Goal: Contribute content: Contribute content

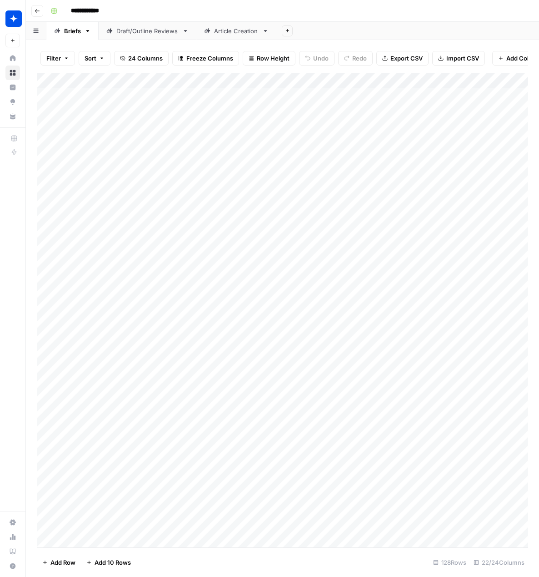
click at [132, 28] on div "Draft/Outline Reviews" at bounding box center [147, 30] width 62 height 9
click at [80, 539] on div "Add Column" at bounding box center [283, 310] width 492 height 474
click at [82, 539] on div "Add Column" at bounding box center [283, 310] width 492 height 474
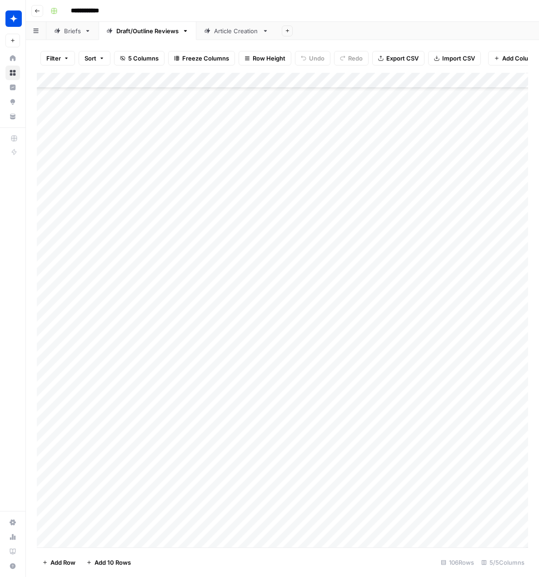
click at [139, 537] on div "Add Column" at bounding box center [283, 310] width 492 height 474
click at [190, 525] on div "Add Column" at bounding box center [283, 310] width 492 height 474
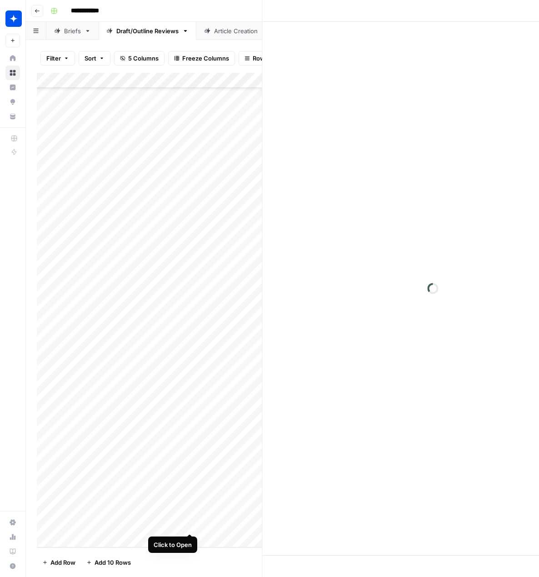
scroll to position [1217, 1]
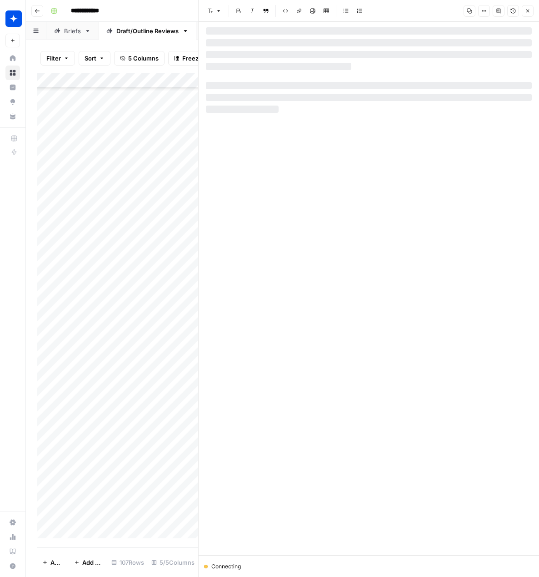
click at [244, 42] on div at bounding box center [369, 42] width 326 height 7
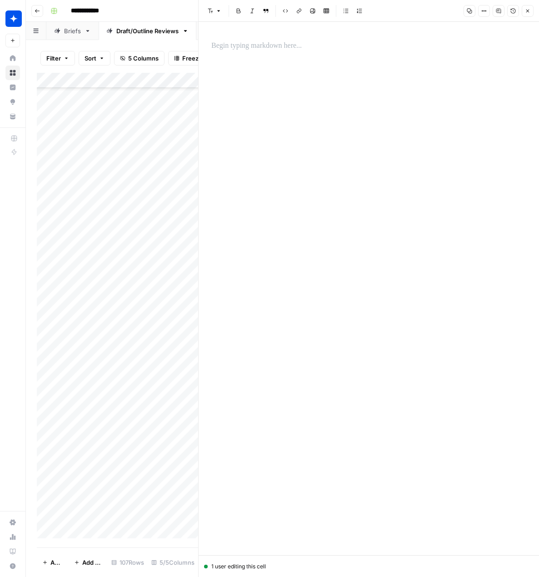
click at [255, 46] on p at bounding box center [368, 46] width 315 height 12
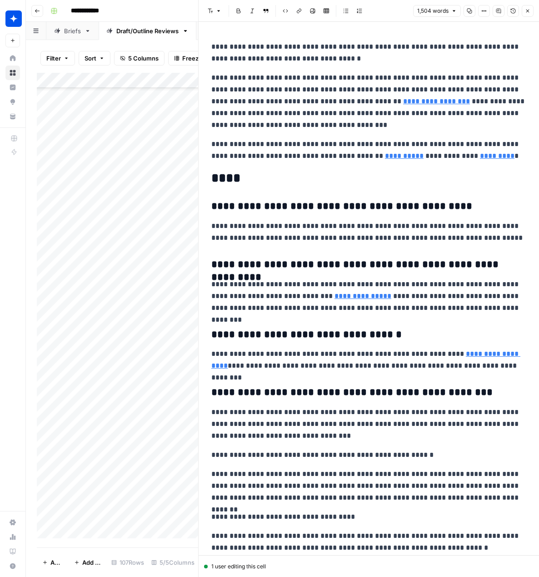
click at [525, 7] on button "Close" at bounding box center [528, 11] width 12 height 12
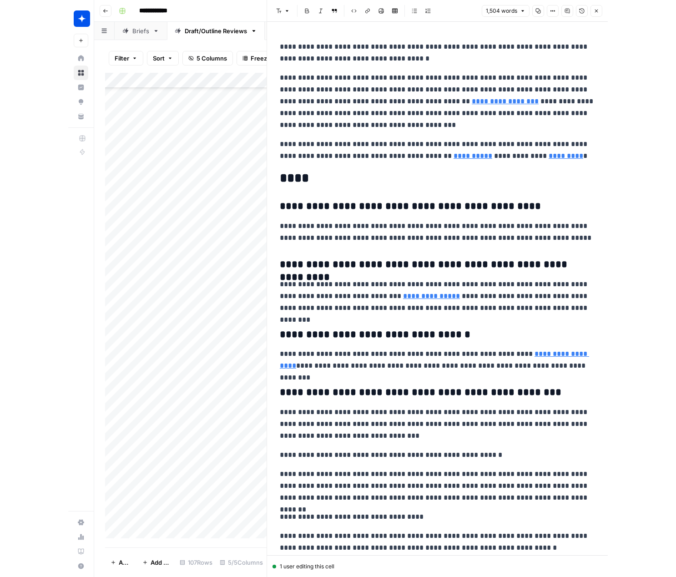
scroll to position [1210, 1]
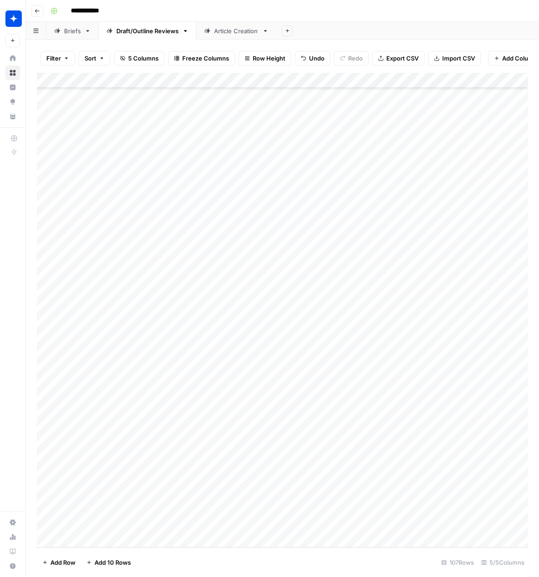
click at [216, 523] on div "Add Column" at bounding box center [283, 310] width 492 height 474
click at [236, 563] on div "Draft" at bounding box center [247, 560] width 91 height 16
click at [217, 559] on button "Draft" at bounding box center [221, 559] width 21 height 11
click at [318, 523] on div "Add Column" at bounding box center [283, 310] width 492 height 474
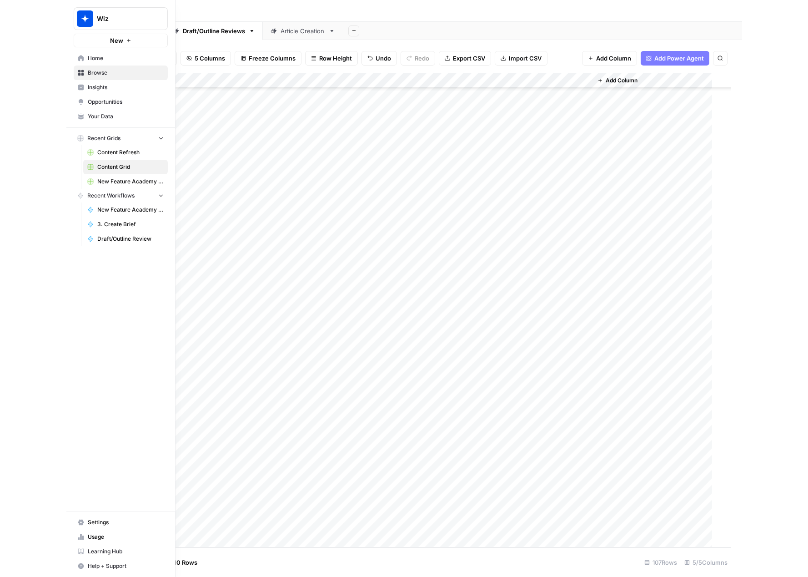
scroll to position [1210, 0]
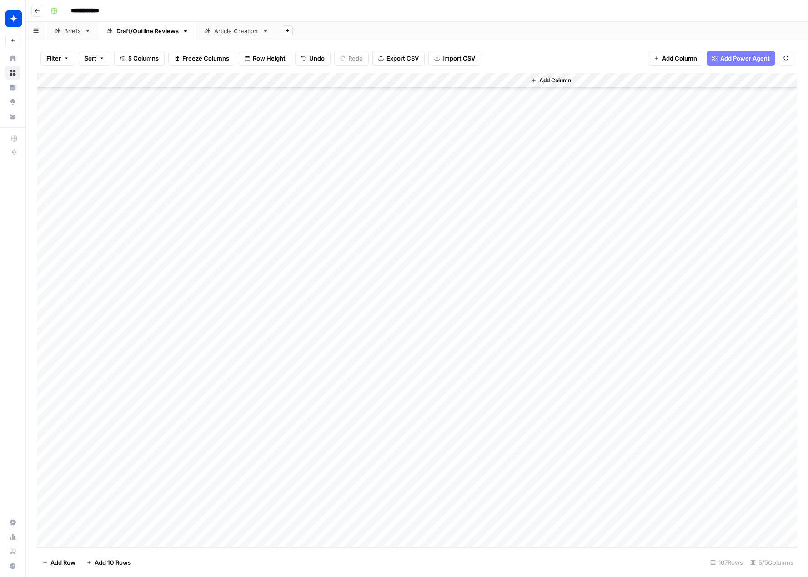
click at [322, 523] on div "Add Column" at bounding box center [417, 310] width 760 height 474
click at [320, 524] on div at bounding box center [321, 524] width 83 height 17
click at [347, 521] on div at bounding box center [321, 524] width 83 height 17
click at [344, 525] on div at bounding box center [321, 524] width 83 height 17
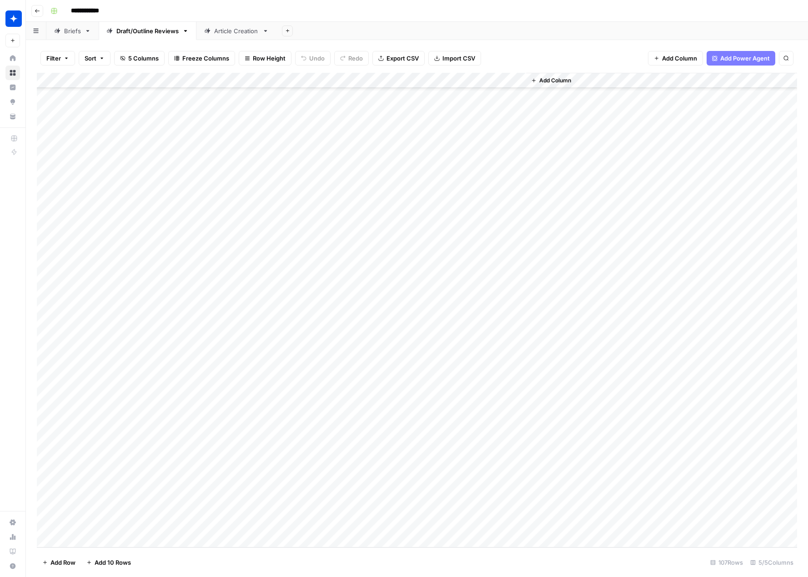
click at [353, 524] on div "Add Column" at bounding box center [417, 310] width 760 height 474
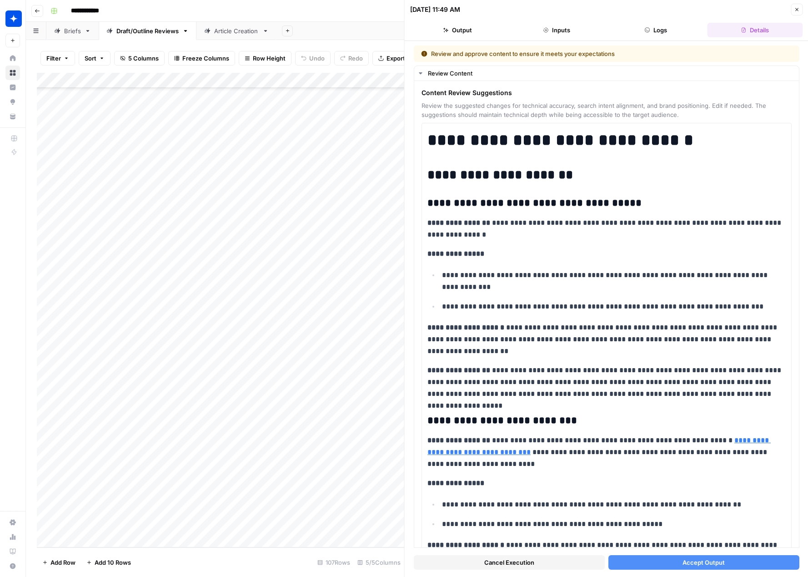
click at [688, 566] on span "Accept Output" at bounding box center [704, 562] width 42 height 9
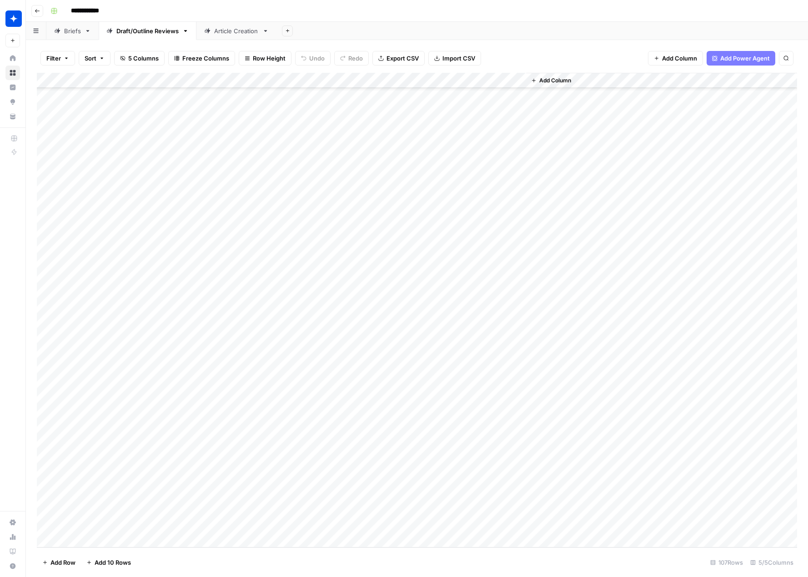
click at [473, 526] on div "Add Column" at bounding box center [417, 310] width 760 height 474
click at [474, 525] on div "Add Column" at bounding box center [417, 310] width 760 height 474
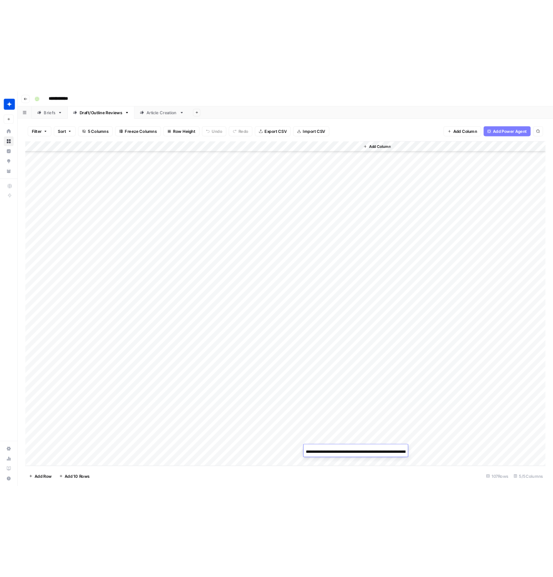
scroll to position [0, 135]
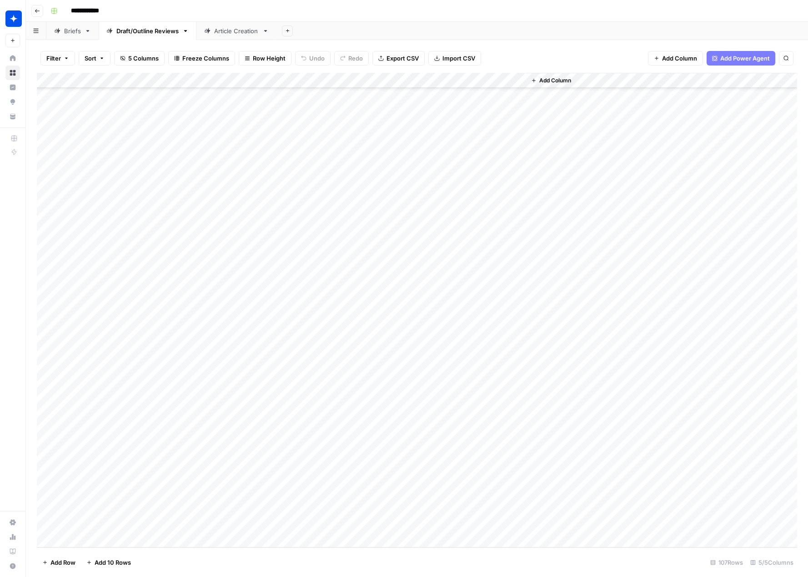
click at [584, 455] on div "Add Column" at bounding box center [661, 310] width 271 height 474
click at [520, 527] on div "Add Column" at bounding box center [417, 310] width 760 height 474
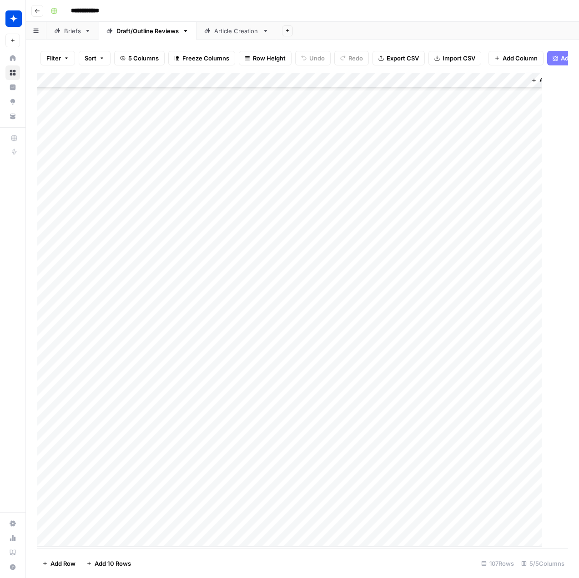
scroll to position [1208, 0]
click at [221, 33] on div "Article Creation" at bounding box center [236, 30] width 45 height 9
drag, startPoint x: 577, startPoint y: 235, endPoint x: 598, endPoint y: 232, distance: 21.5
click at [579, 232] on html "**********" at bounding box center [289, 289] width 579 height 578
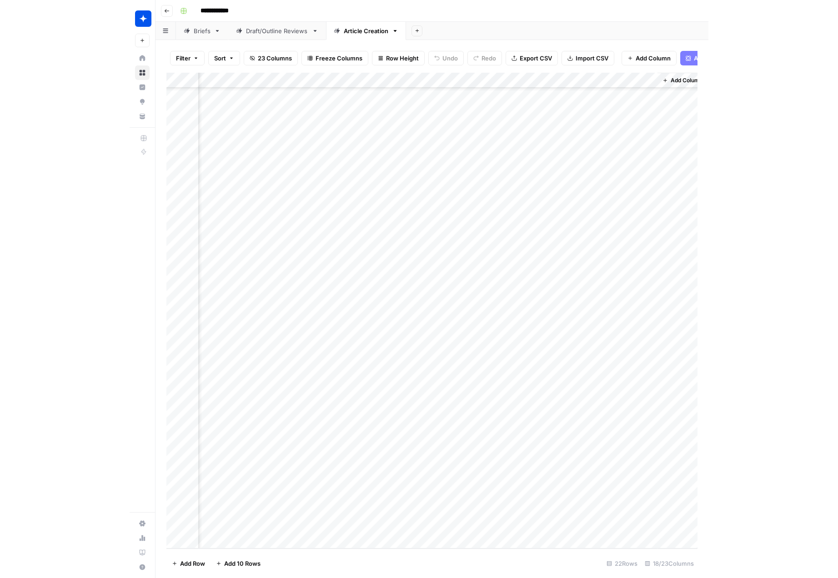
scroll to position [74, 1109]
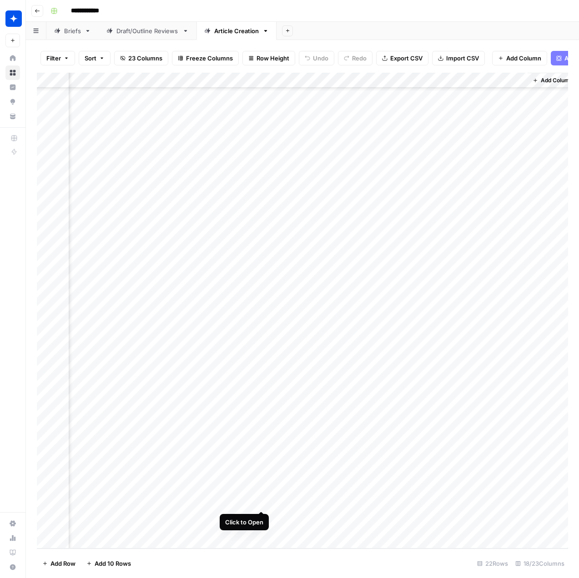
click at [257, 493] on div "Add Column" at bounding box center [302, 311] width 531 height 476
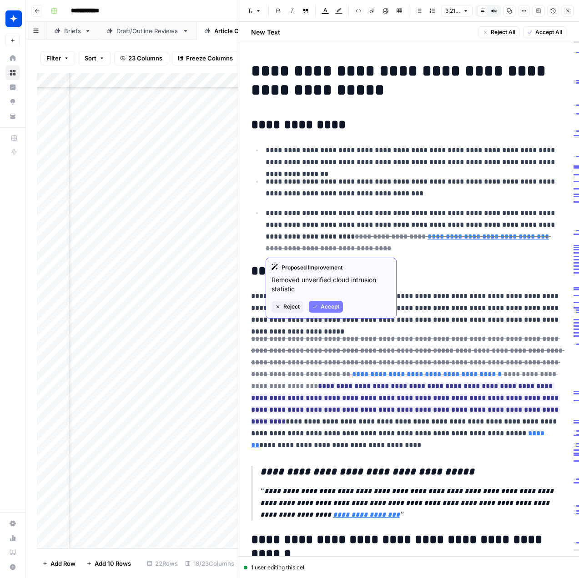
click at [325, 304] on span "Accept" at bounding box center [330, 307] width 19 height 8
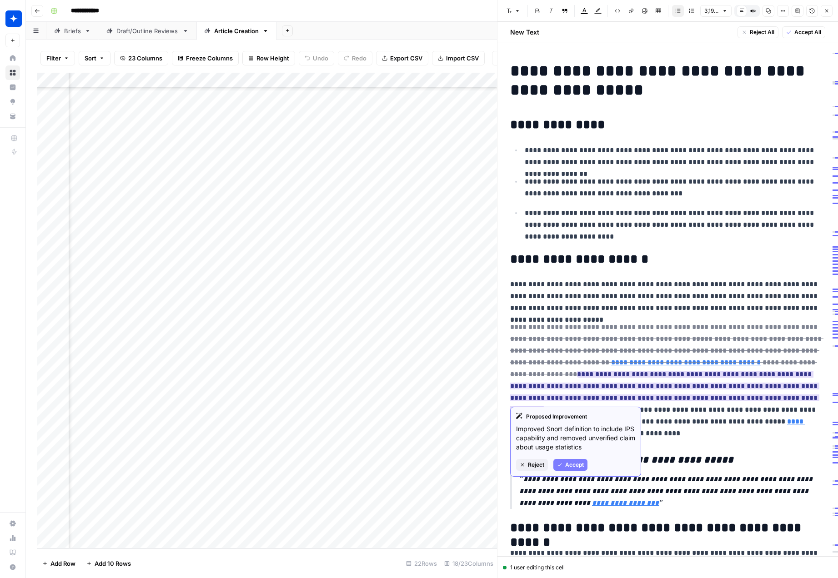
scroll to position [2, 0]
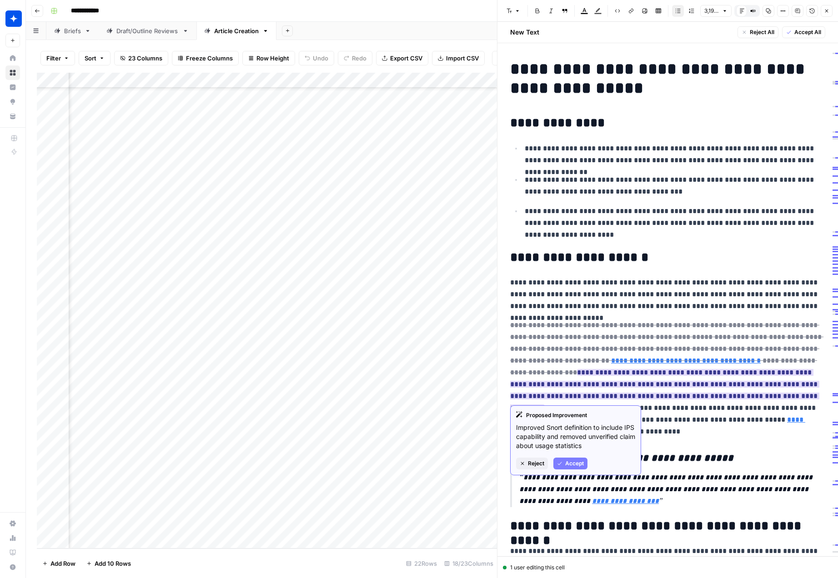
click at [564, 468] on button "Accept" at bounding box center [570, 464] width 34 height 12
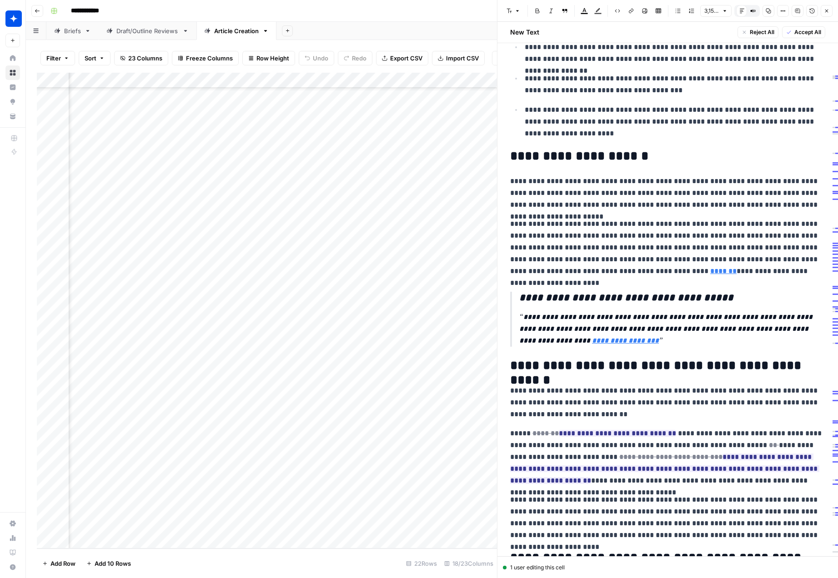
scroll to position [109, 0]
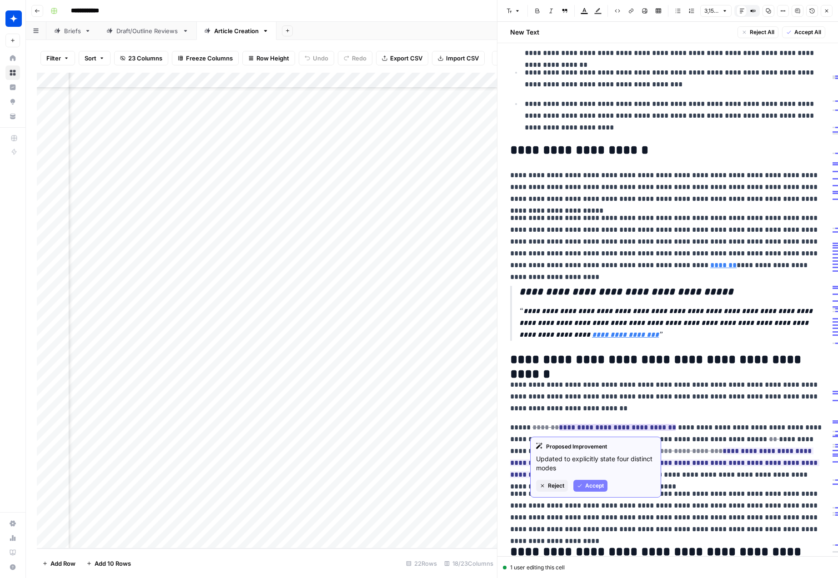
click at [598, 483] on span "Accept" at bounding box center [594, 486] width 19 height 8
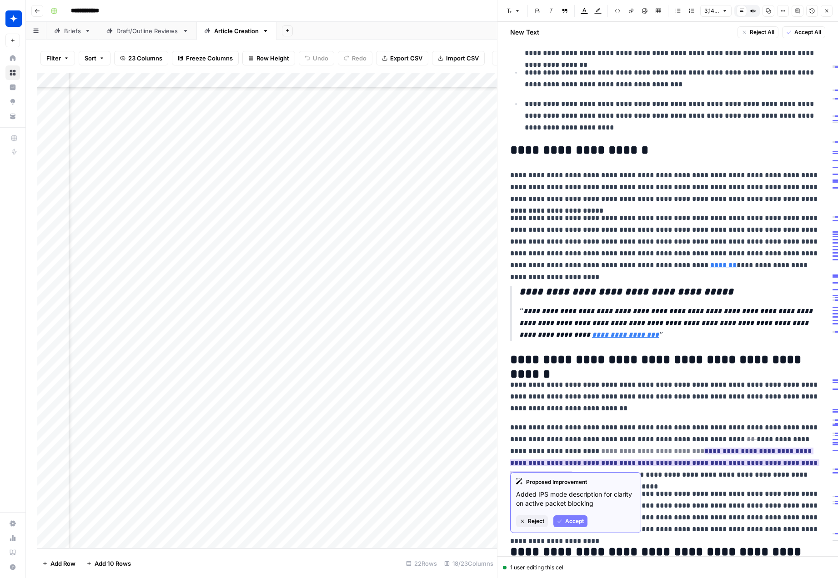
click at [572, 516] on button "Accept" at bounding box center [570, 522] width 34 height 12
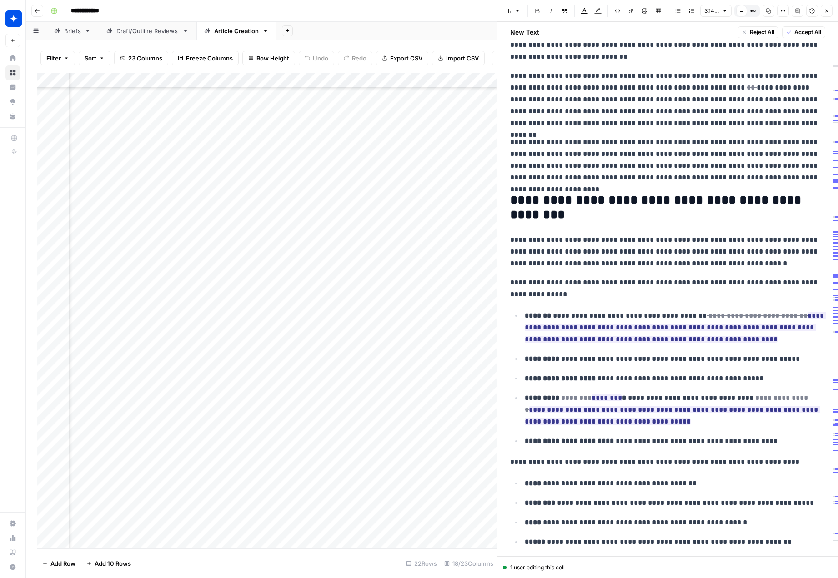
scroll to position [465, 0]
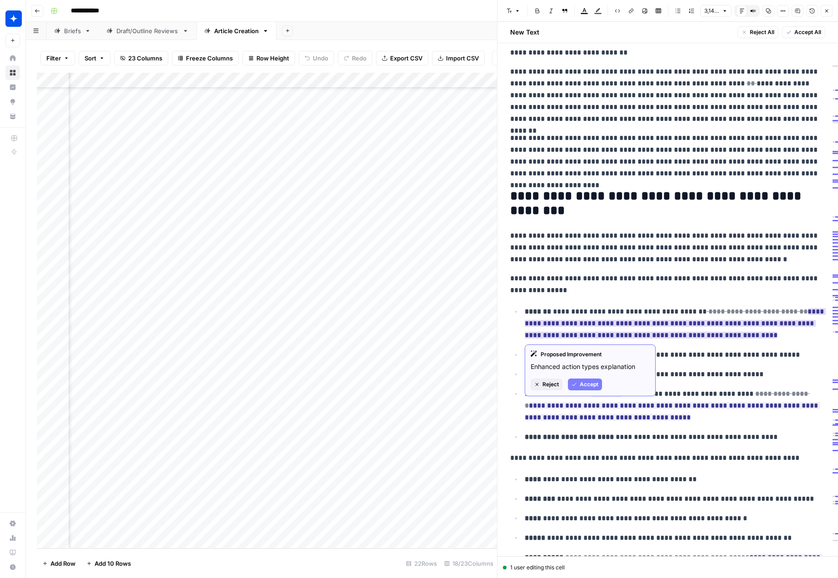
click at [596, 387] on span "Accept" at bounding box center [589, 385] width 19 height 8
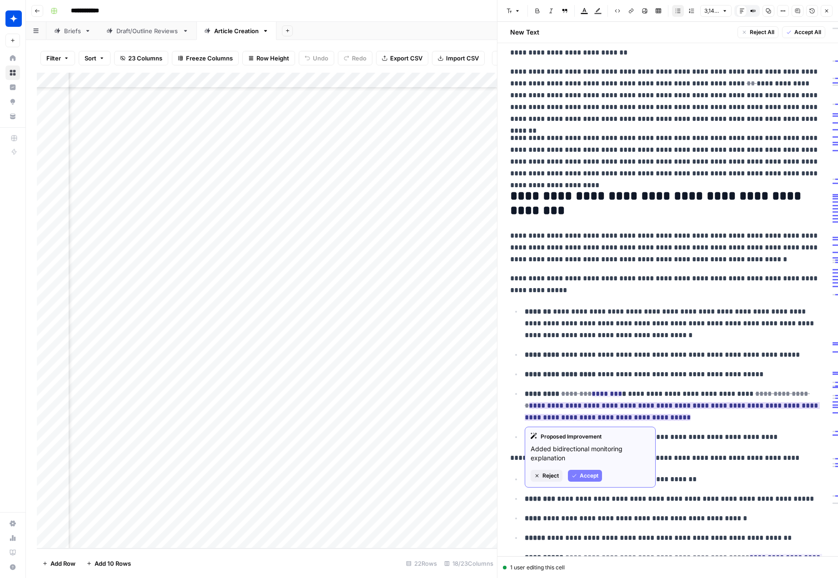
click at [591, 476] on span "Accept" at bounding box center [589, 476] width 19 height 8
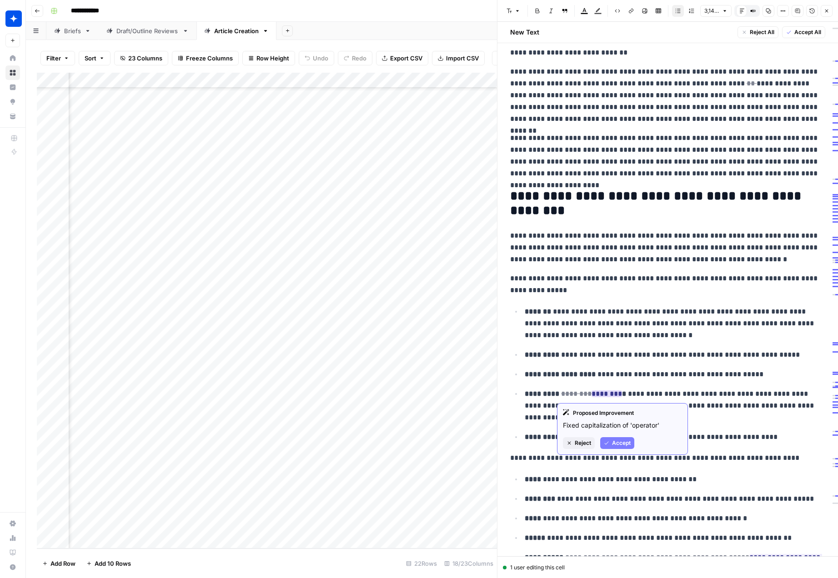
click at [620, 439] on span "Accept" at bounding box center [621, 443] width 19 height 8
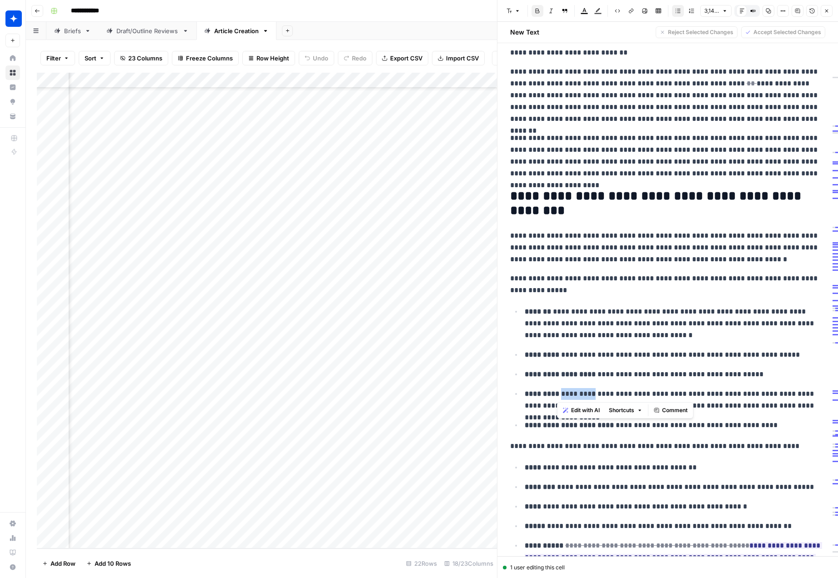
drag, startPoint x: 588, startPoint y: 395, endPoint x: 558, endPoint y: 396, distance: 29.6
click at [558, 396] on p "**********" at bounding box center [675, 400] width 301 height 24
click at [691, 372] on p "**********" at bounding box center [675, 375] width 301 height 12
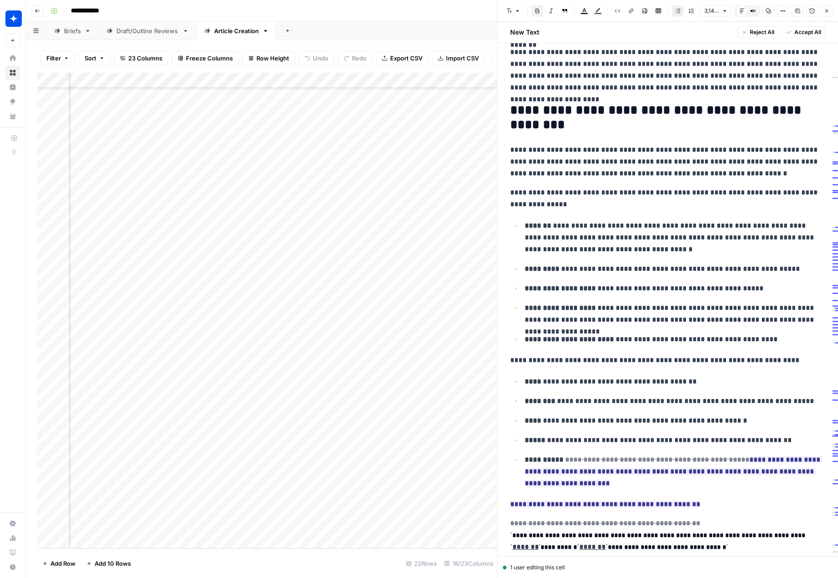
scroll to position [581, 0]
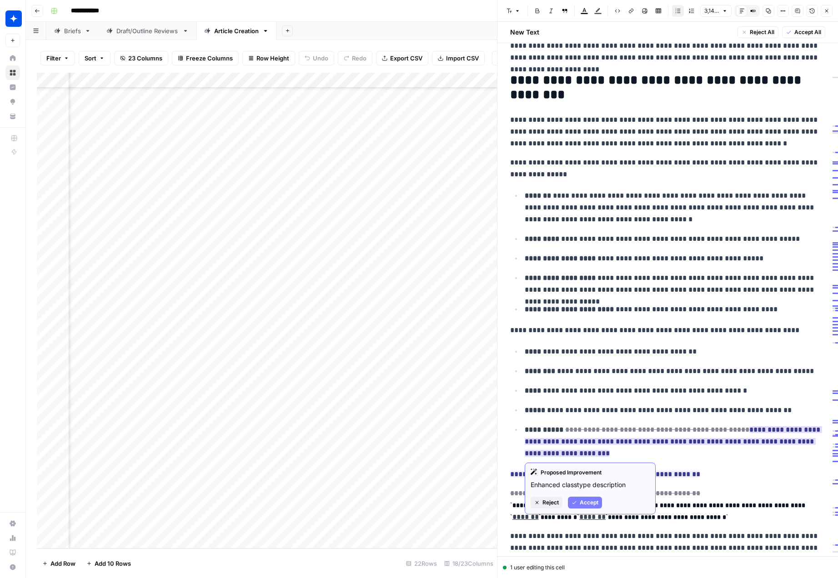
click at [584, 503] on span "Accept" at bounding box center [589, 503] width 19 height 8
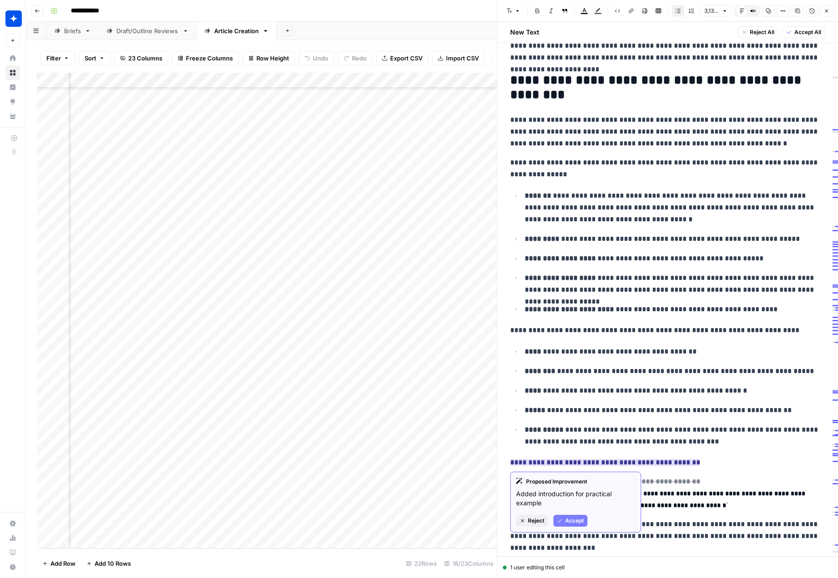
click at [569, 523] on span "Accept" at bounding box center [574, 521] width 19 height 8
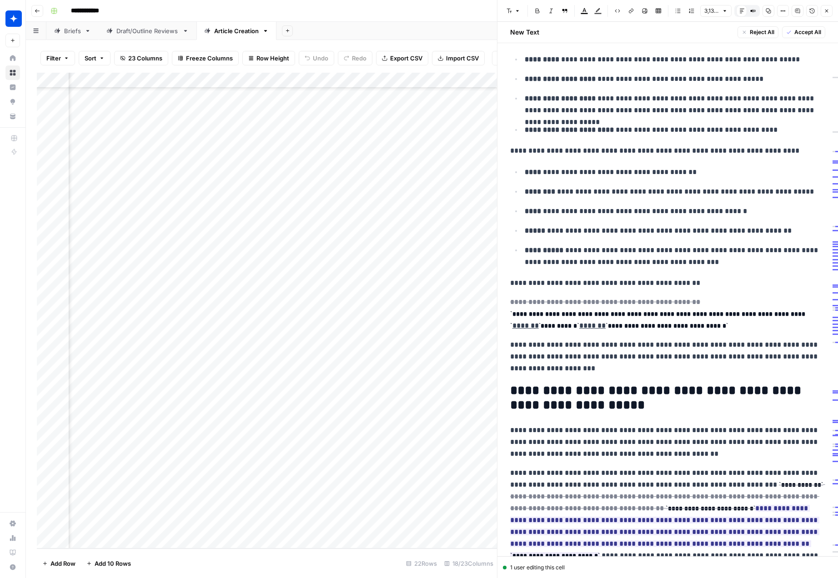
scroll to position [760, 0]
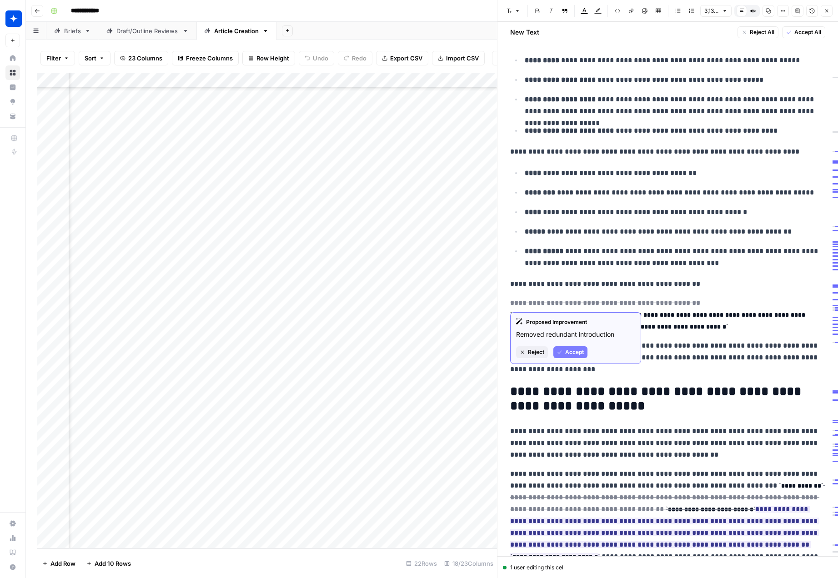
click at [568, 350] on span "Accept" at bounding box center [574, 352] width 19 height 8
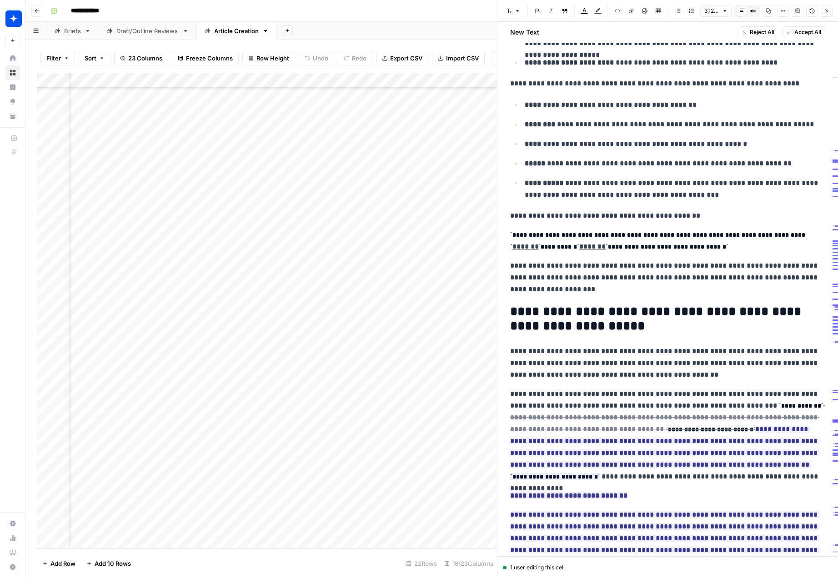
scroll to position [853, 0]
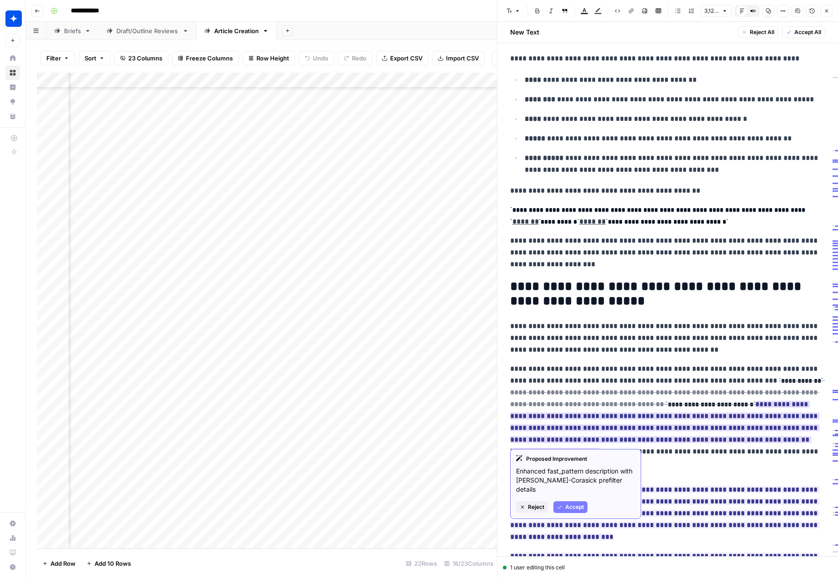
click at [569, 503] on span "Accept" at bounding box center [574, 507] width 19 height 8
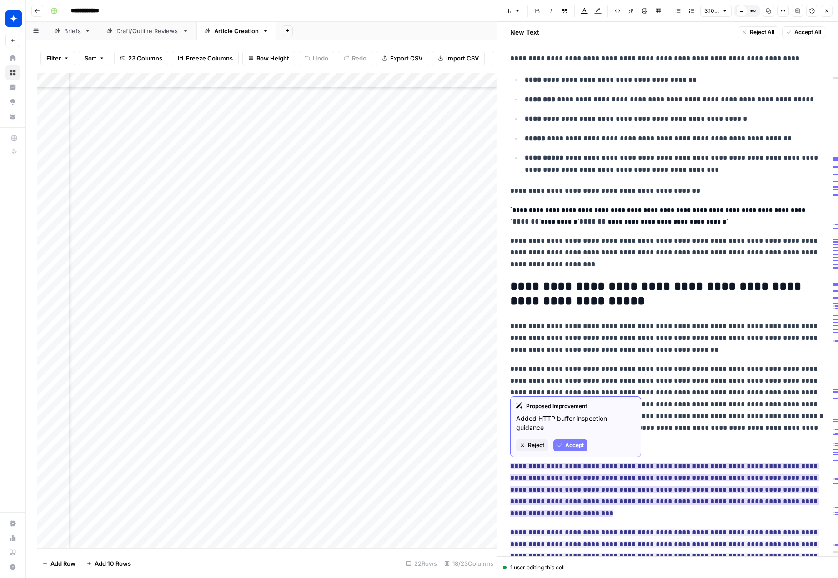
click at [574, 447] on span "Accept" at bounding box center [574, 446] width 19 height 8
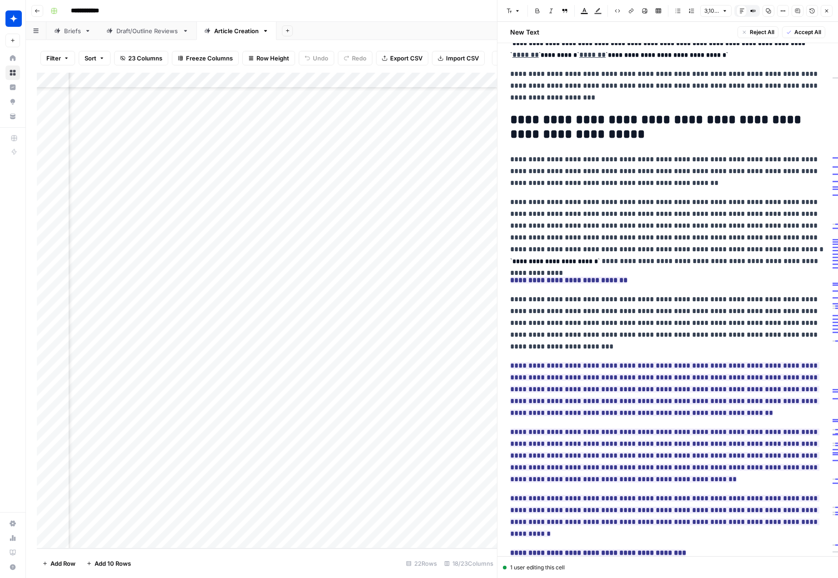
scroll to position [1083, 0]
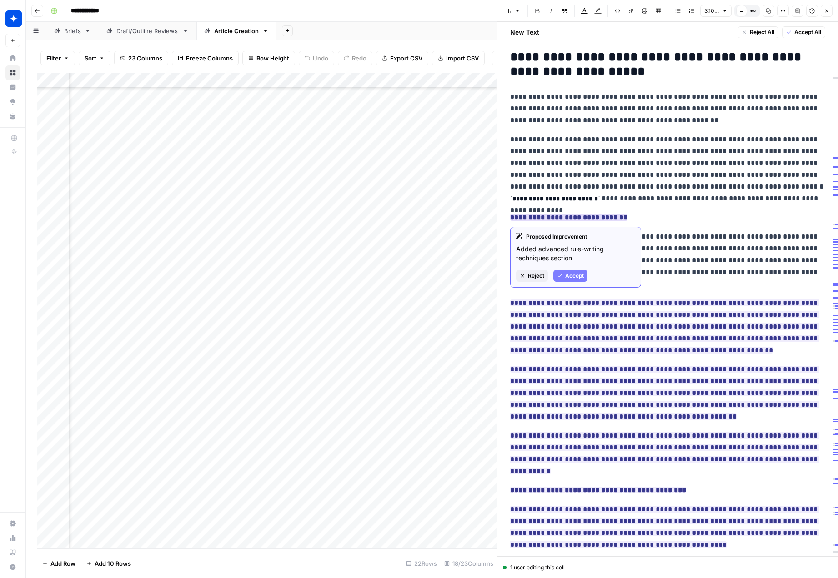
click at [580, 273] on span "Accept" at bounding box center [574, 276] width 19 height 8
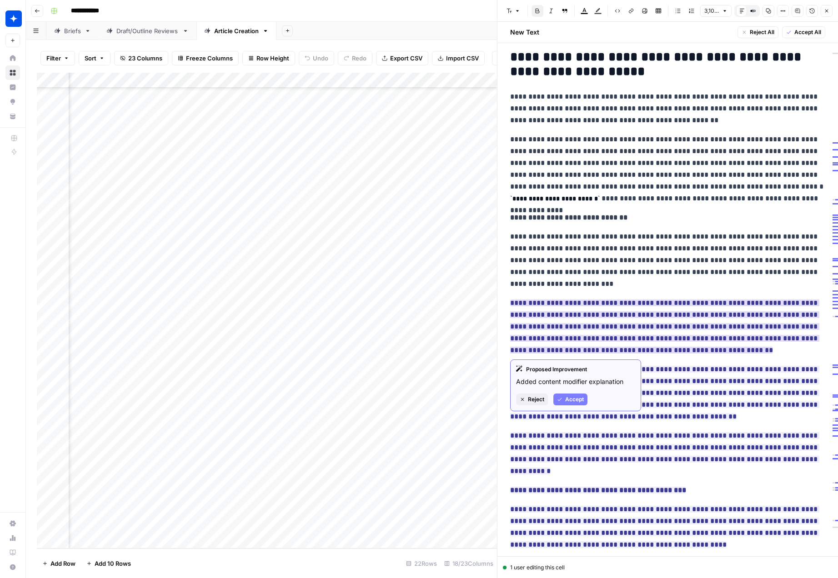
click at [571, 396] on span "Accept" at bounding box center [574, 400] width 19 height 8
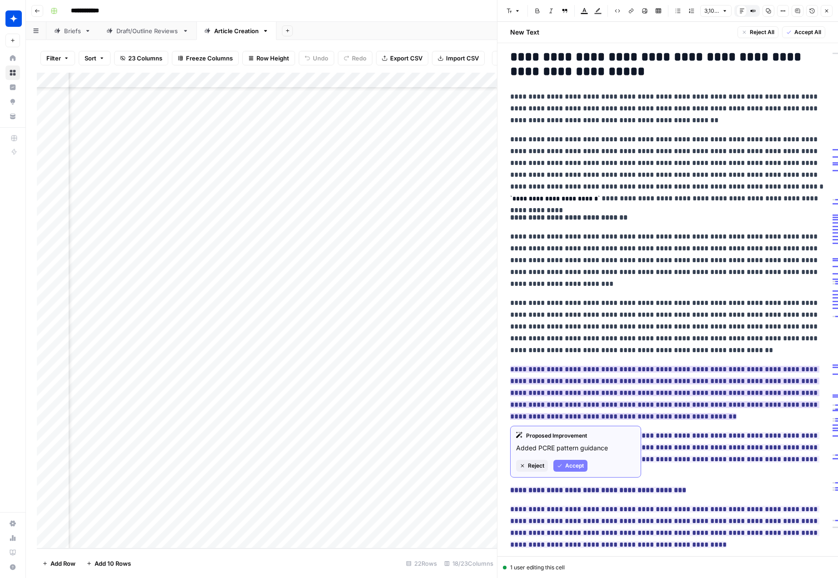
click at [568, 461] on button "Accept" at bounding box center [570, 466] width 34 height 12
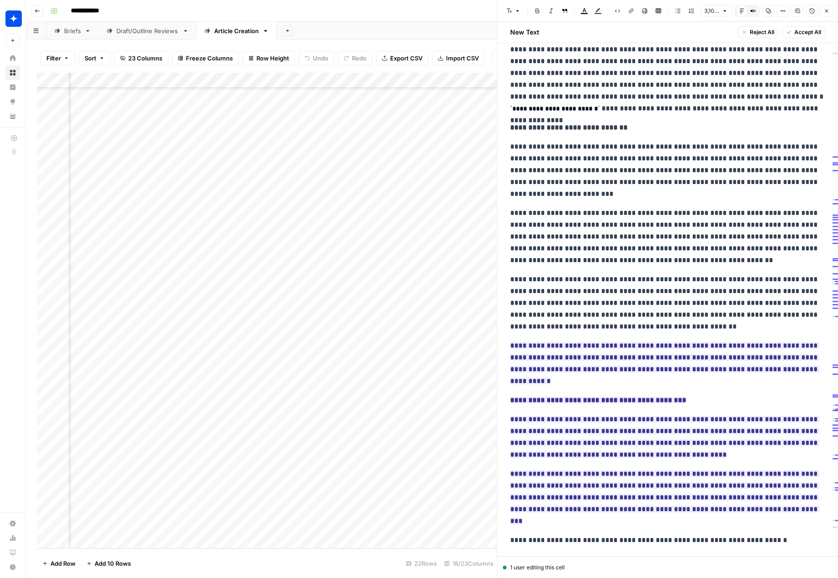
scroll to position [1186, 0]
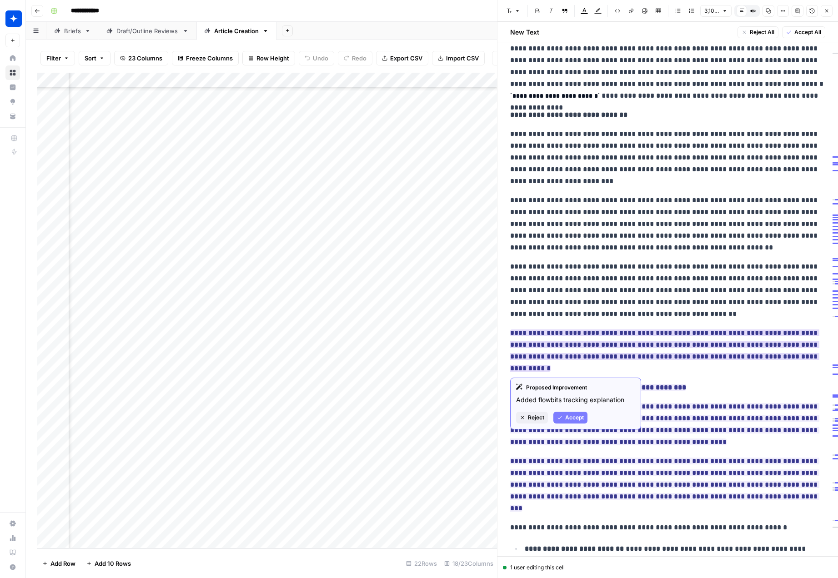
click at [569, 415] on span "Accept" at bounding box center [574, 418] width 19 height 8
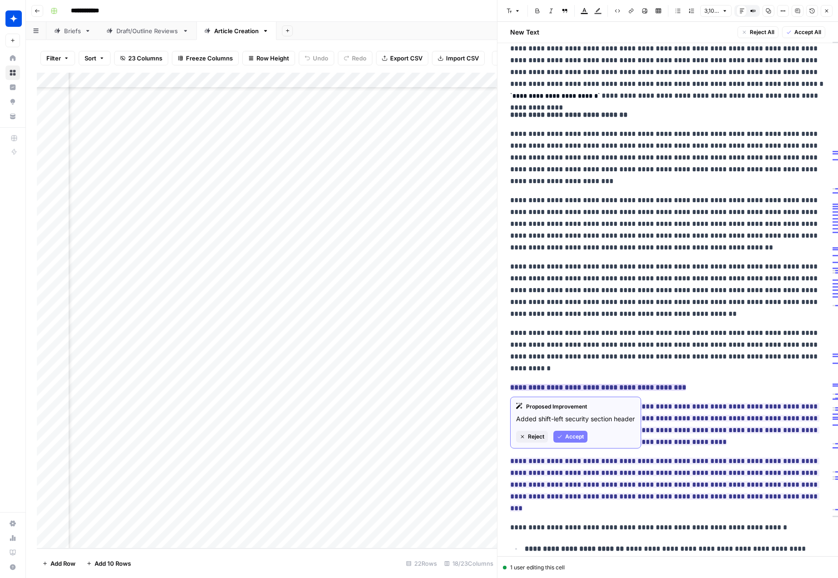
click at [572, 441] on span "Accept" at bounding box center [574, 437] width 19 height 8
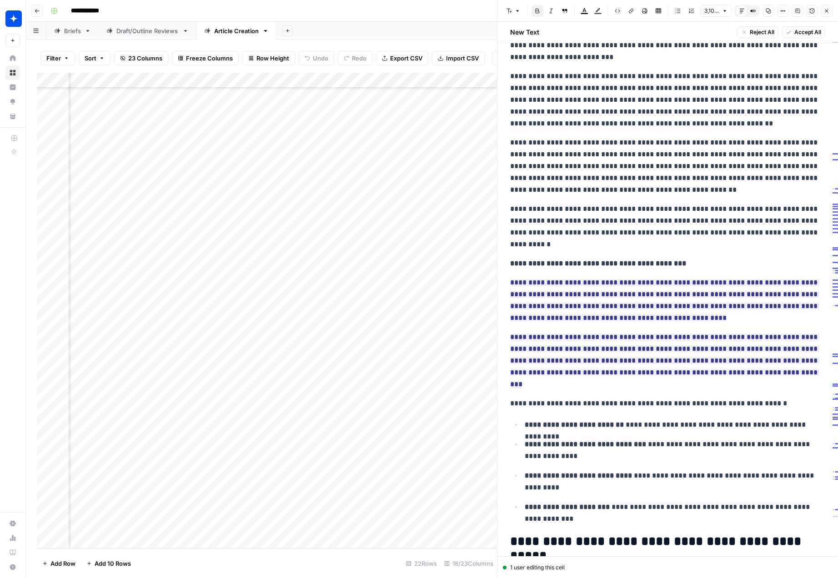
scroll to position [1325, 0]
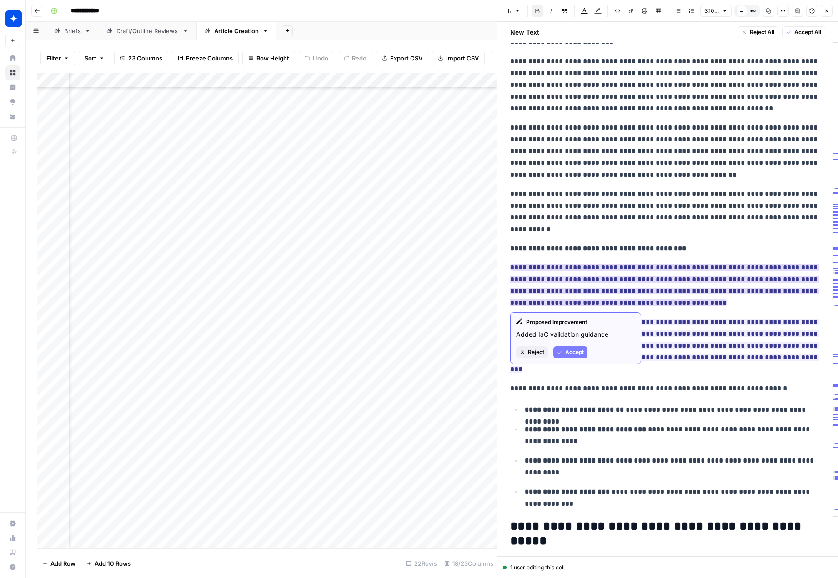
click at [575, 353] on span "Accept" at bounding box center [574, 352] width 19 height 8
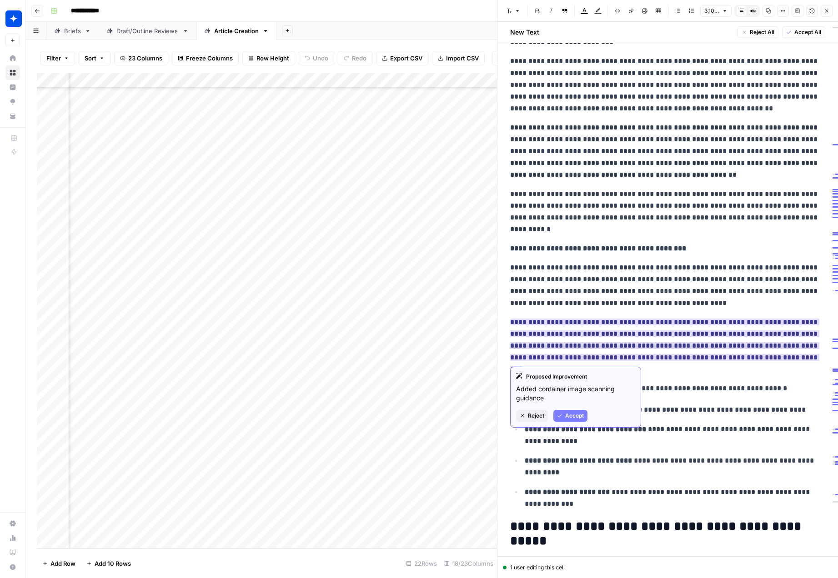
click at [563, 412] on button "Accept" at bounding box center [570, 416] width 34 height 12
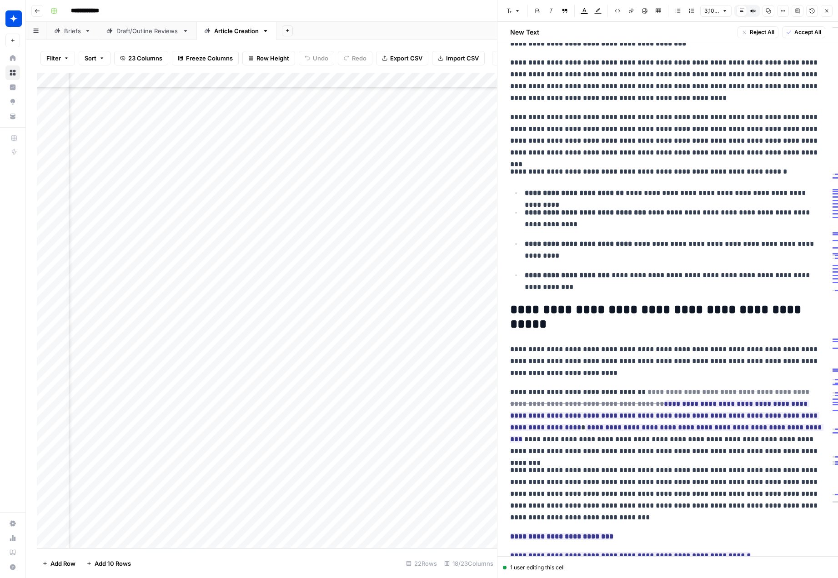
scroll to position [1544, 0]
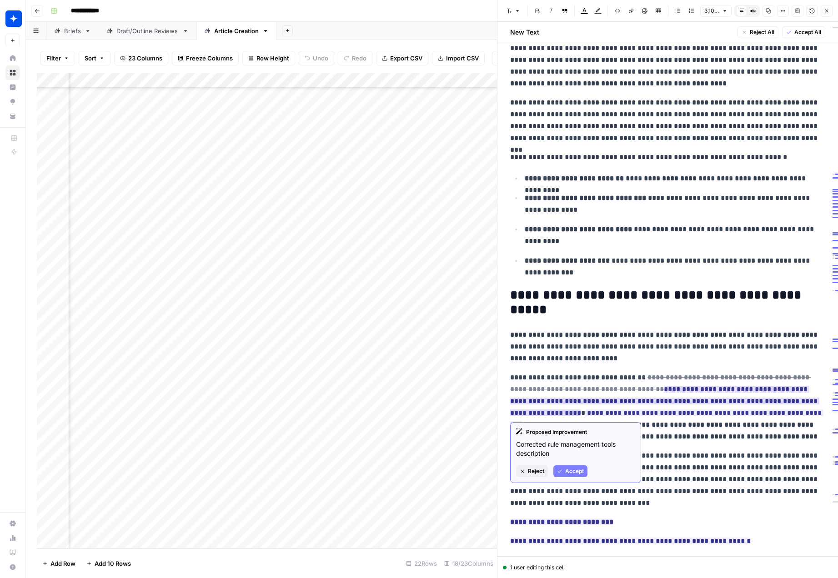
click at [582, 470] on span "Accept" at bounding box center [574, 472] width 19 height 8
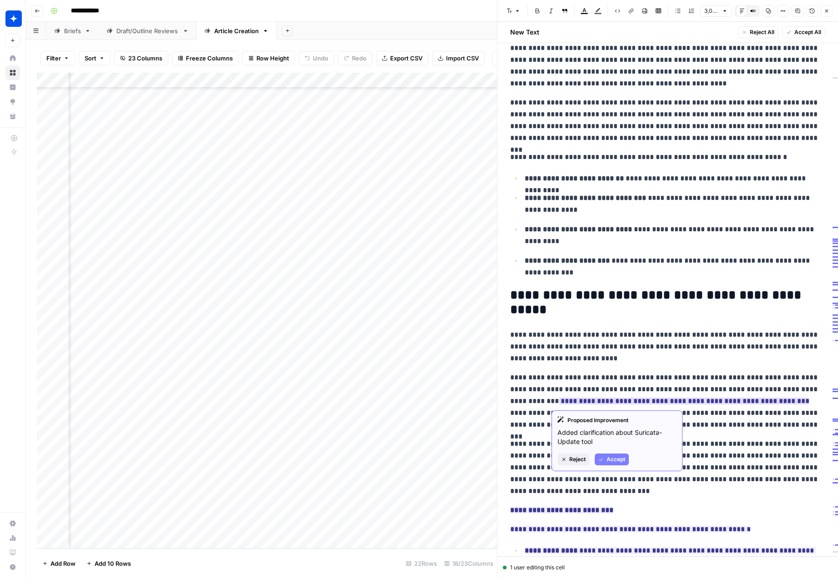
click at [613, 460] on span "Accept" at bounding box center [616, 460] width 19 height 8
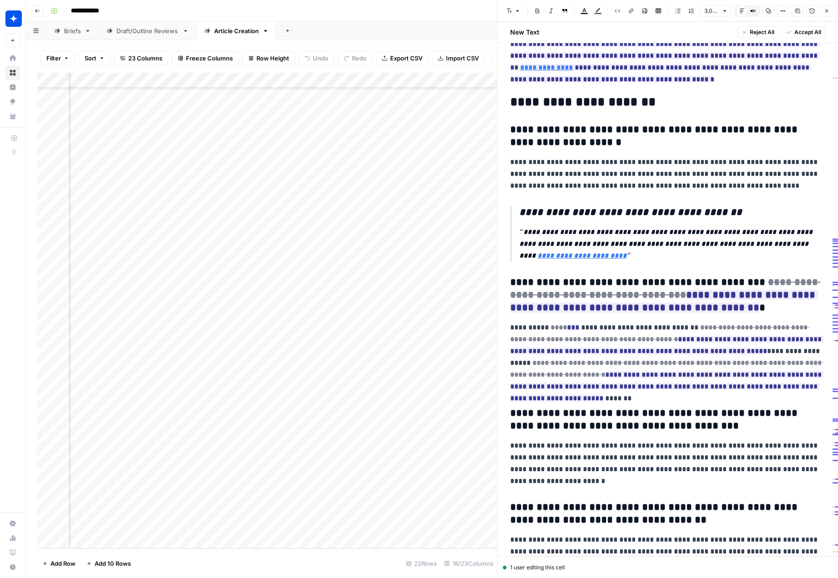
scroll to position [4465, 0]
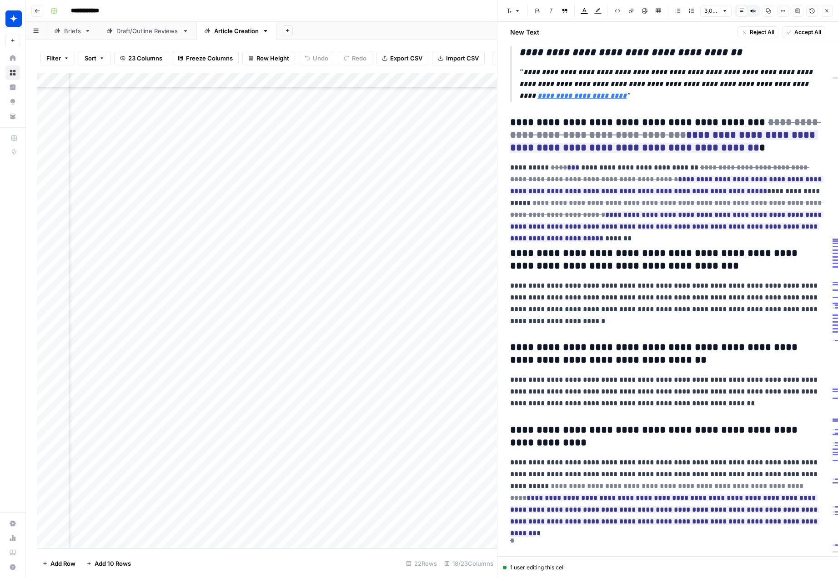
click at [798, 31] on span "Accept All" at bounding box center [807, 32] width 27 height 8
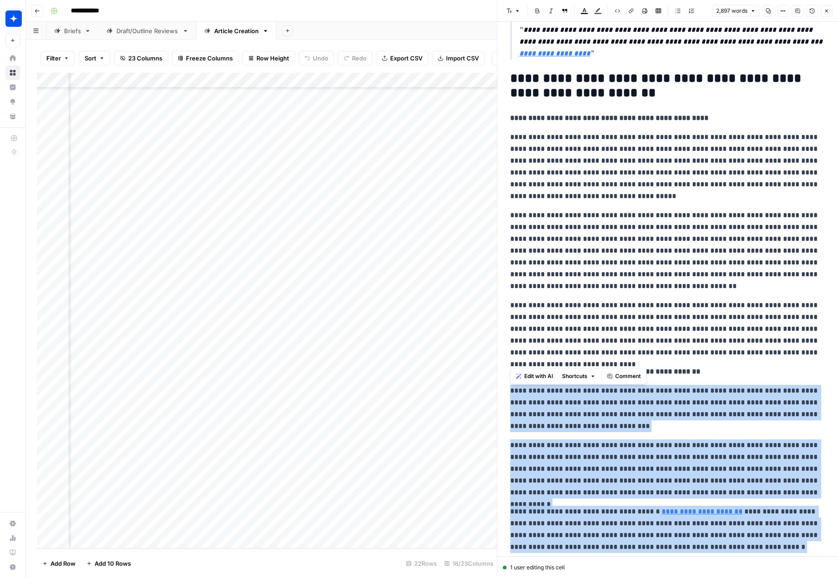
scroll to position [3487, 0]
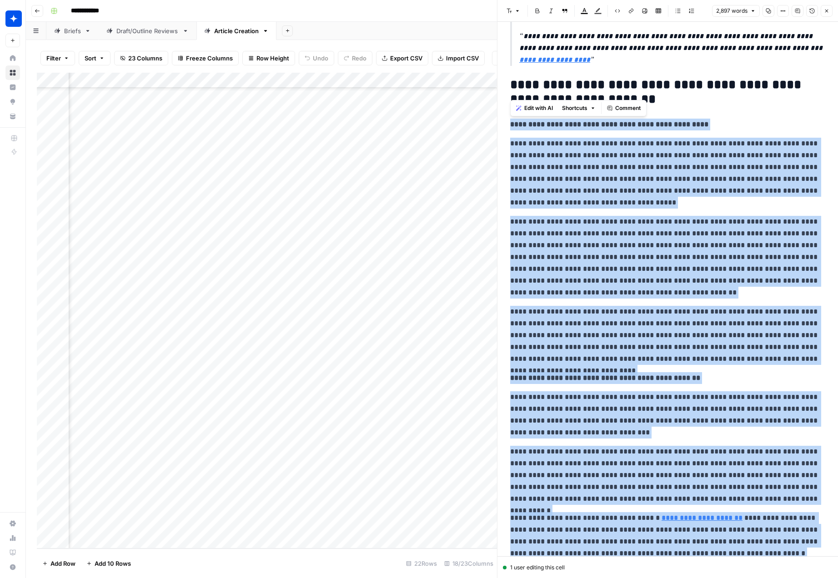
drag, startPoint x: 691, startPoint y: 484, endPoint x: 507, endPoint y: 126, distance: 403.1
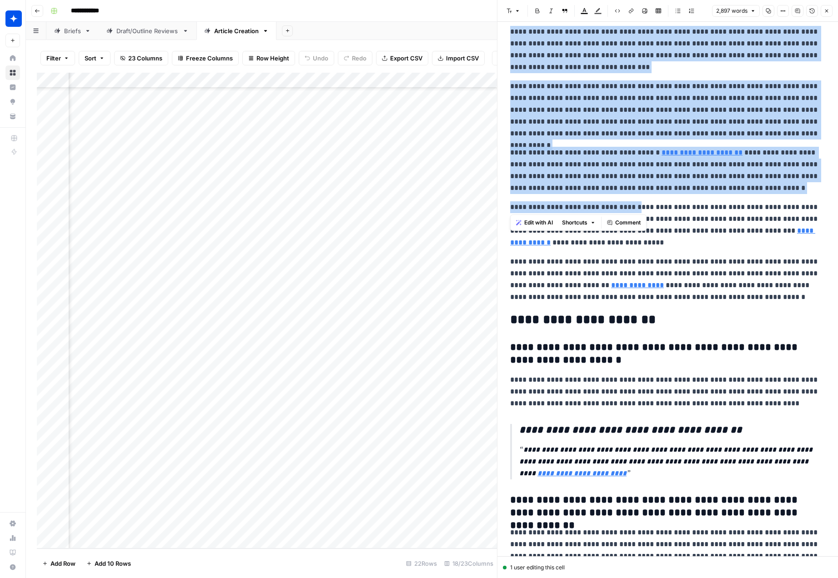
scroll to position [3861, 0]
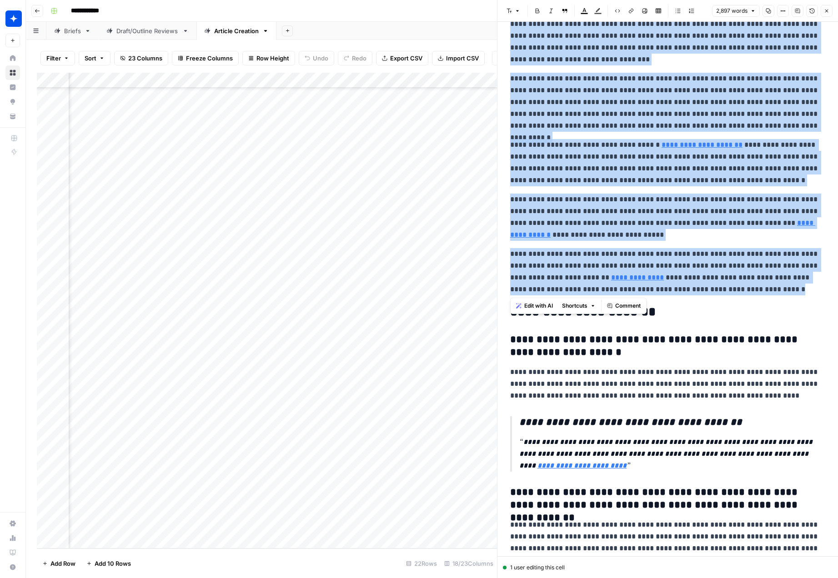
drag, startPoint x: 513, startPoint y: 85, endPoint x: 686, endPoint y: 292, distance: 270.2
click at [536, 307] on span "Edit with AI" at bounding box center [538, 306] width 29 height 8
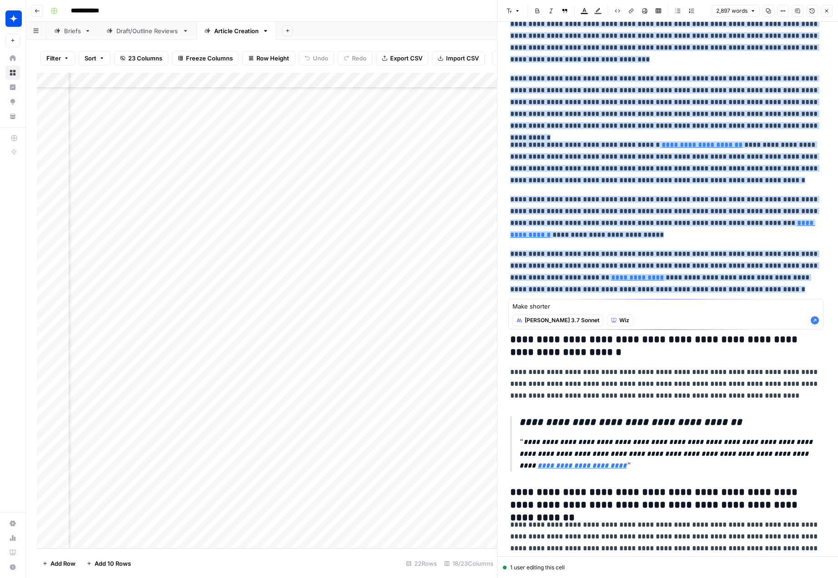
type textarea "Make shorter"
click at [808, 321] on icon "button" at bounding box center [815, 321] width 8 height 8
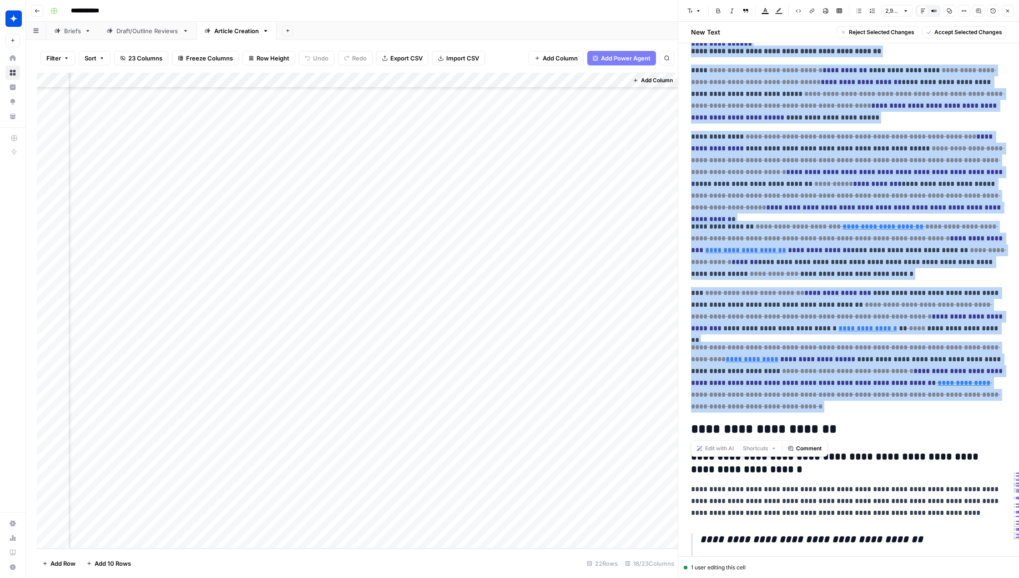
scroll to position [3861, 0]
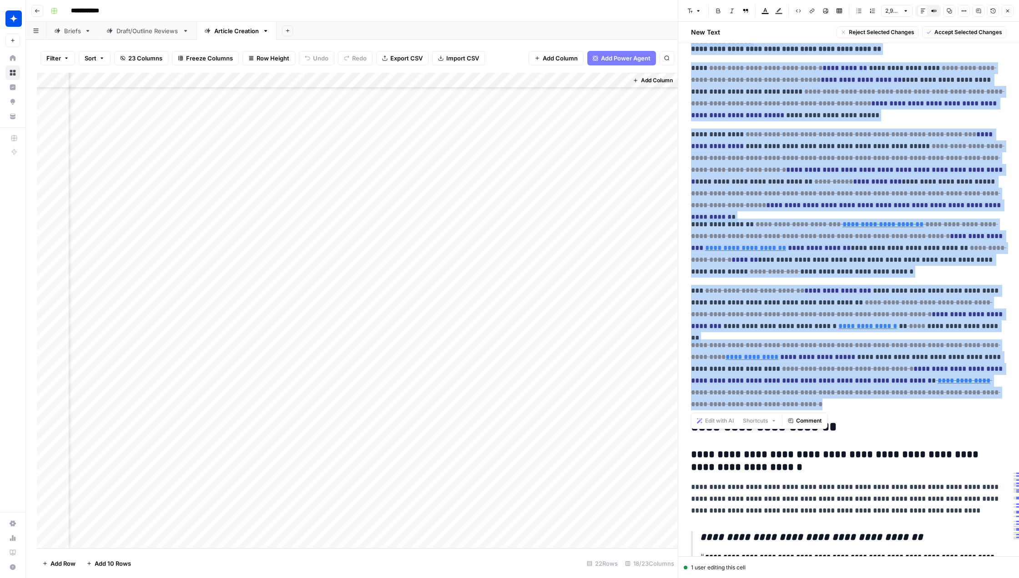
drag, startPoint x: 724, startPoint y: 180, endPoint x: 839, endPoint y: 410, distance: 256.7
click at [756, 440] on span "Accept" at bounding box center [755, 441] width 19 height 8
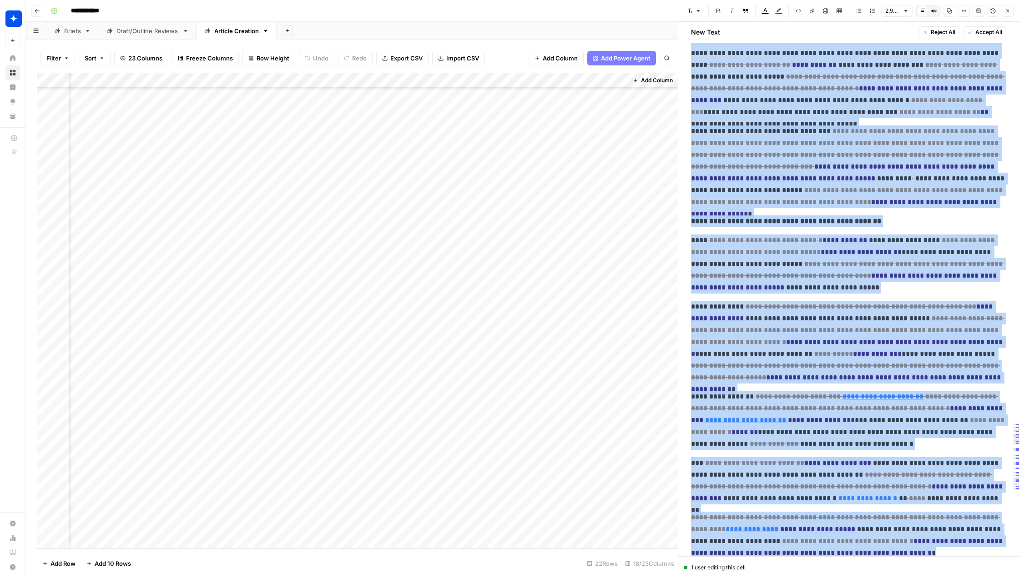
scroll to position [3693, 0]
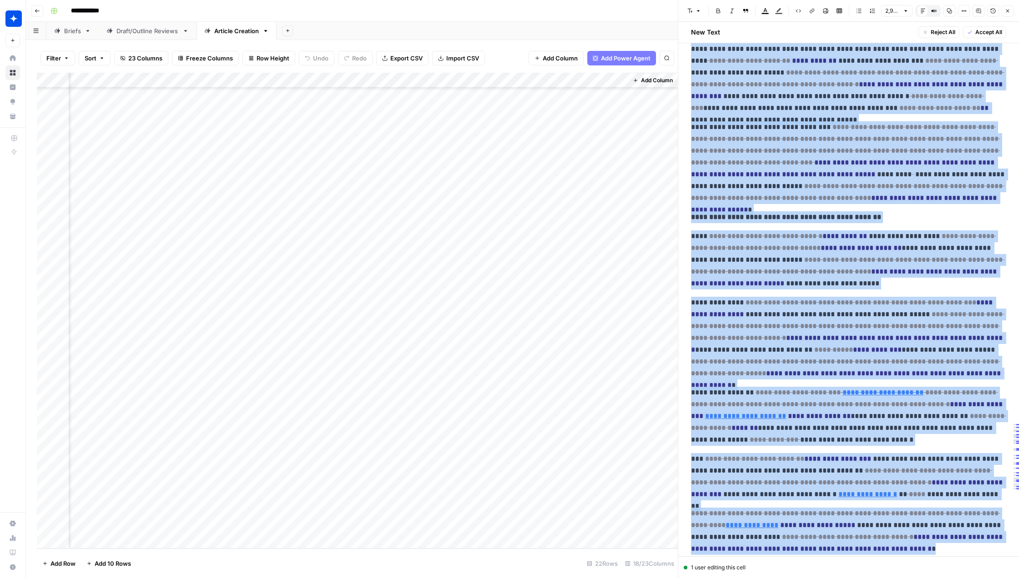
click at [808, 33] on span "Accept All" at bounding box center [988, 32] width 27 height 8
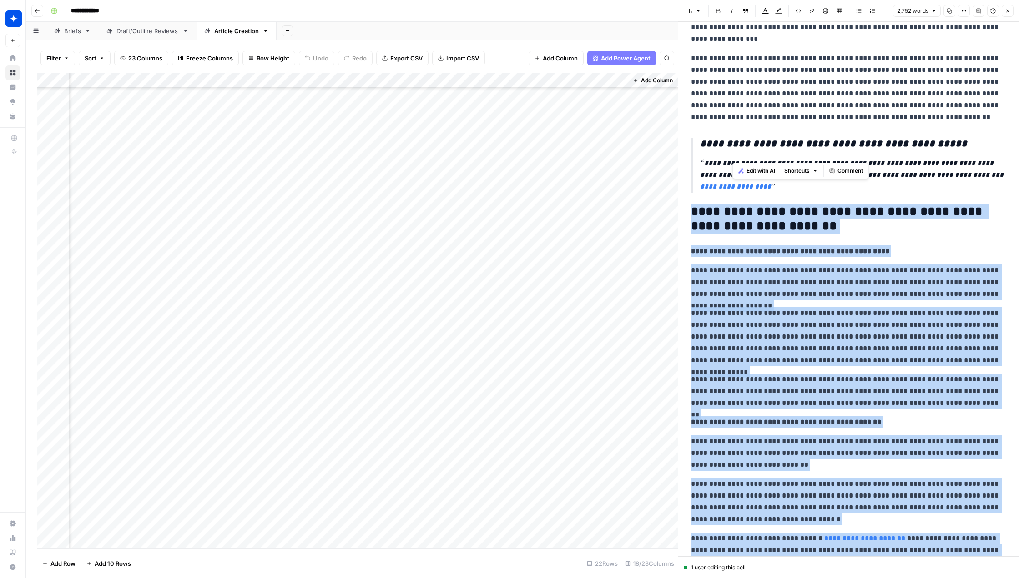
scroll to position [3360, 0]
drag, startPoint x: 746, startPoint y: 332, endPoint x: 693, endPoint y: 215, distance: 129.4
click at [710, 195] on span "Edit with AI" at bounding box center [719, 192] width 29 height 8
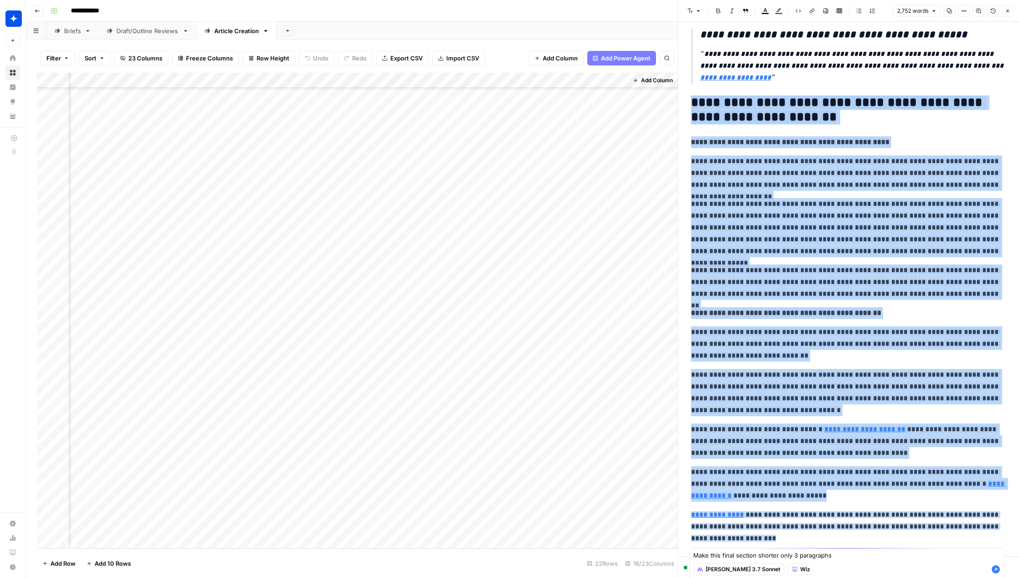
type textarea "Make this final section shorter only 3 paragraphs"
click at [808, 570] on icon "button" at bounding box center [995, 570] width 8 height 8
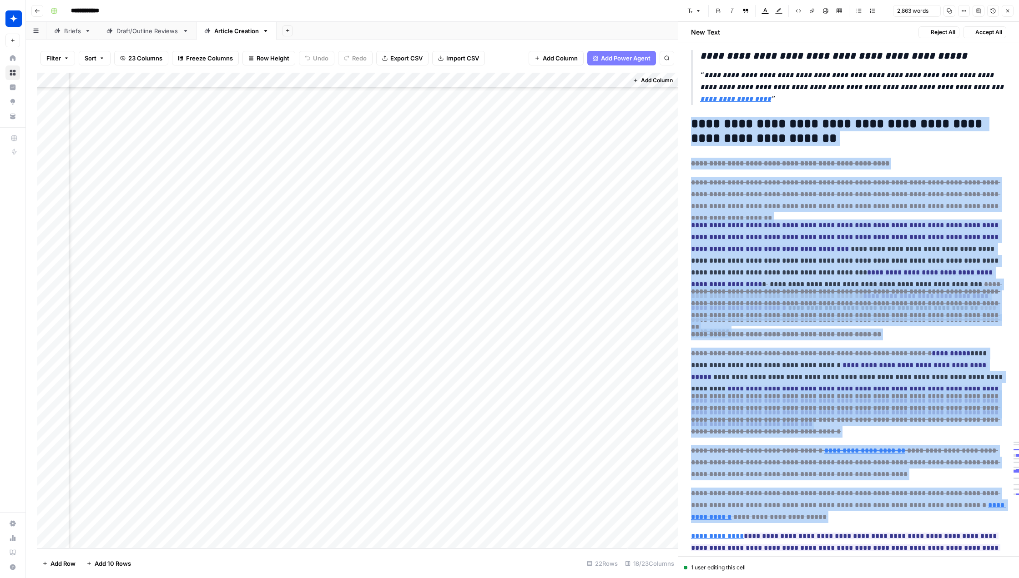
scroll to position [3586, 0]
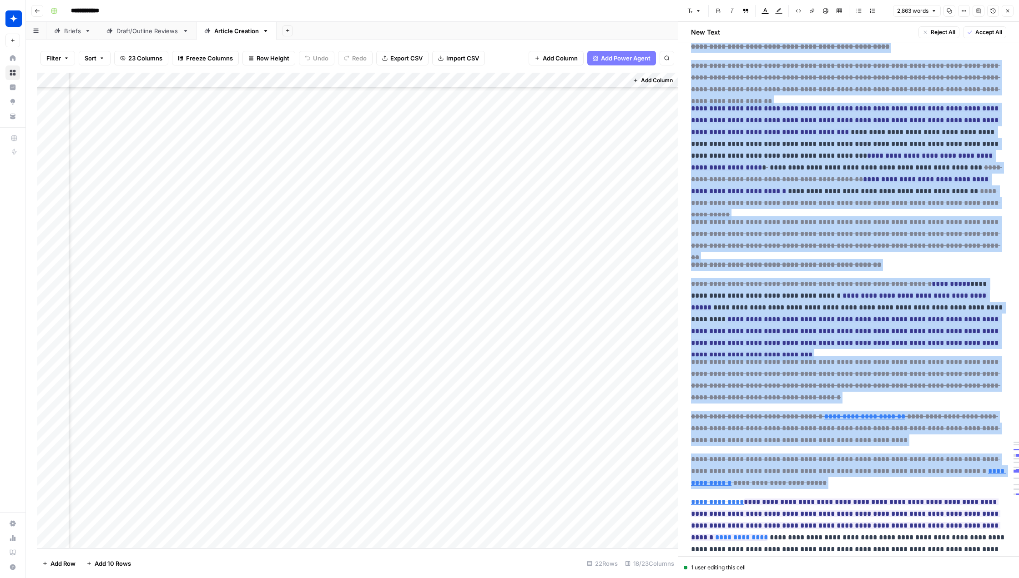
click at [808, 32] on span "Accept All" at bounding box center [988, 32] width 27 height 8
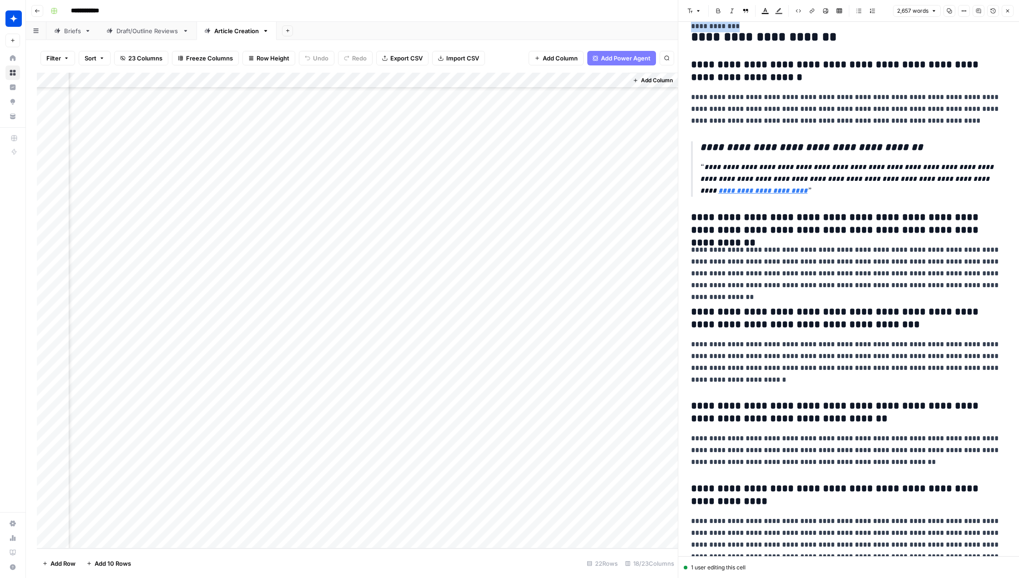
scroll to position [3864, 0]
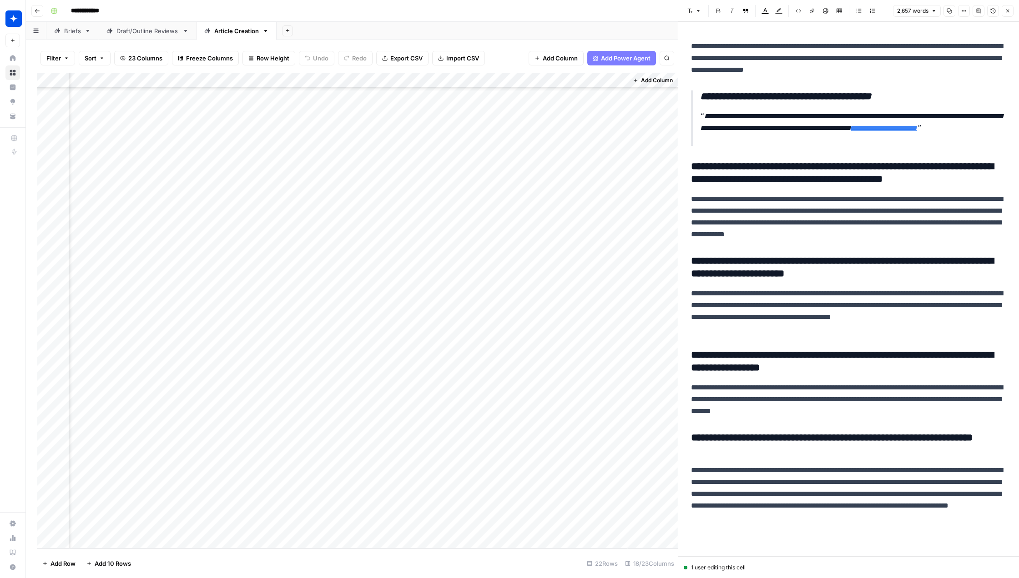
click at [808, 13] on icon "button" at bounding box center [1007, 10] width 5 height 5
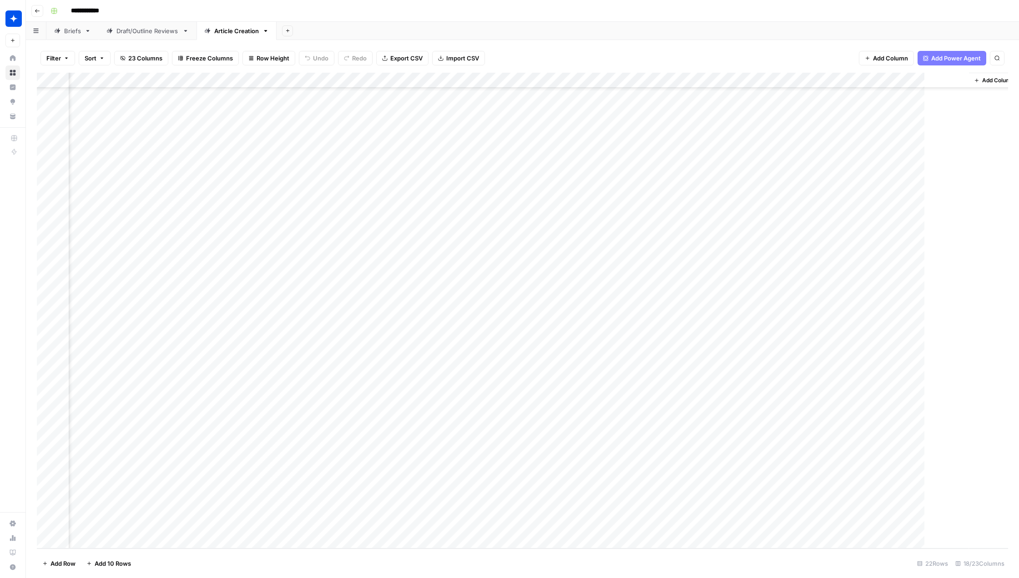
scroll to position [74, 669]
click at [795, 497] on div "Add Column" at bounding box center [522, 311] width 971 height 476
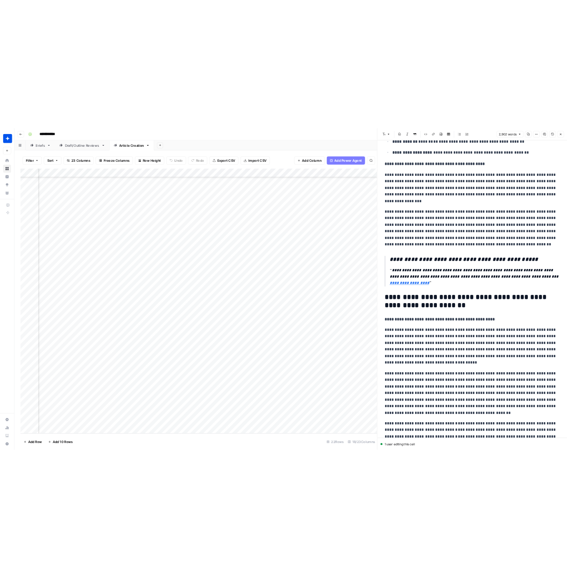
scroll to position [3259, 0]
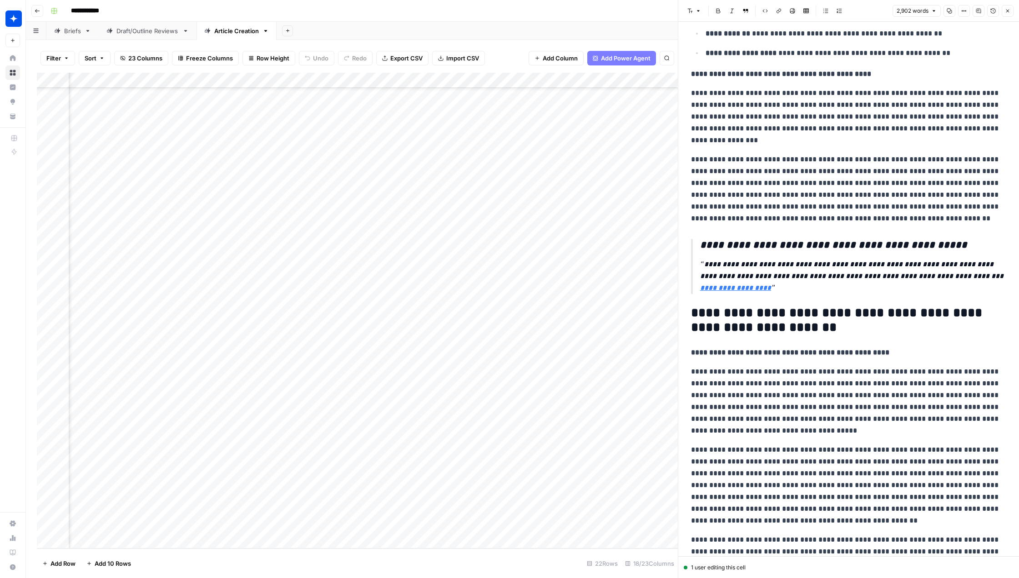
click at [808, 12] on icon "button" at bounding box center [1007, 10] width 5 height 5
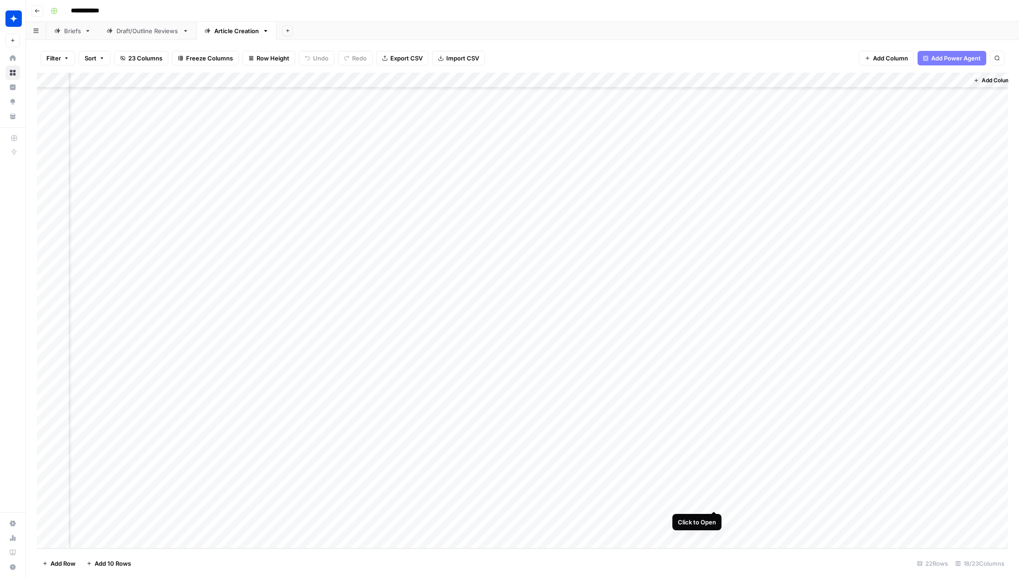
click at [711, 495] on div "Add Column" at bounding box center [522, 311] width 971 height 476
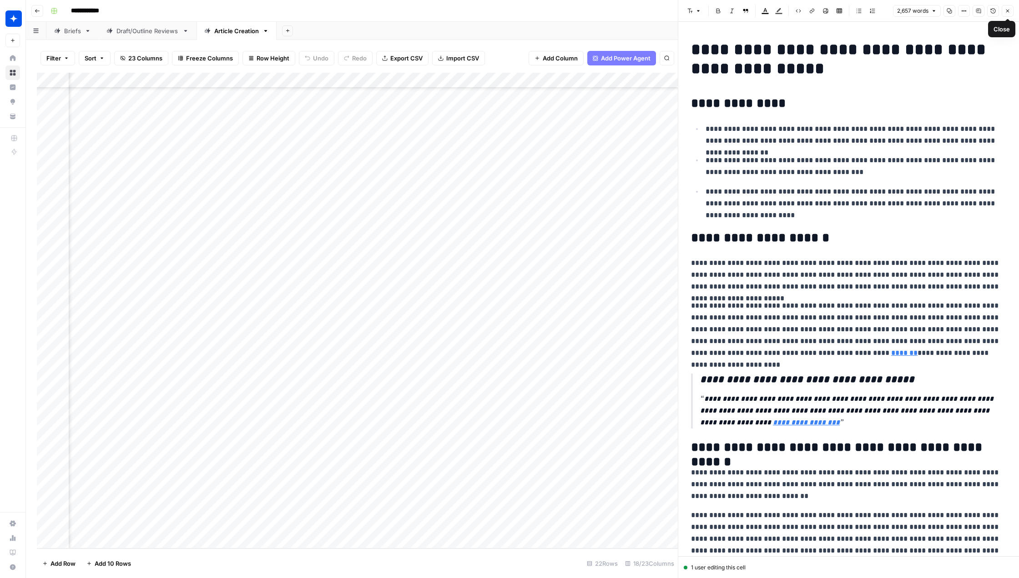
click at [808, 10] on icon "button" at bounding box center [1007, 10] width 5 height 5
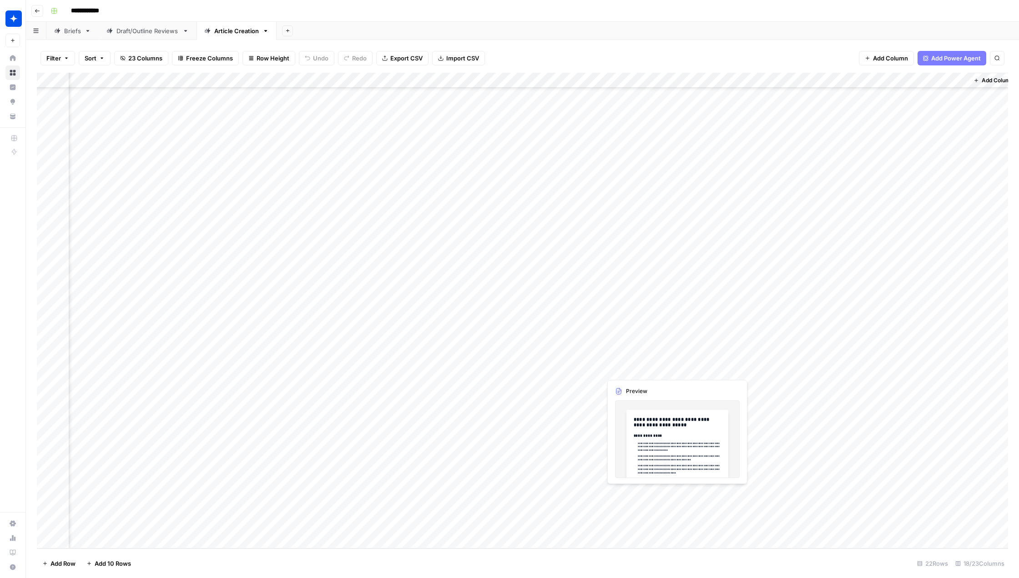
click at [715, 493] on div "Add Column" at bounding box center [522, 311] width 971 height 476
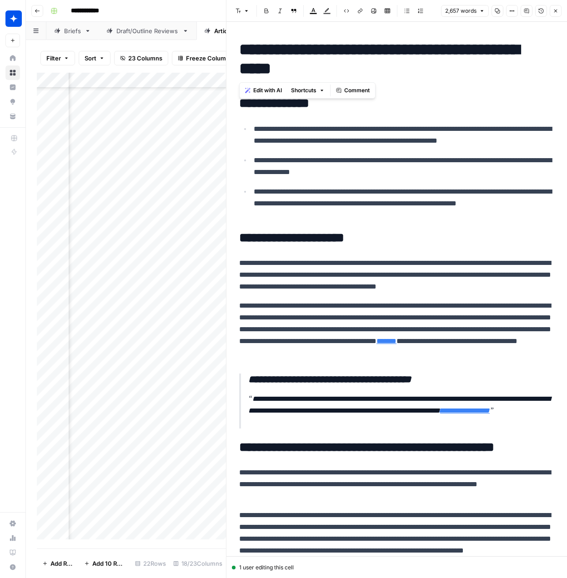
drag, startPoint x: 239, startPoint y: 50, endPoint x: 320, endPoint y: 72, distance: 83.5
click at [320, 72] on h1 "**********" at bounding box center [396, 59] width 315 height 38
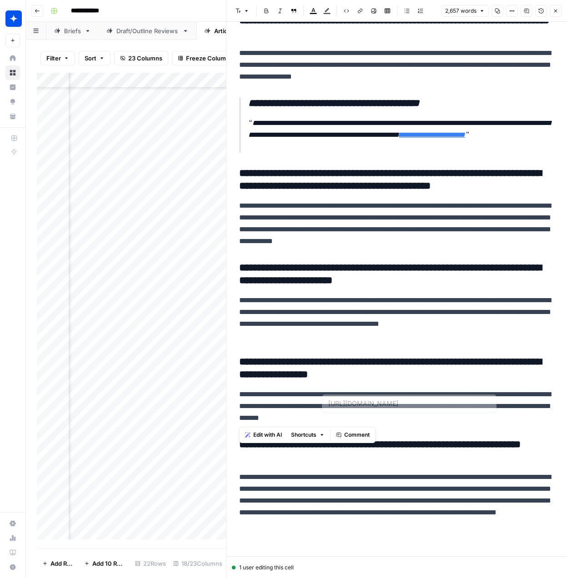
scroll to position [3864, 0]
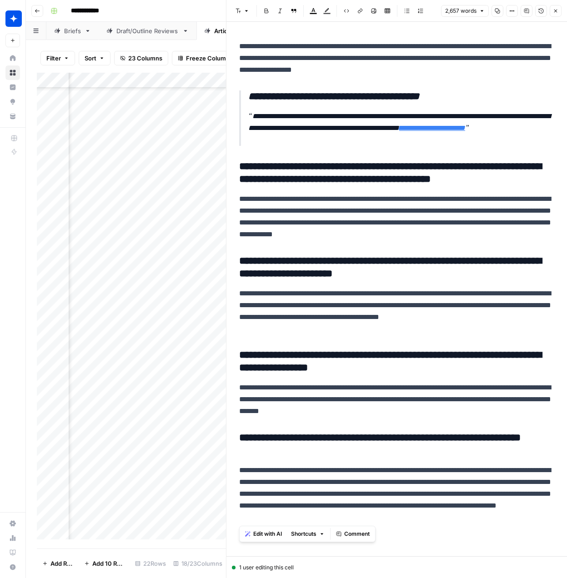
drag, startPoint x: 236, startPoint y: 48, endPoint x: 483, endPoint y: 528, distance: 539.2
copy div "**********"
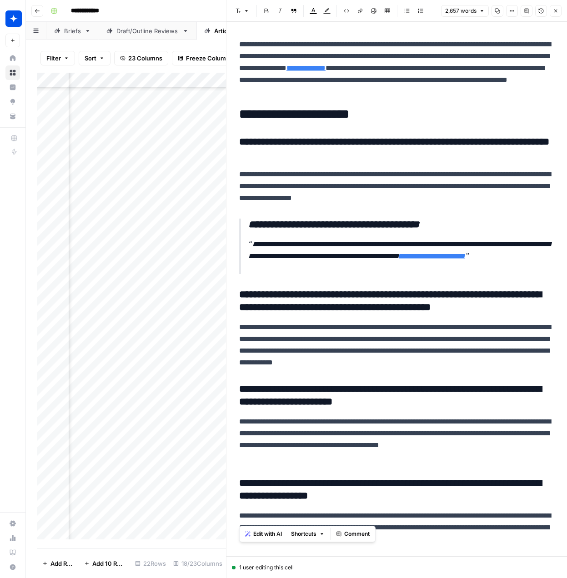
click at [500, 271] on p "**********" at bounding box center [401, 256] width 306 height 35
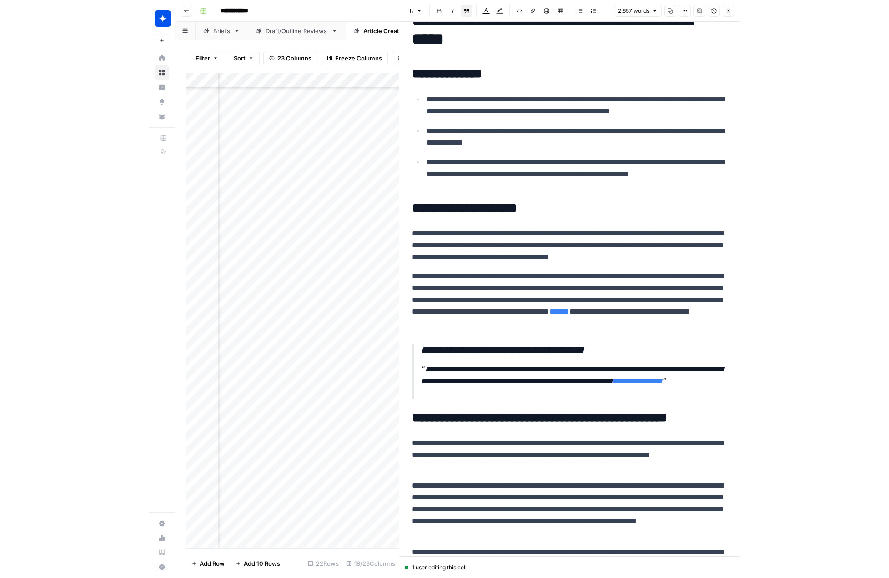
scroll to position [0, 0]
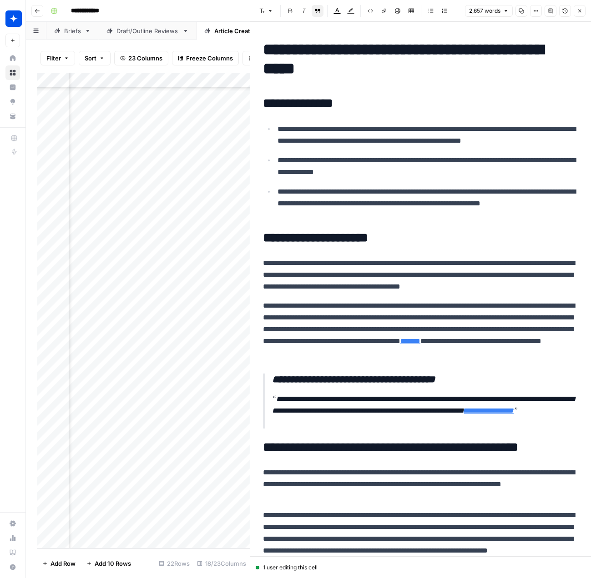
click at [578, 11] on icon "button" at bounding box center [579, 10] width 5 height 5
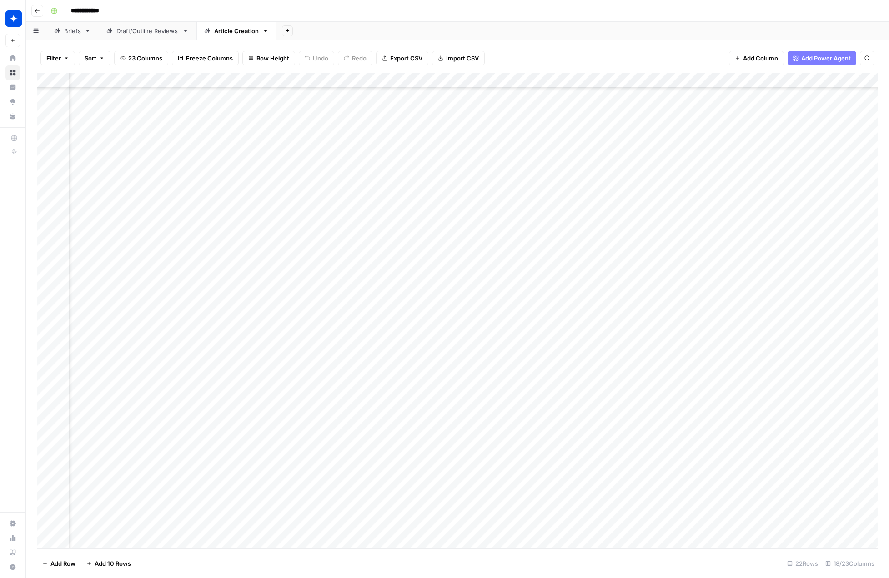
scroll to position [74, 809]
click at [655, 495] on div "Add Column" at bounding box center [457, 311] width 841 height 476
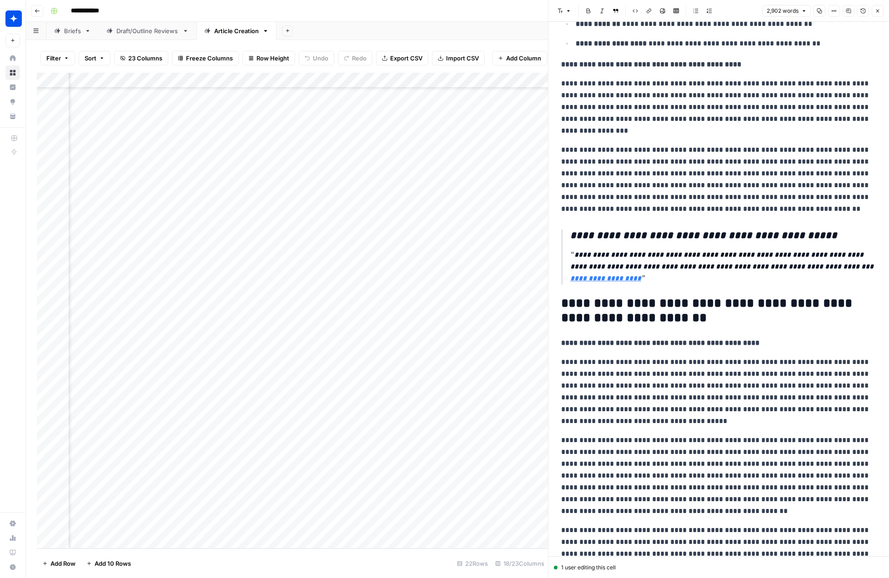
scroll to position [3269, 0]
click at [808, 13] on icon "button" at bounding box center [877, 10] width 5 height 5
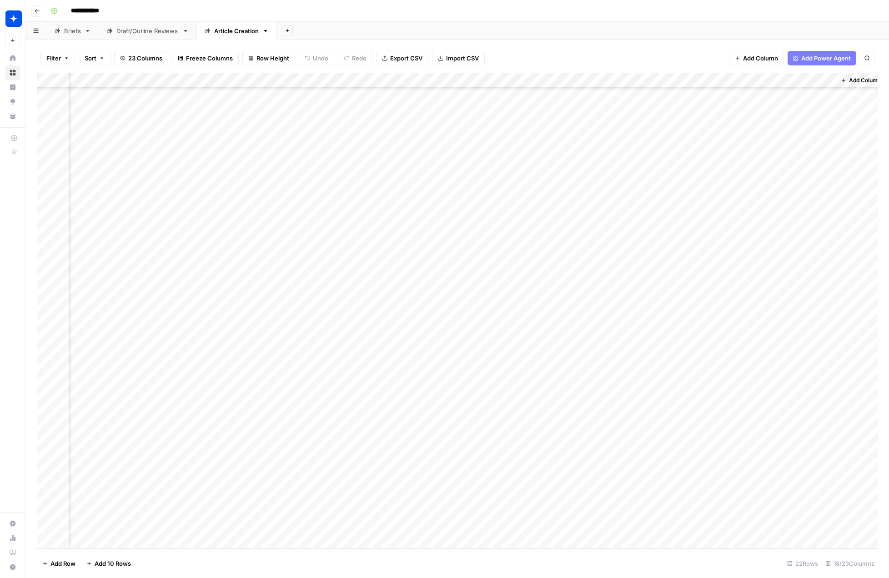
scroll to position [74, 798]
click at [585, 493] on div "Add Column" at bounding box center [457, 311] width 841 height 476
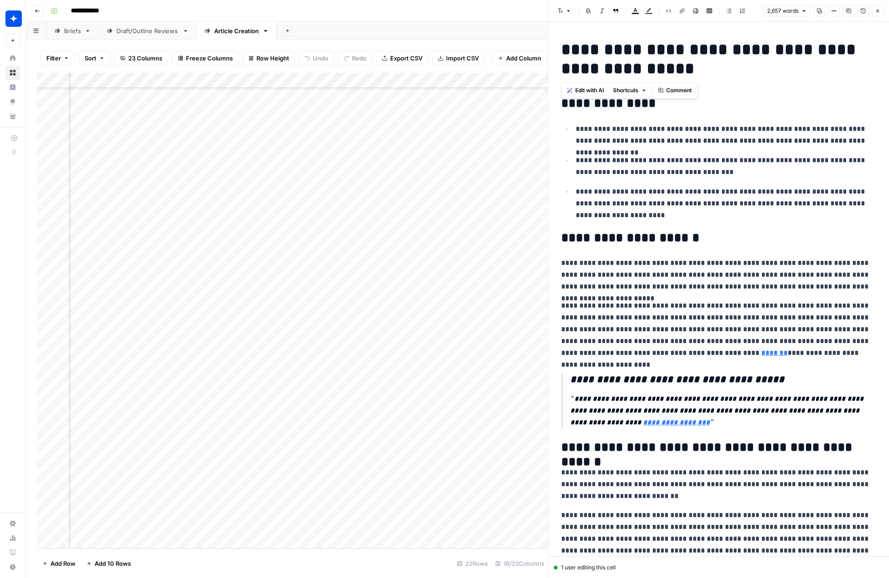
drag, startPoint x: 564, startPoint y: 53, endPoint x: 634, endPoint y: 69, distance: 71.9
click at [634, 69] on h1 "**********" at bounding box center [718, 59] width 315 height 38
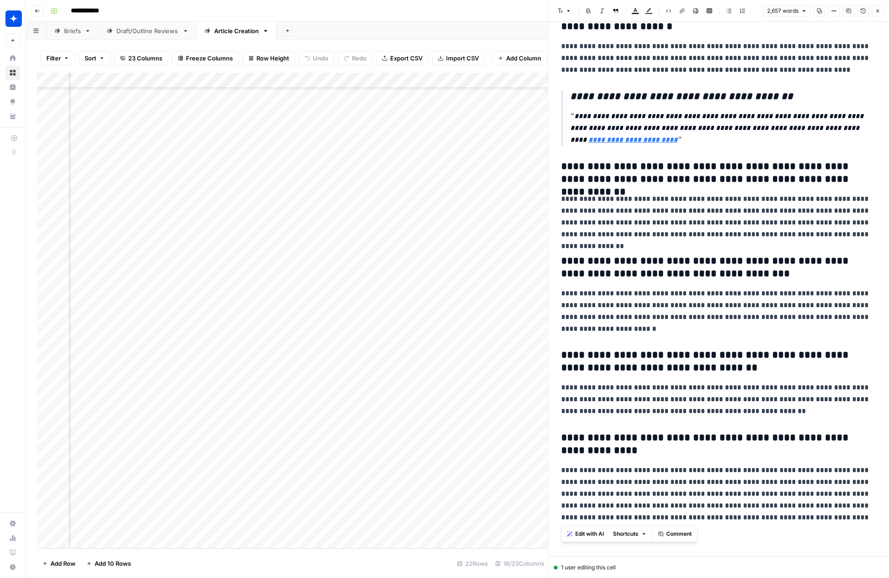
copy div "**********"
drag, startPoint x: 875, startPoint y: 12, endPoint x: 784, endPoint y: 209, distance: 216.9
click at [808, 12] on icon "button" at bounding box center [877, 10] width 5 height 5
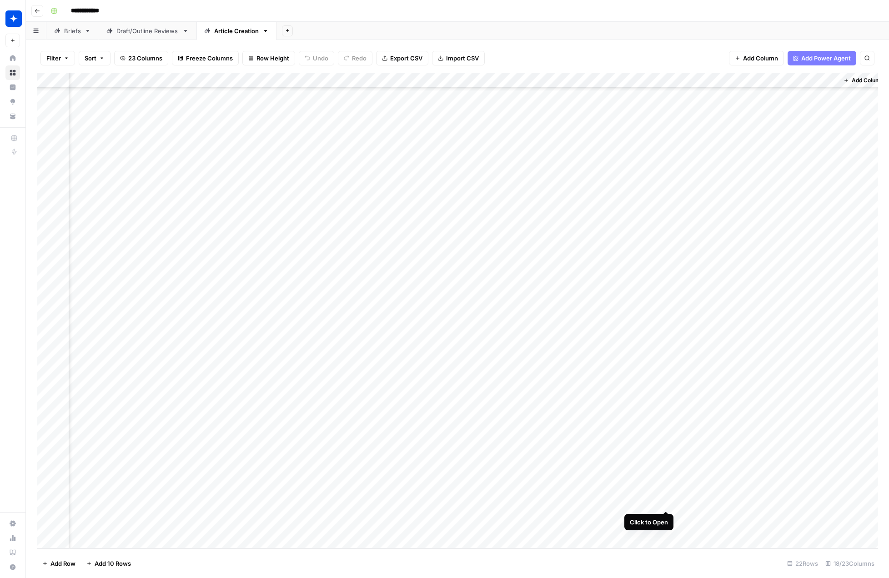
click at [666, 496] on div "Add Column" at bounding box center [457, 311] width 841 height 476
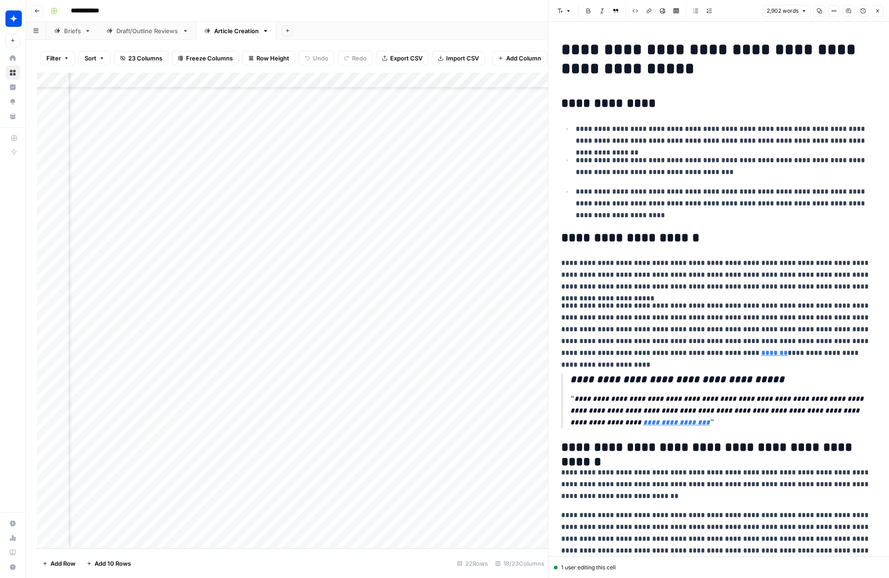
click at [808, 8] on button "Close" at bounding box center [878, 11] width 12 height 12
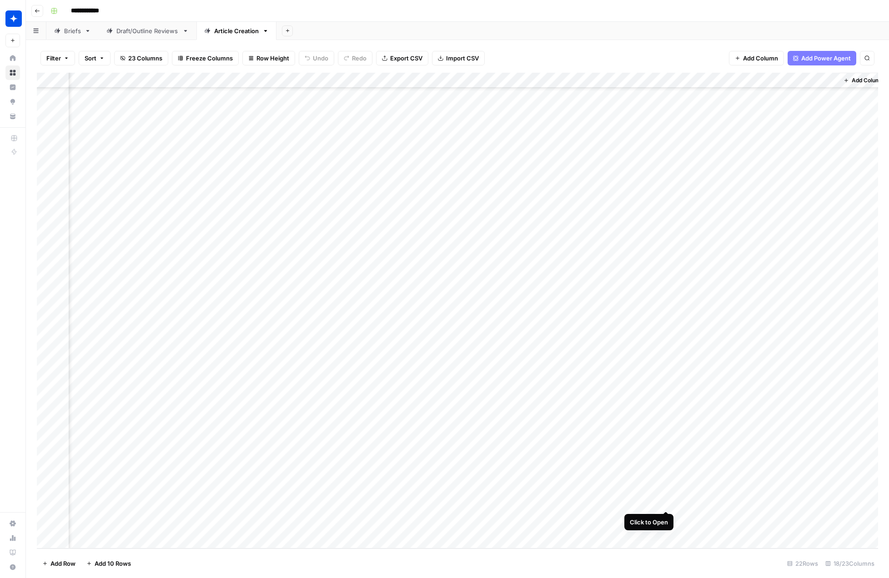
click at [663, 495] on div "Add Column" at bounding box center [457, 311] width 841 height 476
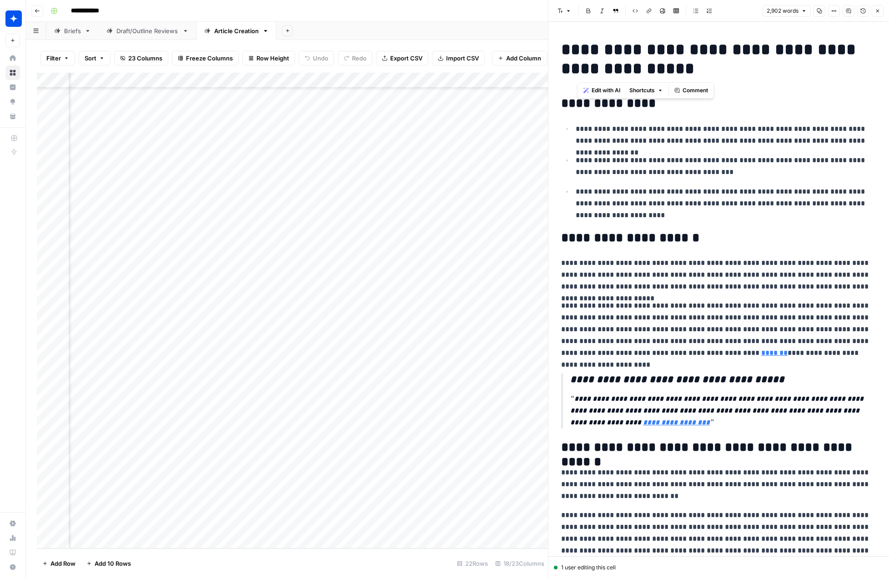
drag, startPoint x: 652, startPoint y: 70, endPoint x: 572, endPoint y: 55, distance: 82.0
click at [572, 55] on h1 "**********" at bounding box center [718, 59] width 315 height 38
drag, startPoint x: 563, startPoint y: 52, endPoint x: 703, endPoint y: 80, distance: 142.9
copy h1 "**********"
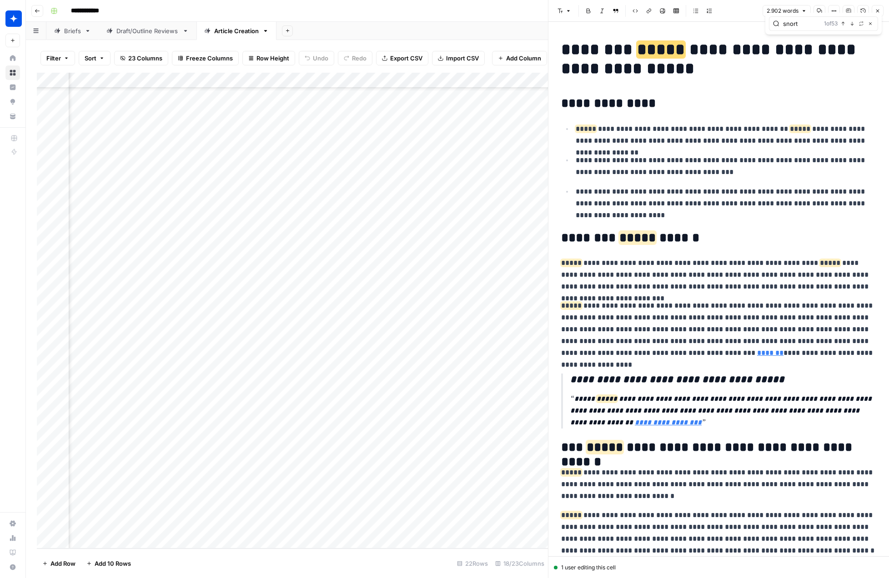
type input "snort"
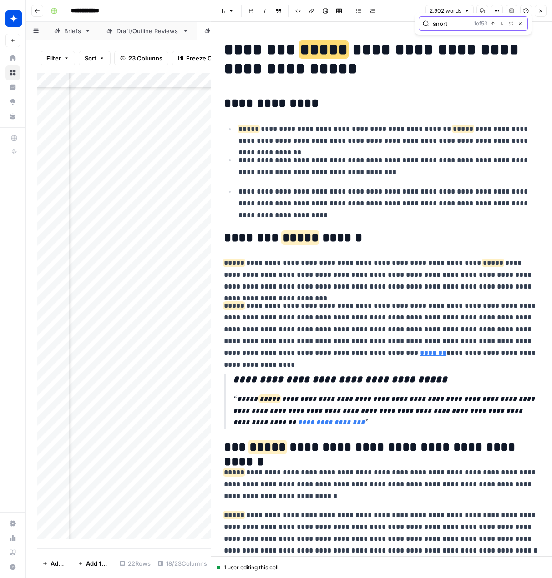
click at [519, 25] on icon "button" at bounding box center [520, 23] width 5 height 5
drag, startPoint x: 310, startPoint y: 66, endPoint x: 226, endPoint y: 47, distance: 86.6
click at [226, 47] on h1 "**********" at bounding box center [381, 59] width 315 height 38
drag, startPoint x: 225, startPoint y: 262, endPoint x: 469, endPoint y: 264, distance: 244.2
click at [404, 272] on p "**********" at bounding box center [381, 274] width 315 height 35
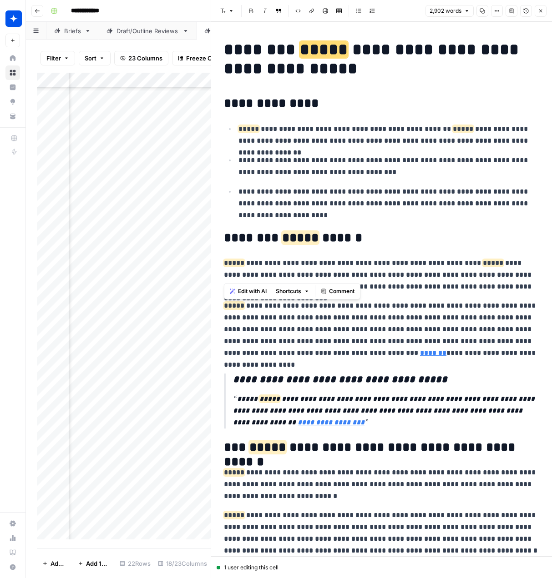
copy p "**********"
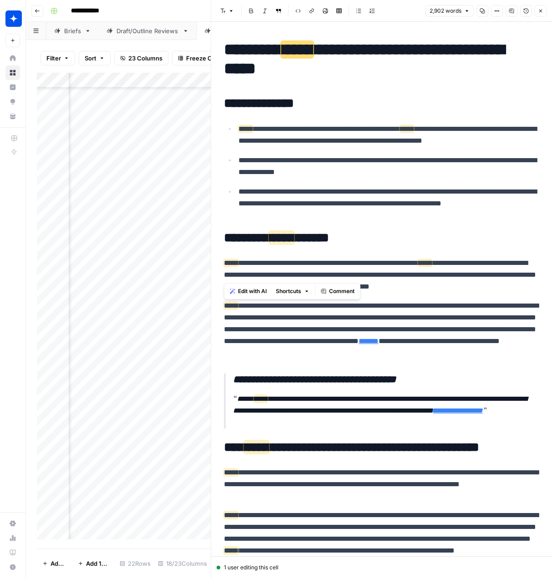
scroll to position [74, 350]
click at [141, 494] on div "Add Column" at bounding box center [124, 306] width 174 height 467
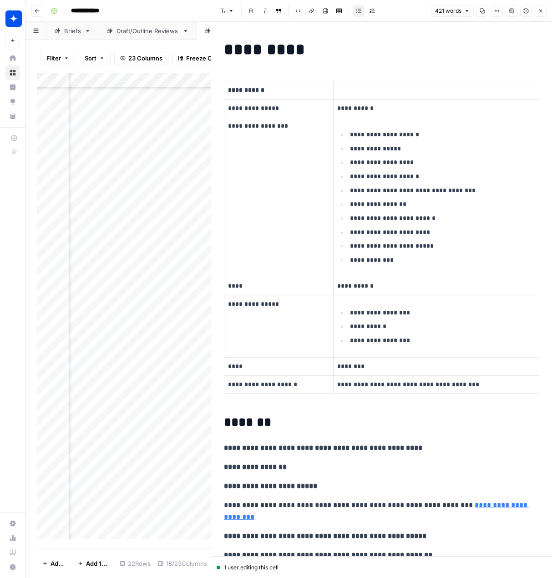
scroll to position [74, 549]
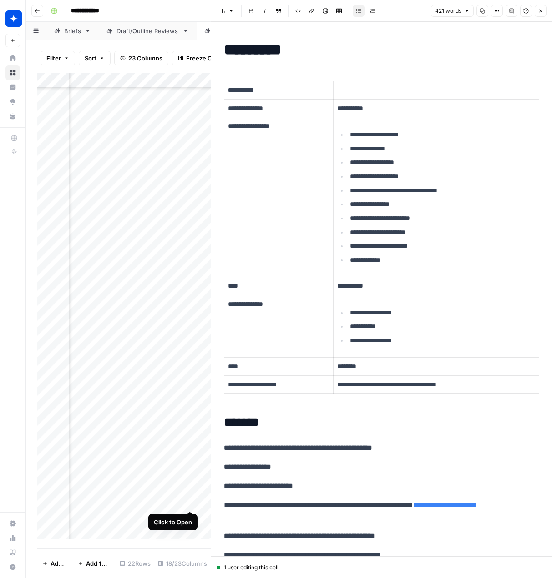
click at [190, 494] on div "Add Column" at bounding box center [124, 306] width 174 height 467
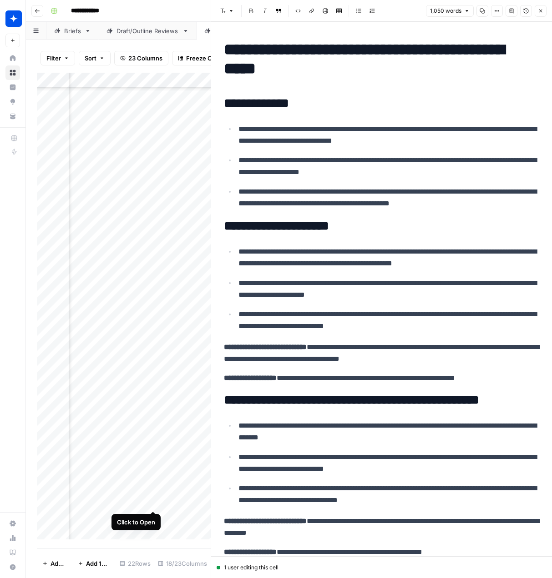
scroll to position [74, 1222]
click at [157, 493] on div "Add Column" at bounding box center [124, 306] width 174 height 467
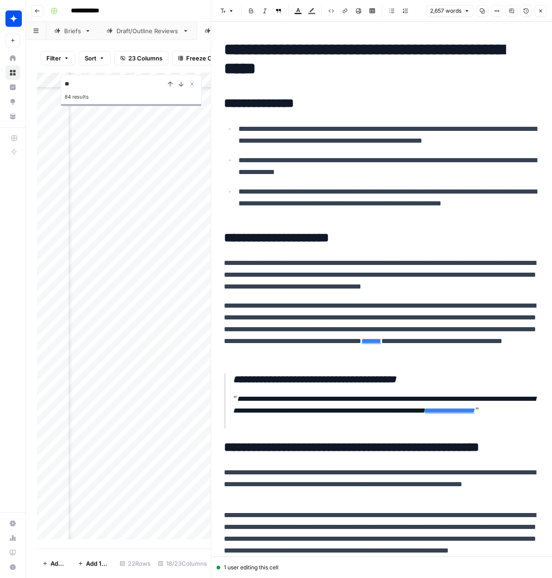
type input "*"
click at [423, 269] on p "**********" at bounding box center [381, 274] width 315 height 35
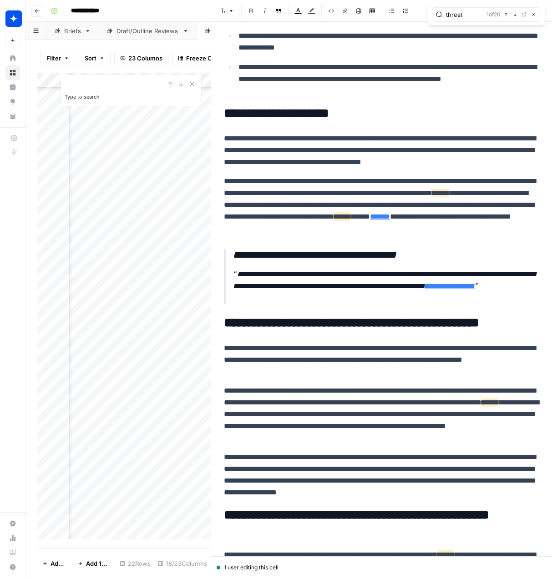
scroll to position [127, 0]
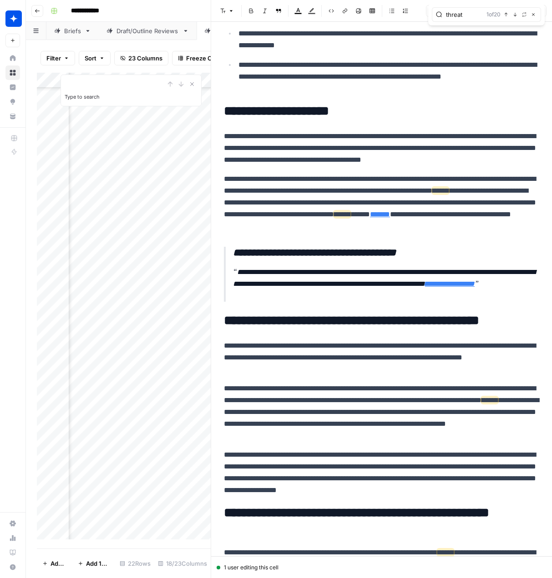
type input "threat"
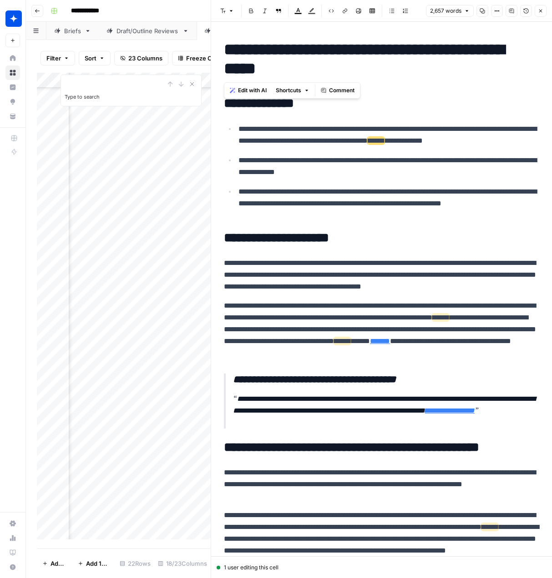
drag, startPoint x: 292, startPoint y: 63, endPoint x: 227, endPoint y: 45, distance: 67.2
click at [227, 45] on h1 "**********" at bounding box center [381, 59] width 315 height 38
copy h1 "**********"
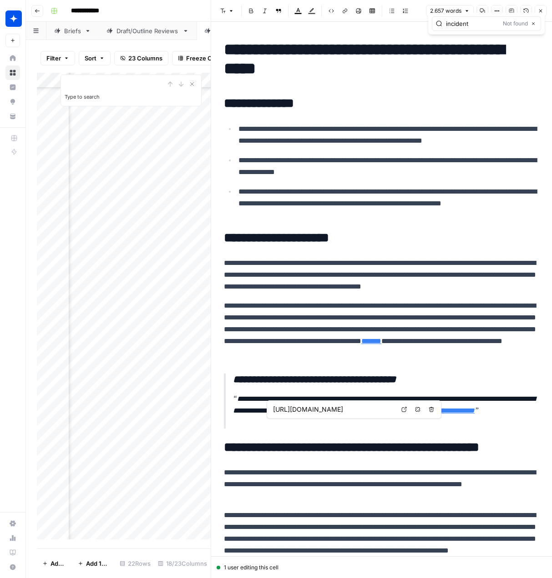
type input "incident"
click at [425, 414] on link "**********" at bounding box center [450, 410] width 50 height 7
click at [335, 411] on input "https://www.wiz.io/lp/a-comprehensive-guide-to-securing-container-registries" at bounding box center [333, 409] width 121 height 9
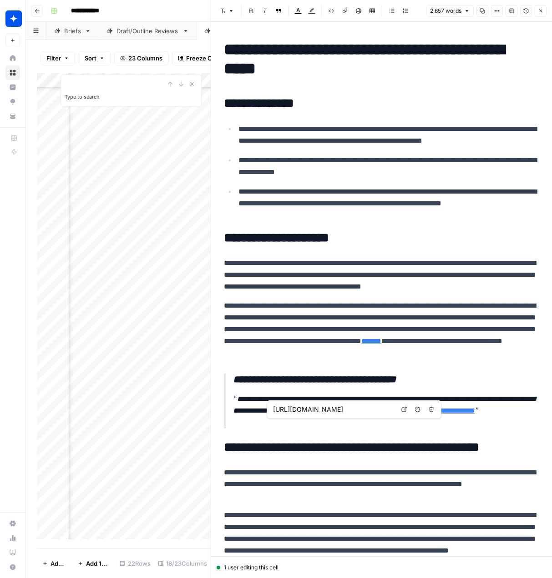
drag, startPoint x: 272, startPoint y: 411, endPoint x: 409, endPoint y: 409, distance: 136.9
click at [409, 409] on div "https://www.wiz.io/lp/a-comprehensive-guide-to-securing-container-registries Op…" at bounding box center [353, 410] width 175 height 18
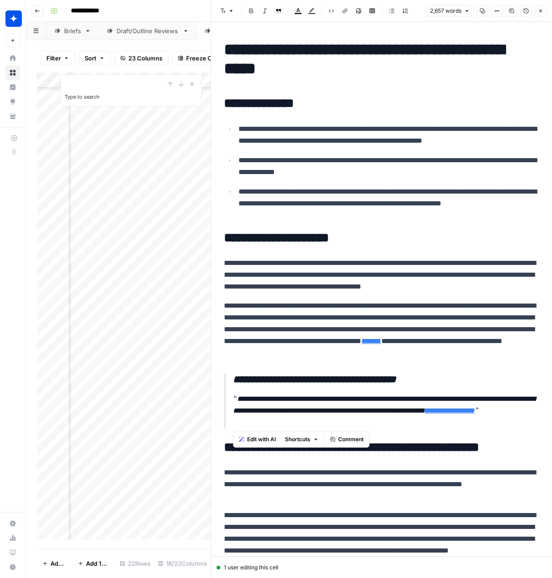
drag, startPoint x: 346, startPoint y: 422, endPoint x: 231, endPoint y: 377, distance: 123.1
click at [231, 377] on blockquote "**********" at bounding box center [381, 401] width 315 height 55
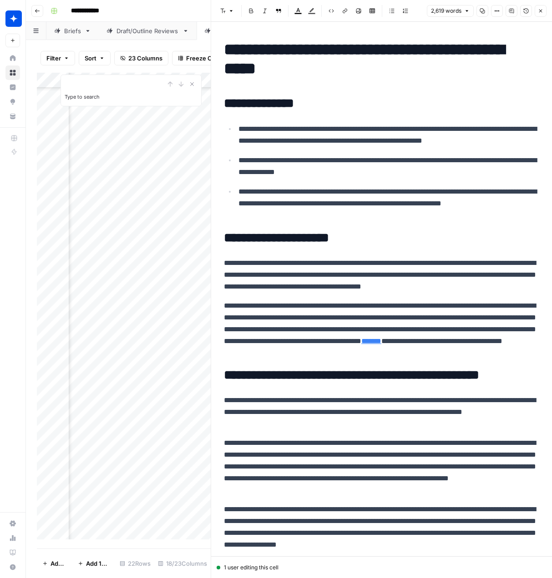
click at [376, 215] on p "**********" at bounding box center [388, 203] width 301 height 35
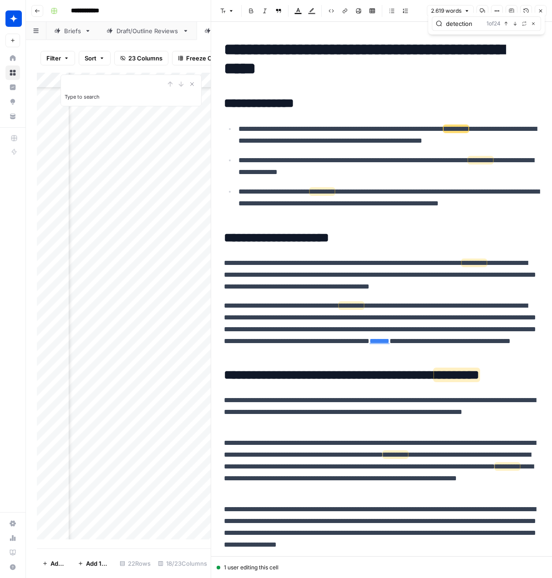
type input "detection"
click at [315, 96] on h2 "**********" at bounding box center [381, 103] width 315 height 15
drag, startPoint x: 314, startPoint y: 107, endPoint x: 224, endPoint y: 104, distance: 90.6
click at [224, 104] on h2 "**********" at bounding box center [381, 103] width 315 height 15
copy h2 "**********"
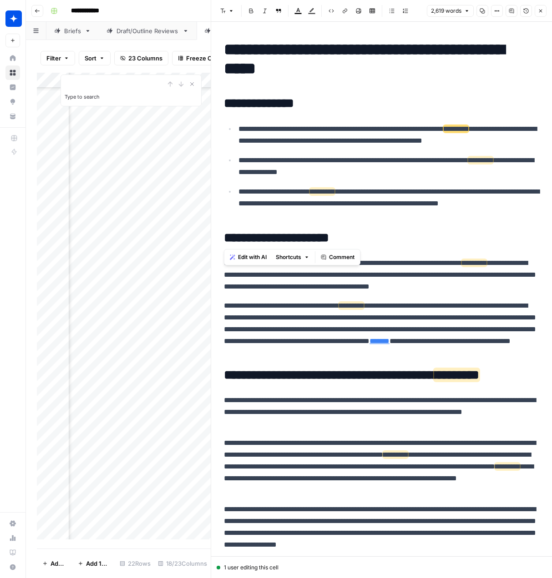
drag, startPoint x: 336, startPoint y: 224, endPoint x: 238, endPoint y: 135, distance: 132.6
copy ul "**********"
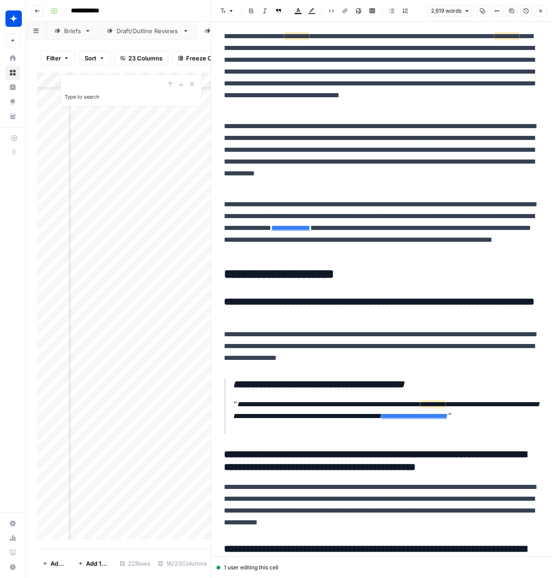
scroll to position [3493, 0]
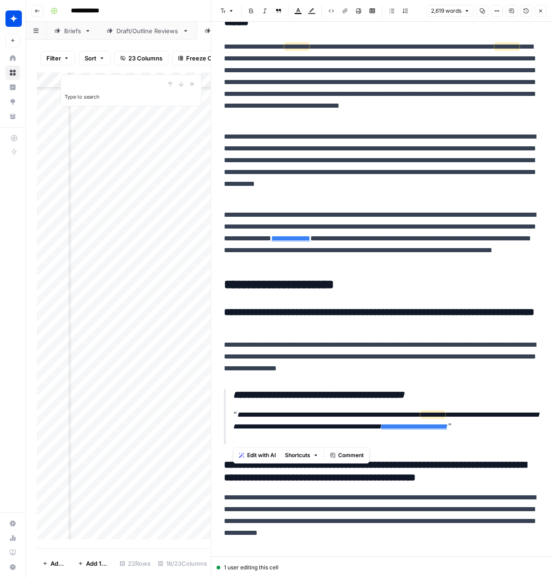
drag, startPoint x: 289, startPoint y: 437, endPoint x: 234, endPoint y: 397, distance: 68.3
click at [234, 397] on blockquote "**********" at bounding box center [381, 416] width 315 height 55
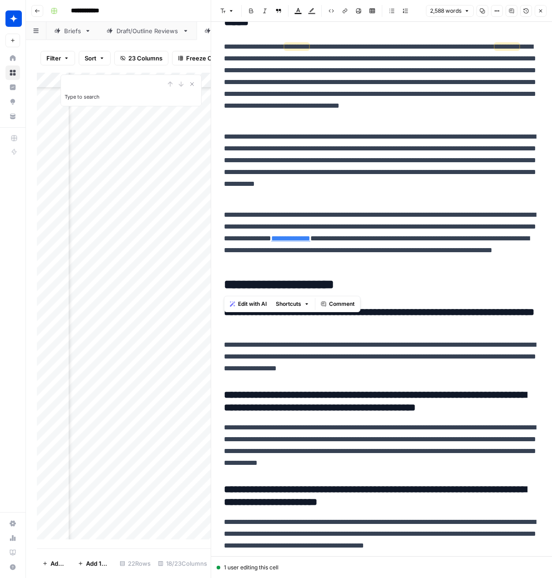
drag, startPoint x: 359, startPoint y: 285, endPoint x: 223, endPoint y: 284, distance: 136.0
click at [224, 284] on h2 "**********" at bounding box center [381, 285] width 315 height 15
drag, startPoint x: 259, startPoint y: 318, endPoint x: 223, endPoint y: 312, distance: 36.9
copy h3 "**********"
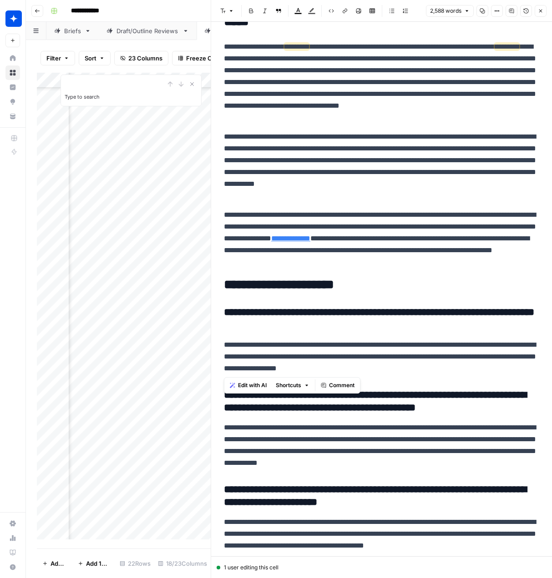
drag, startPoint x: 375, startPoint y: 362, endPoint x: 228, endPoint y: 350, distance: 147.8
click at [224, 349] on p "**********" at bounding box center [381, 356] width 315 height 35
copy p "**********"
drag, startPoint x: 498, startPoint y: 410, endPoint x: 209, endPoint y: 400, distance: 289.8
click at [211, 400] on div "**********" at bounding box center [381, 289] width 341 height 578
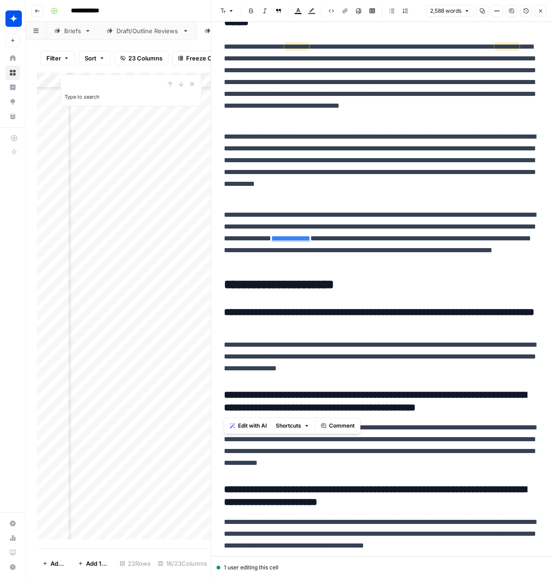
copy h3 "**********"
drag, startPoint x: 488, startPoint y: 462, endPoint x: 219, endPoint y: 429, distance: 271.3
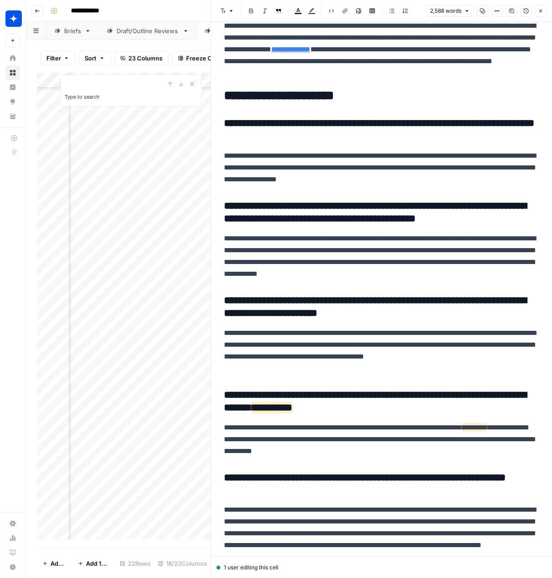
scroll to position [3704, 0]
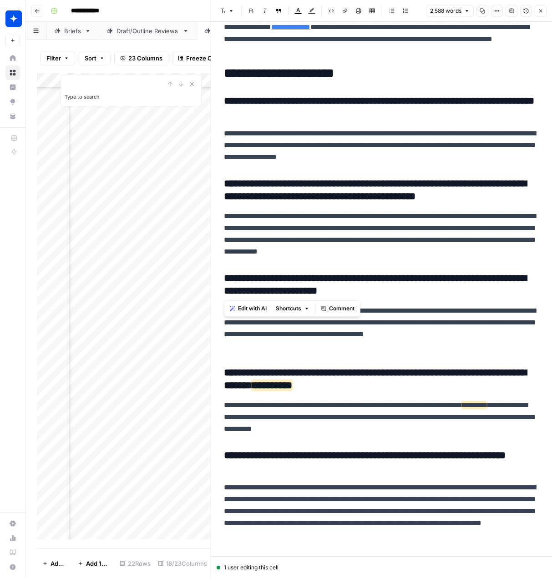
drag, startPoint x: 415, startPoint y: 289, endPoint x: 213, endPoint y: 277, distance: 202.3
click at [213, 277] on div "**********" at bounding box center [381, 289] width 341 height 578
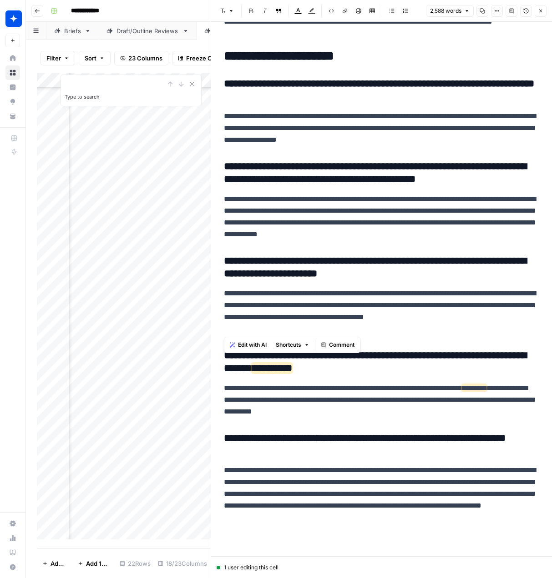
drag, startPoint x: 271, startPoint y: 321, endPoint x: 223, endPoint y: 292, distance: 55.9
click at [224, 292] on p "**********" at bounding box center [381, 311] width 315 height 47
drag, startPoint x: 336, startPoint y: 366, endPoint x: 218, endPoint y: 355, distance: 118.3
drag, startPoint x: 439, startPoint y: 410, endPoint x: 312, endPoint y: 407, distance: 127.8
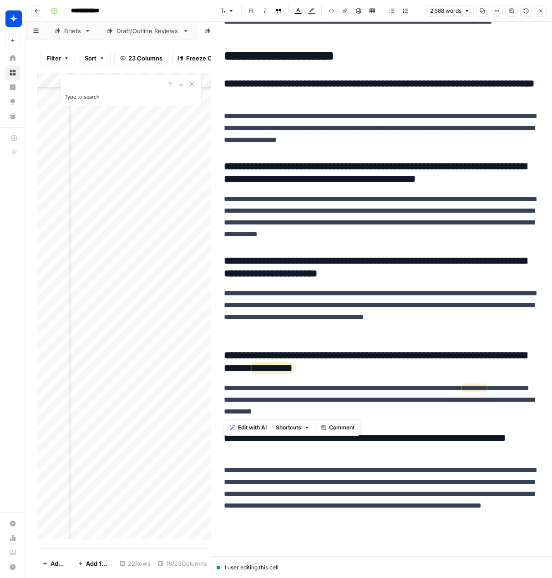
click at [224, 387] on p "**********" at bounding box center [381, 399] width 315 height 35
drag, startPoint x: 258, startPoint y: 453, endPoint x: 215, endPoint y: 444, distance: 44.2
click at [215, 444] on div "**********" at bounding box center [381, 289] width 341 height 578
drag, startPoint x: 454, startPoint y: 517, endPoint x: 224, endPoint y: 472, distance: 234.0
click at [224, 472] on p "**********" at bounding box center [381, 494] width 315 height 59
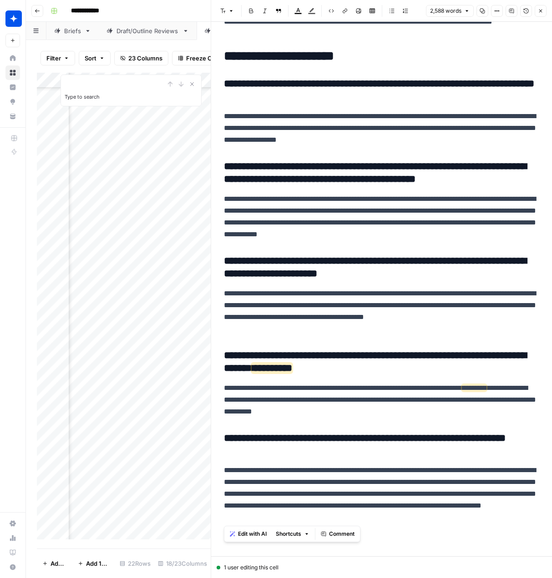
click at [248, 533] on span "Edit with AI" at bounding box center [252, 534] width 29 height 8
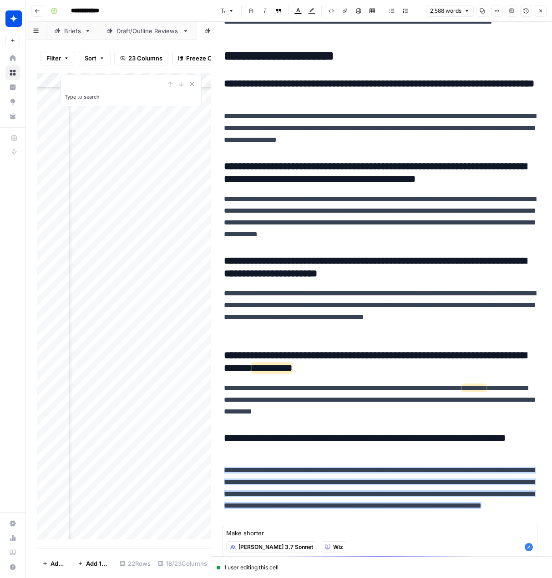
type textarea "Make shorter"
click at [529, 548] on icon "button" at bounding box center [528, 547] width 9 height 9
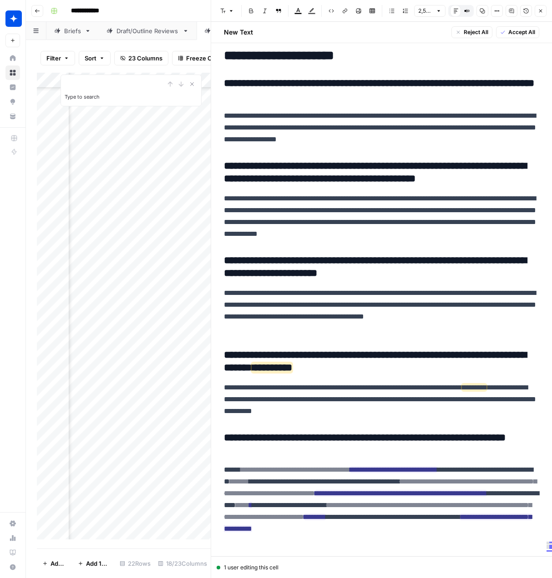
scroll to position [3767, 0]
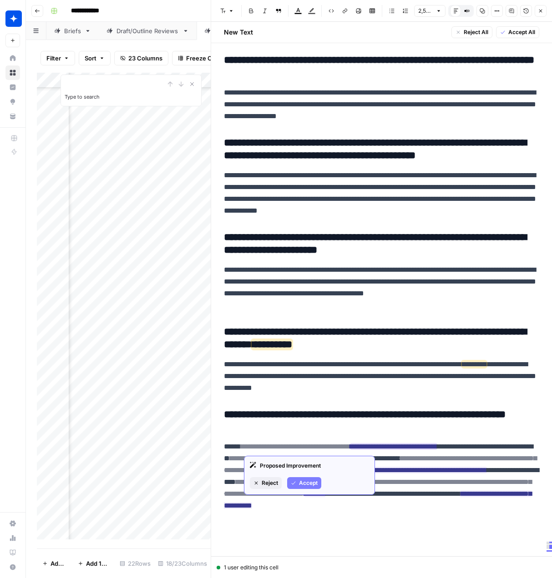
click at [306, 482] on span "Accept" at bounding box center [308, 483] width 19 height 8
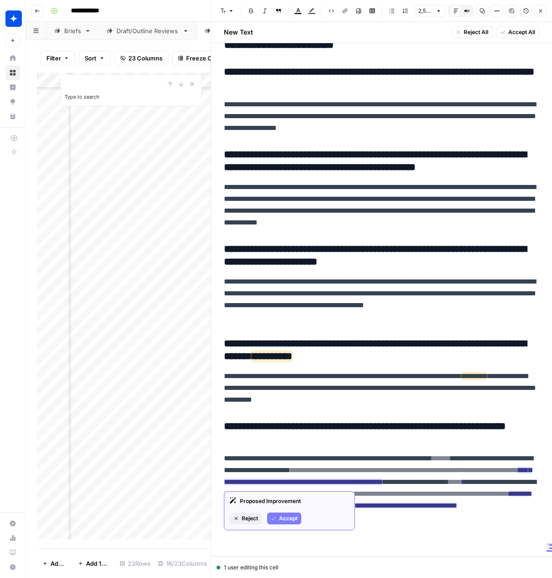
click at [281, 518] on span "Accept" at bounding box center [288, 519] width 19 height 8
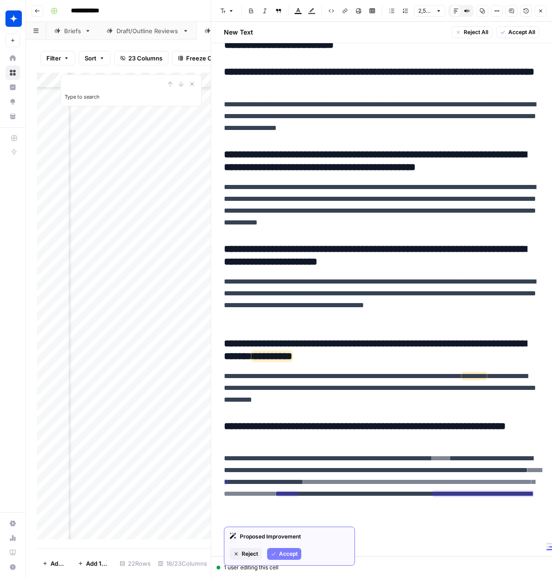
click at [283, 553] on span "Accept" at bounding box center [288, 554] width 19 height 8
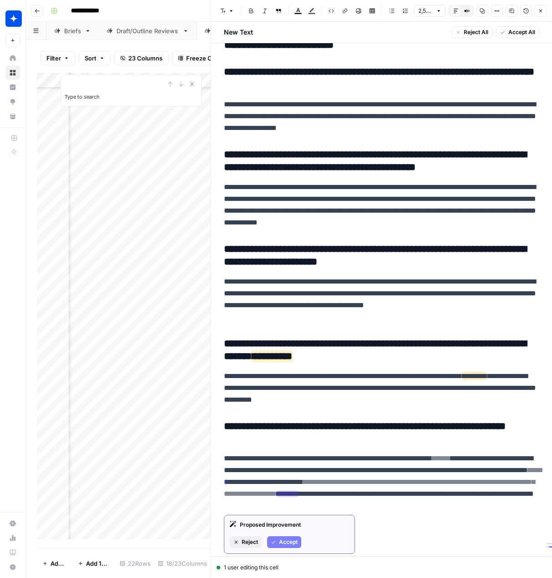
click at [285, 543] on span "Accept" at bounding box center [288, 542] width 19 height 8
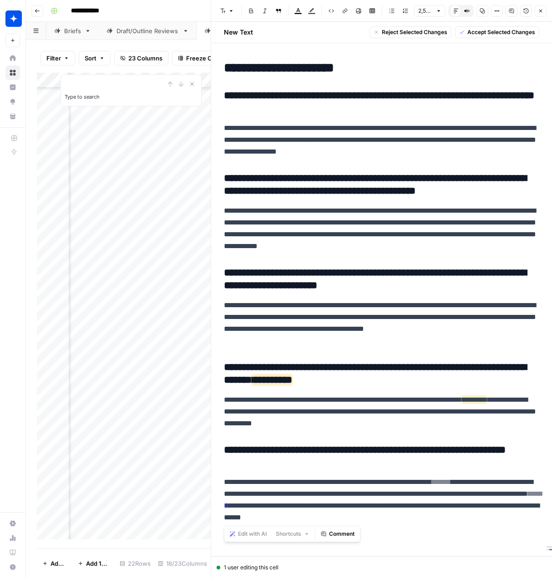
drag, startPoint x: 400, startPoint y: 510, endPoint x: 217, endPoint y: 478, distance: 185.6
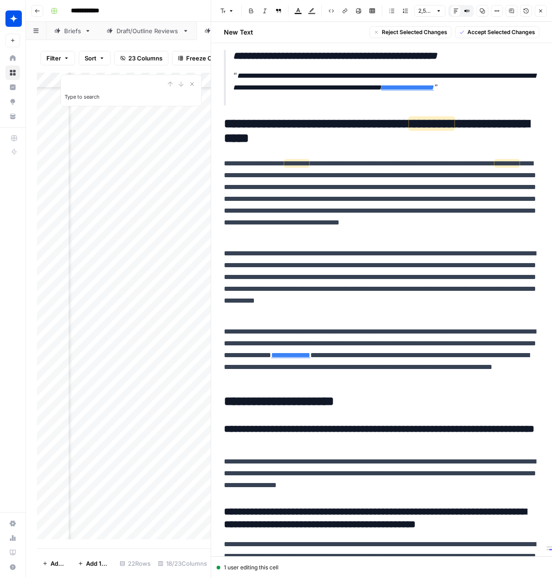
scroll to position [3433, 0]
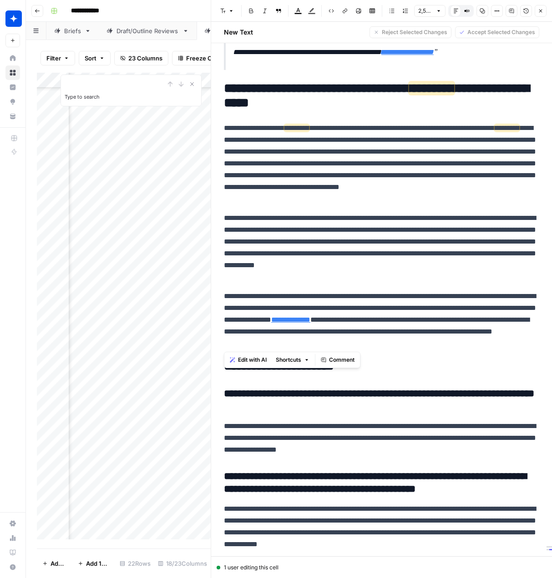
drag, startPoint x: 466, startPoint y: 338, endPoint x: 256, endPoint y: 97, distance: 319.4
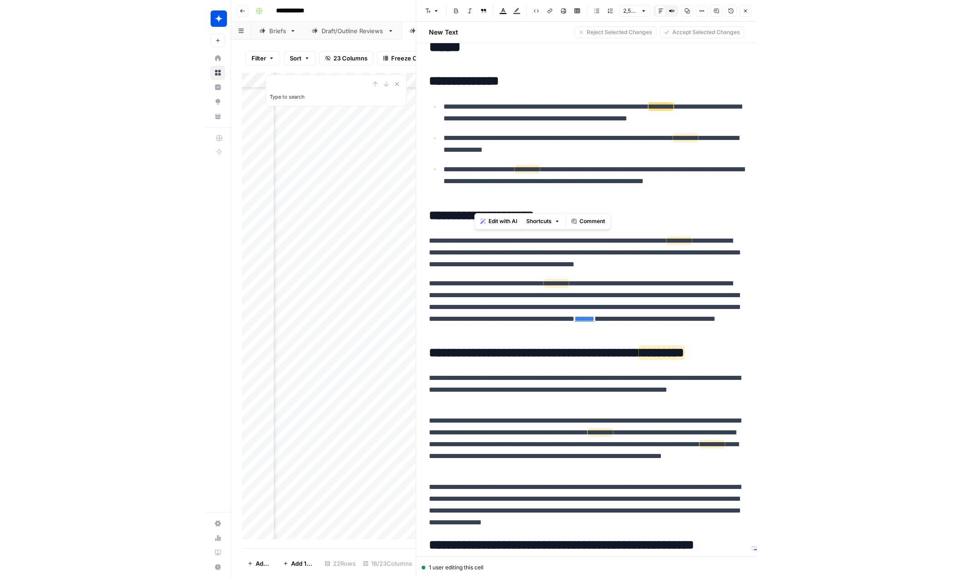
scroll to position [39, 0]
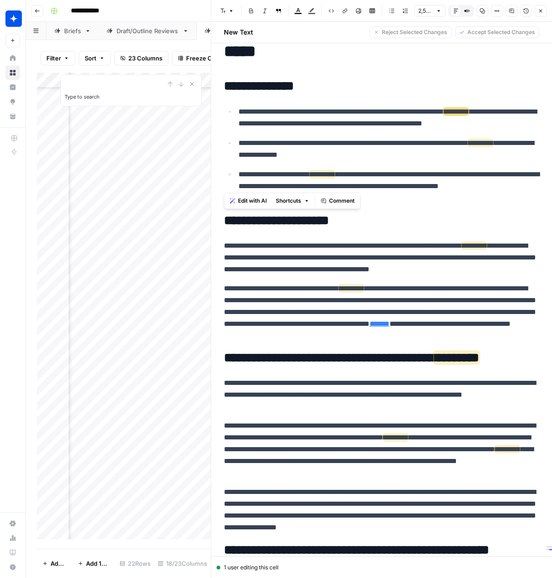
drag, startPoint x: 442, startPoint y: 245, endPoint x: 225, endPoint y: 217, distance: 218.7
click at [496, 297] on p "**********" at bounding box center [381, 312] width 315 height 59
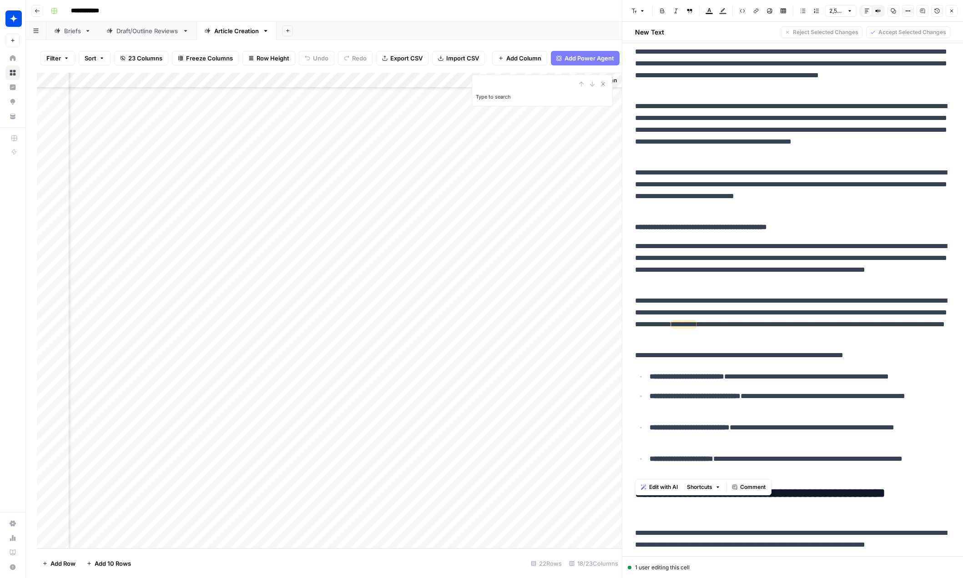
scroll to position [1274, 0]
drag, startPoint x: 635, startPoint y: 201, endPoint x: 911, endPoint y: 475, distance: 388.5
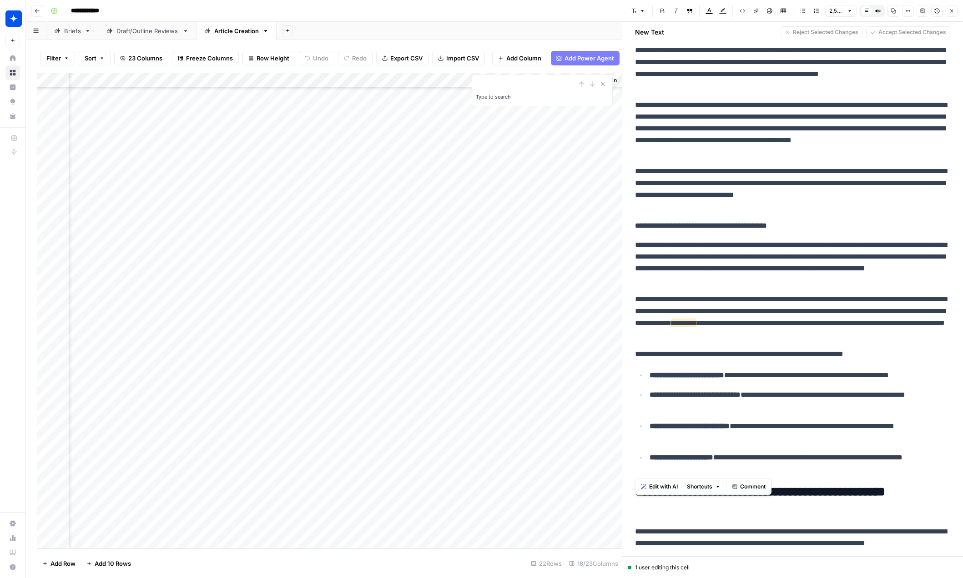
click at [658, 485] on span "Edit with AI" at bounding box center [663, 487] width 29 height 8
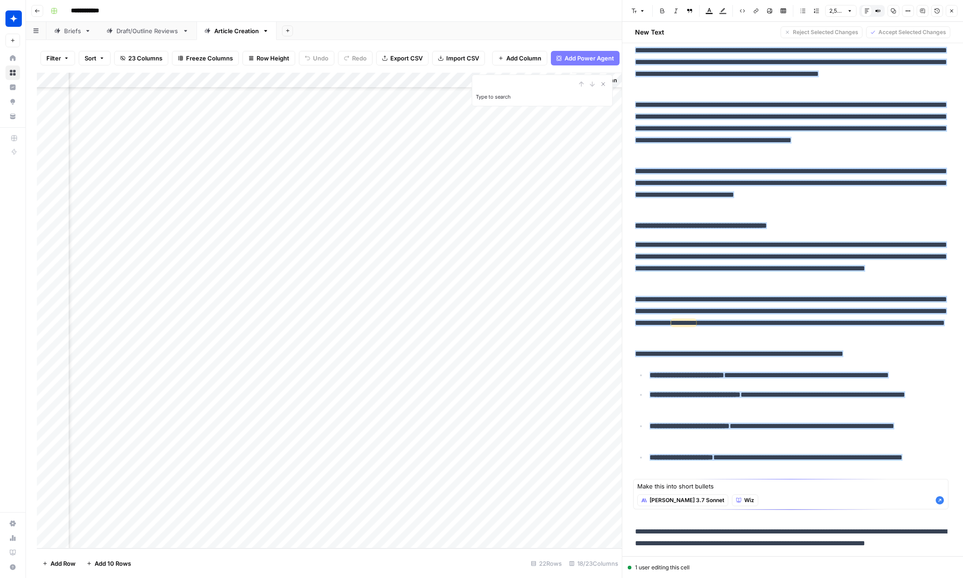
type textarea "Make this into short bullets"
click at [808, 499] on icon "button" at bounding box center [939, 501] width 8 height 8
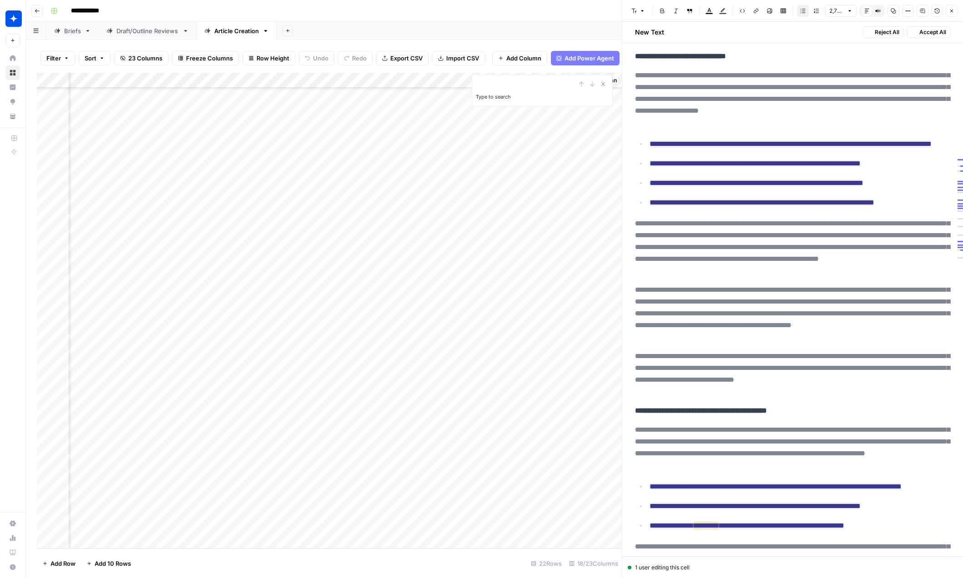
scroll to position [1513, 0]
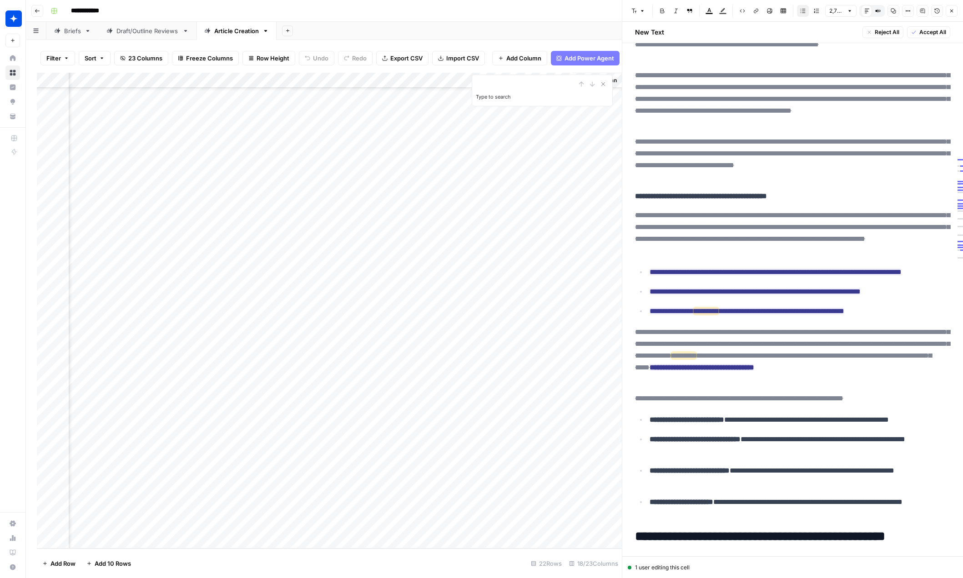
click at [808, 32] on span "Accept All" at bounding box center [932, 32] width 27 height 8
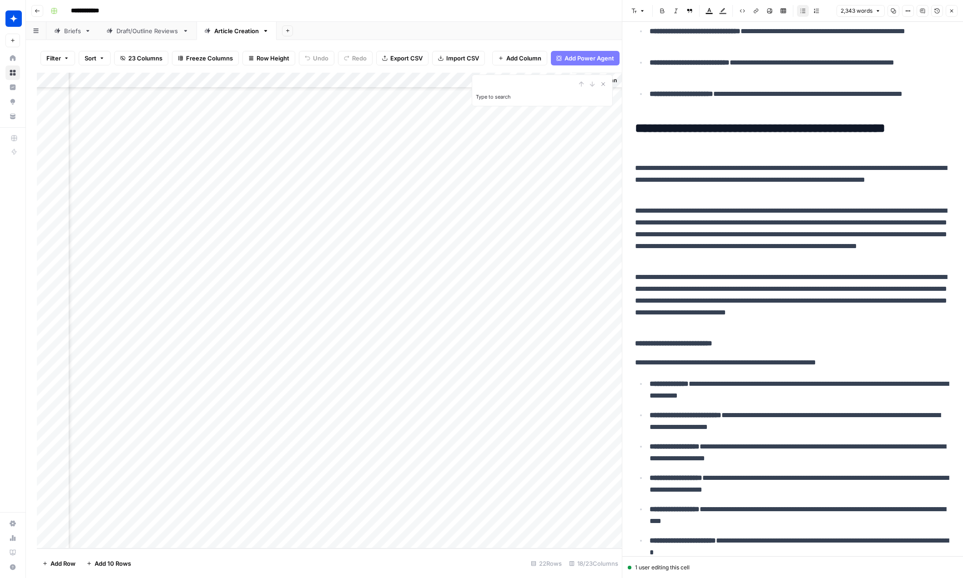
scroll to position [1479, 0]
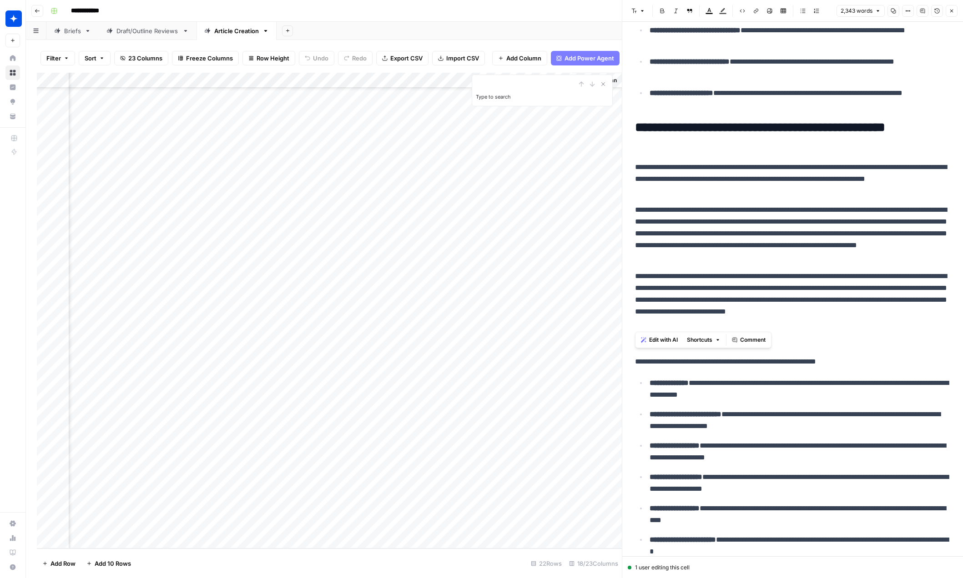
drag, startPoint x: 696, startPoint y: 321, endPoint x: 634, endPoint y: 168, distance: 164.8
click at [634, 168] on div "**********" at bounding box center [792, 588] width 326 height 4062
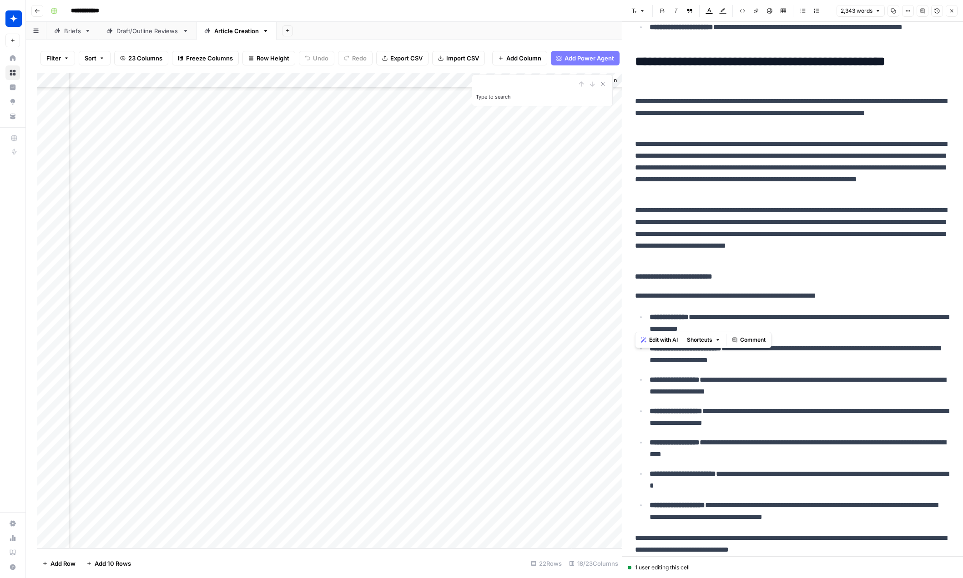
scroll to position [1545, 0]
click at [657, 340] on span "Edit with AI" at bounding box center [663, 340] width 29 height 8
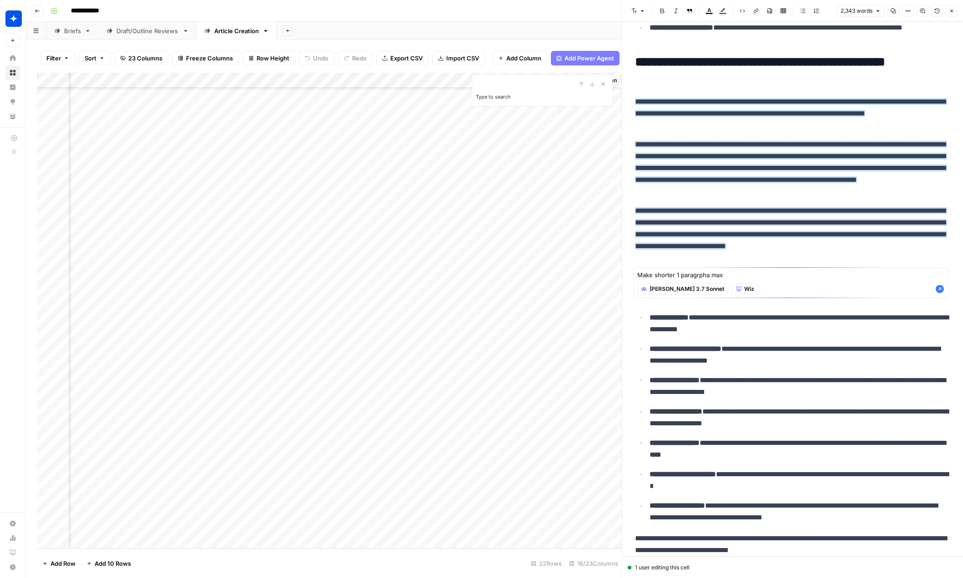
type textarea "Make shorter 1 paragrpha max"
click at [808, 290] on icon "button" at bounding box center [939, 289] width 8 height 8
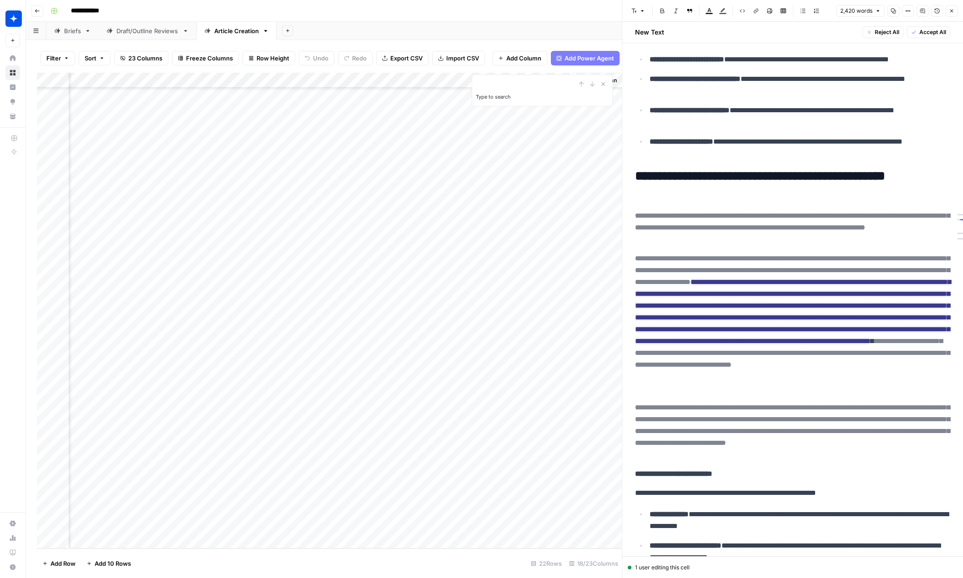
scroll to position [1450, 0]
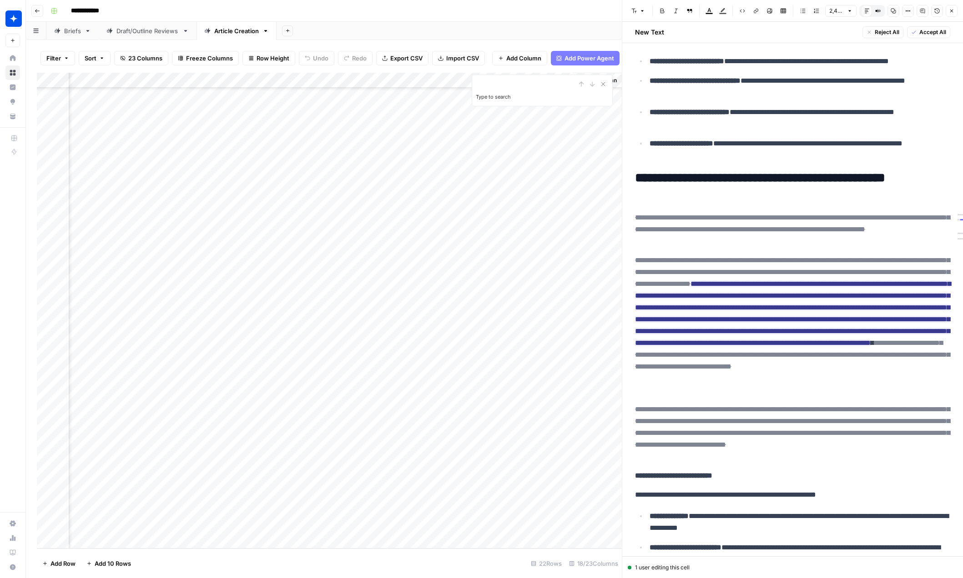
click at [808, 33] on span "Accept All" at bounding box center [932, 32] width 27 height 8
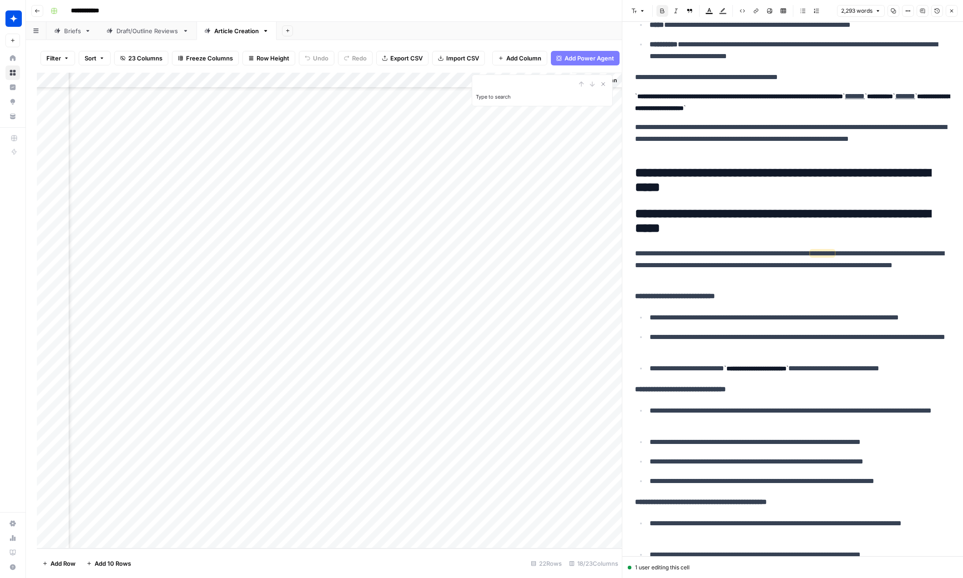
scroll to position [818, 0]
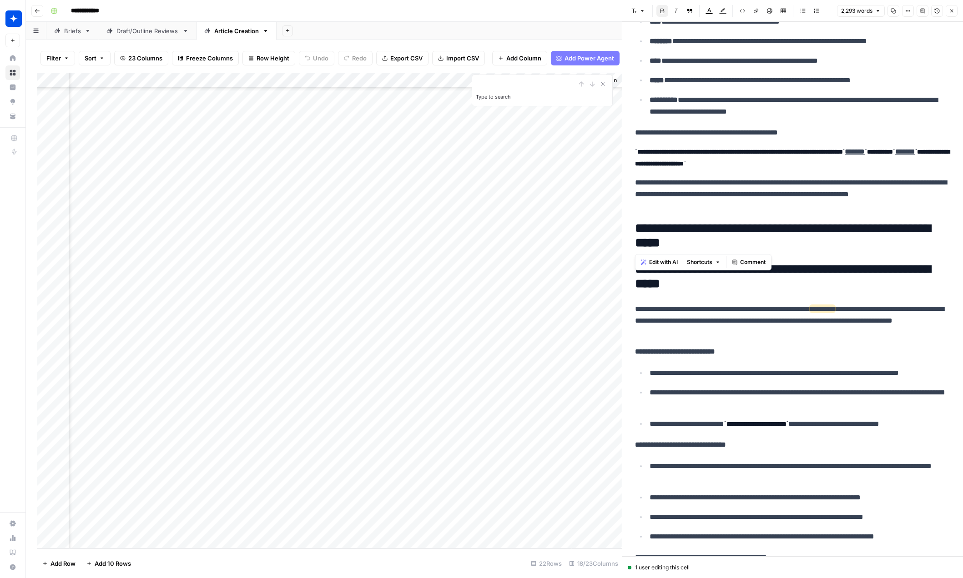
drag, startPoint x: 737, startPoint y: 246, endPoint x: 621, endPoint y: 230, distance: 117.5
click at [622, 230] on div "**********" at bounding box center [792, 289] width 341 height 578
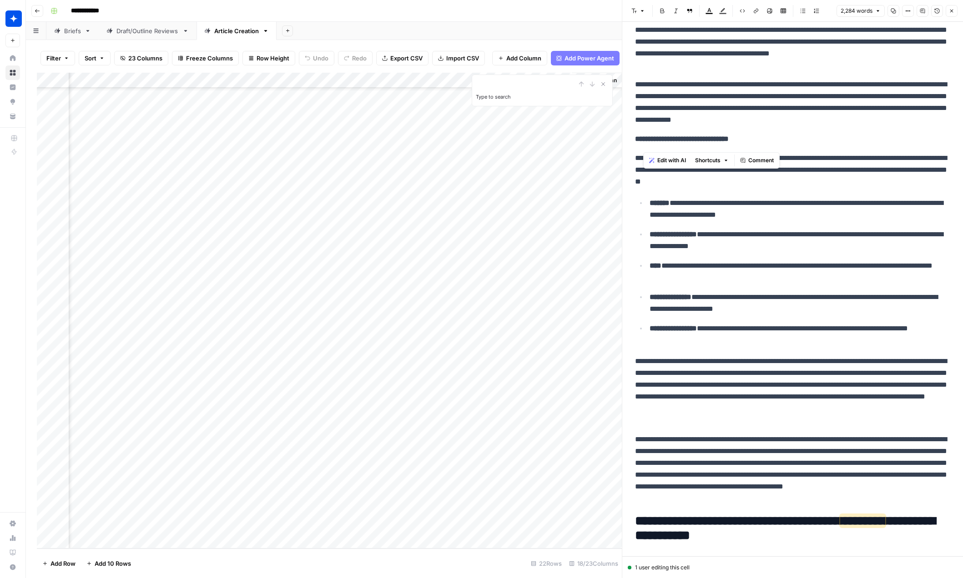
scroll to position [2166, 0]
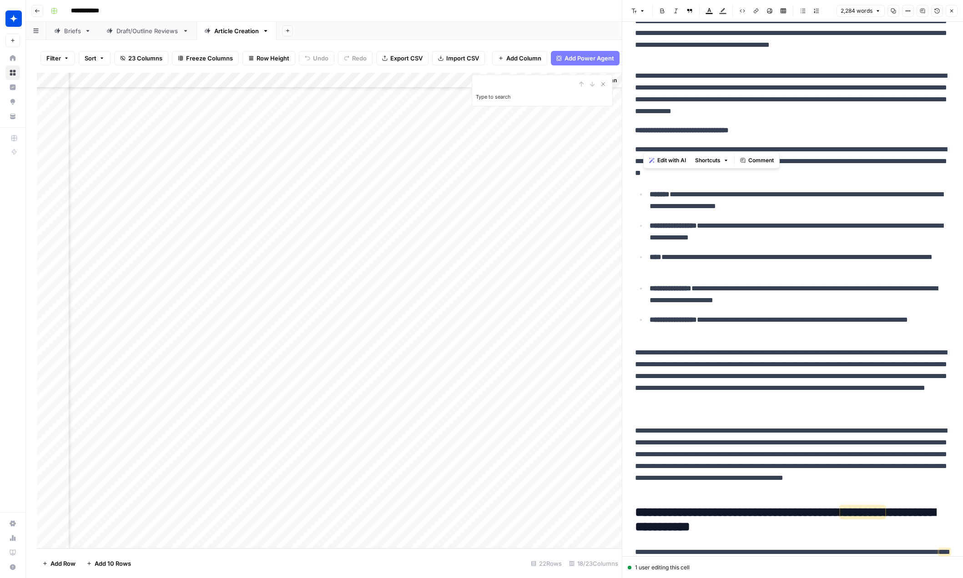
drag, startPoint x: 640, startPoint y: 69, endPoint x: 771, endPoint y: 139, distance: 148.3
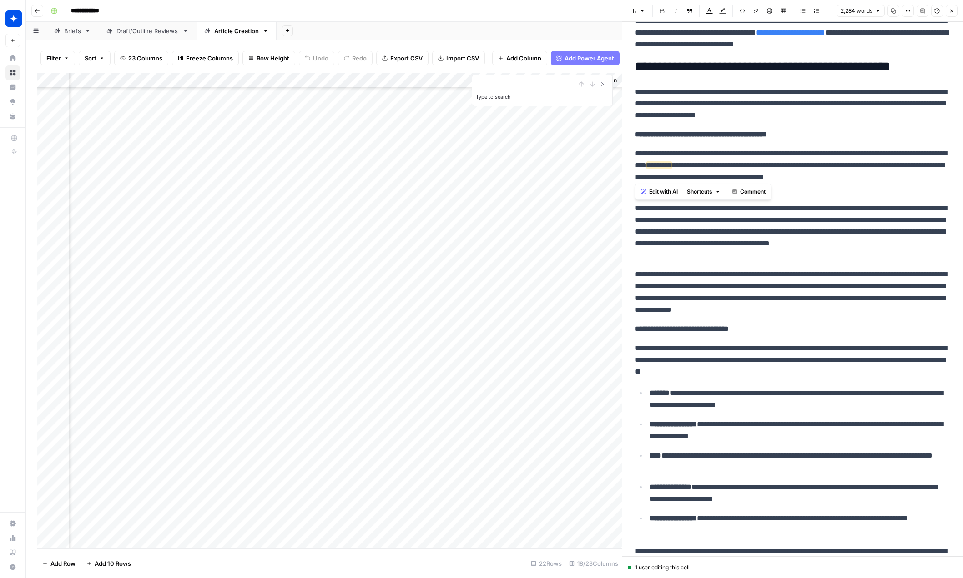
scroll to position [1965, 0]
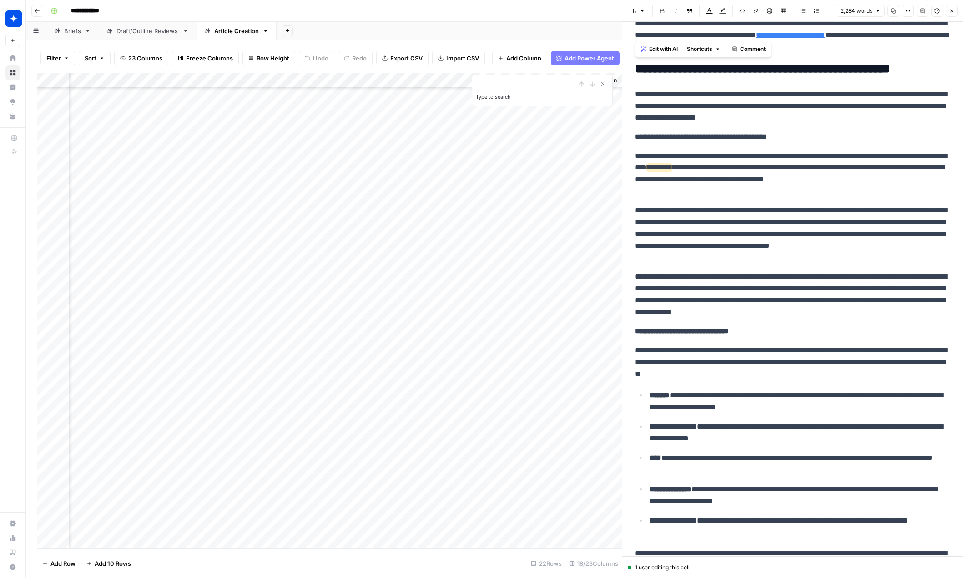
drag, startPoint x: 875, startPoint y: 483, endPoint x: 633, endPoint y: 75, distance: 474.5
click at [632, 75] on div "**********" at bounding box center [792, 38] width 326 height 3935
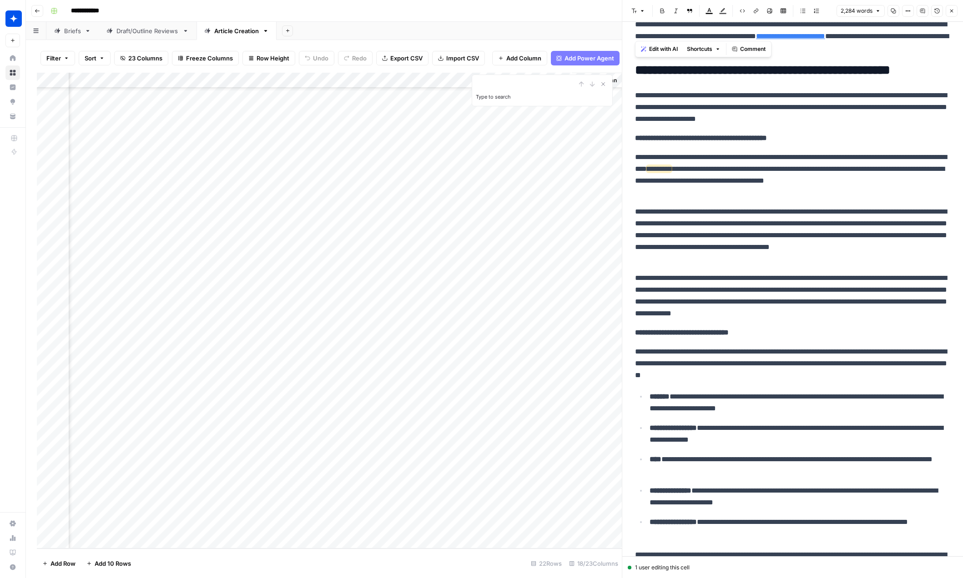
click at [648, 47] on button "Edit with AI" at bounding box center [659, 49] width 44 height 12
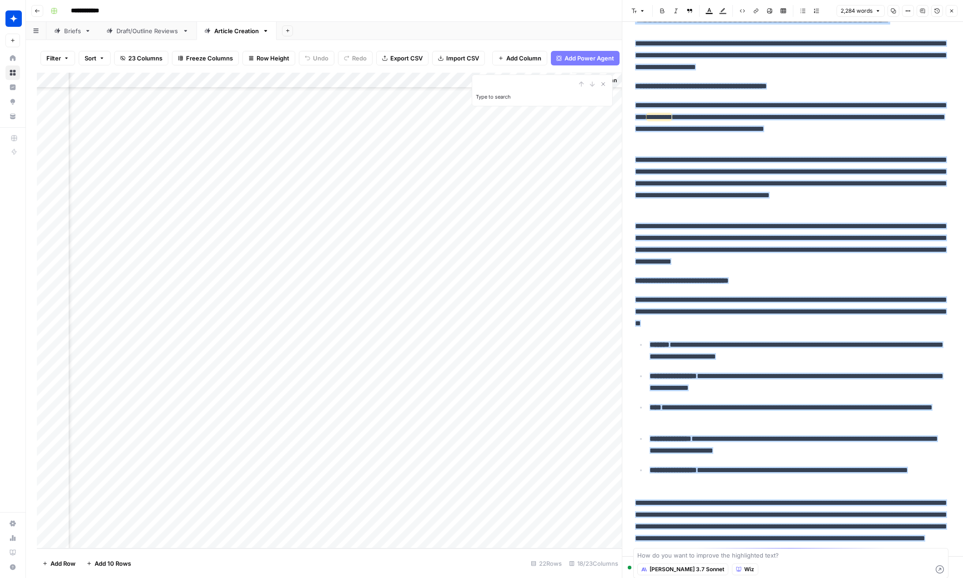
scroll to position [2000, 0]
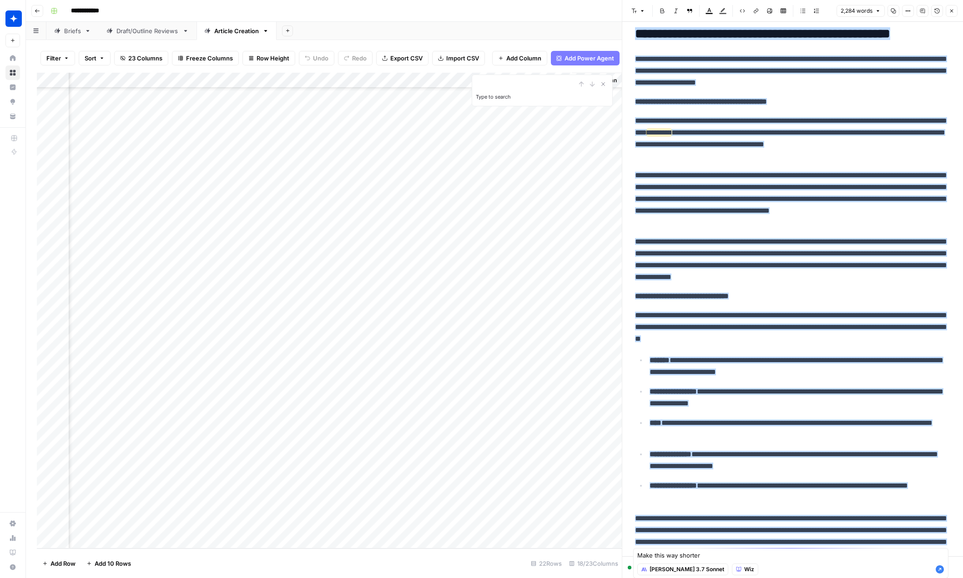
type textarea "Make this way shorter"
click at [808, 570] on icon "button" at bounding box center [939, 570] width 8 height 8
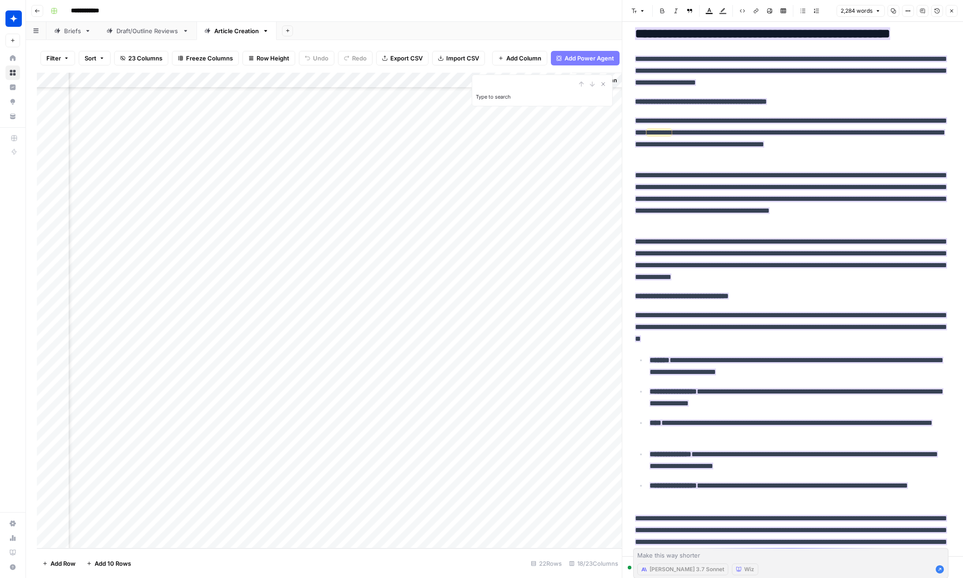
scroll to position [2234, 0]
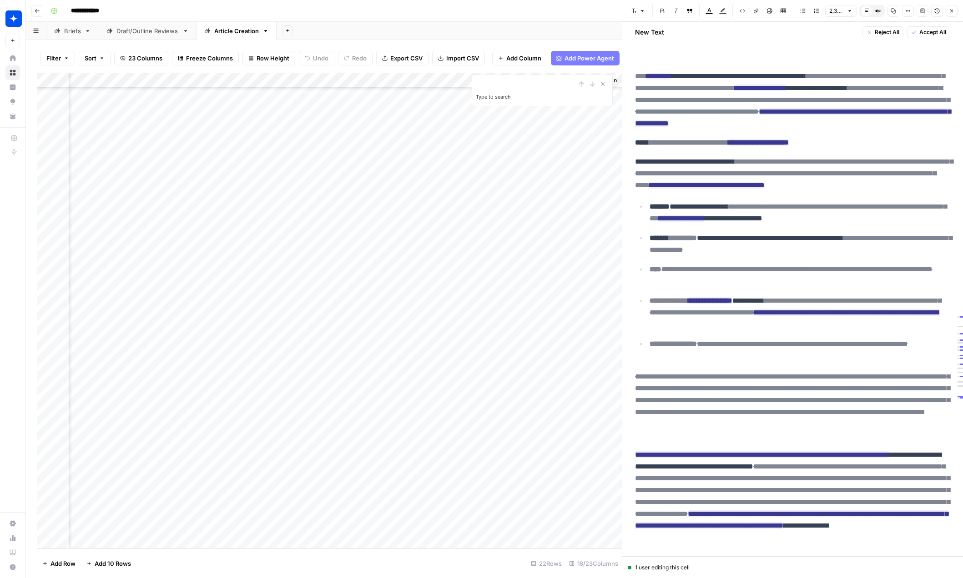
click at [808, 32] on span "Accept All" at bounding box center [932, 32] width 27 height 8
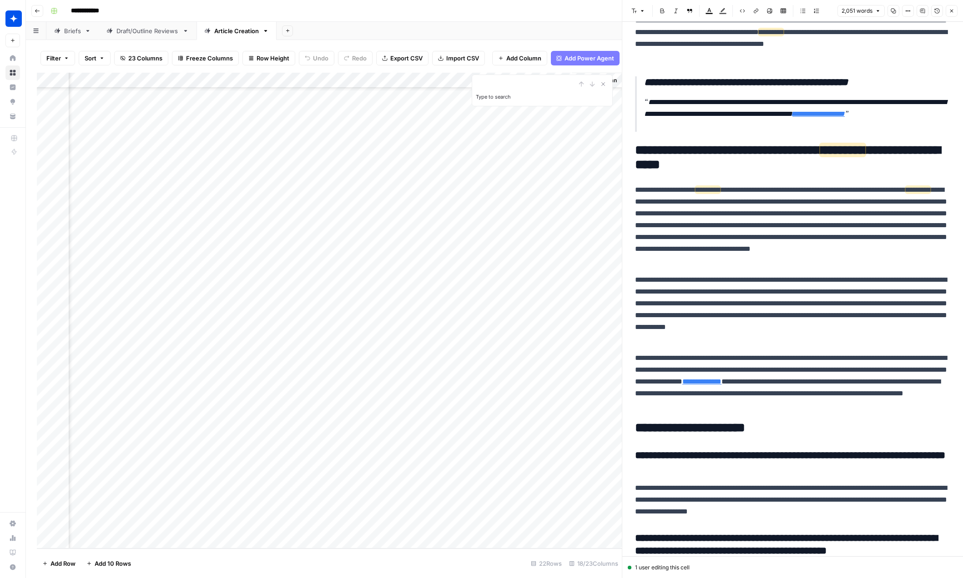
scroll to position [2798, 0]
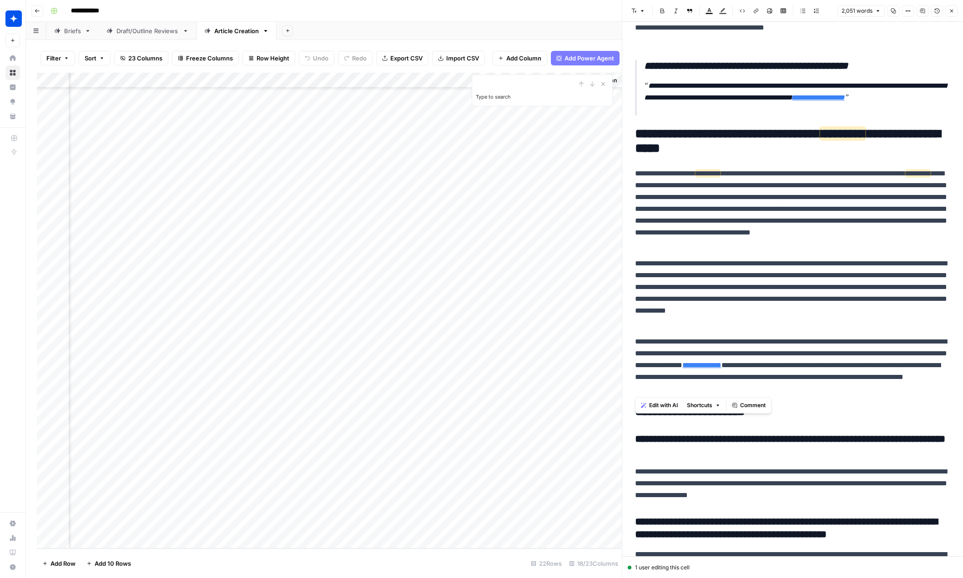
drag, startPoint x: 885, startPoint y: 389, endPoint x: 631, endPoint y: 161, distance: 340.7
click at [654, 407] on span "Edit with AI" at bounding box center [663, 406] width 29 height 8
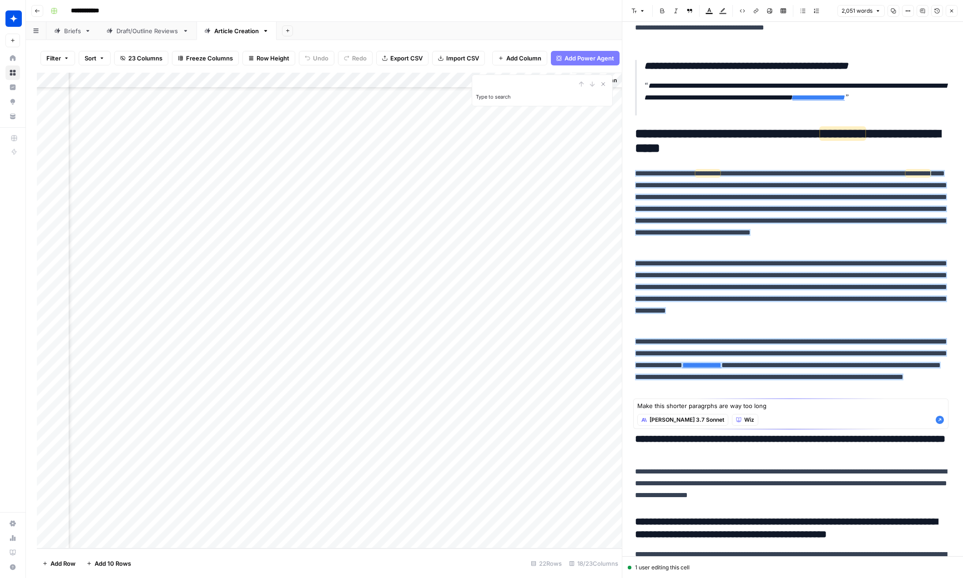
type textarea "Make this shorter paragrphs are way too long"
click at [808, 420] on icon "button" at bounding box center [939, 420] width 8 height 8
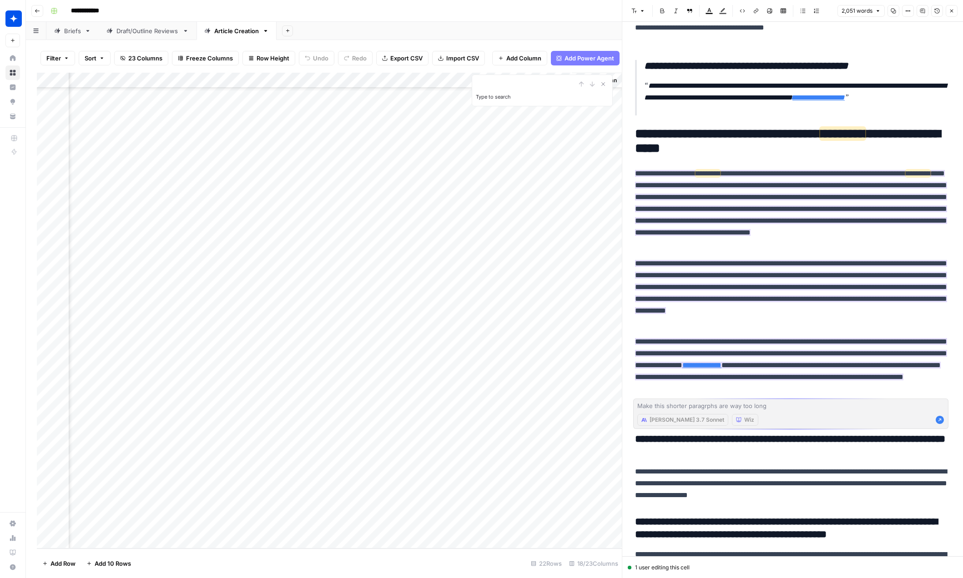
scroll to position [2820, 0]
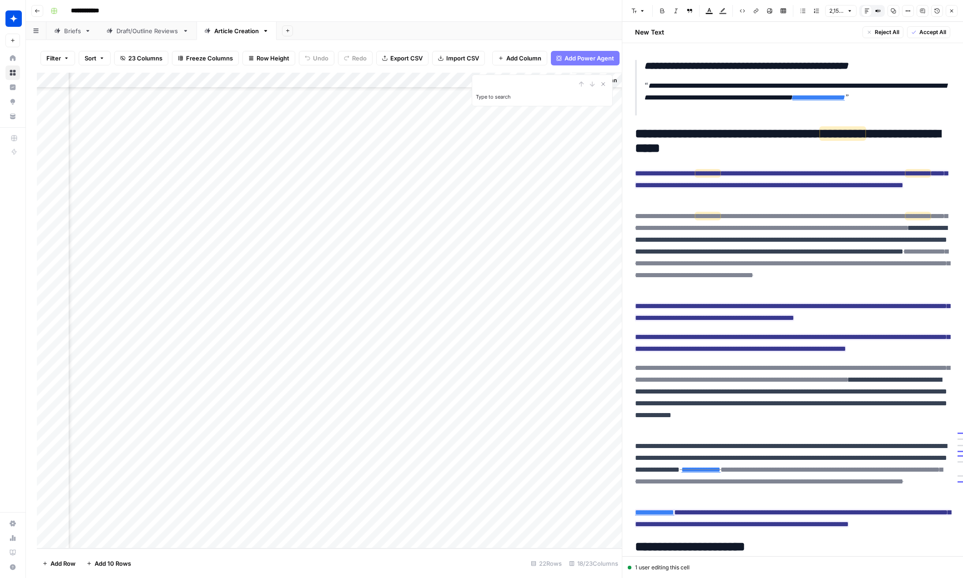
click at [808, 31] on span "Accept All" at bounding box center [932, 32] width 27 height 8
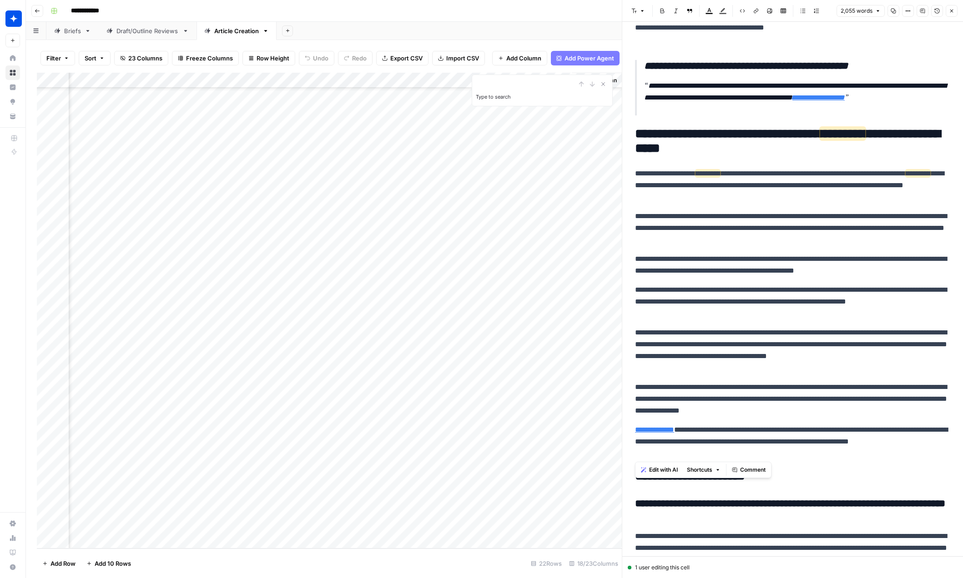
drag, startPoint x: 689, startPoint y: 452, endPoint x: 628, endPoint y: 128, distance: 329.6
click at [659, 470] on span "Edit with AI" at bounding box center [663, 470] width 29 height 8
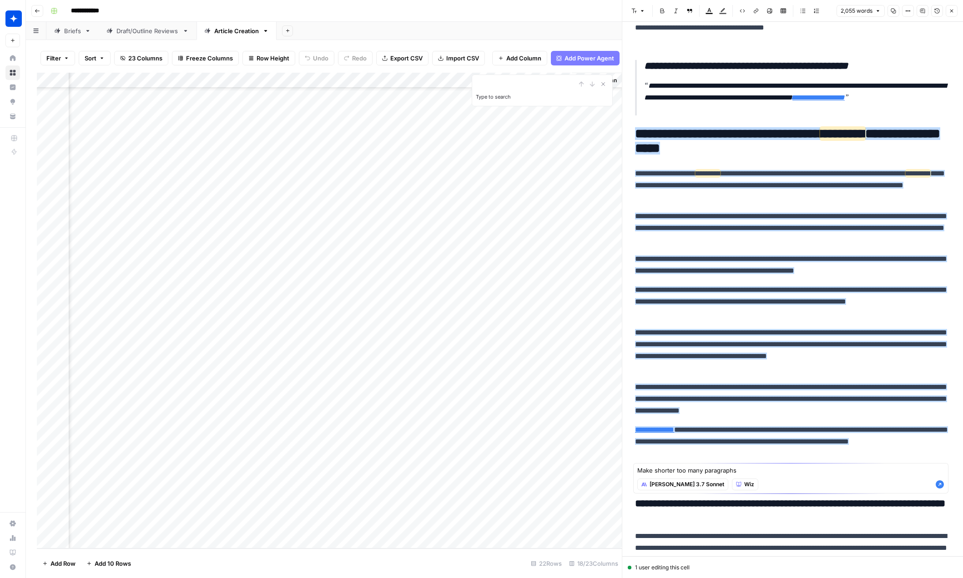
type textarea "Make shorter too many paragraphs"
click at [808, 488] on icon "button" at bounding box center [939, 485] width 8 height 8
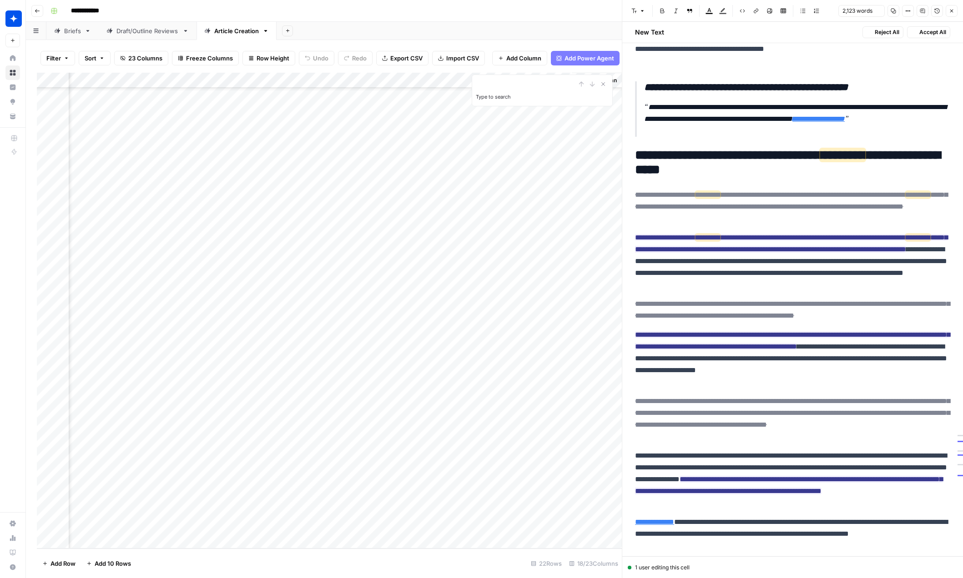
scroll to position [2820, 0]
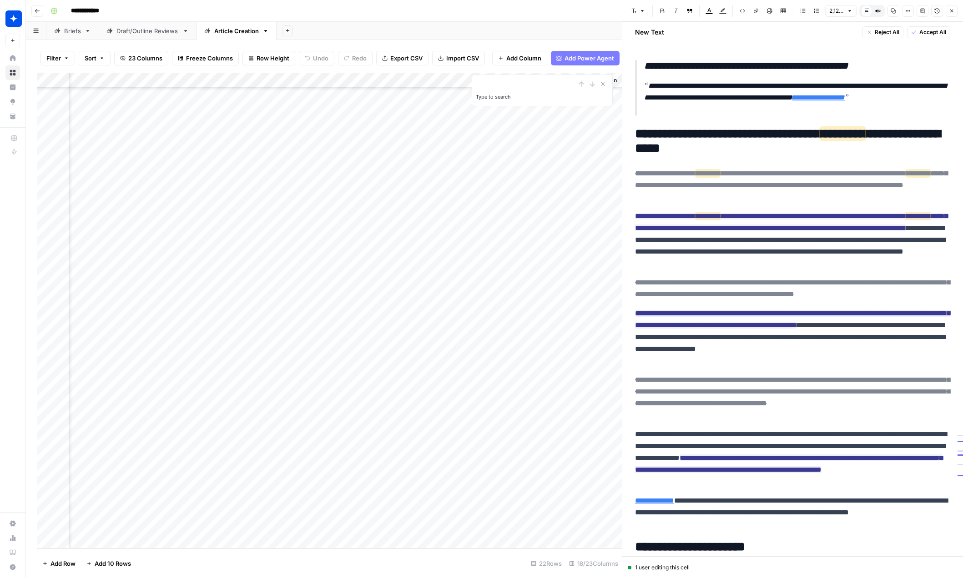
click at [808, 29] on span "Accept All" at bounding box center [932, 32] width 27 height 8
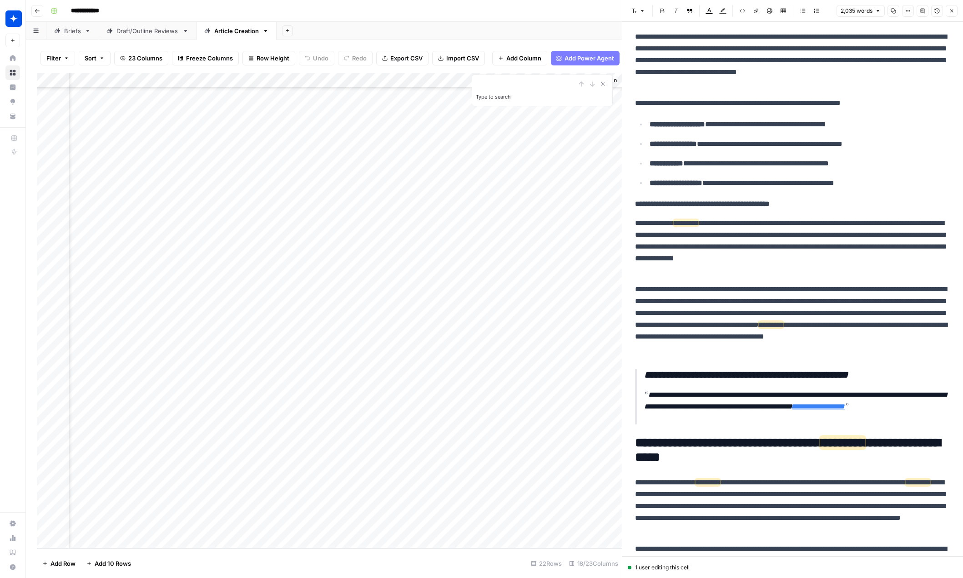
scroll to position [2480, 0]
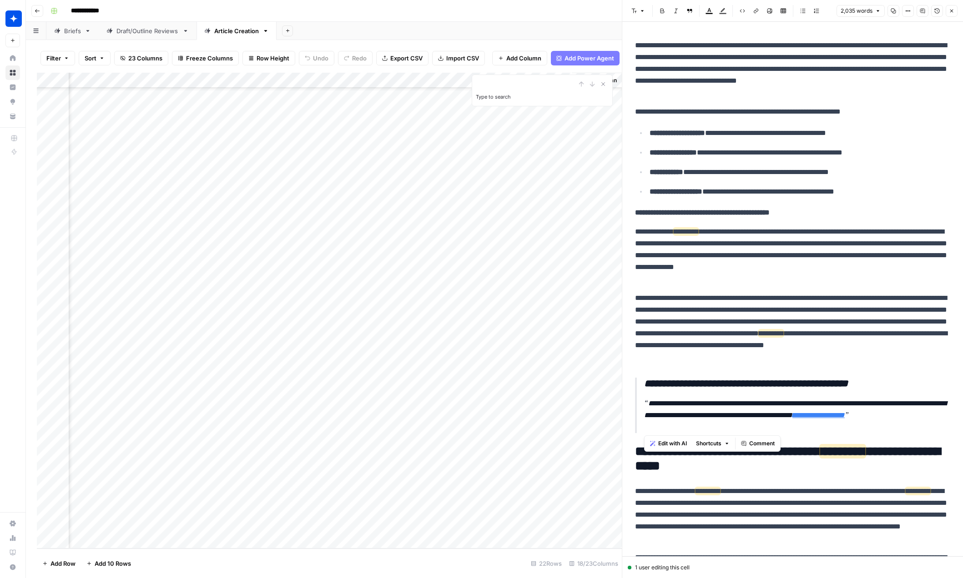
drag, startPoint x: 707, startPoint y: 422, endPoint x: 618, endPoint y: 372, distance: 102.0
click at [622, 372] on div "**********" at bounding box center [792, 289] width 341 height 578
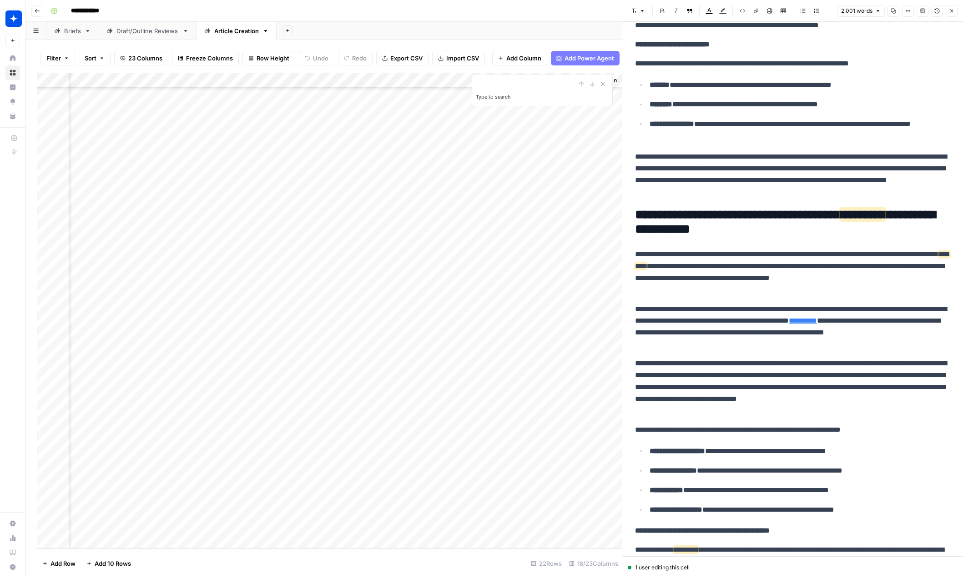
scroll to position [2162, 0]
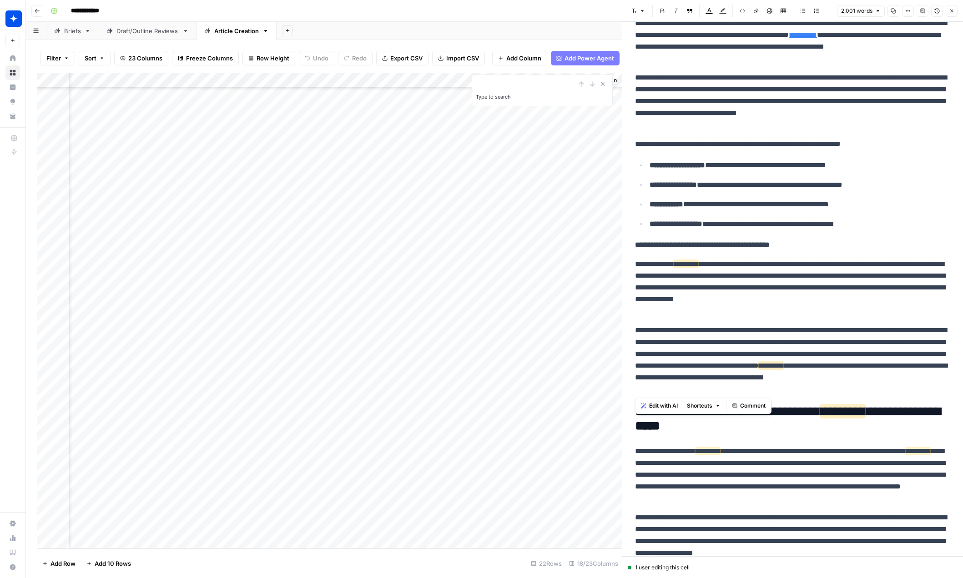
drag, startPoint x: 633, startPoint y: 215, endPoint x: 780, endPoint y: 427, distance: 258.3
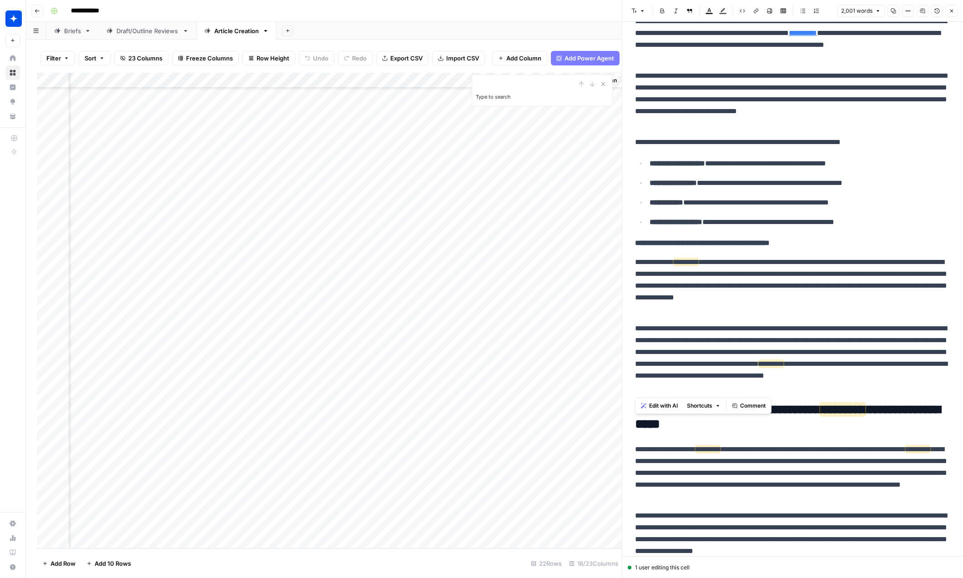
click at [657, 407] on span "Edit with AI" at bounding box center [663, 406] width 29 height 8
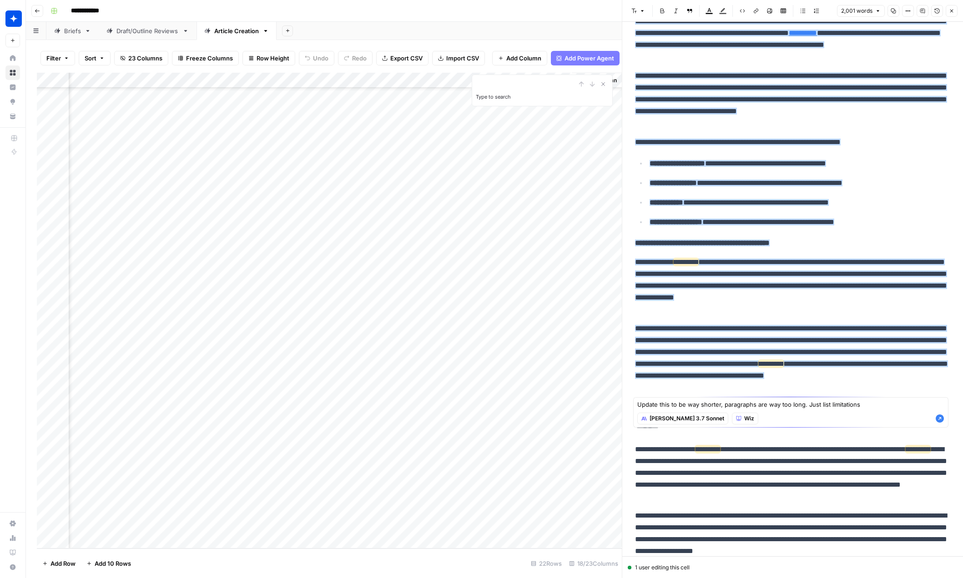
type textarea "Update this to be way shorter, paragraphs are way too long. Just list limitatio…"
click at [808, 418] on icon "button" at bounding box center [939, 418] width 9 height 9
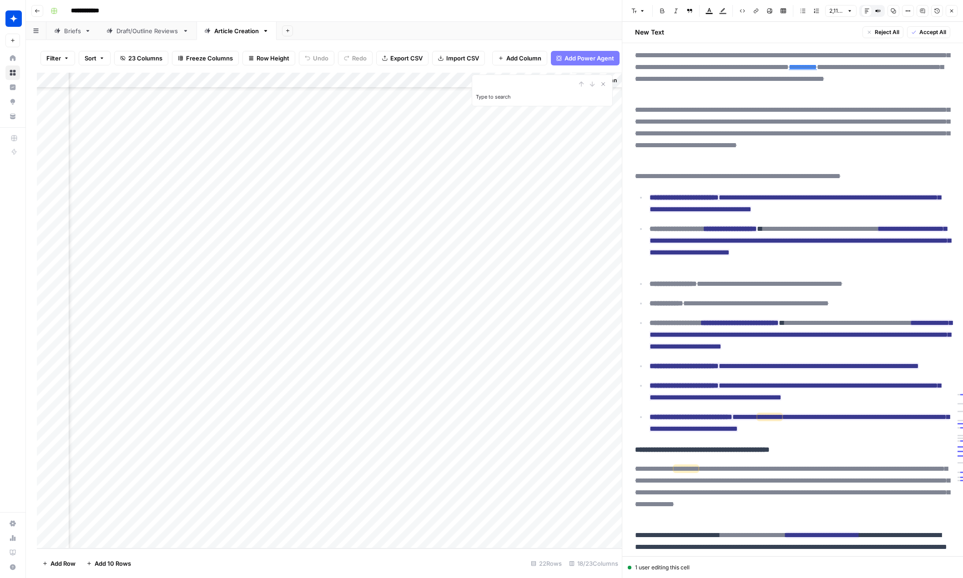
scroll to position [2425, 0]
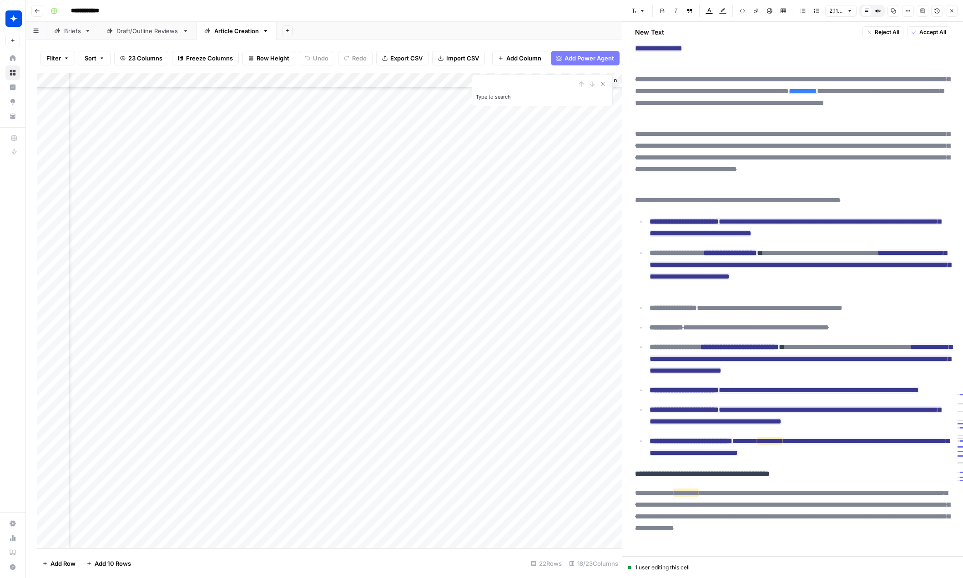
click at [808, 29] on span "Accept All" at bounding box center [932, 32] width 27 height 8
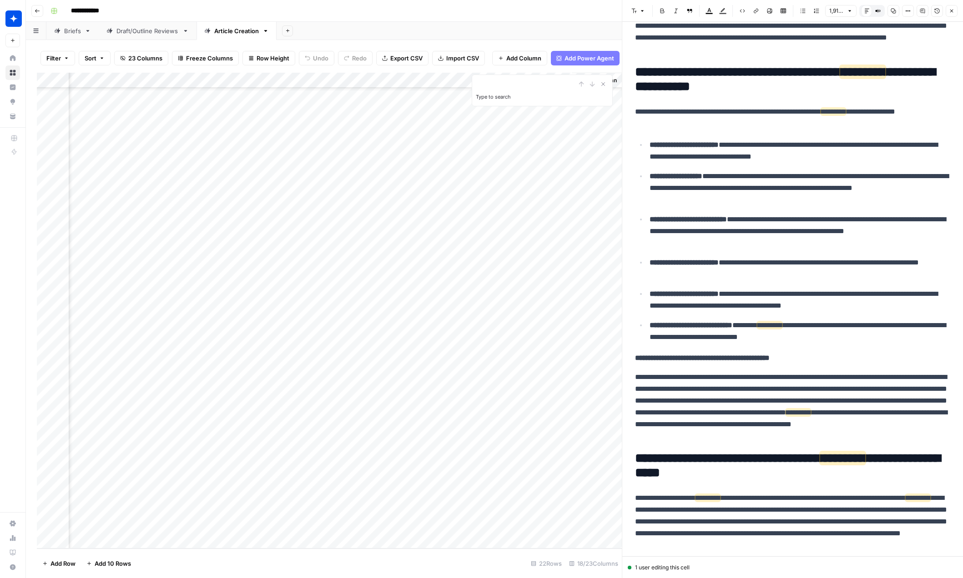
scroll to position [2293, 0]
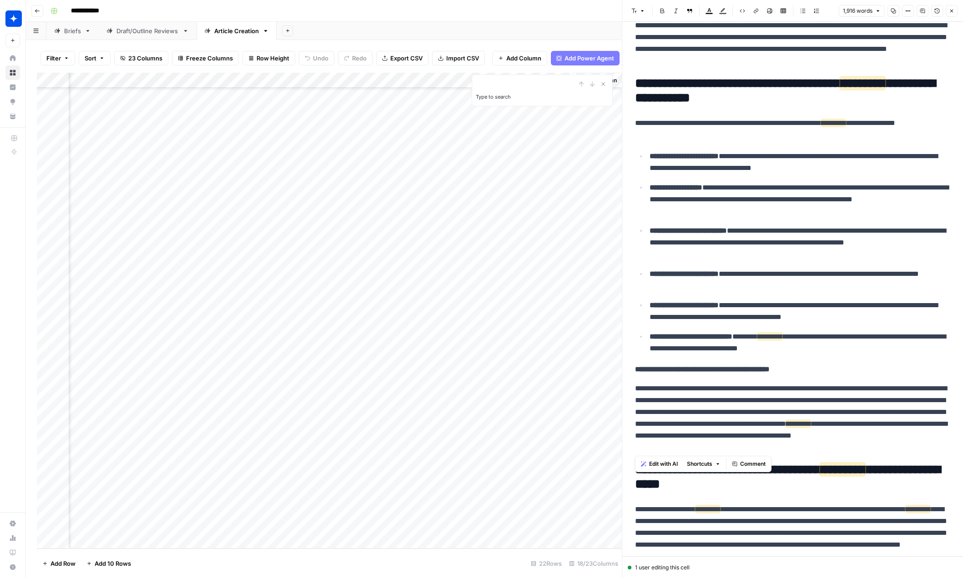
drag, startPoint x: 853, startPoint y: 448, endPoint x: 633, endPoint y: 369, distance: 233.5
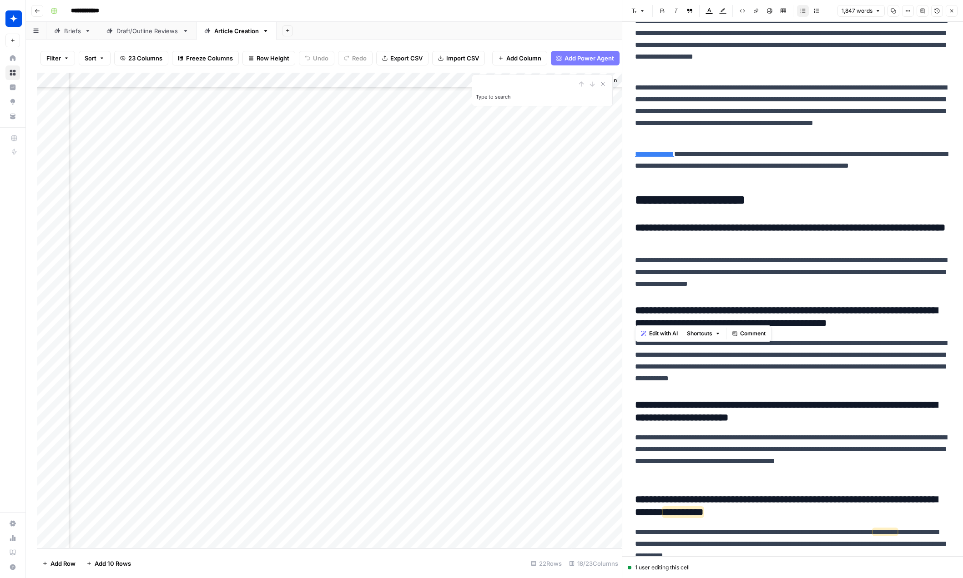
scroll to position [2780, 0]
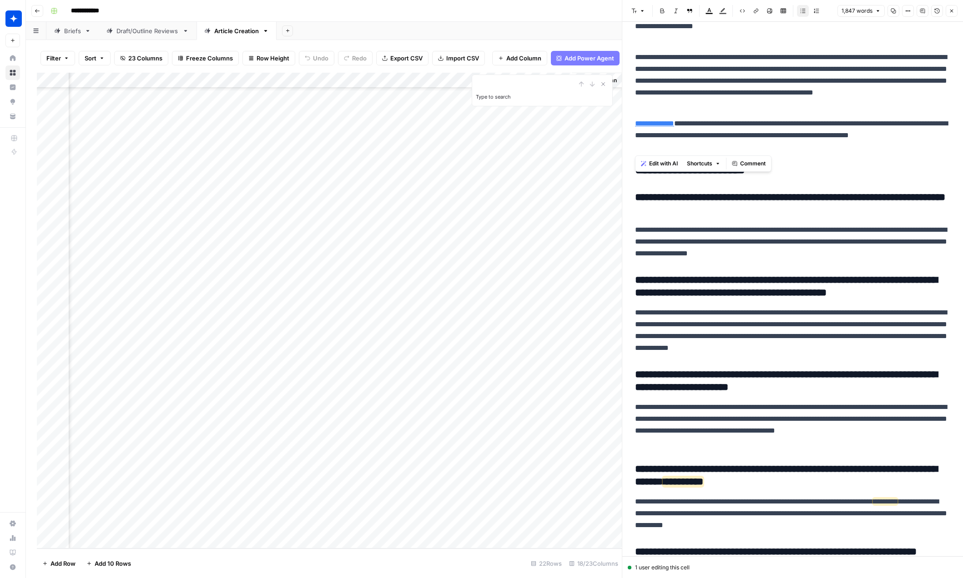
drag, startPoint x: 663, startPoint y: 237, endPoint x: 773, endPoint y: 150, distance: 140.2
click at [808, 11] on icon "button" at bounding box center [951, 10] width 5 height 5
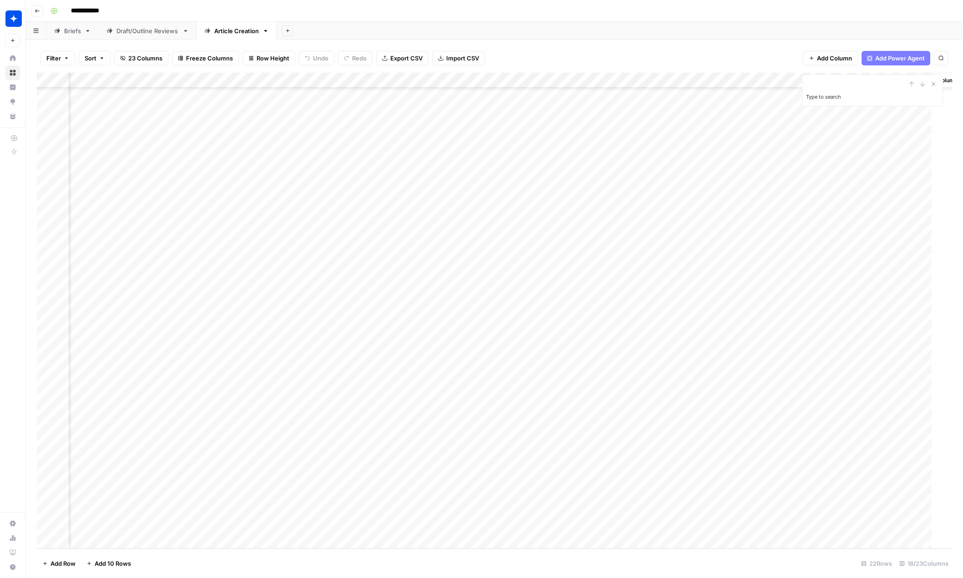
scroll to position [74, 724]
click at [658, 493] on div "Add Column" at bounding box center [494, 311] width 915 height 476
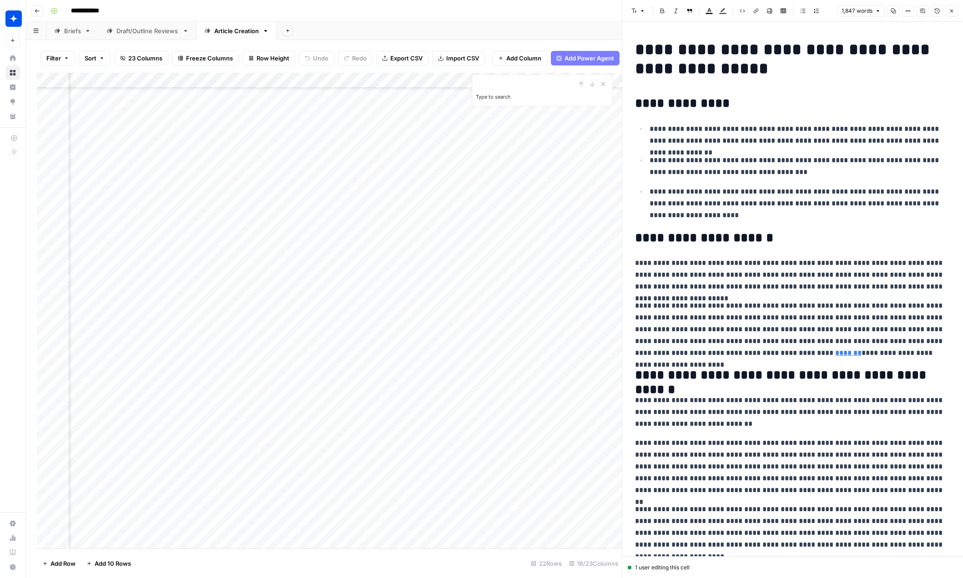
scroll to position [399, 0]
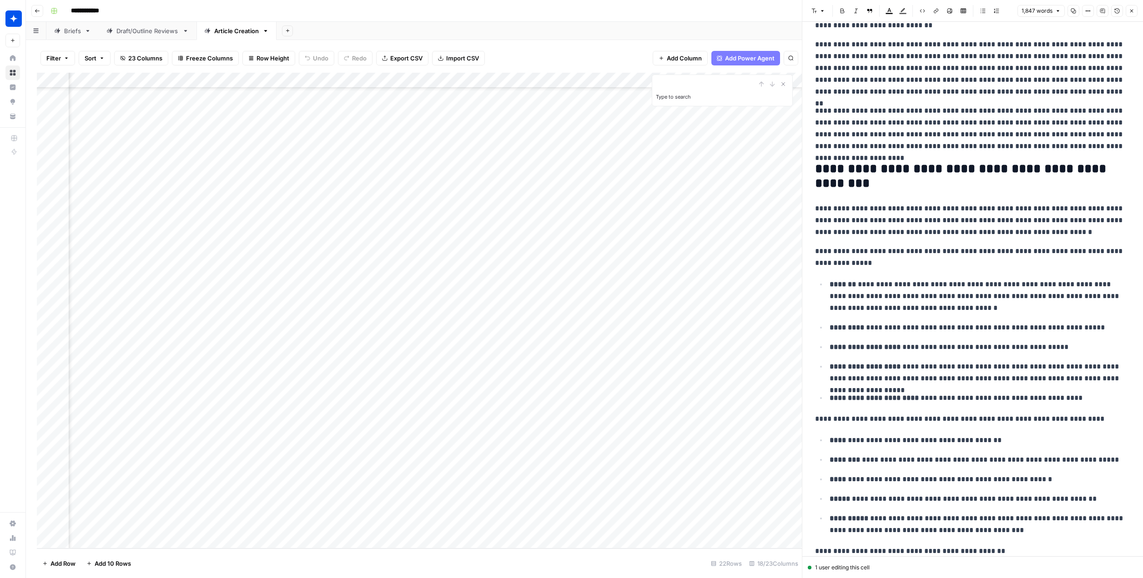
scroll to position [74, 0]
click at [45, 498] on div "Add Column" at bounding box center [419, 311] width 765 height 476
click at [62, 565] on span "Delete 1 Row" at bounding box center [60, 563] width 36 height 9
click at [539, 105] on span "Delete" at bounding box center [539, 105] width 20 height 9
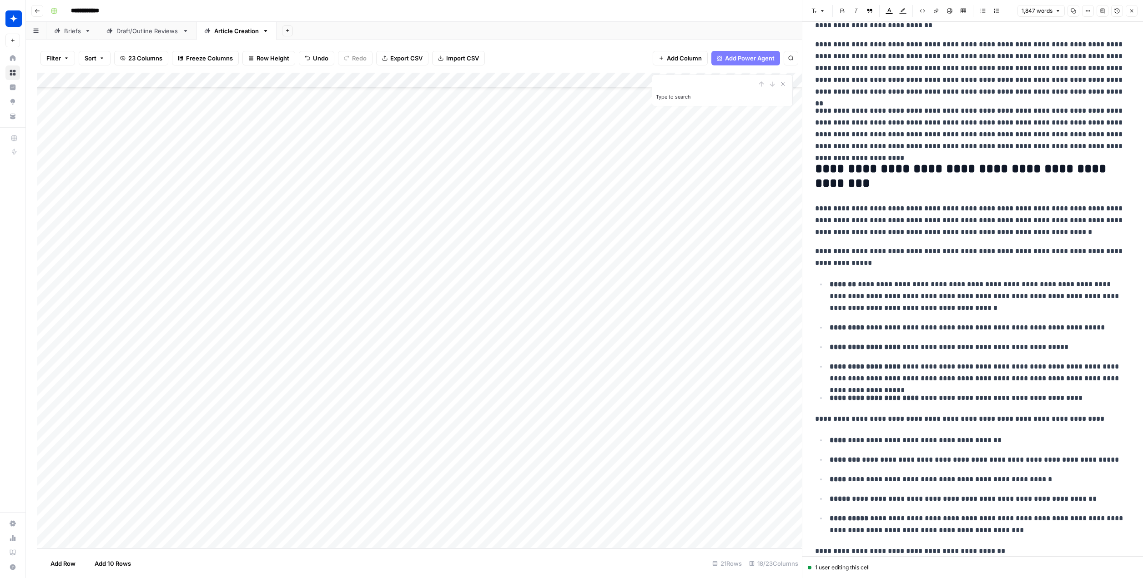
scroll to position [50, 3]
click at [962, 10] on button "Close" at bounding box center [1132, 11] width 12 height 12
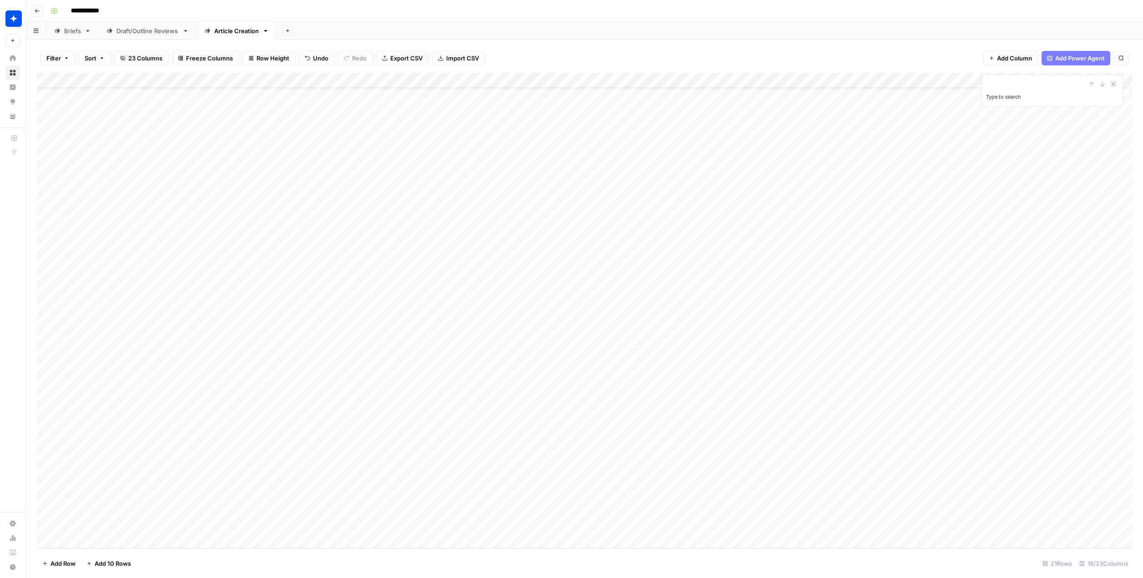
click at [122, 540] on div "Add Column" at bounding box center [584, 311] width 1095 height 476
type textarea "**********"
click at [244, 525] on div "Add Column" at bounding box center [584, 311] width 1095 height 476
click at [215, 518] on div "Add Column" at bounding box center [584, 311] width 1095 height 476
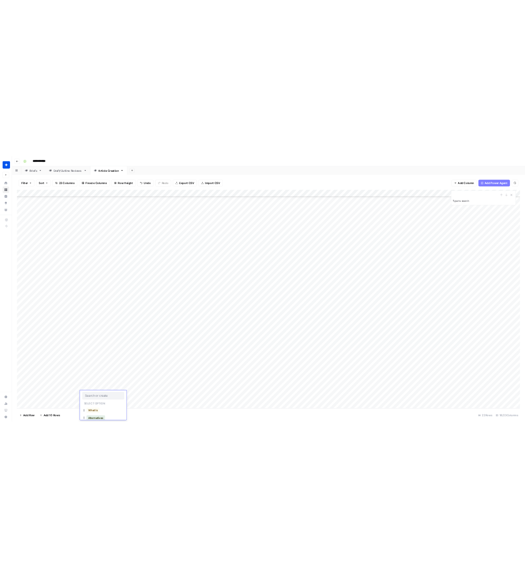
scroll to position [25, 0]
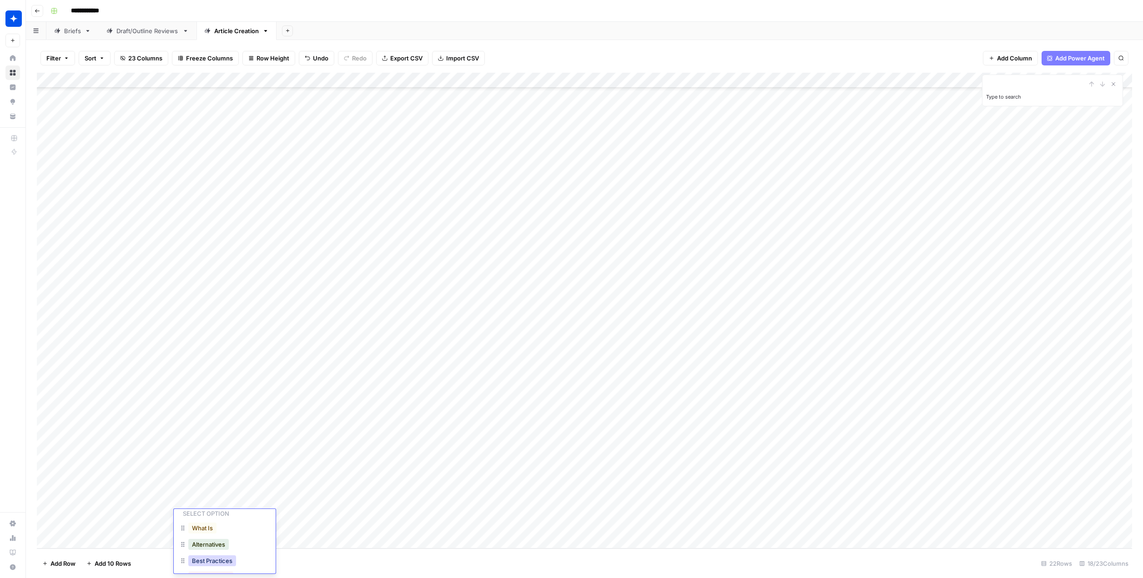
click at [219, 563] on button "Best Practices" at bounding box center [212, 561] width 48 height 11
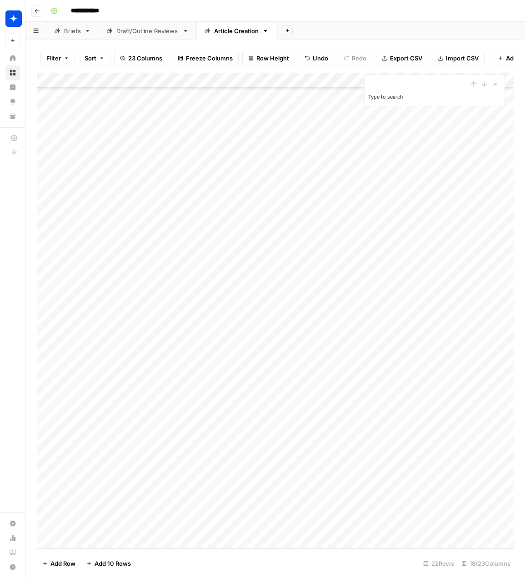
drag, startPoint x: 294, startPoint y: 522, endPoint x: 289, endPoint y: 521, distance: 5.1
click at [292, 522] on div "Add Column" at bounding box center [276, 311] width 478 height 476
drag, startPoint x: 295, startPoint y: 520, endPoint x: 210, endPoint y: 530, distance: 85.6
click at [211, 533] on div "Add Column" at bounding box center [276, 311] width 478 height 476
click at [210, 518] on div "Add Column" at bounding box center [276, 311] width 478 height 476
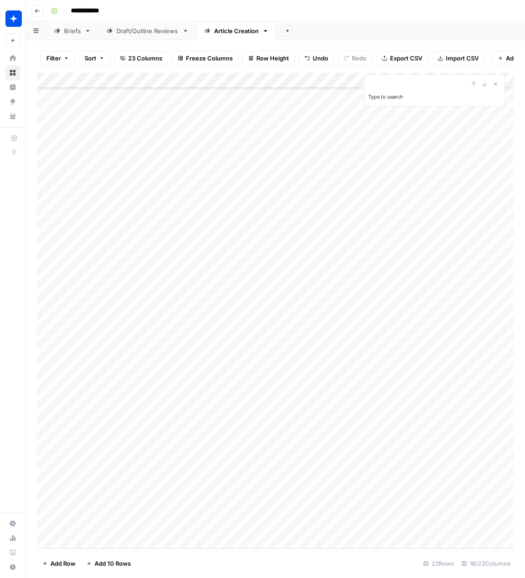
click at [210, 518] on div "Add Column" at bounding box center [276, 311] width 478 height 476
click at [215, 554] on button "What Is" at bounding box center [202, 553] width 28 height 11
click at [330, 517] on div "Add Column" at bounding box center [276, 311] width 478 height 476
click at [328, 518] on div "Add Column" at bounding box center [276, 311] width 478 height 476
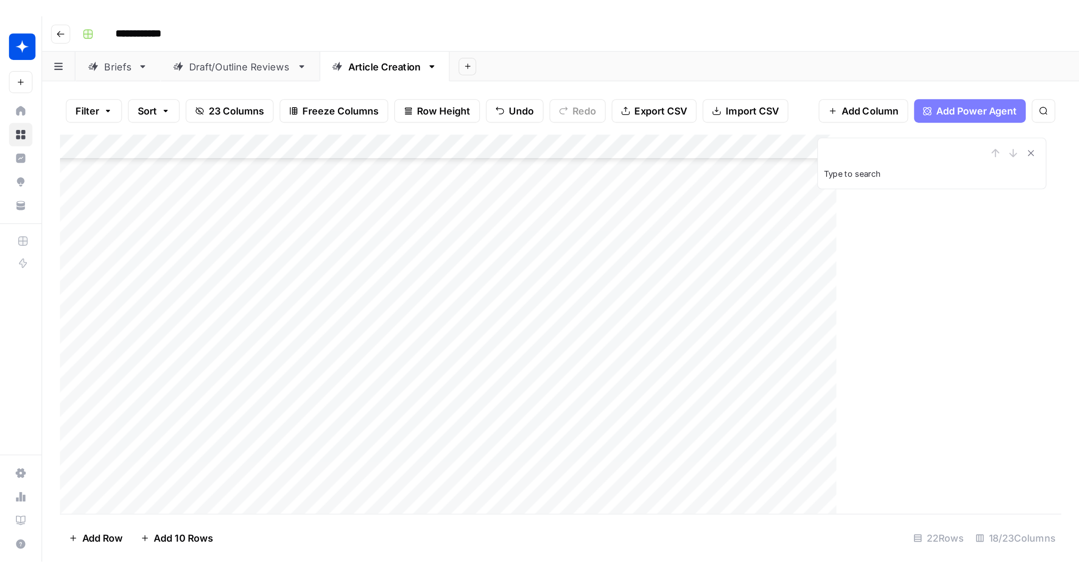
scroll to position [74, 0]
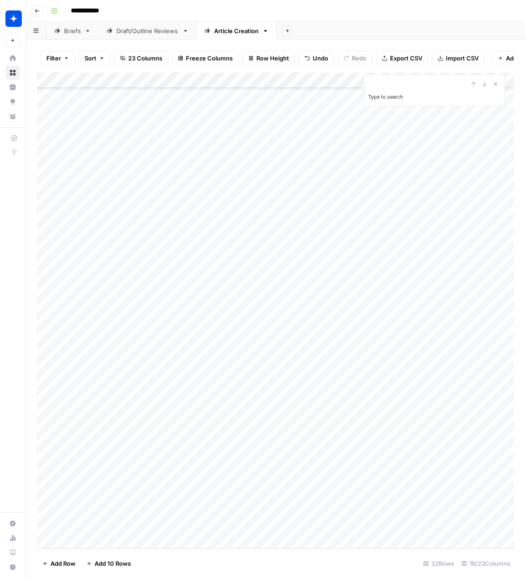
click at [312, 518] on div "Add Column" at bounding box center [276, 311] width 478 height 476
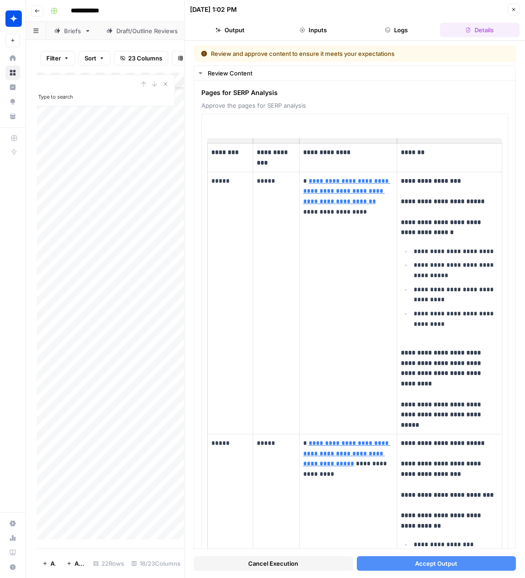
click at [427, 566] on span "Accept Output" at bounding box center [436, 563] width 42 height 9
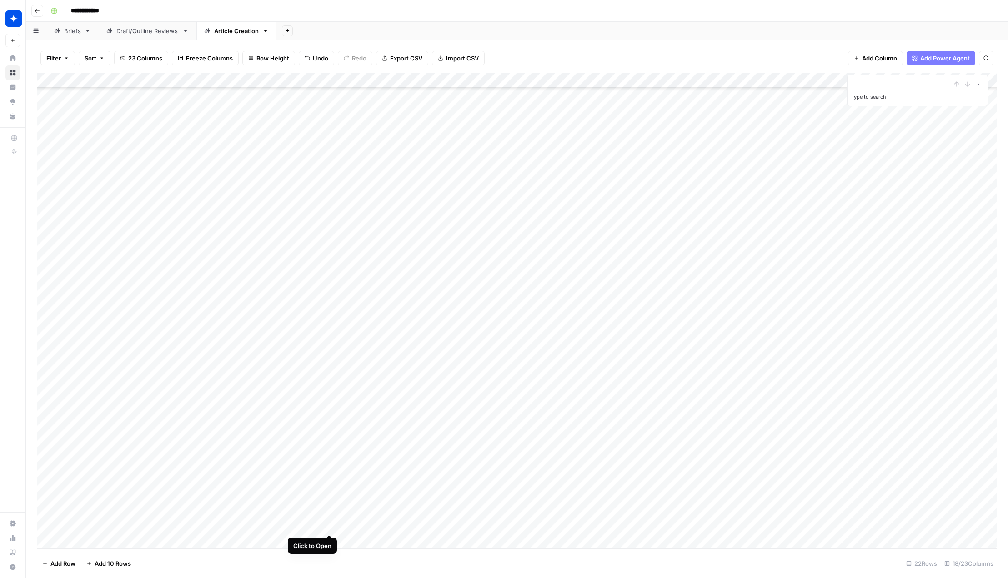
click at [328, 518] on div "Add Column" at bounding box center [517, 311] width 960 height 476
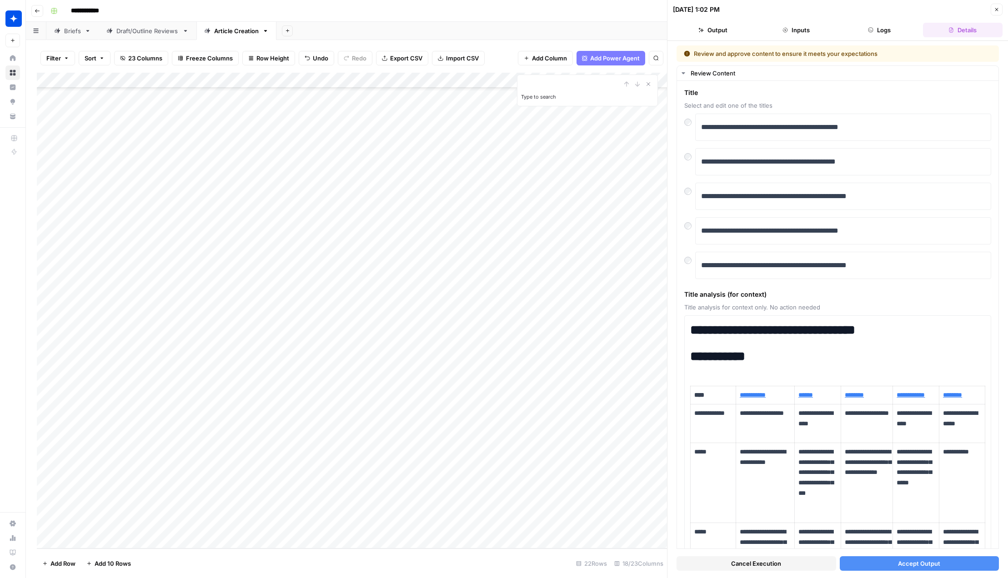
click at [856, 569] on button "Accept Output" at bounding box center [920, 564] width 160 height 15
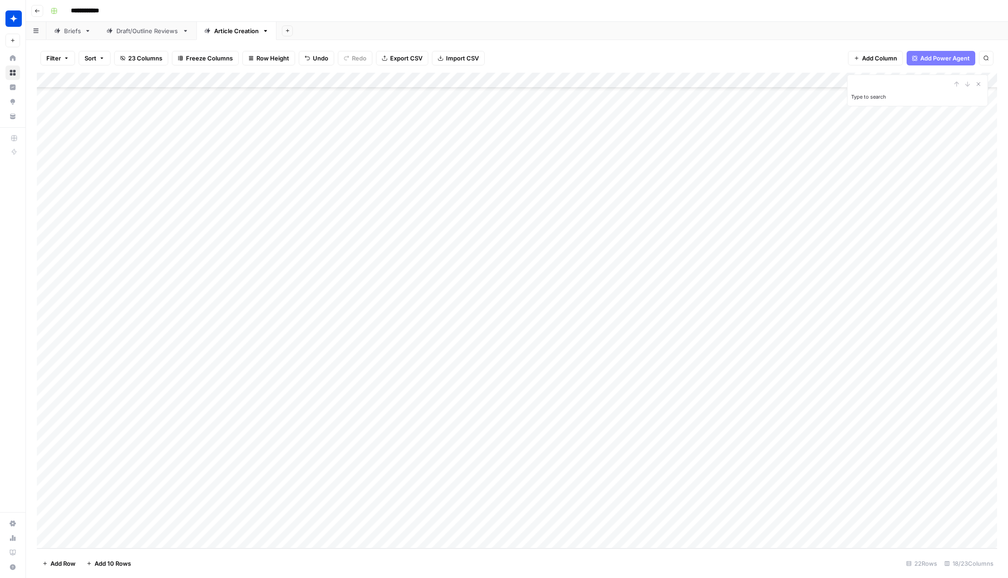
click at [543, 519] on div "Add Column" at bounding box center [517, 311] width 960 height 476
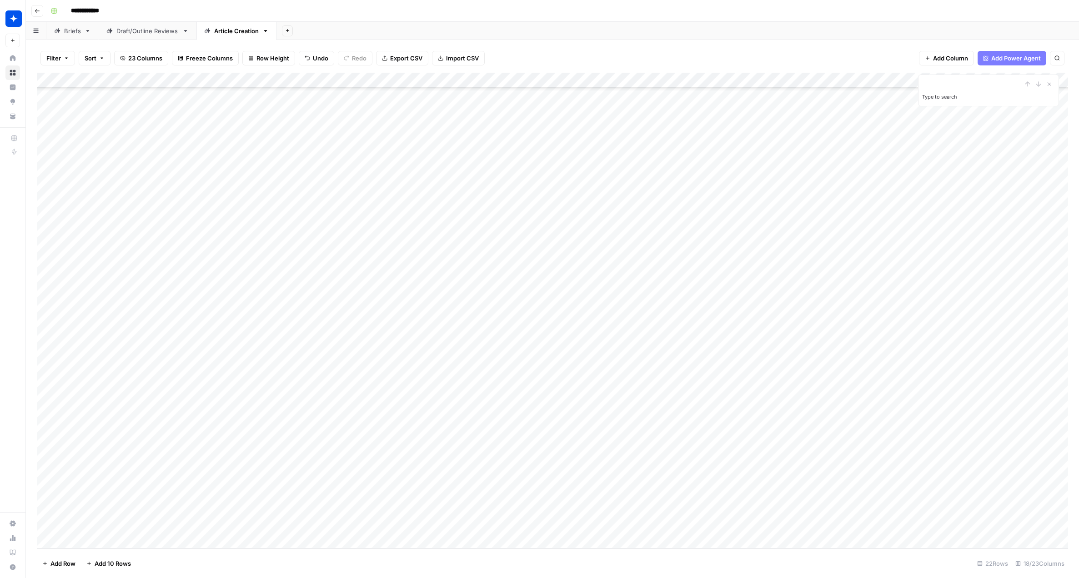
scroll to position [68, 0]
click at [797, 525] on div "Add Column" at bounding box center [552, 311] width 1031 height 476
click at [790, 524] on div "Add Column" at bounding box center [552, 311] width 1031 height 476
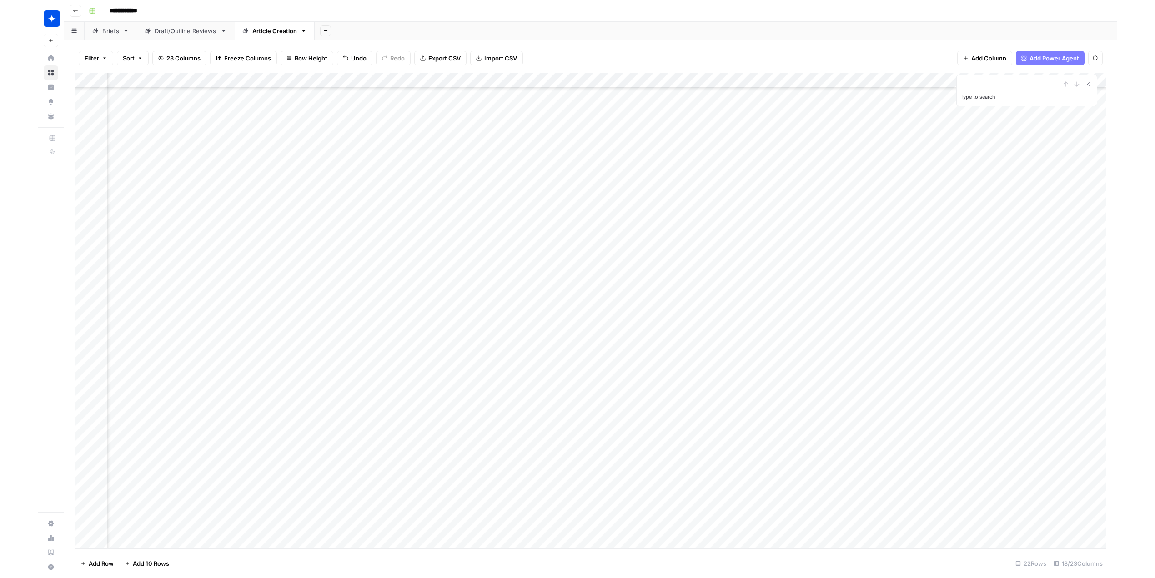
scroll to position [68, 346]
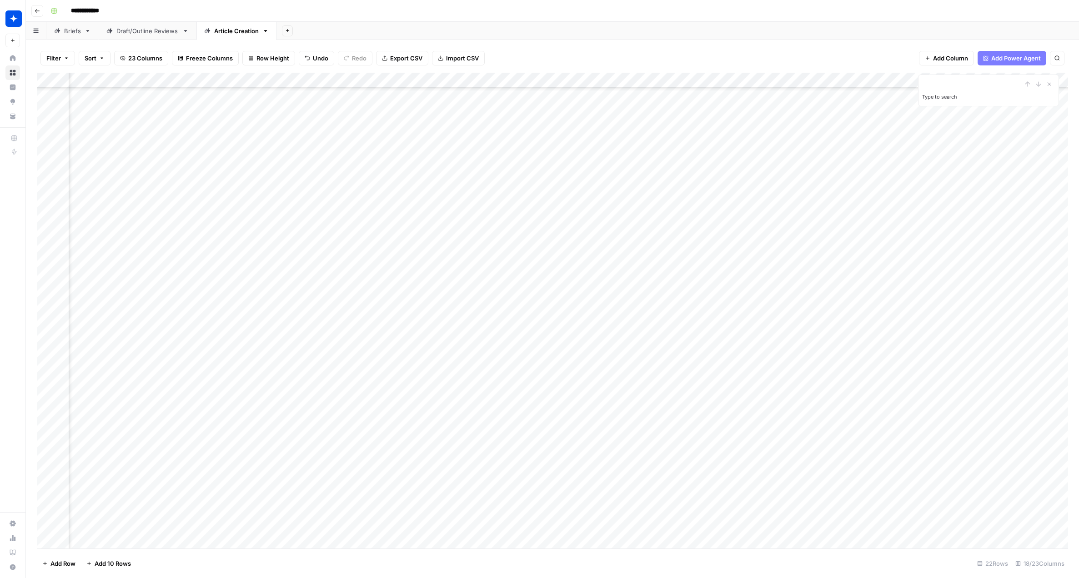
click at [445, 522] on div "Add Column" at bounding box center [552, 311] width 1031 height 476
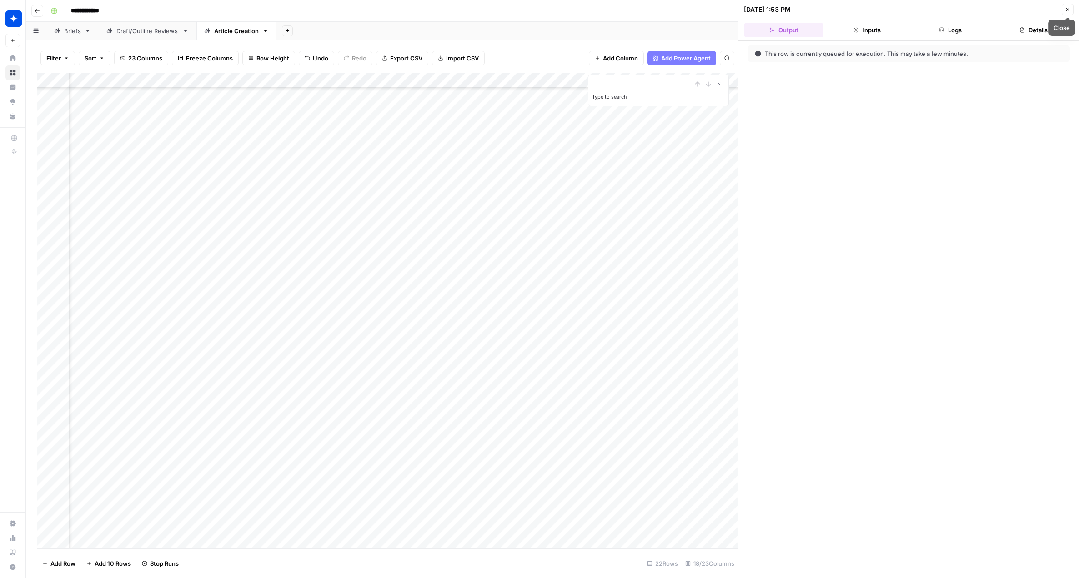
click at [962, 10] on icon "button" at bounding box center [1067, 9] width 5 height 5
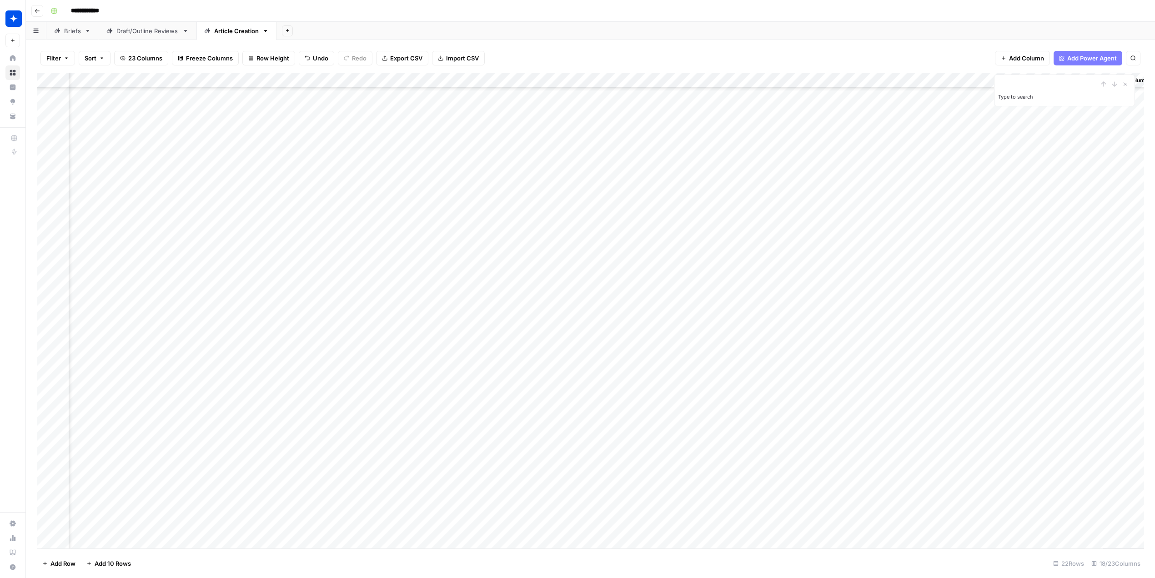
scroll to position [74, 533]
click at [838, 494] on div "Add Column" at bounding box center [590, 311] width 1107 height 476
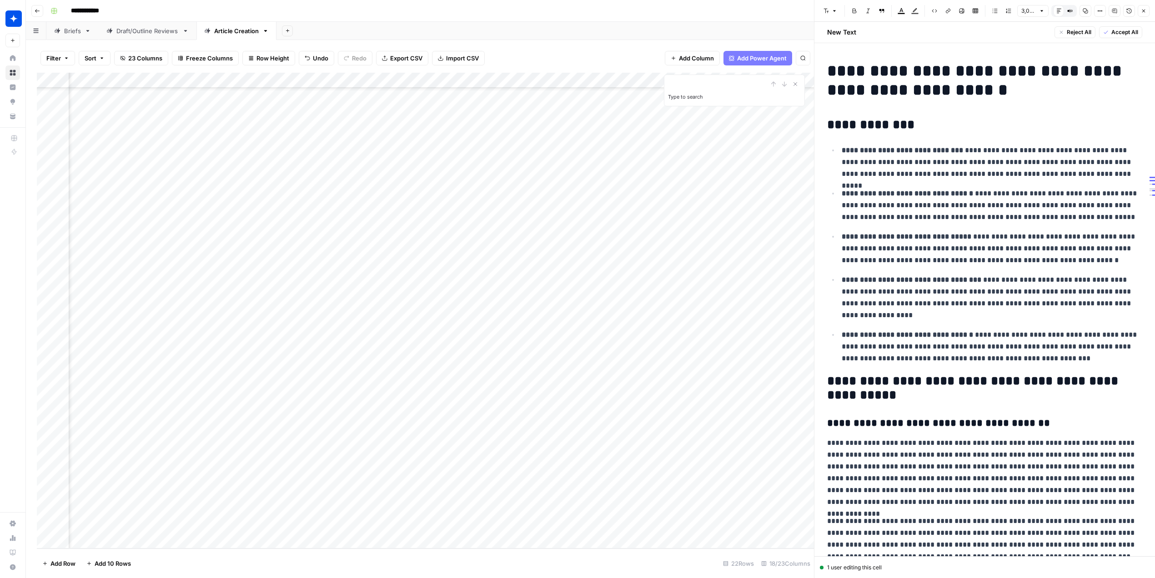
click at [962, 13] on icon "button" at bounding box center [1143, 10] width 5 height 5
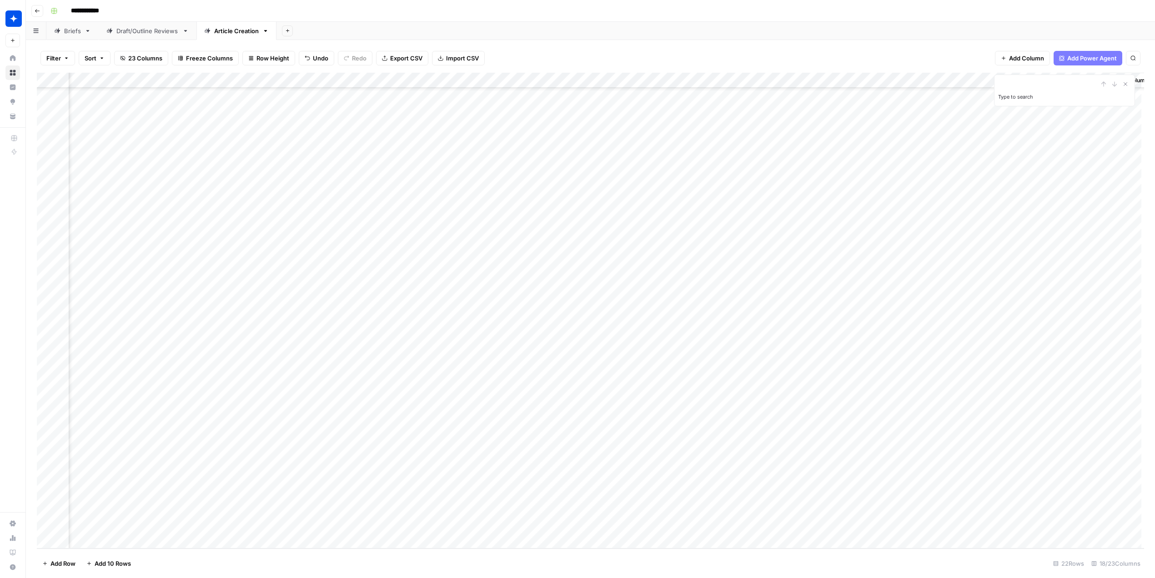
scroll to position [74, 532]
click at [836, 355] on div "Add Column" at bounding box center [590, 311] width 1107 height 476
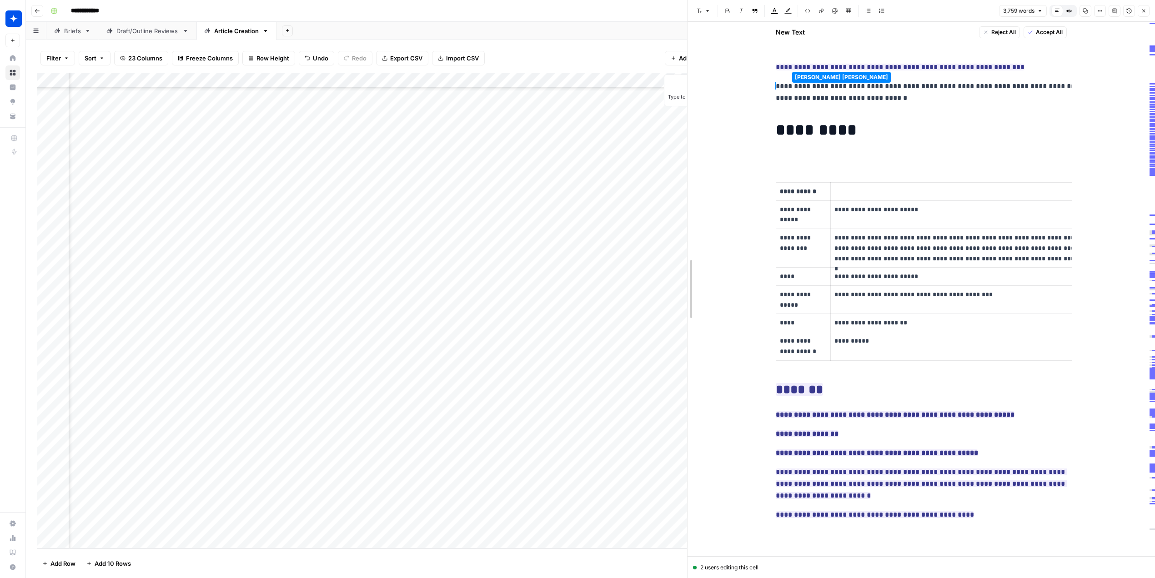
drag, startPoint x: 817, startPoint y: 317, endPoint x: 690, endPoint y: 311, distance: 127.1
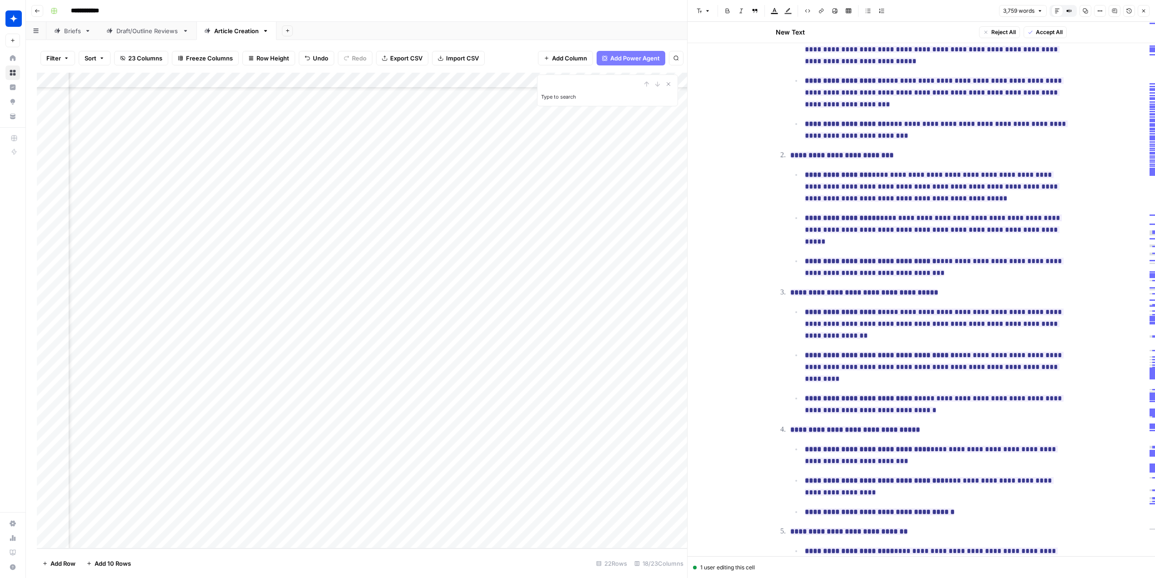
scroll to position [1076, 0]
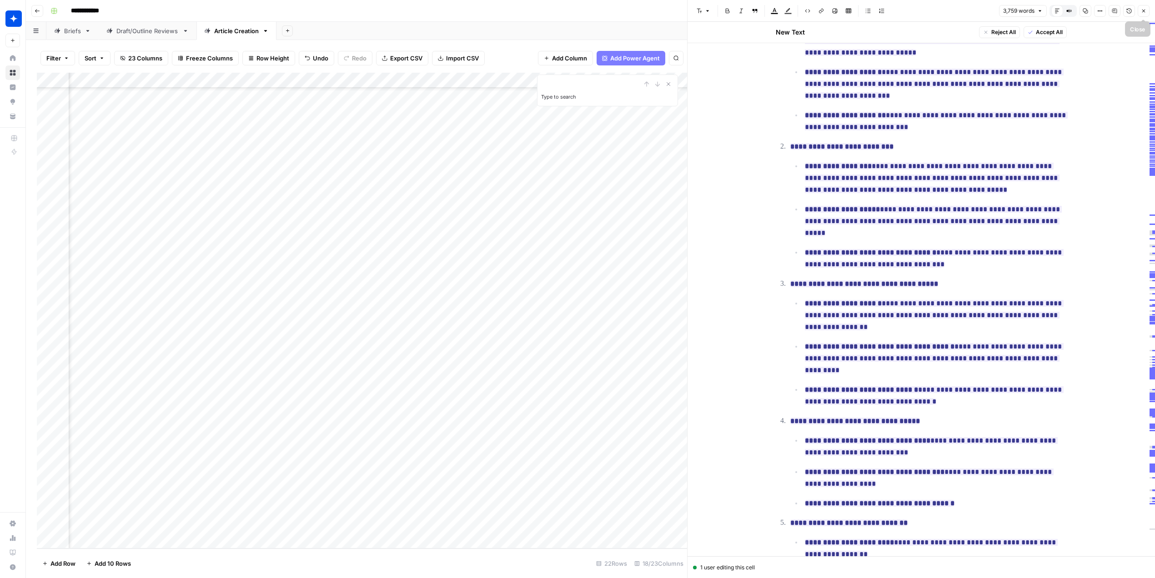
click at [962, 10] on icon "button" at bounding box center [1143, 11] width 3 height 3
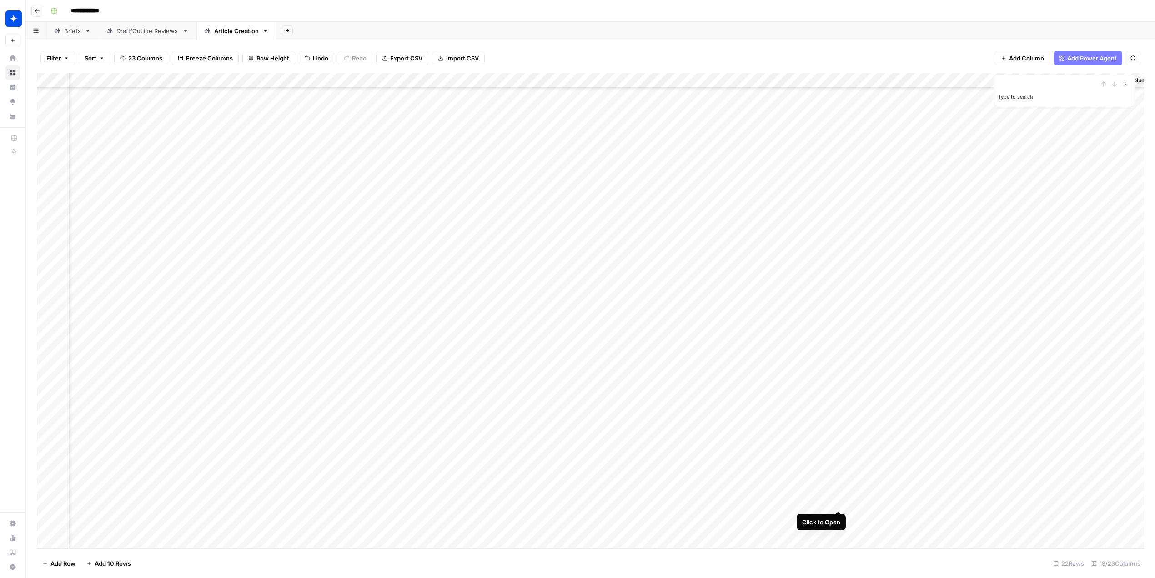
click at [839, 495] on div "Add Column" at bounding box center [590, 311] width 1107 height 476
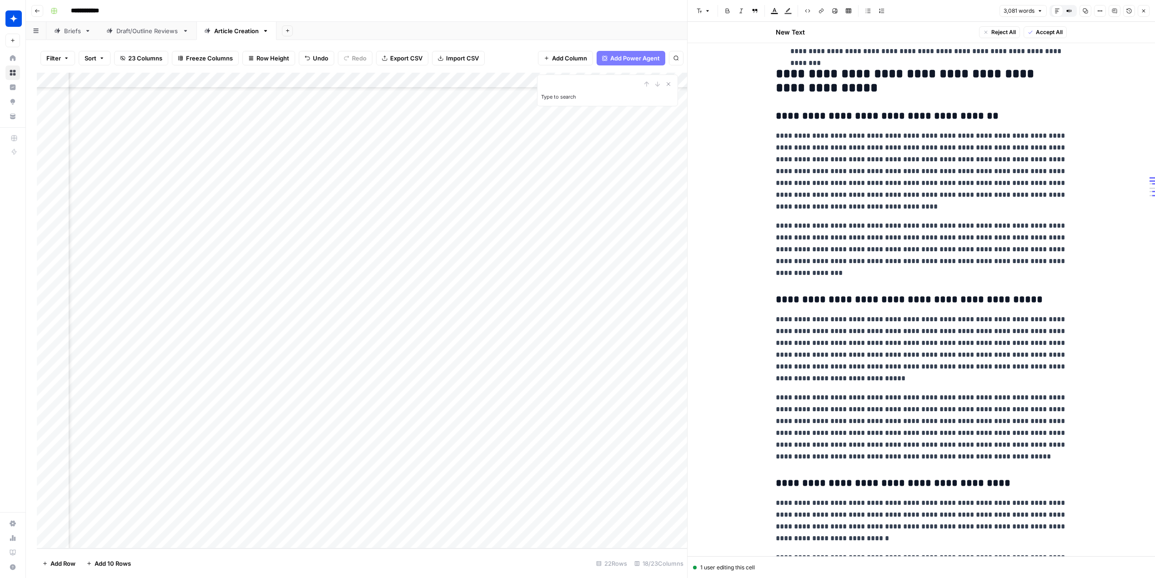
scroll to position [582, 0]
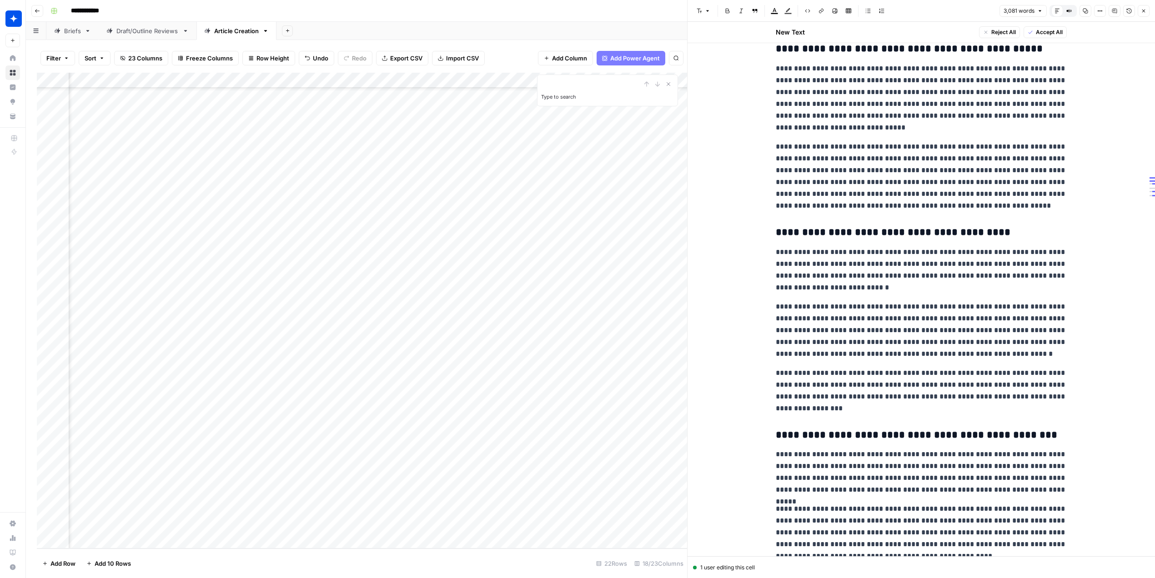
click at [962, 14] on button "Close" at bounding box center [1144, 11] width 12 height 12
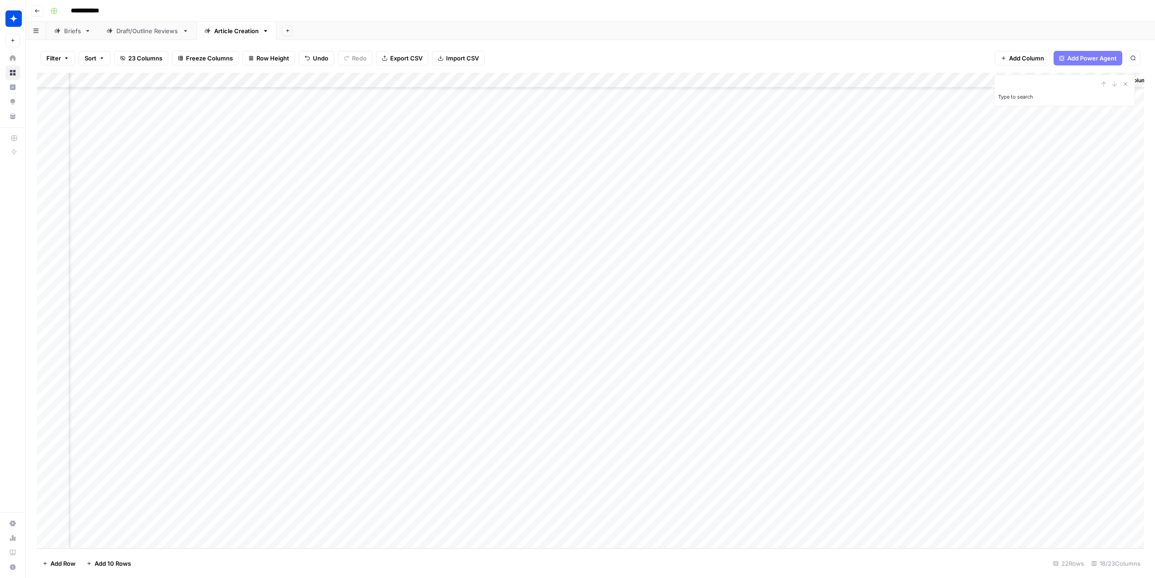
click at [681, 519] on div "Add Column" at bounding box center [590, 311] width 1107 height 476
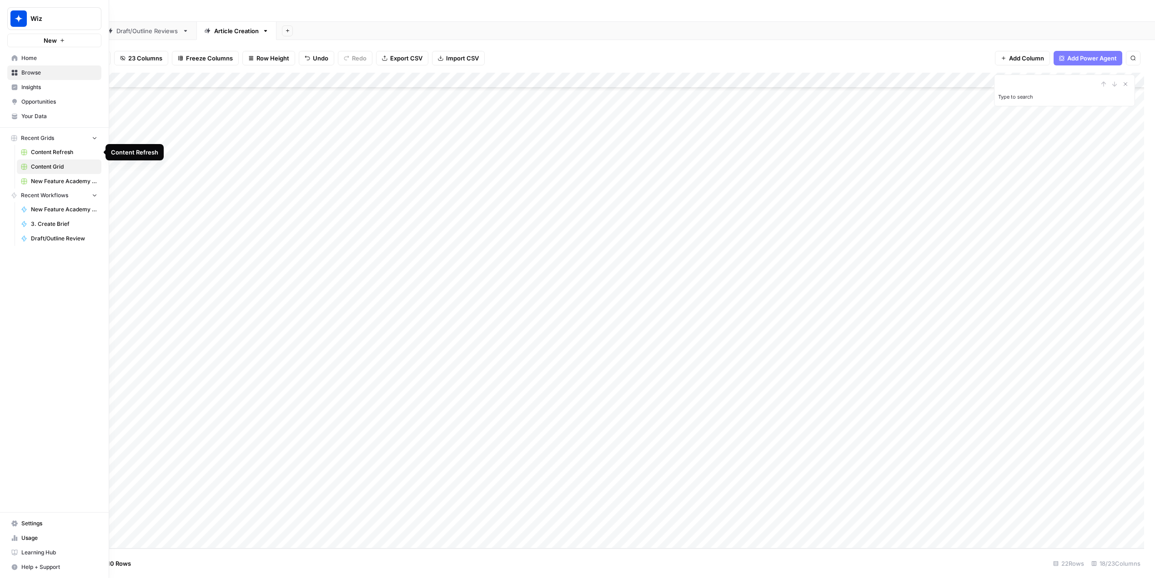
click at [57, 154] on span "Content Refresh" at bounding box center [64, 152] width 66 height 8
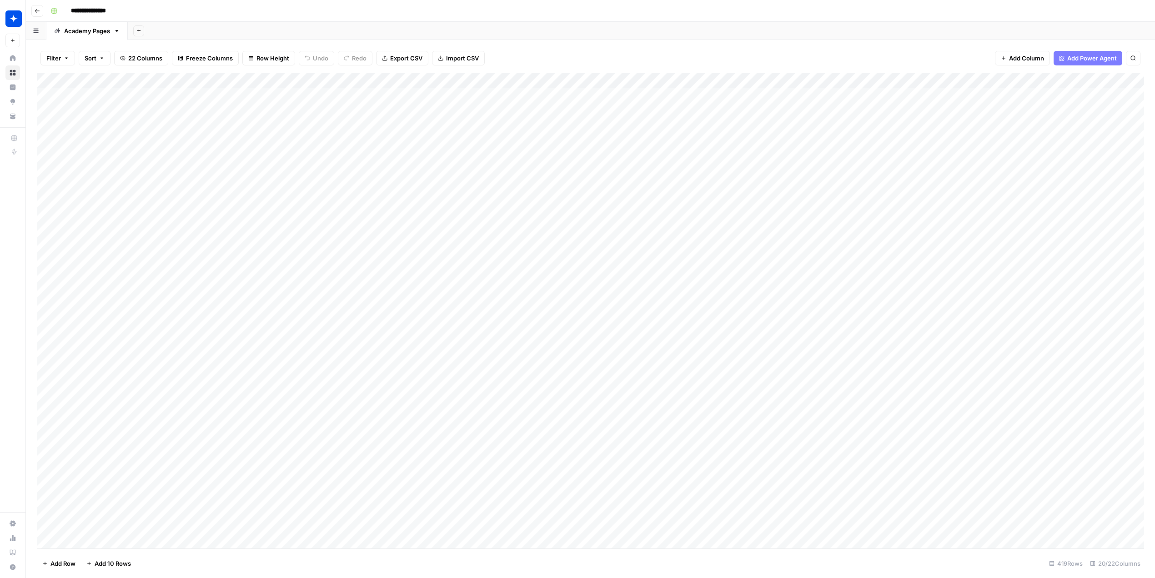
click at [360, 81] on div "Add Column" at bounding box center [590, 311] width 1107 height 476
click at [581, 46] on div "Filter Sort 22 Columns Freeze Columns Row Height Undo Redo Export CSV Import CS…" at bounding box center [590, 58] width 1107 height 29
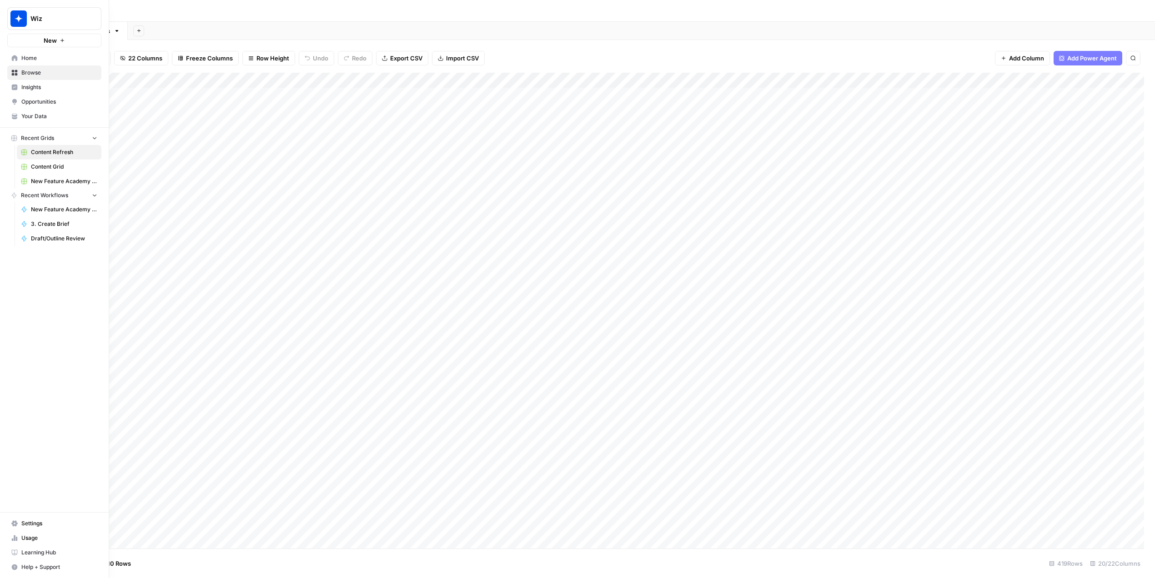
click at [38, 180] on span "New Feature Academy Updates Grid (1)" at bounding box center [64, 181] width 66 height 8
click at [42, 167] on span "Content Grid" at bounding box center [64, 167] width 66 height 8
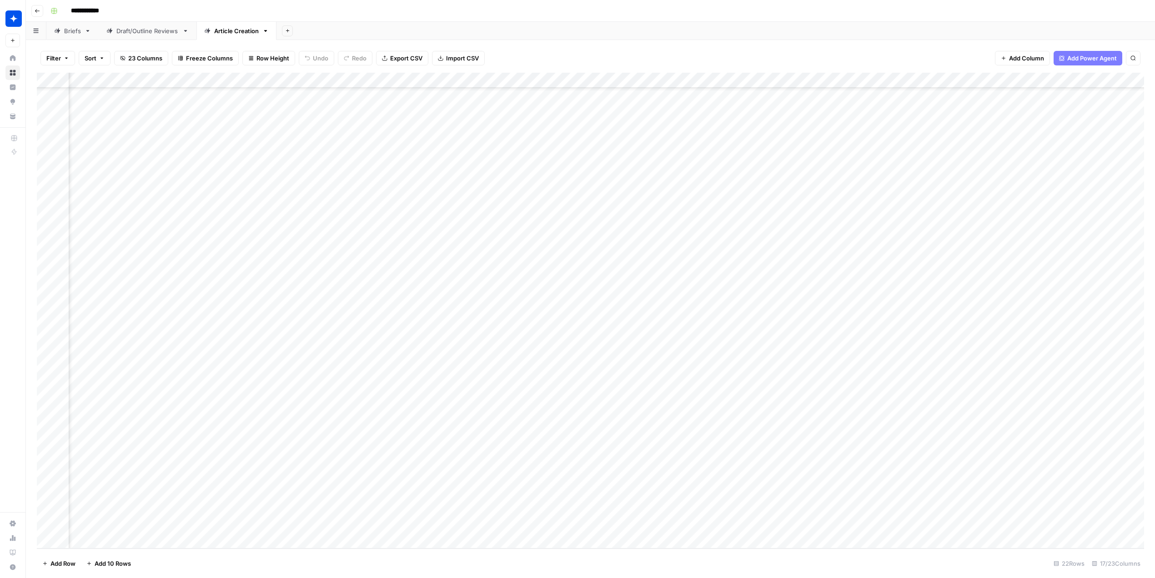
scroll to position [74, 461]
click at [801, 518] on div "Add Column" at bounding box center [590, 311] width 1107 height 476
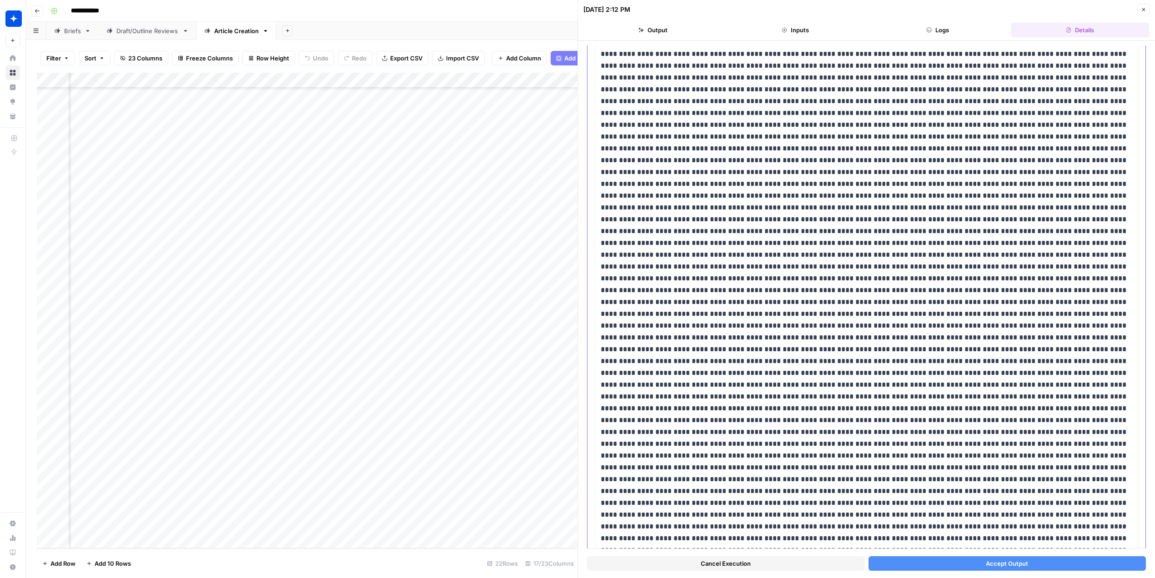
scroll to position [3544, 0]
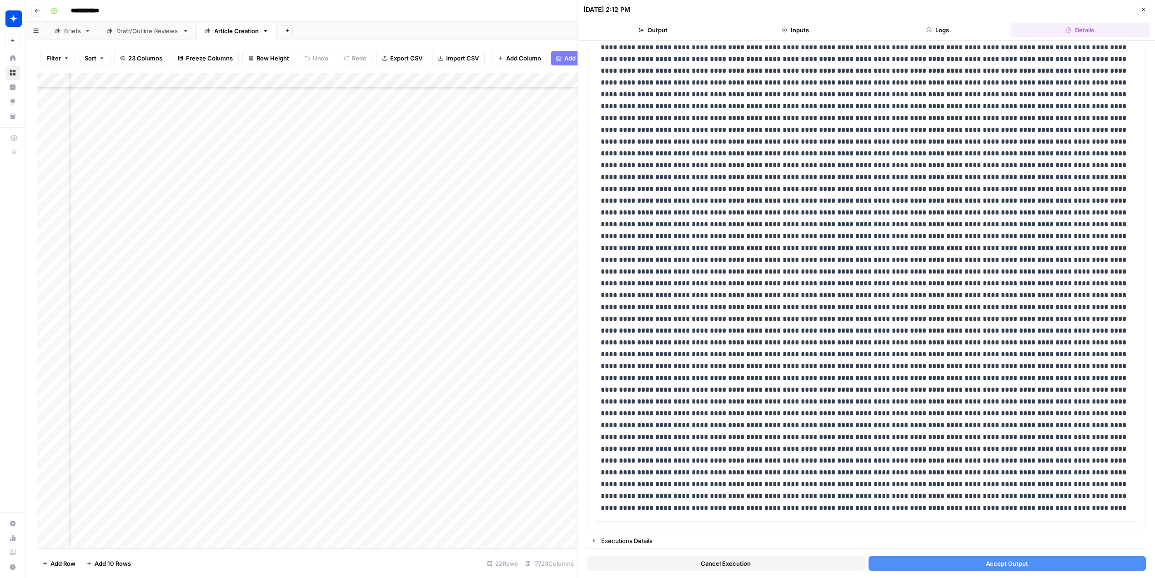
click at [918, 564] on button "Accept Output" at bounding box center [1008, 564] width 278 height 15
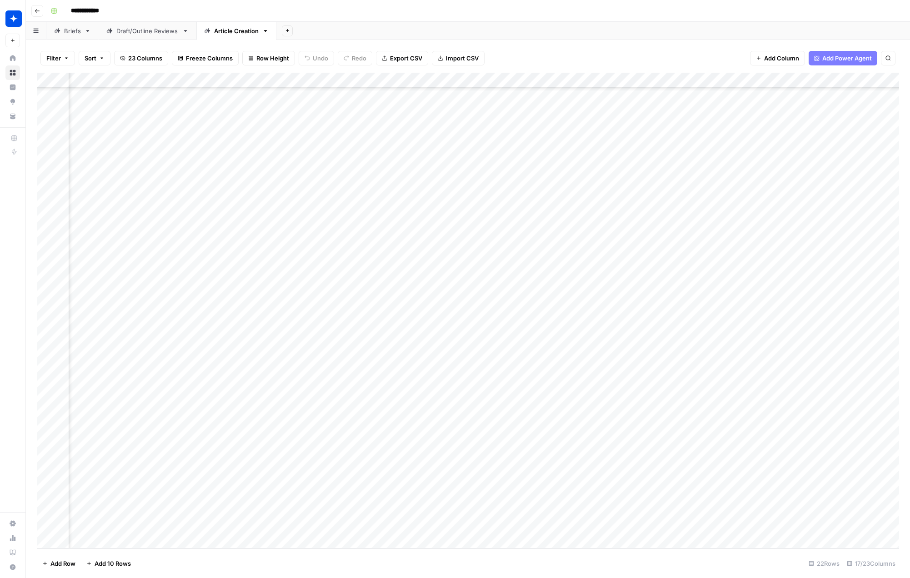
scroll to position [74, 706]
click at [666, 518] on div "Add Column" at bounding box center [468, 311] width 863 height 476
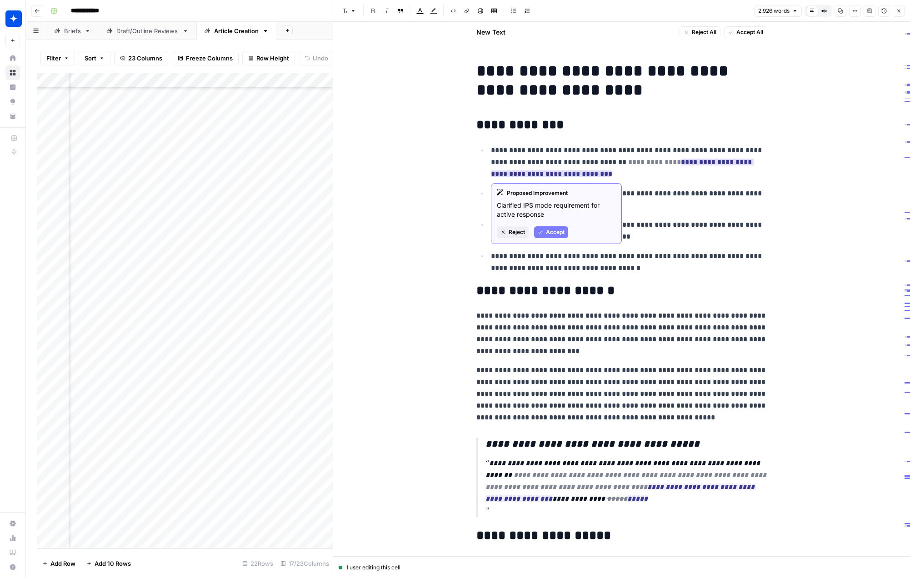
click at [549, 236] on span "Accept" at bounding box center [555, 232] width 19 height 8
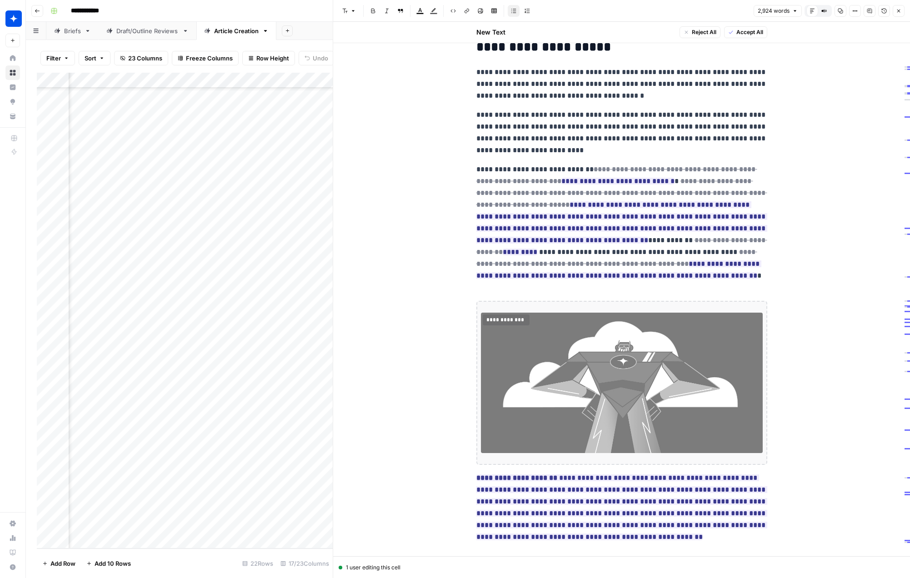
scroll to position [478, 0]
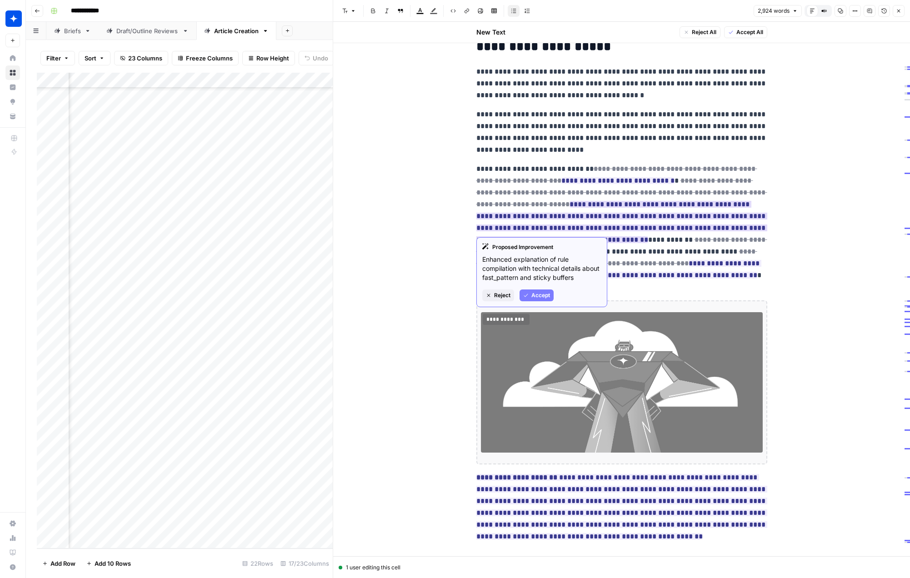
click at [544, 297] on span "Accept" at bounding box center [541, 296] width 19 height 8
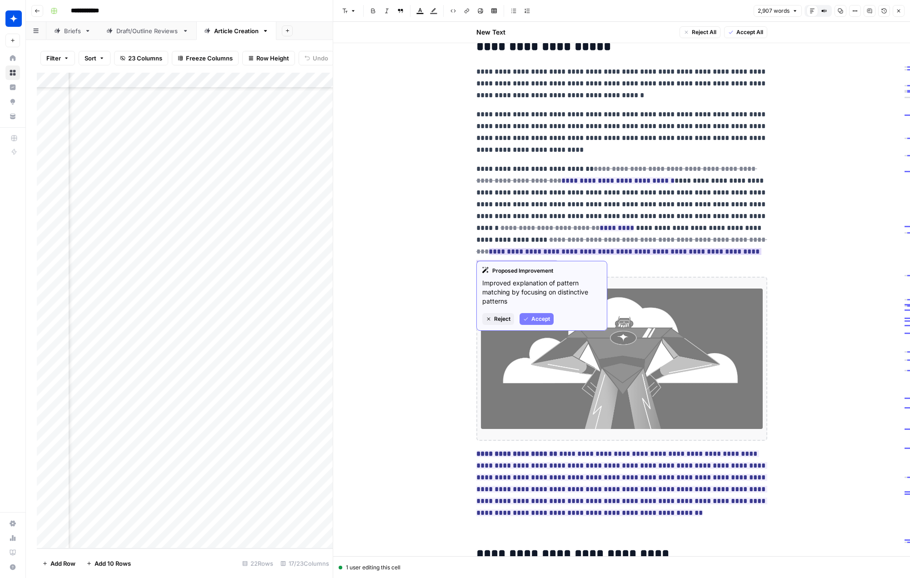
click at [542, 318] on span "Accept" at bounding box center [541, 319] width 19 height 8
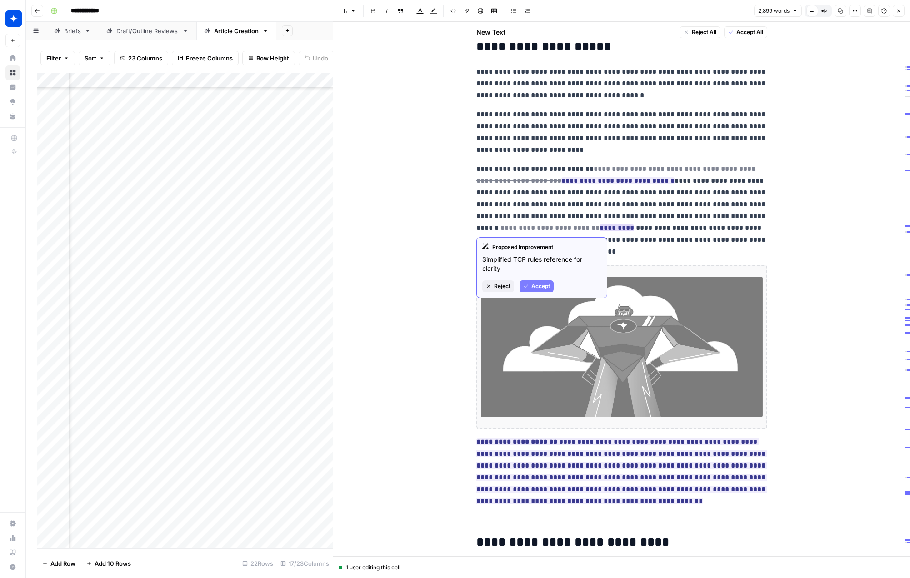
click at [533, 288] on span "Accept" at bounding box center [541, 286] width 19 height 8
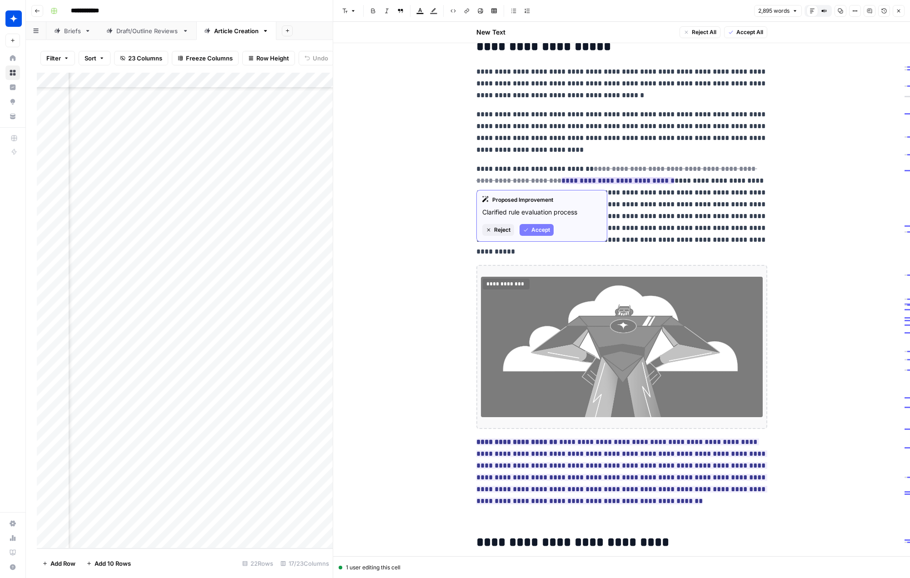
click at [539, 234] on span "Accept" at bounding box center [541, 230] width 19 height 8
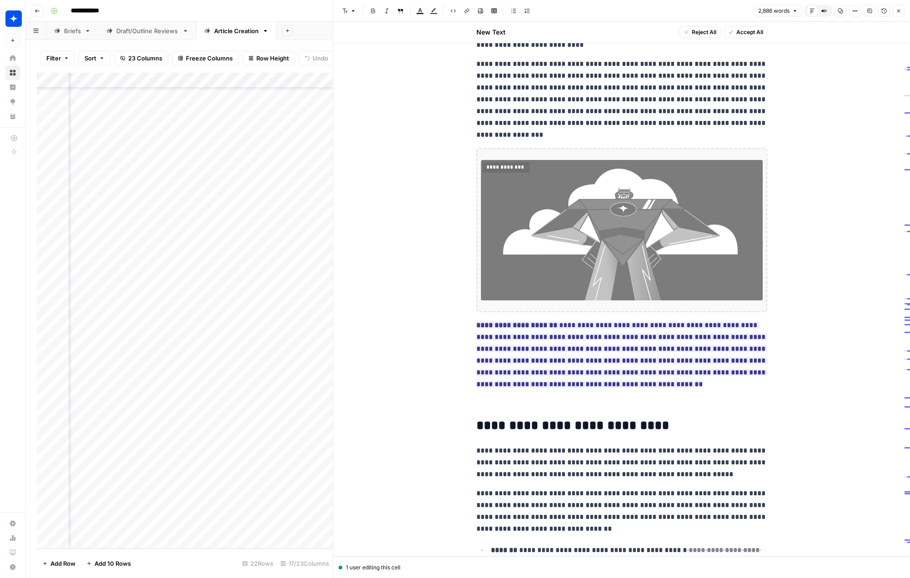
scroll to position [585, 0]
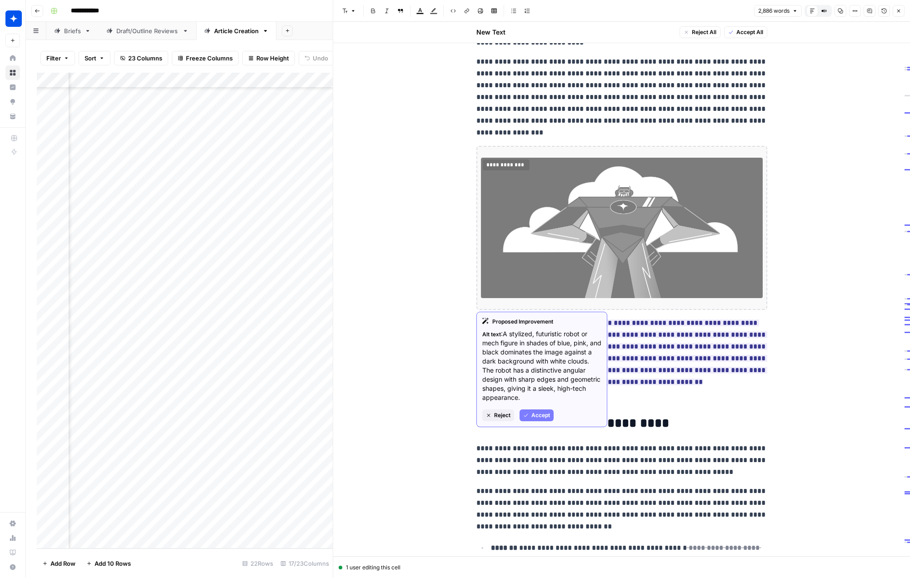
click at [545, 420] on button "Accept" at bounding box center [537, 416] width 34 height 12
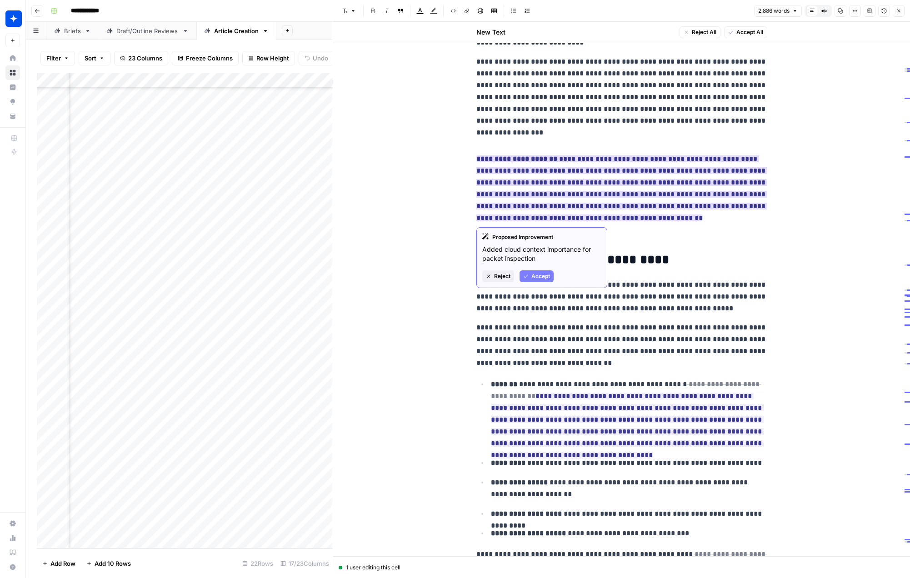
click at [534, 275] on span "Accept" at bounding box center [541, 276] width 19 height 8
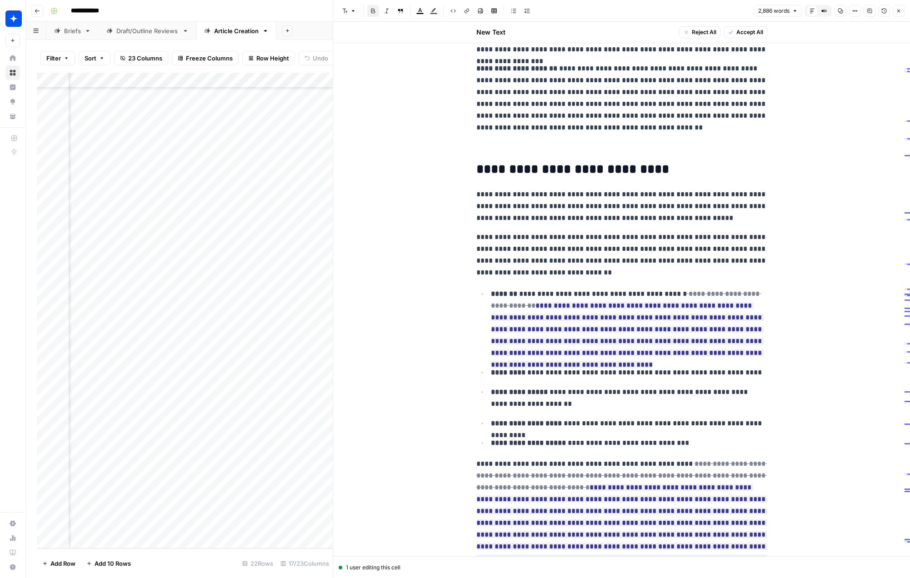
scroll to position [668, 0]
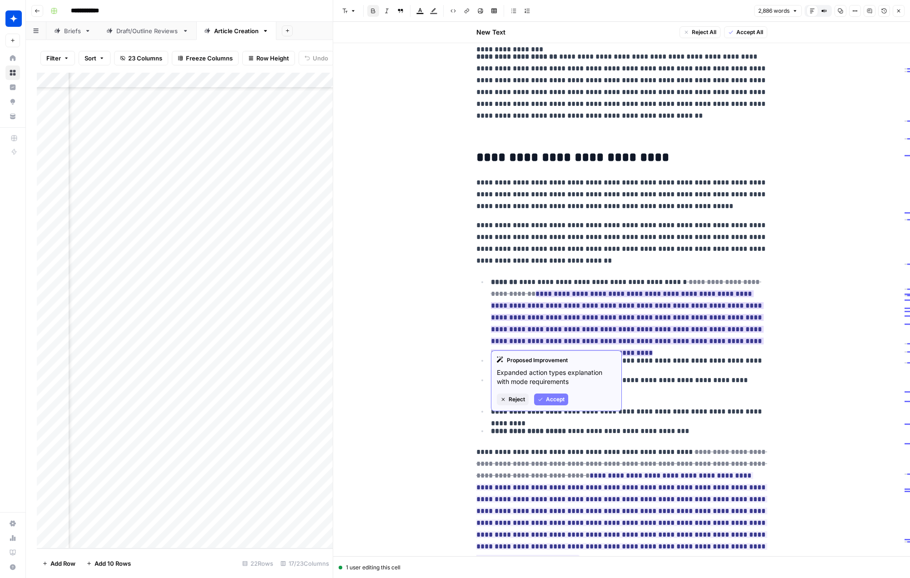
click at [547, 397] on span "Accept" at bounding box center [555, 400] width 19 height 8
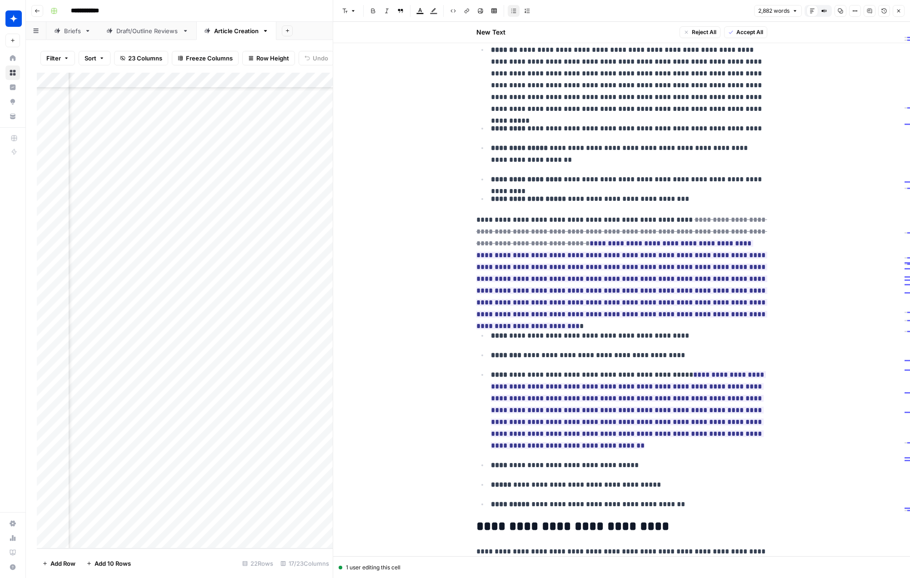
scroll to position [901, 0]
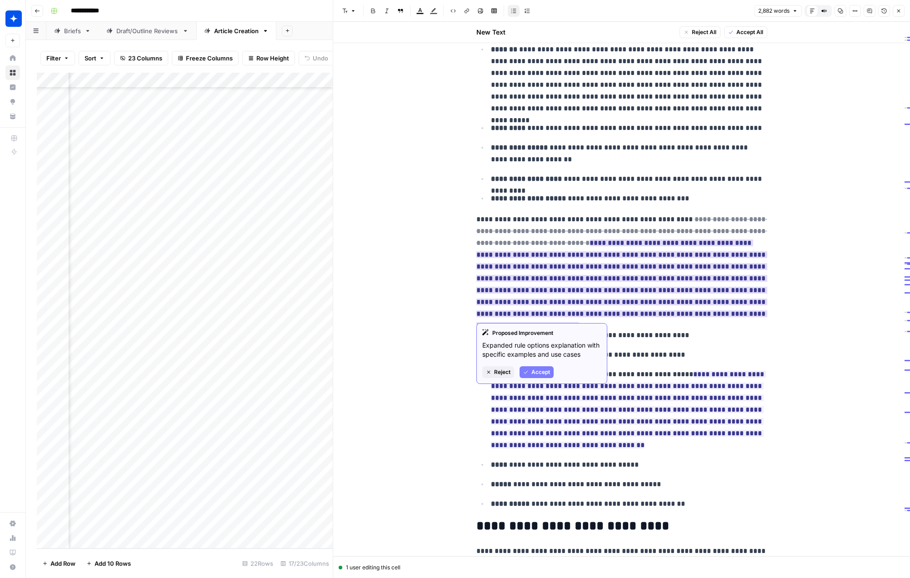
click at [534, 374] on span "Accept" at bounding box center [541, 372] width 19 height 8
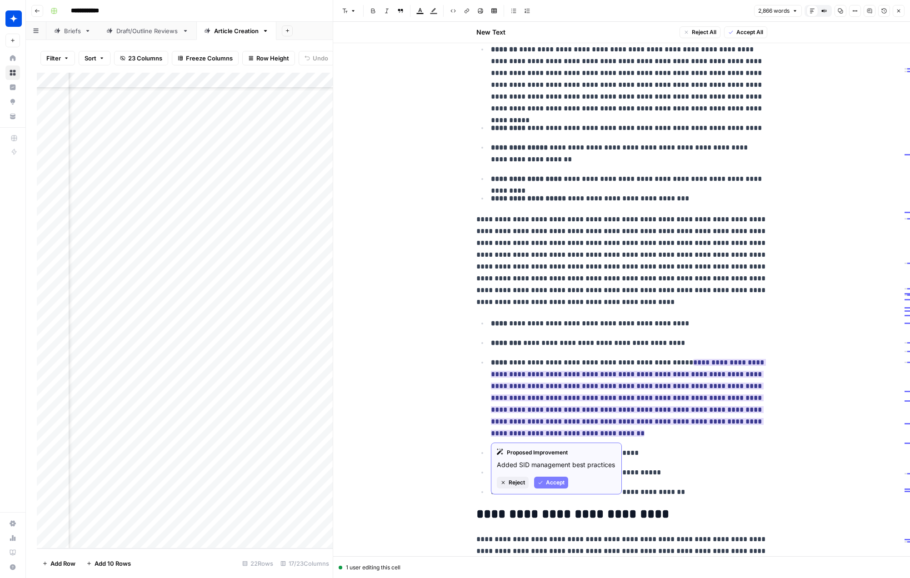
click at [548, 479] on span "Accept" at bounding box center [555, 483] width 19 height 8
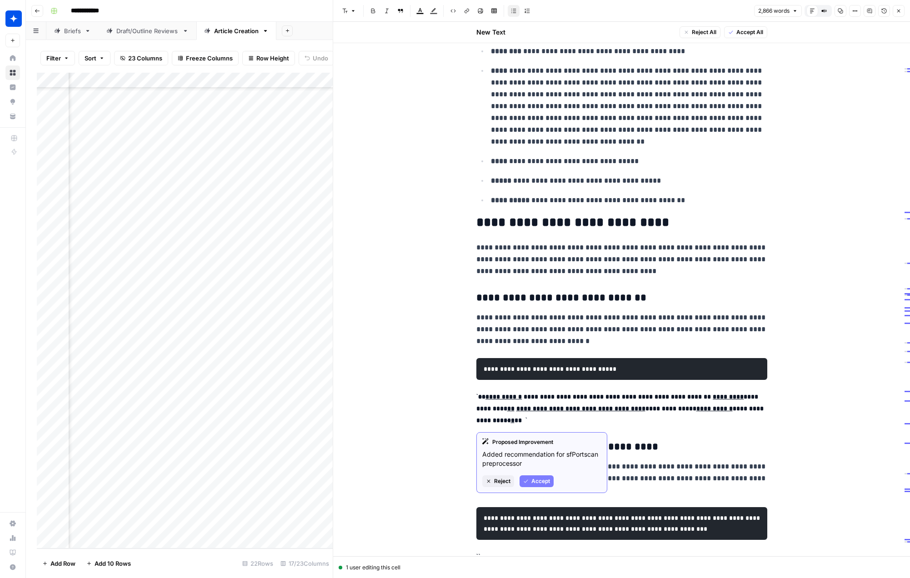
scroll to position [1188, 0]
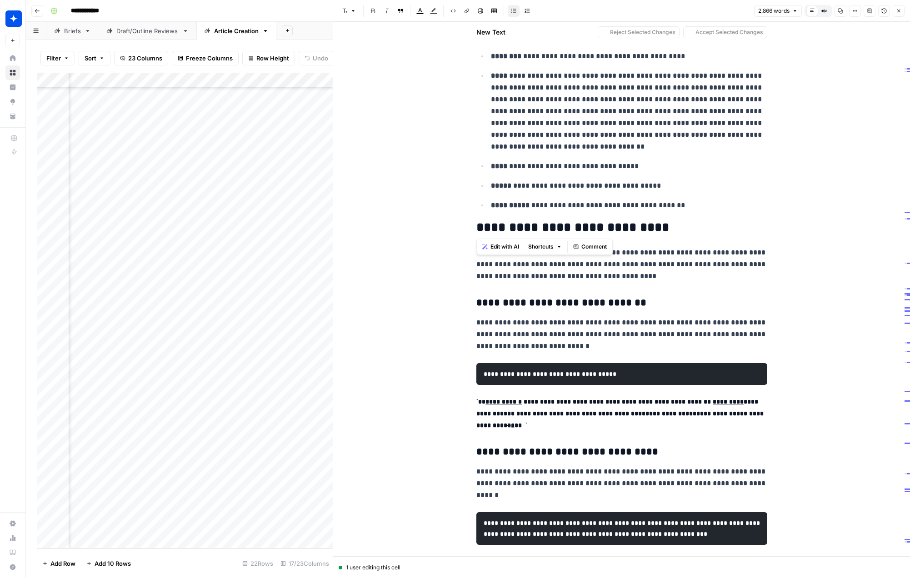
drag, startPoint x: 531, startPoint y: 228, endPoint x: 462, endPoint y: 227, distance: 68.7
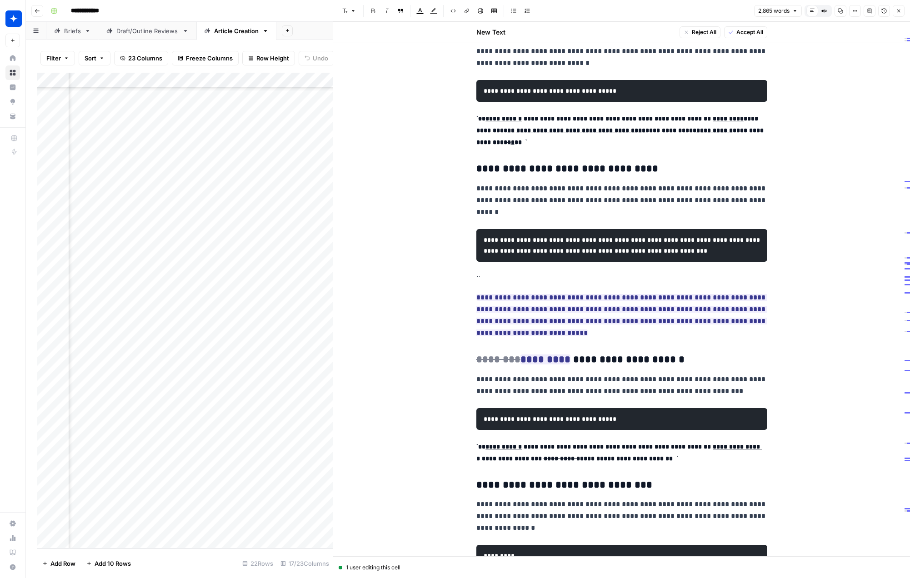
scroll to position [1512, 0]
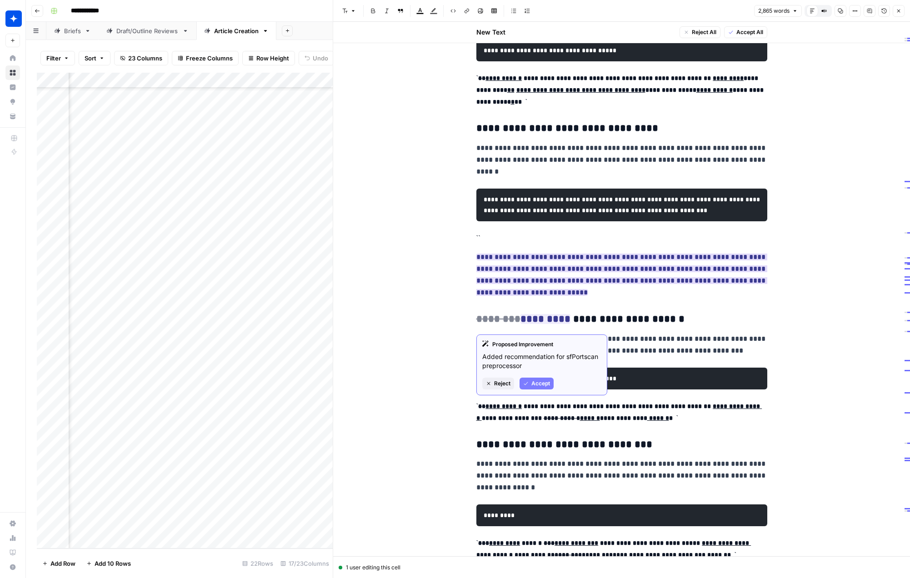
click at [535, 384] on span "Accept" at bounding box center [541, 384] width 19 height 8
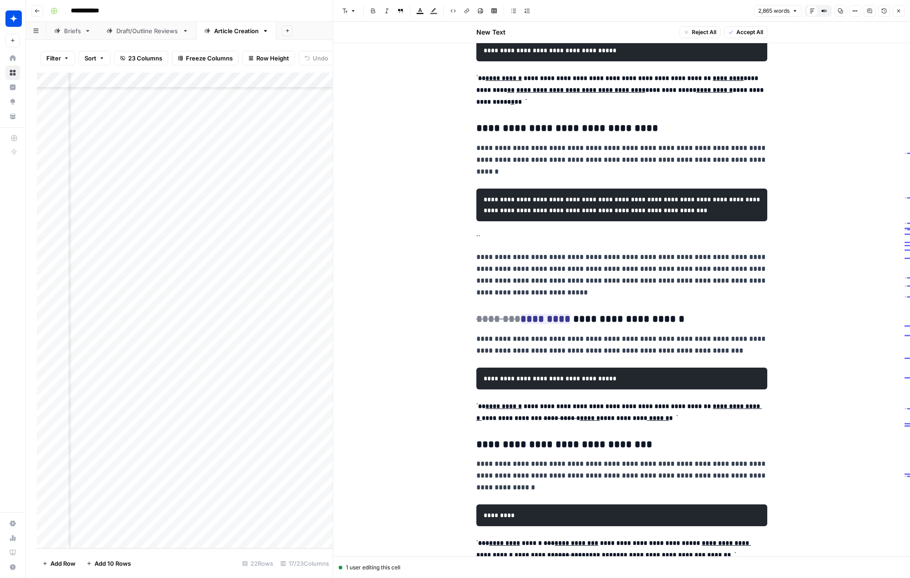
click at [495, 244] on p at bounding box center [622, 238] width 291 height 12
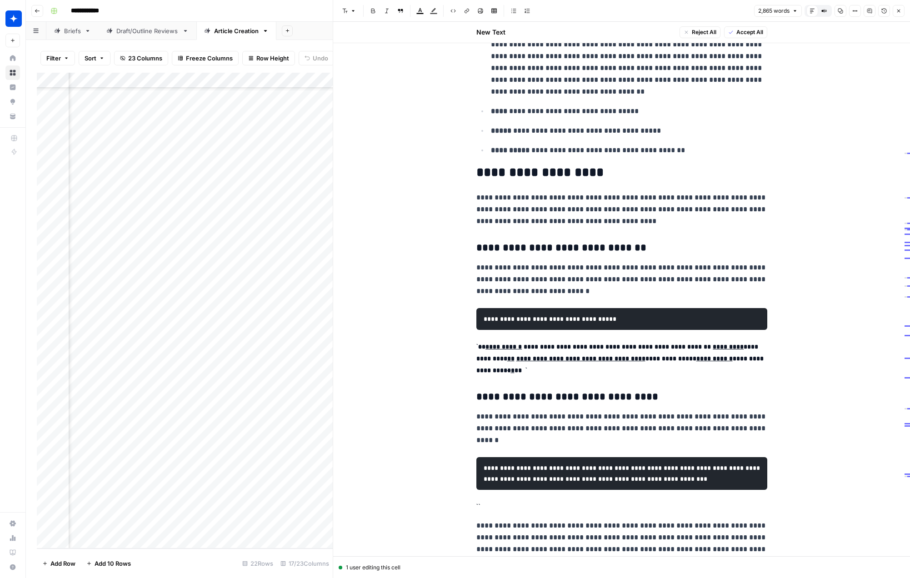
scroll to position [1235, 0]
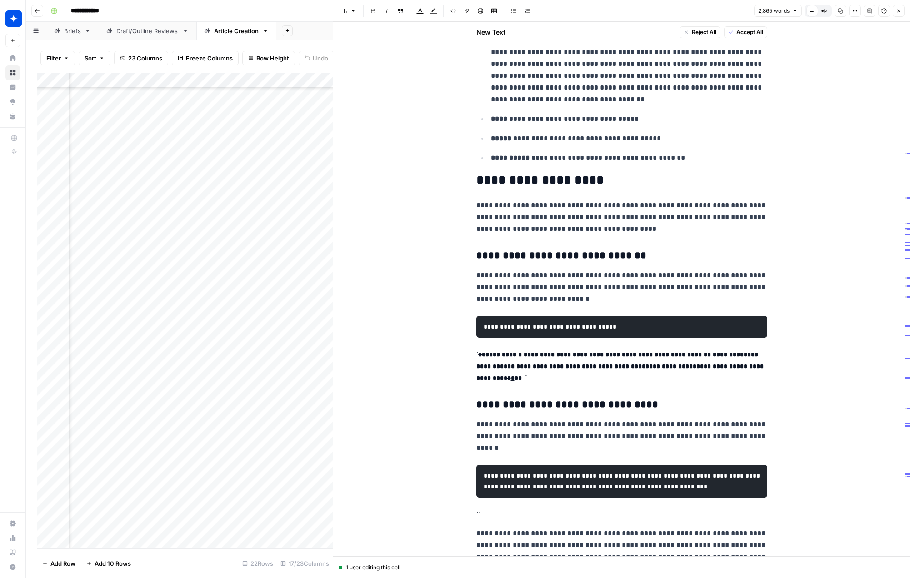
click at [477, 356] on code "**********" at bounding box center [621, 367] width 289 height 30
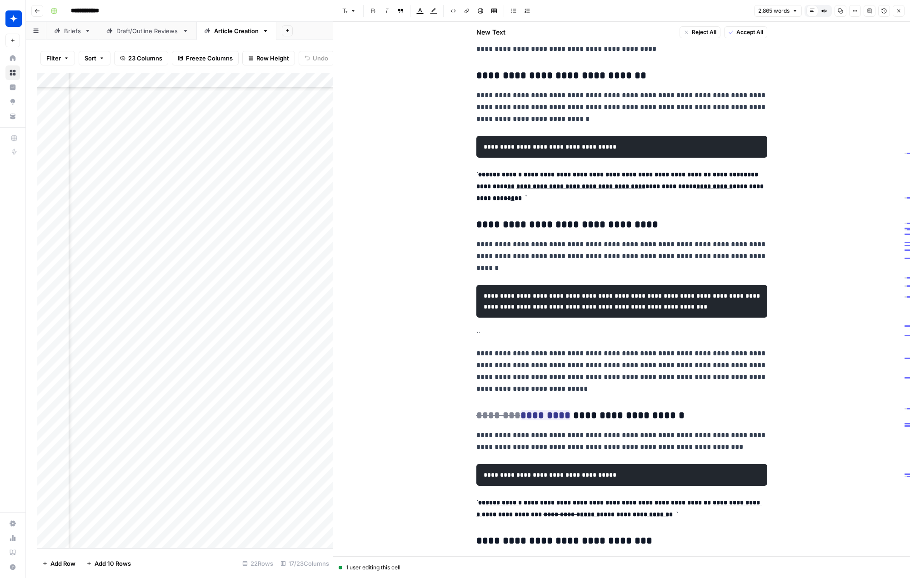
scroll to position [1449, 0]
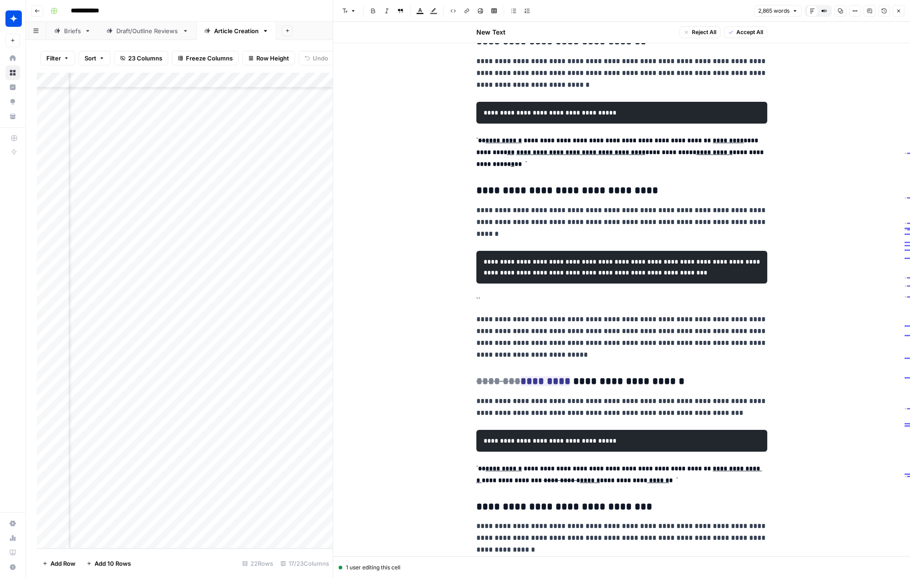
drag, startPoint x: 475, startPoint y: 333, endPoint x: 469, endPoint y: 333, distance: 5.9
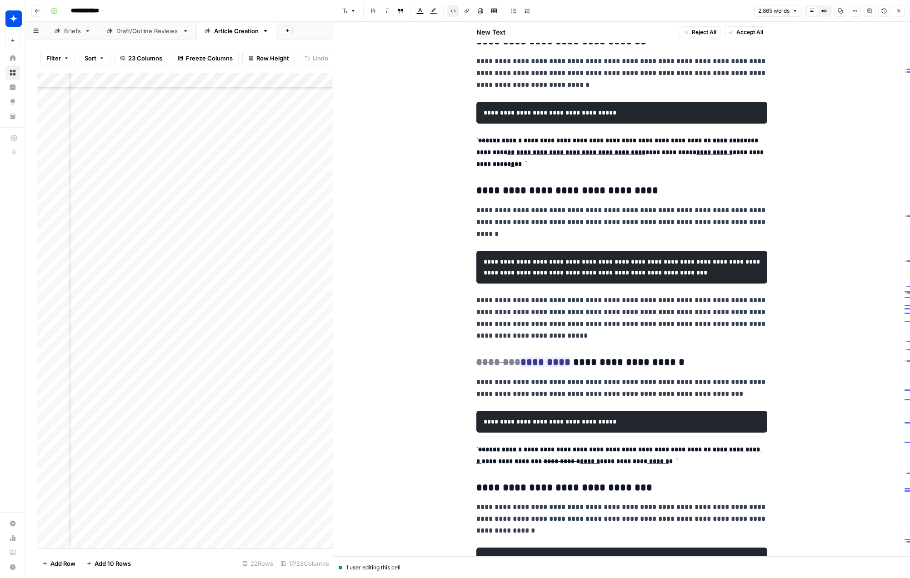
click at [481, 141] on del "**" at bounding box center [481, 140] width 7 height 6
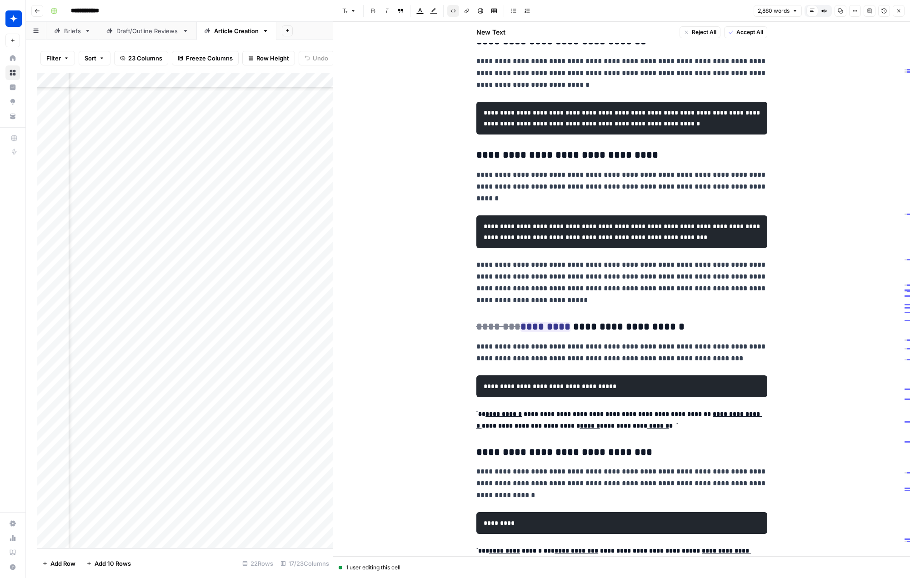
click at [568, 186] on p "**********" at bounding box center [622, 186] width 291 height 35
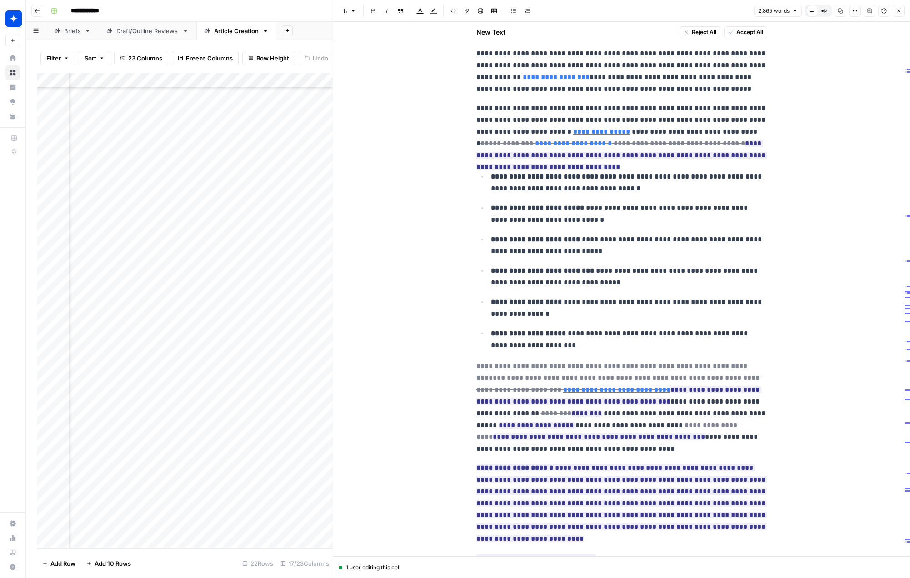
scroll to position [2086, 0]
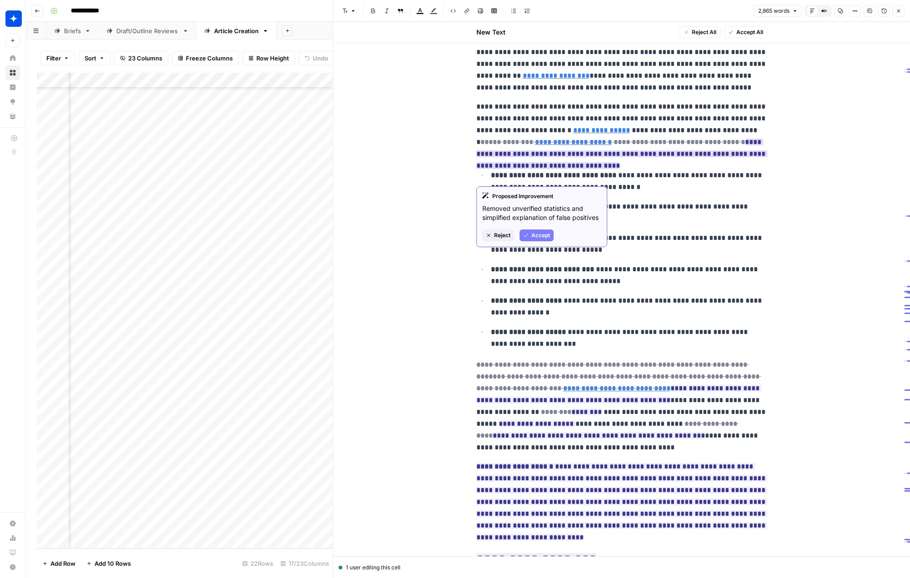
click at [543, 235] on span "Accept" at bounding box center [541, 235] width 19 height 8
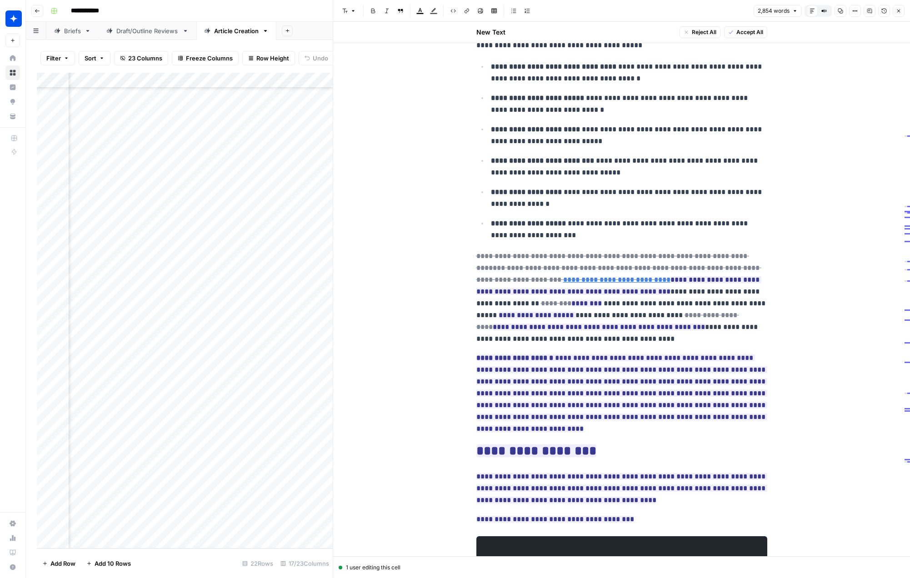
scroll to position [2199, 0]
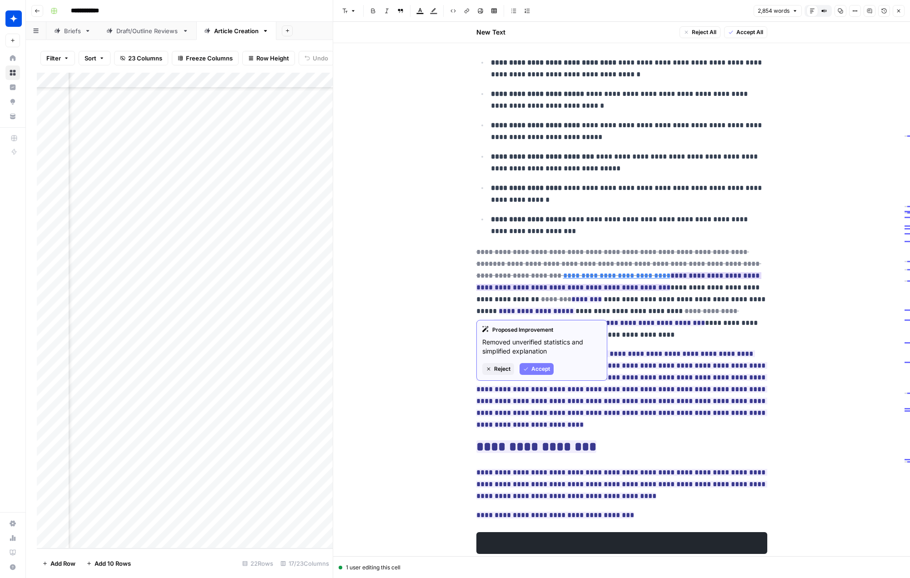
click at [537, 371] on span "Accept" at bounding box center [541, 369] width 19 height 8
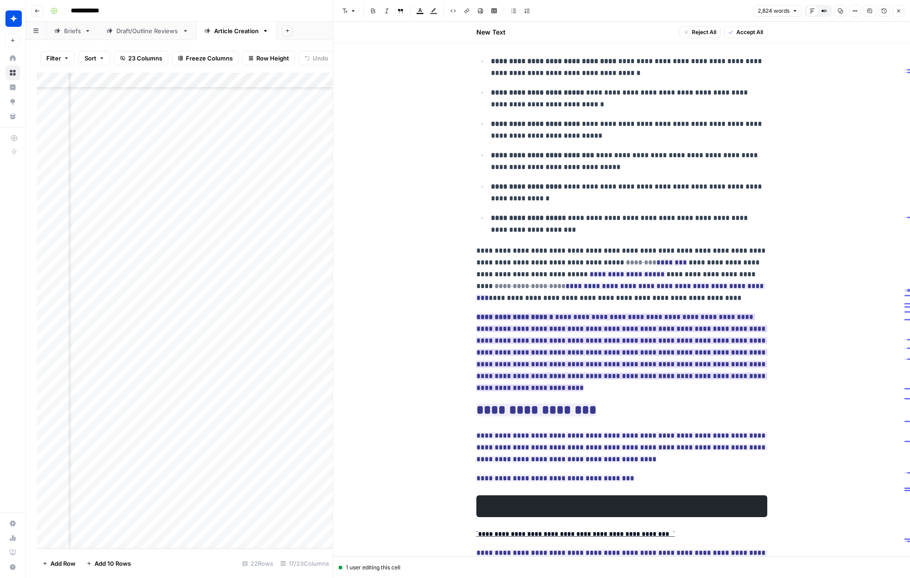
scroll to position [2150, 0]
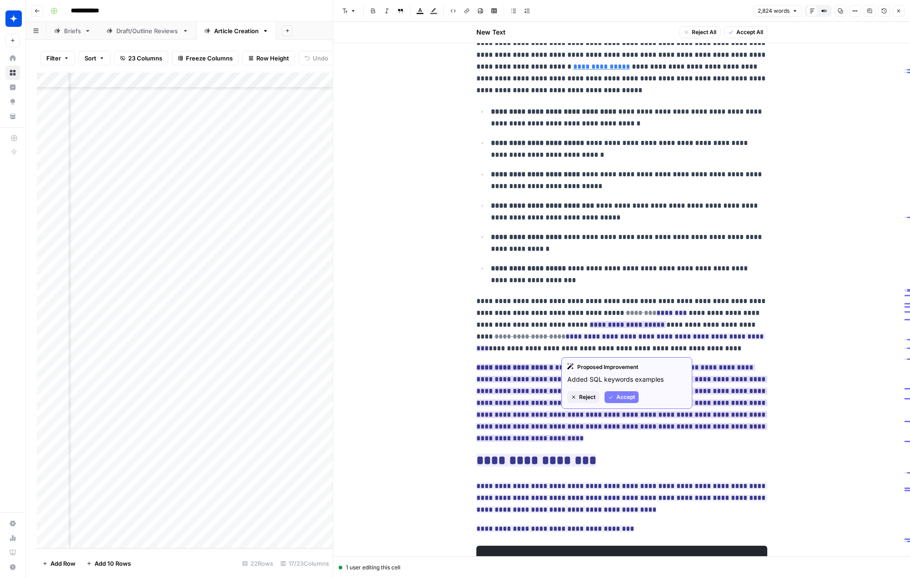
click at [626, 398] on span "Accept" at bounding box center [626, 397] width 19 height 8
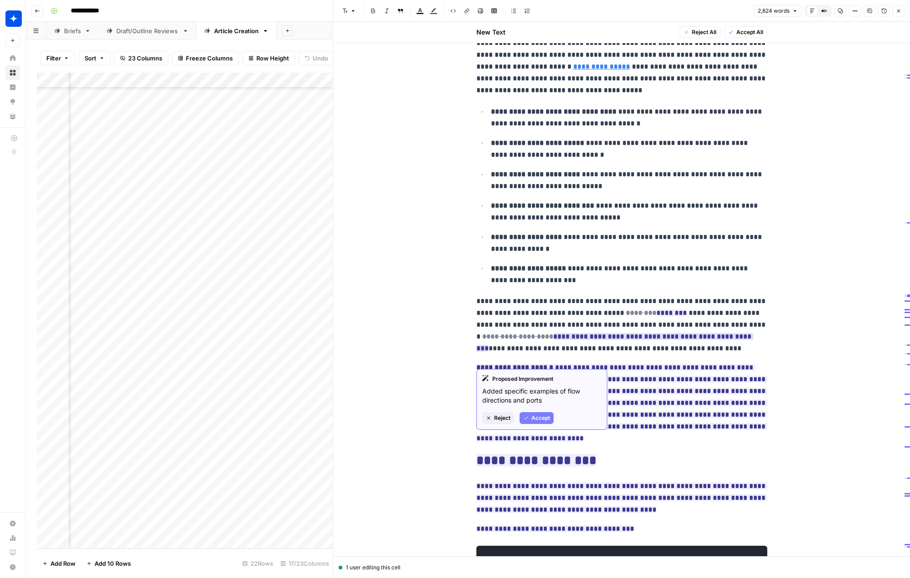
click at [537, 418] on span "Accept" at bounding box center [541, 418] width 19 height 8
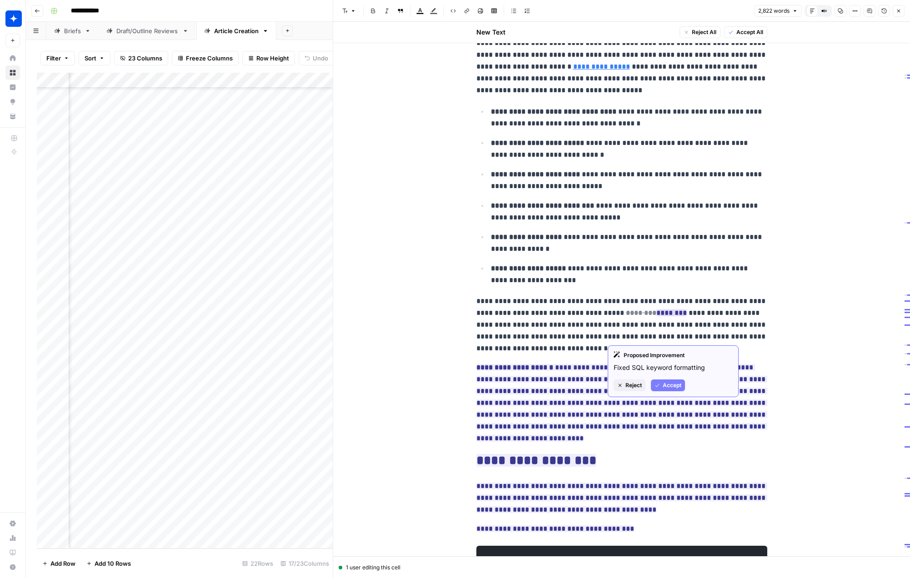
click at [667, 385] on span "Accept" at bounding box center [672, 386] width 19 height 8
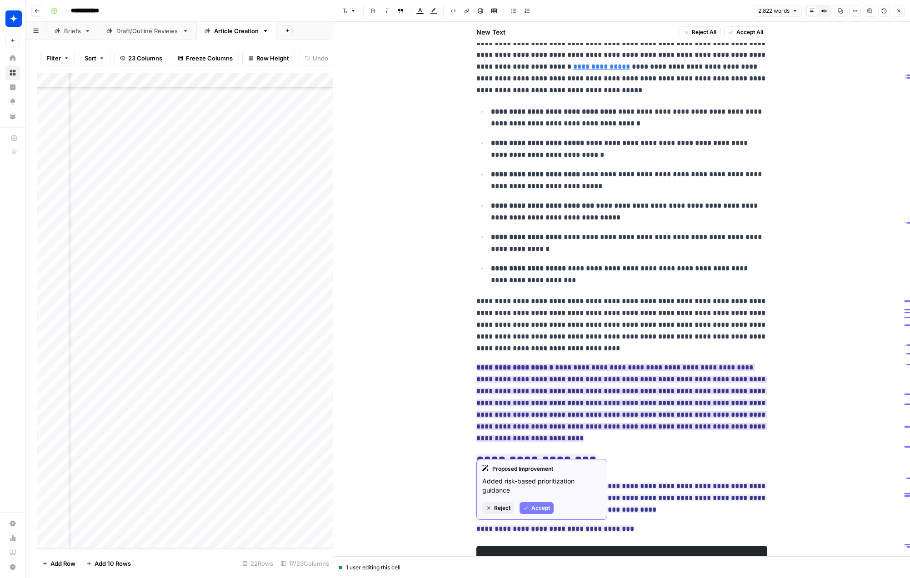
click at [536, 506] on span "Accept" at bounding box center [541, 508] width 19 height 8
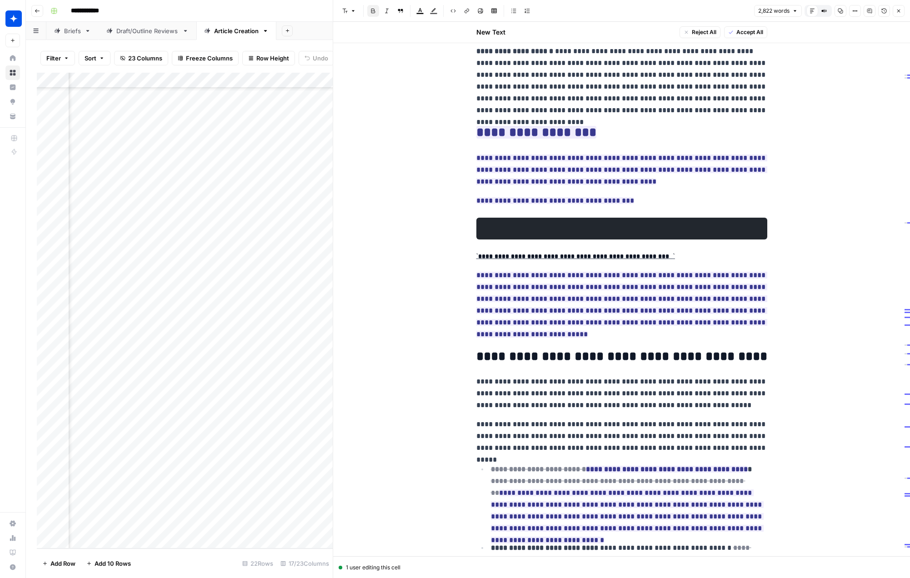
scroll to position [2475, 0]
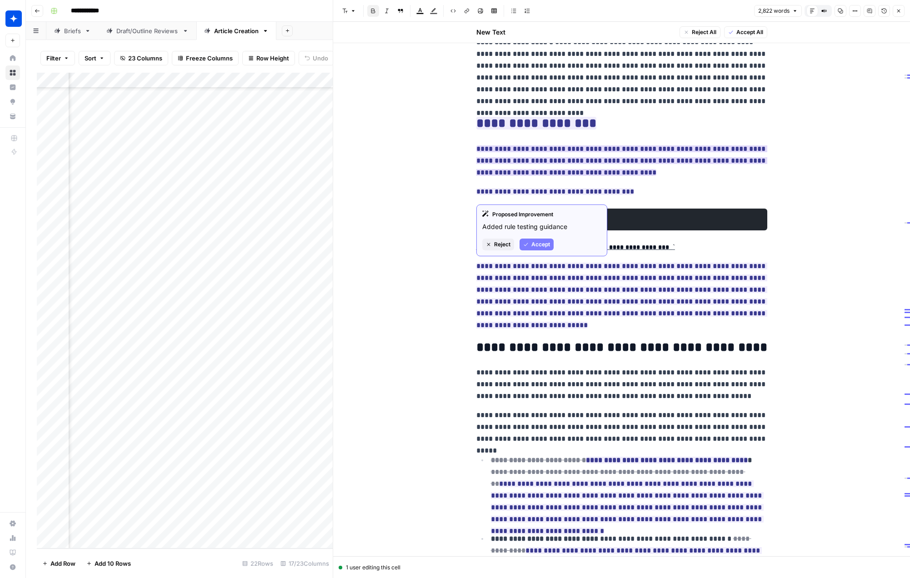
click at [535, 248] on span "Accept" at bounding box center [541, 245] width 19 height 8
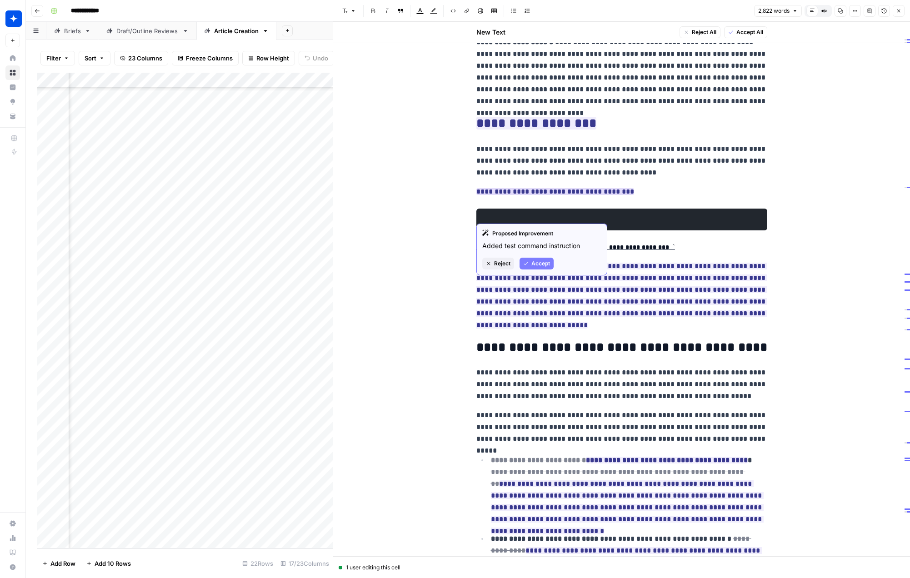
click at [532, 263] on span "Accept" at bounding box center [541, 264] width 19 height 8
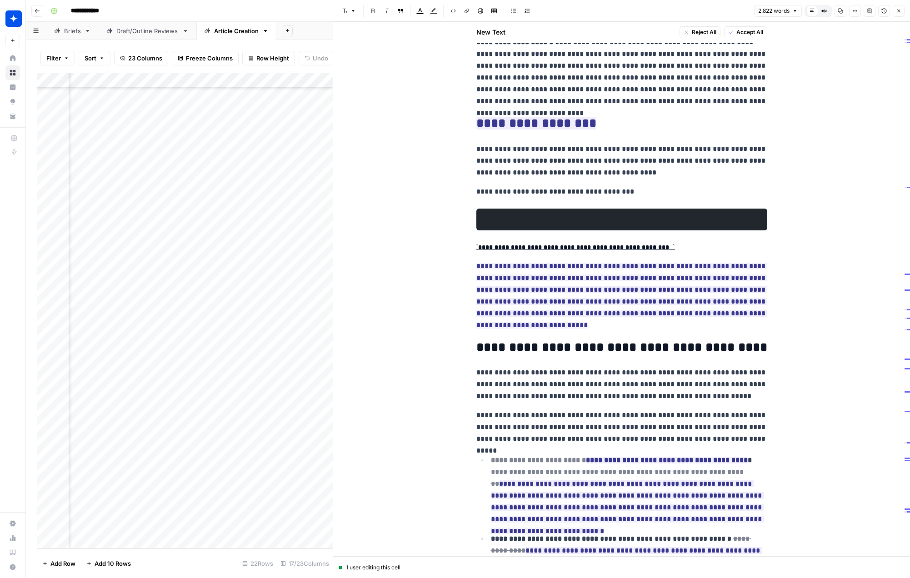
click at [479, 251] on code "**********" at bounding box center [576, 247] width 199 height 6
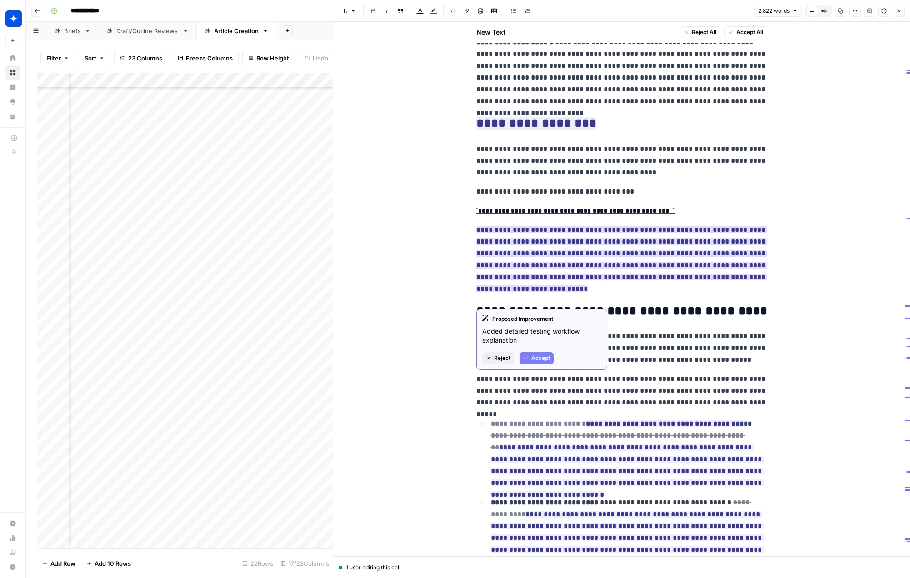
click at [535, 356] on span "Accept" at bounding box center [541, 358] width 19 height 8
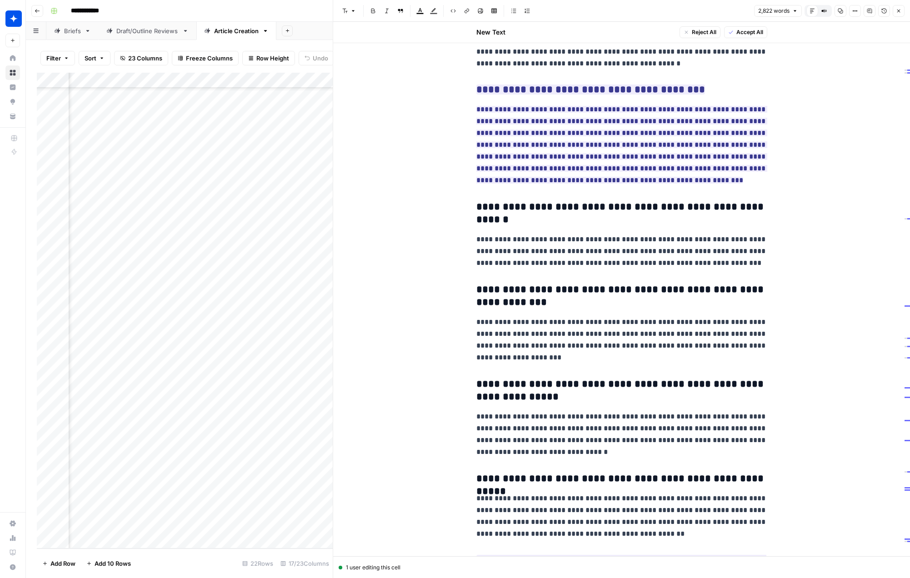
scroll to position [4082, 0]
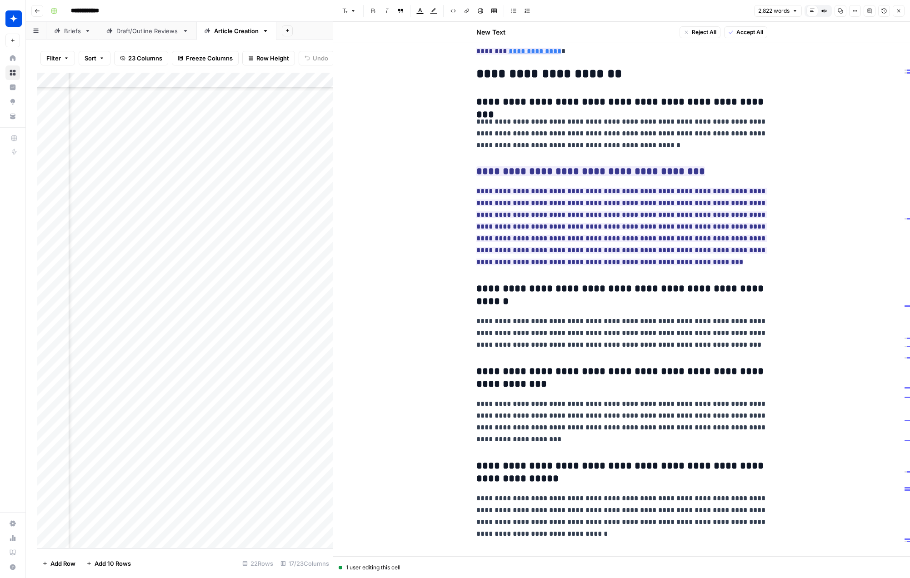
click at [749, 33] on span "Accept All" at bounding box center [750, 32] width 27 height 8
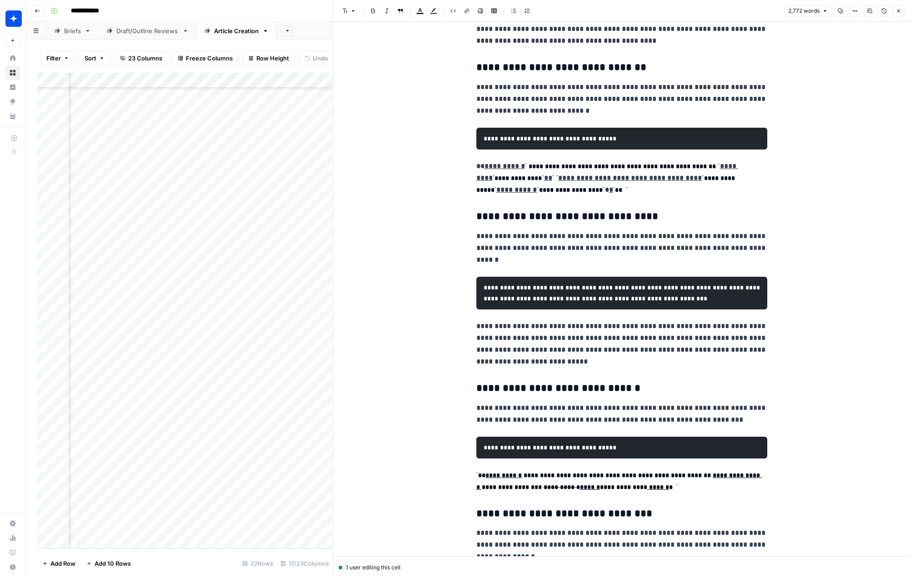
scroll to position [0, 0]
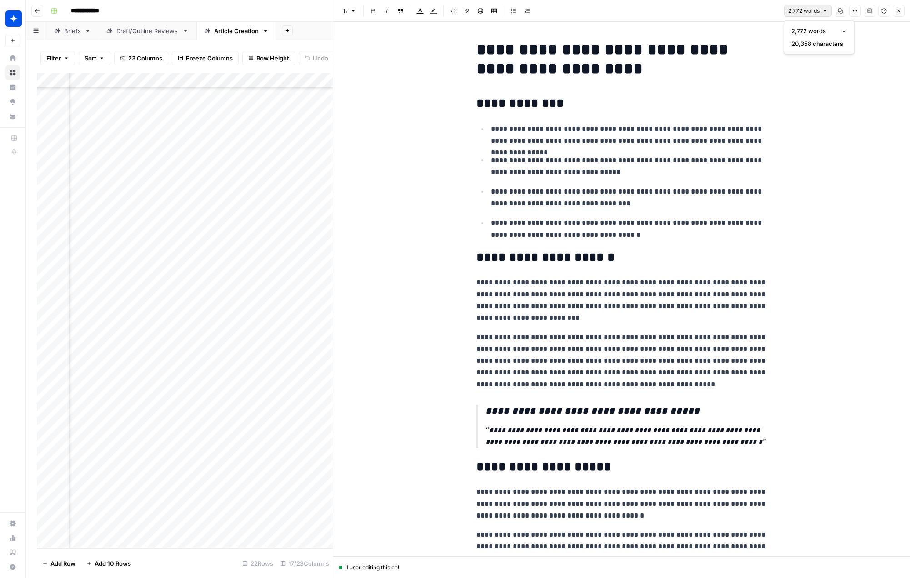
click at [813, 10] on span "2,772 words" at bounding box center [804, 11] width 31 height 8
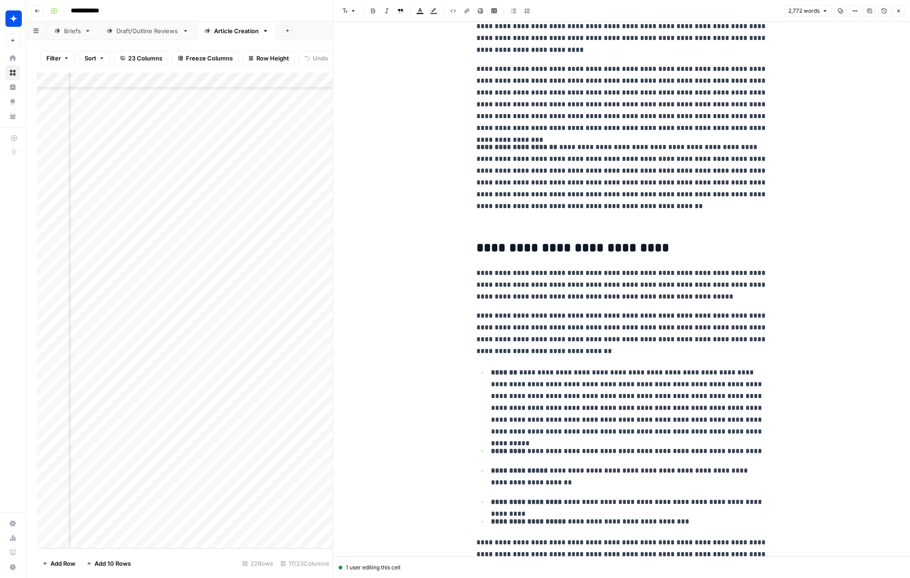
scroll to position [534, 0]
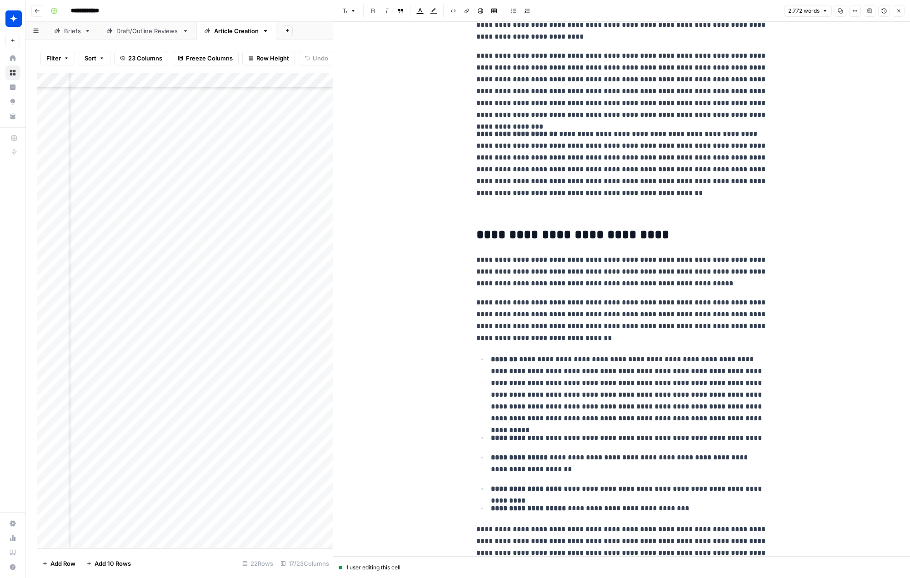
click at [509, 215] on p at bounding box center [622, 212] width 291 height 12
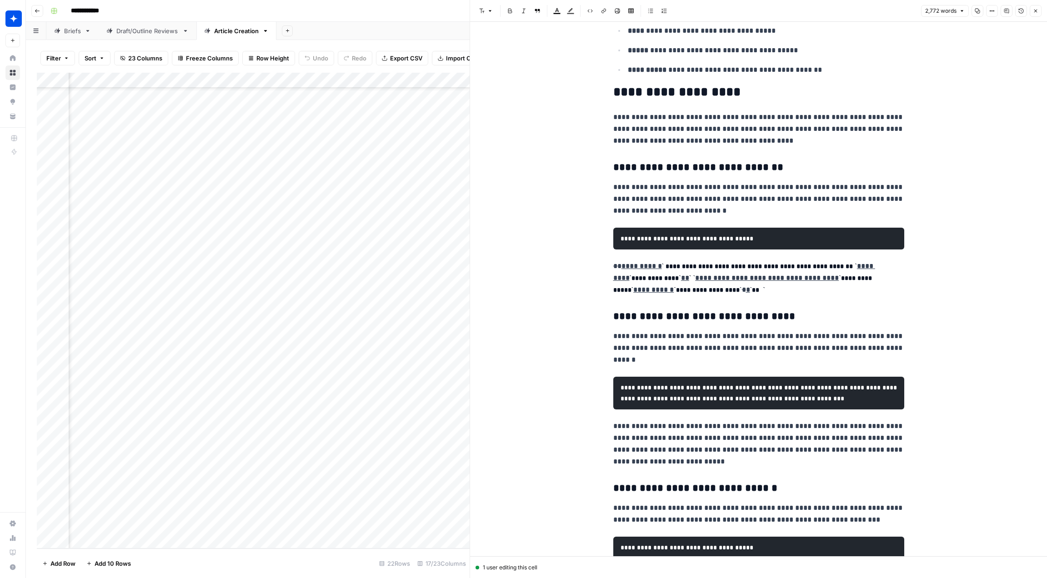
scroll to position [1250, 0]
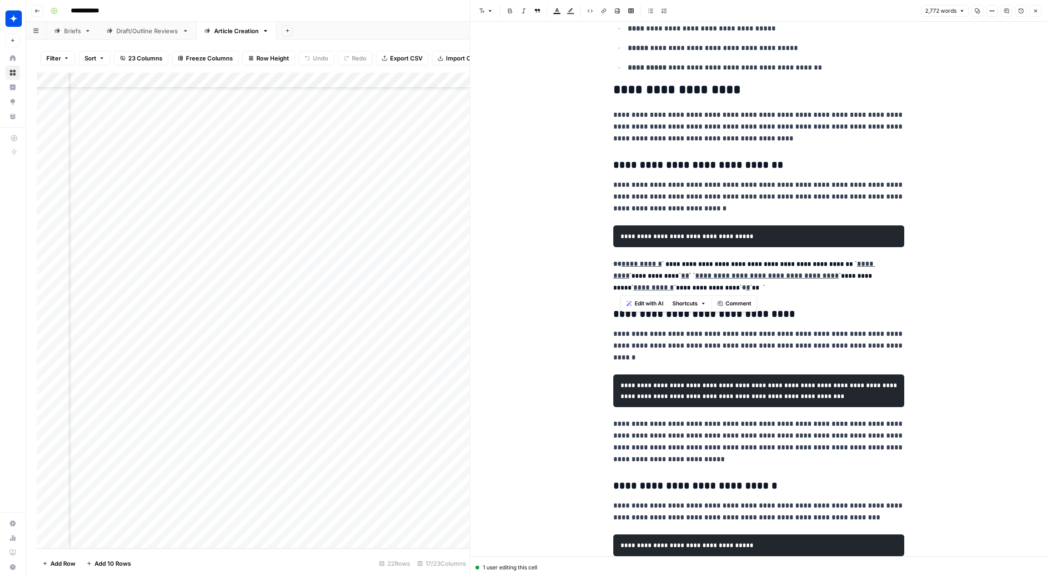
drag, startPoint x: 756, startPoint y: 287, endPoint x: 611, endPoint y: 228, distance: 156.7
click at [657, 304] on span "Edit with AI" at bounding box center [649, 304] width 29 height 8
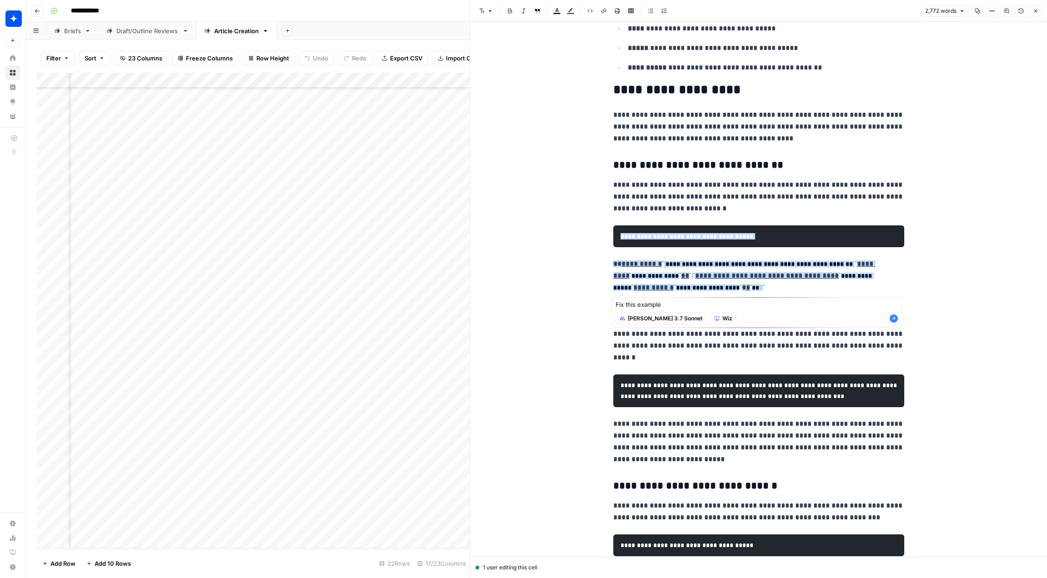
type textarea "Fix this example"
click at [895, 320] on icon "button" at bounding box center [894, 319] width 8 height 8
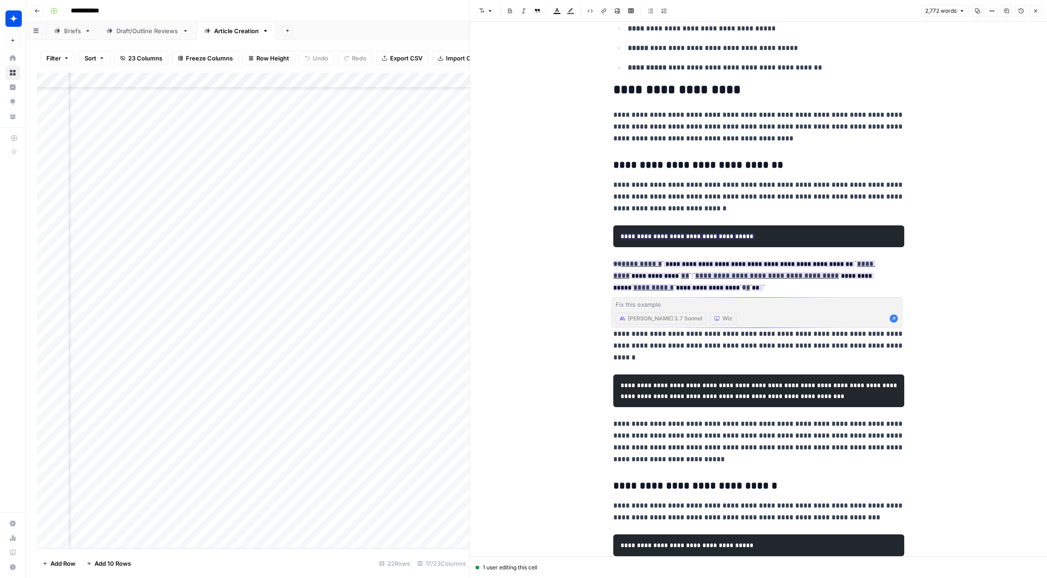
scroll to position [1271, 0]
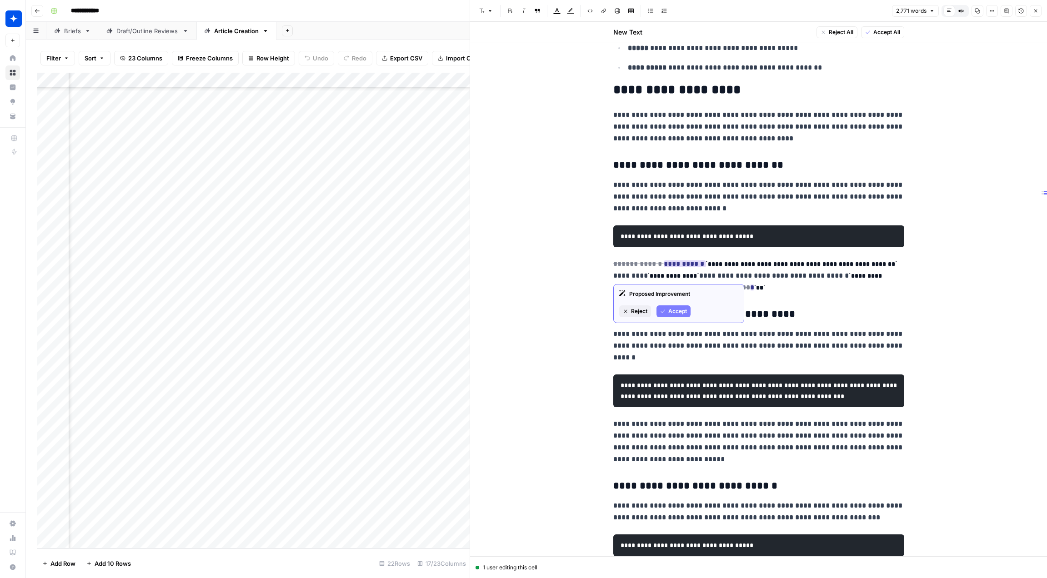
click at [669, 317] on button "Accept" at bounding box center [674, 312] width 34 height 12
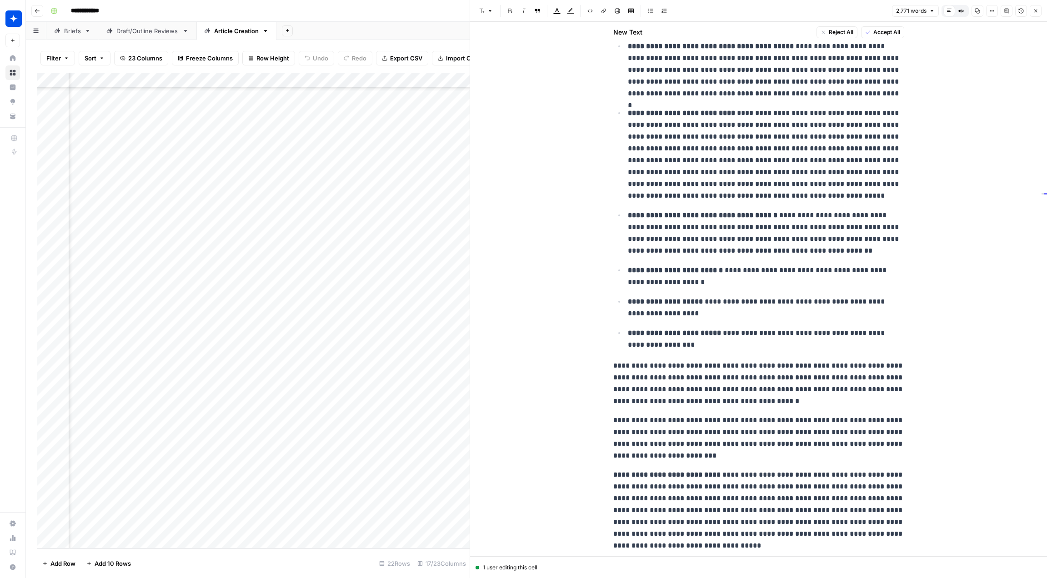
scroll to position [2787, 0]
click at [1039, 12] on button "Close" at bounding box center [1036, 11] width 12 height 12
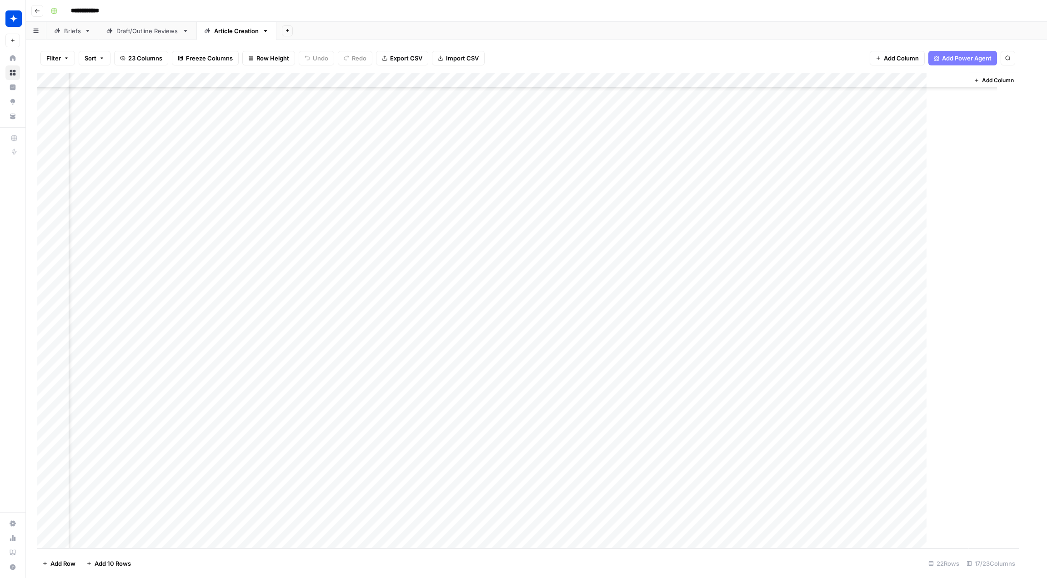
scroll to position [74, 558]
click at [271, 517] on div "Add Column" at bounding box center [537, 311] width 1000 height 476
click at [812, 94] on div "Add Column" at bounding box center [537, 311] width 1000 height 476
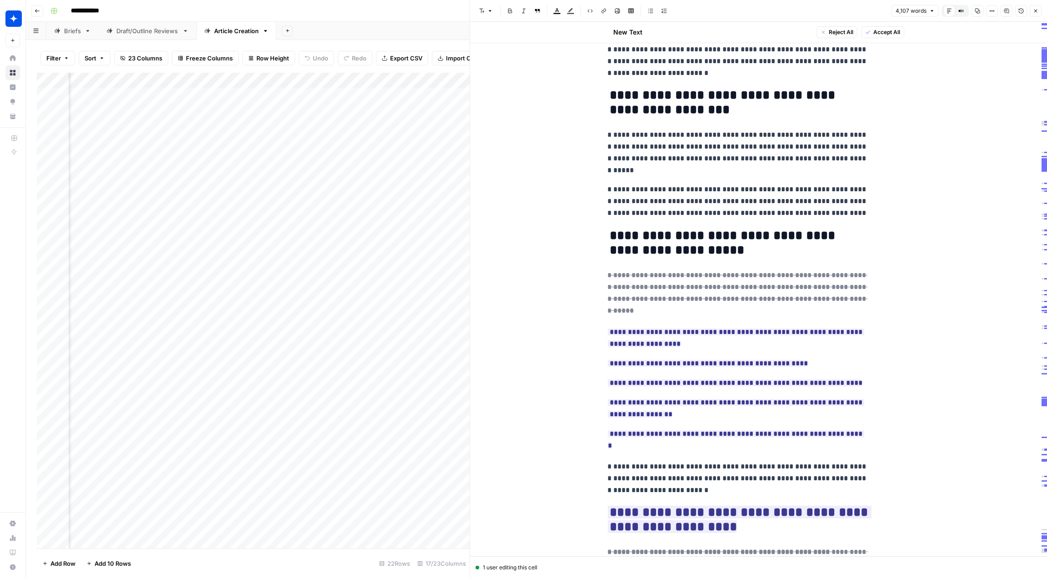
scroll to position [0, 45]
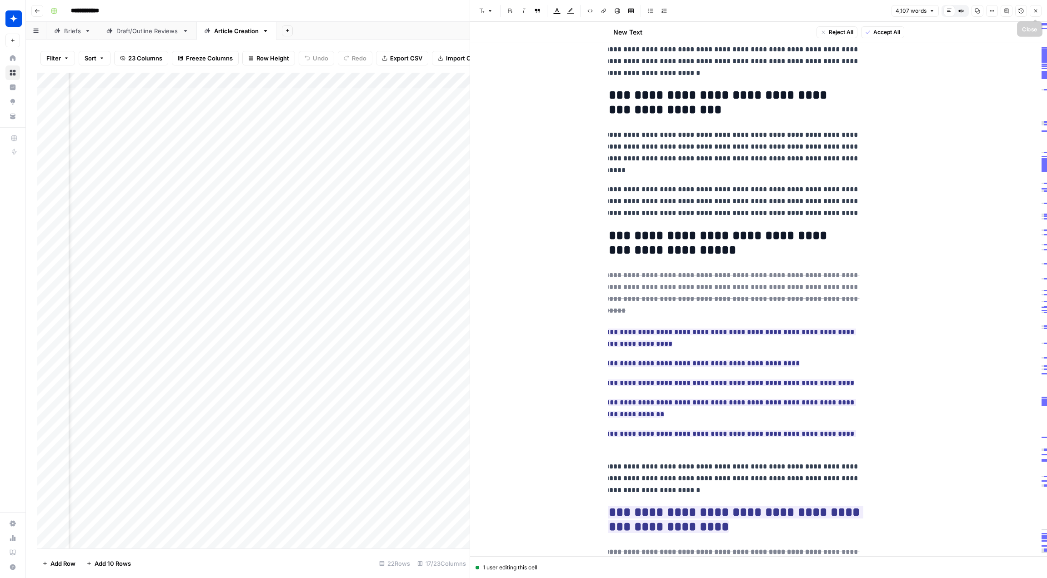
click at [1039, 12] on button "Close" at bounding box center [1036, 11] width 12 height 12
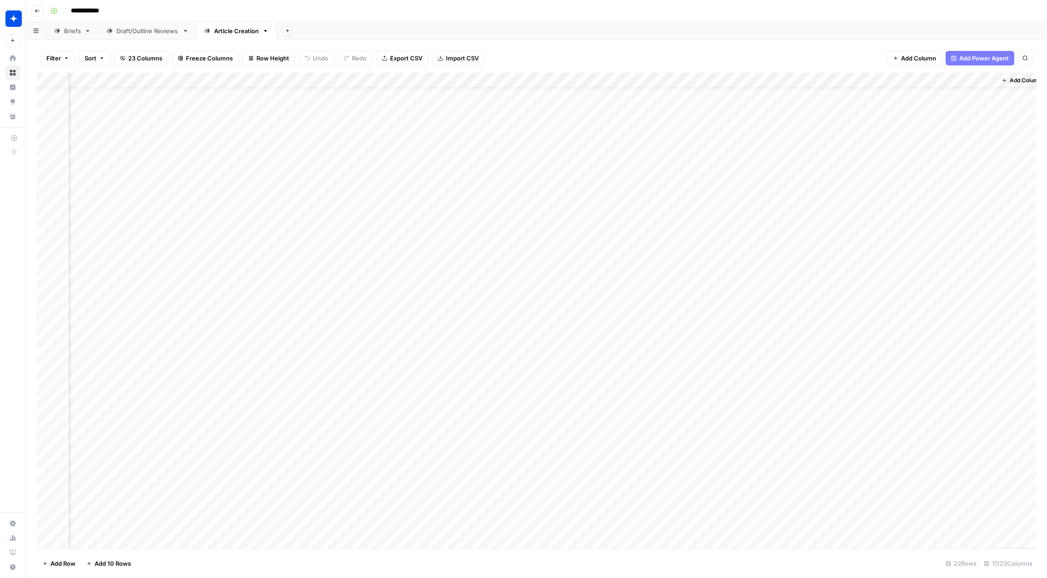
scroll to position [74, 558]
click at [704, 519] on div "Add Column" at bounding box center [537, 311] width 1000 height 476
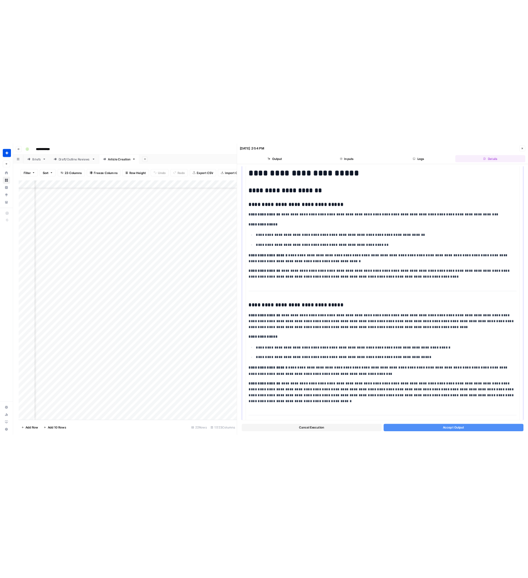
scroll to position [118, 0]
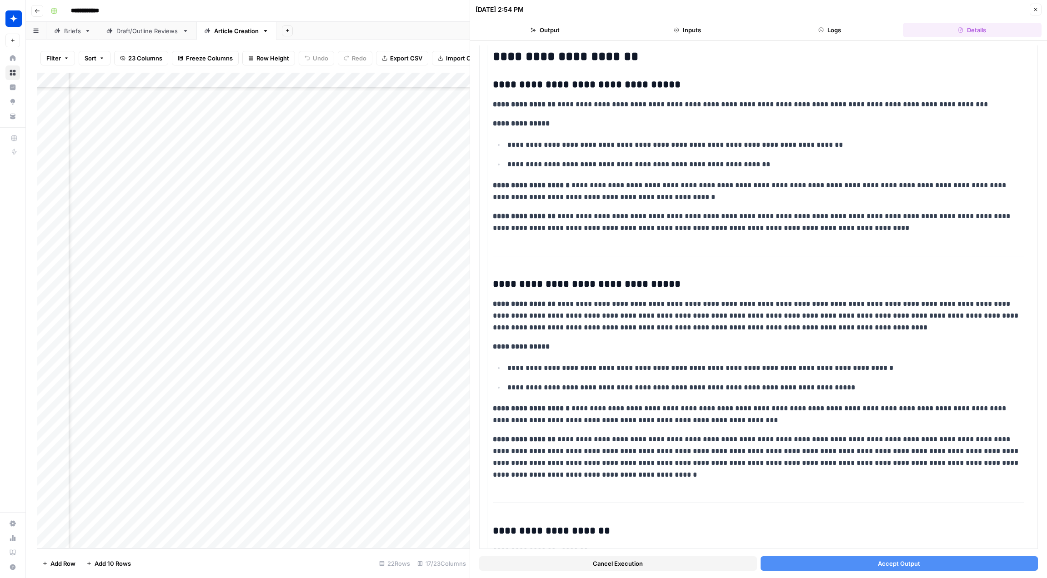
click at [827, 563] on button "Accept Output" at bounding box center [900, 564] width 278 height 15
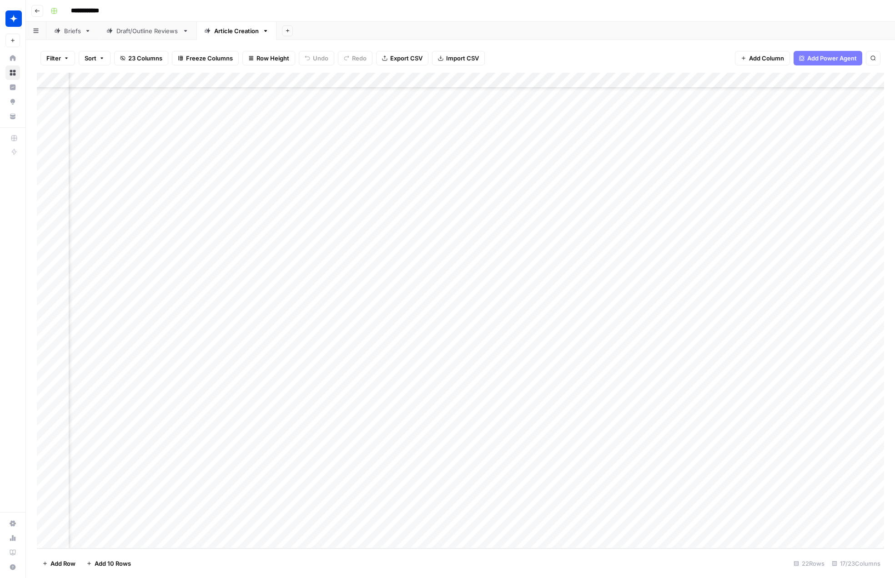
scroll to position [74, 721]
click at [649, 471] on div "Add Column" at bounding box center [460, 311] width 847 height 476
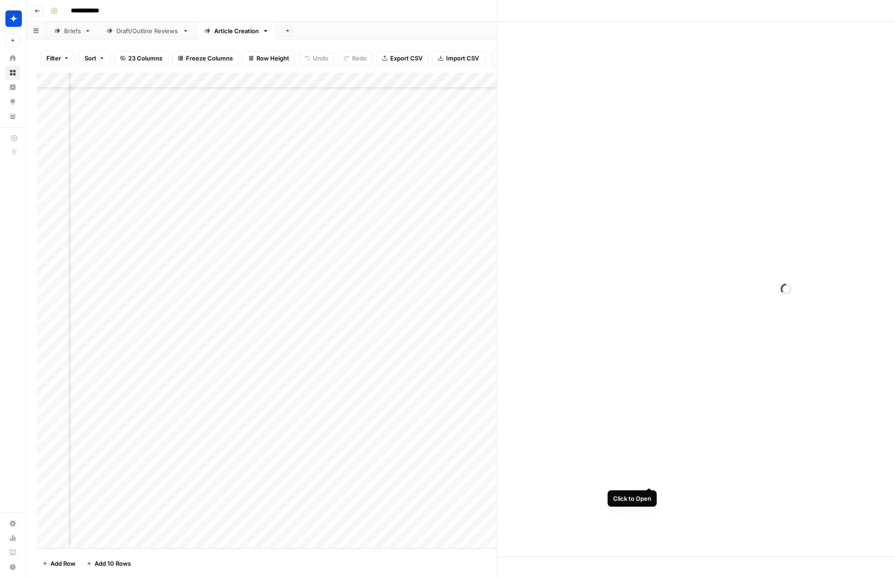
scroll to position [74, 715]
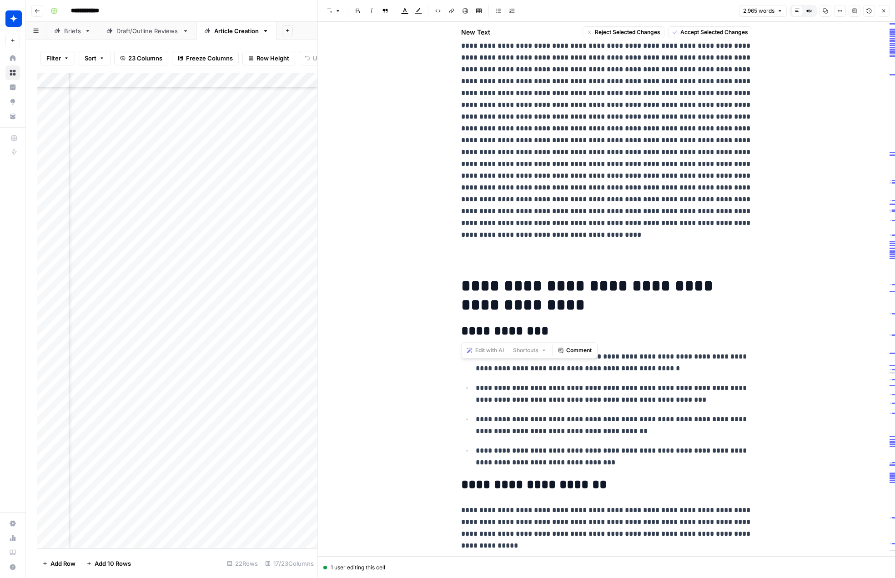
scroll to position [873, 0]
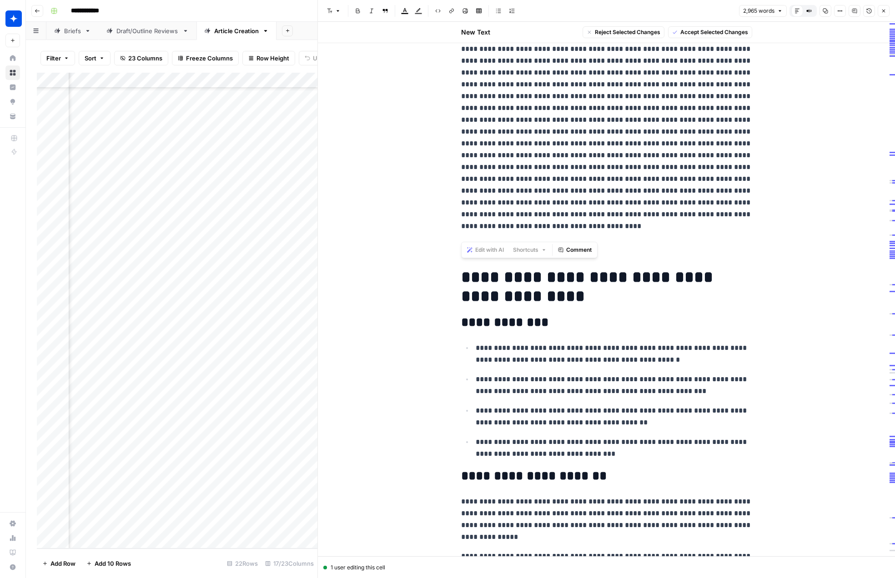
drag, startPoint x: 463, startPoint y: 67, endPoint x: 758, endPoint y: 235, distance: 339.7
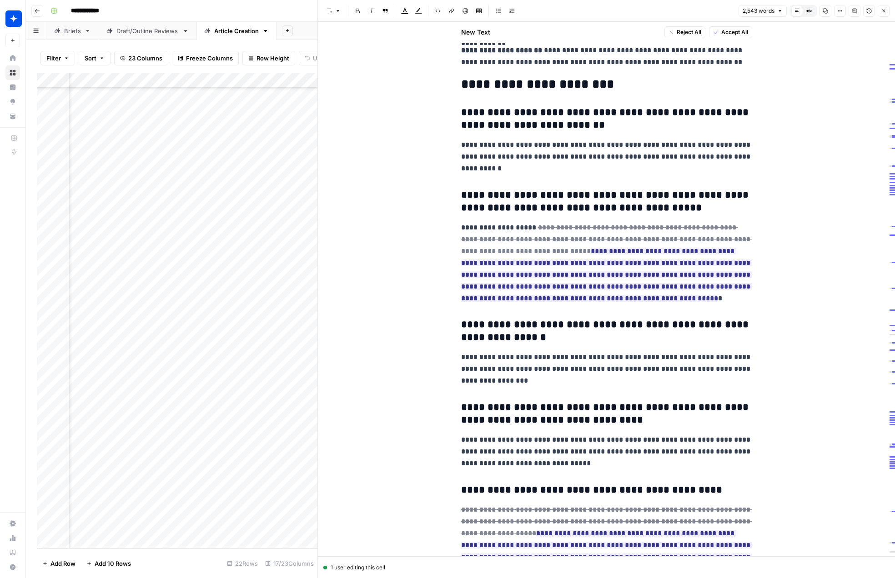
scroll to position [4238, 0]
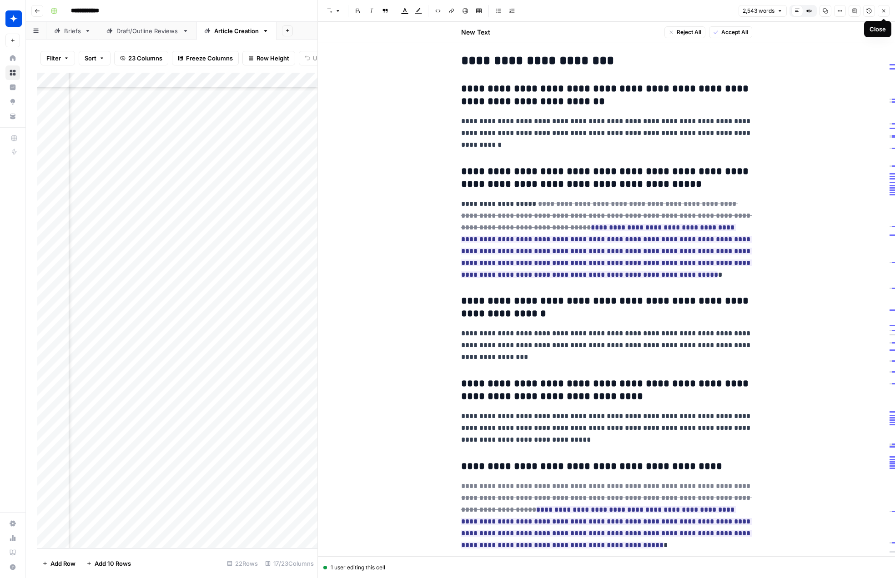
click at [883, 10] on icon "button" at bounding box center [883, 11] width 3 height 3
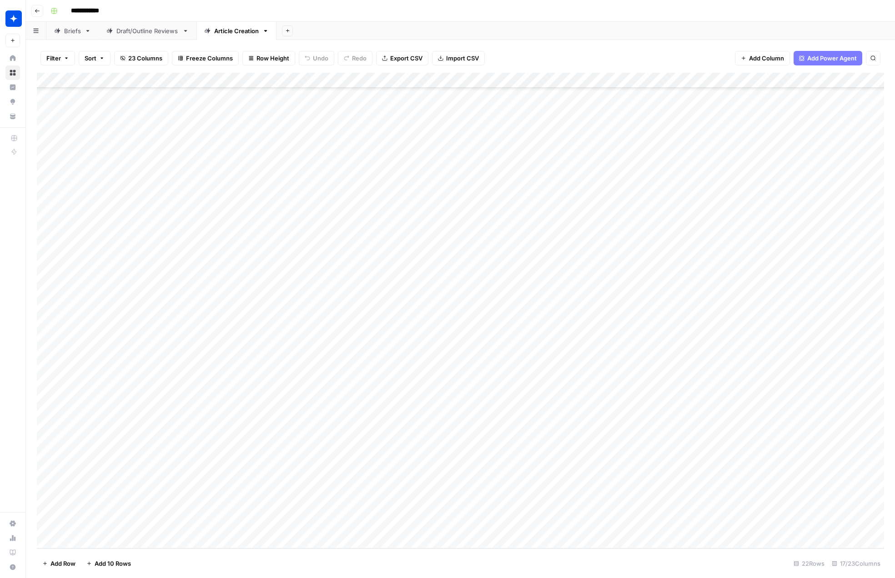
scroll to position [74, 721]
click at [649, 446] on div "Add Column" at bounding box center [460, 311] width 847 height 476
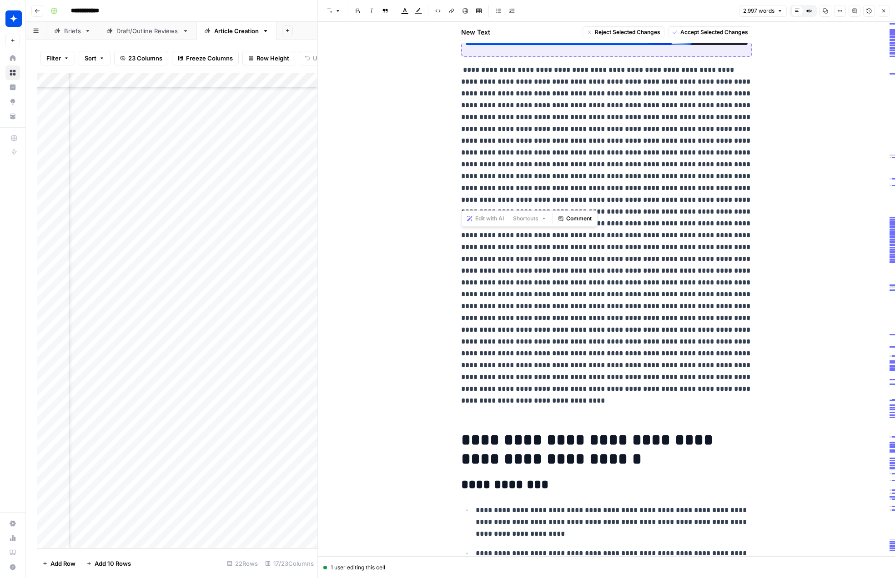
scroll to position [905, 0]
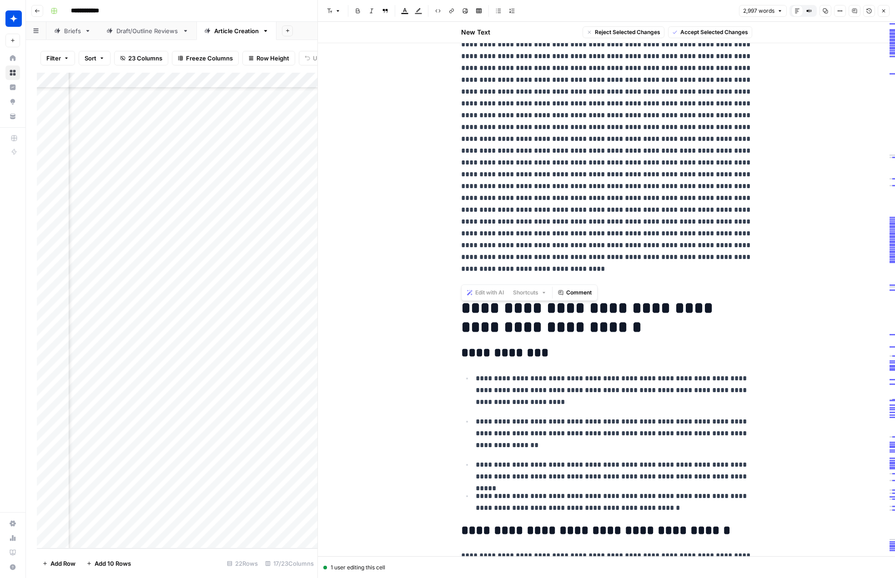
drag, startPoint x: 458, startPoint y: 67, endPoint x: 672, endPoint y: 275, distance: 298.4
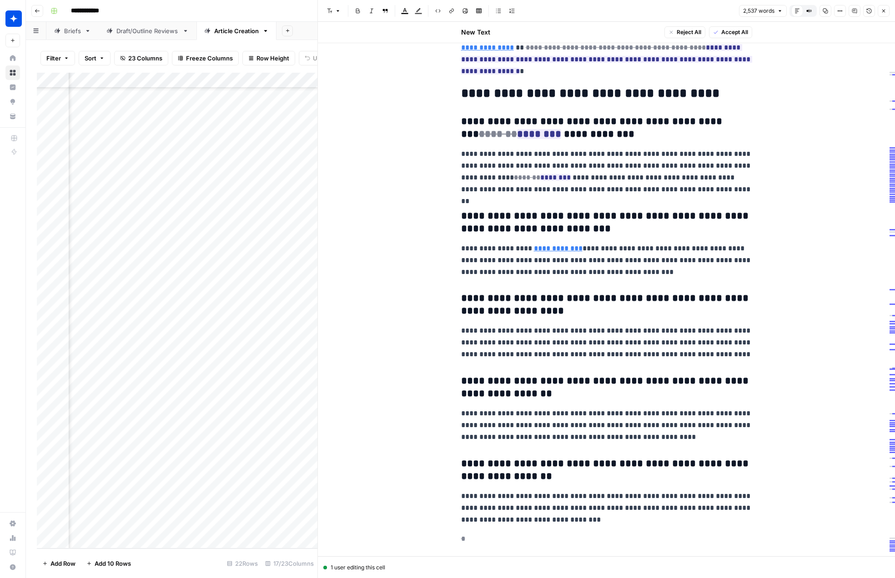
scroll to position [4815, 0]
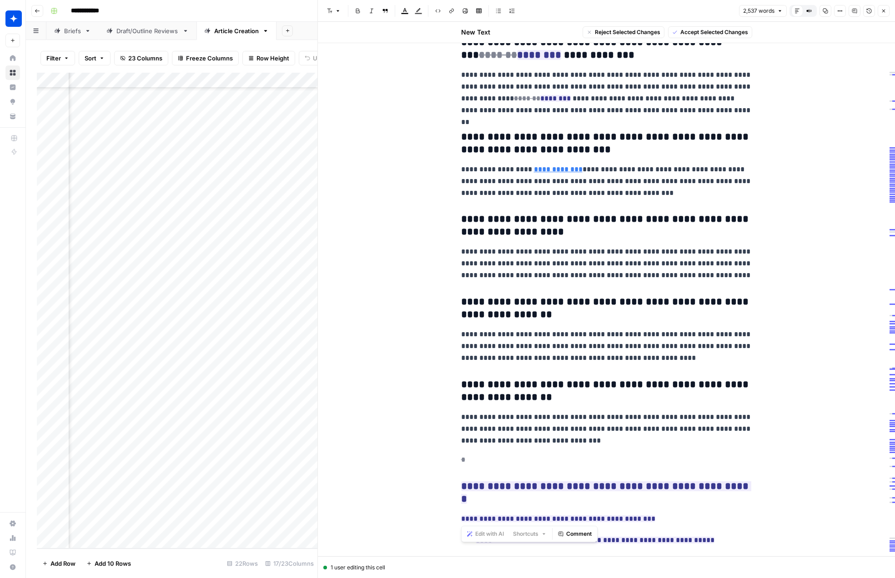
drag, startPoint x: 456, startPoint y: 378, endPoint x: 678, endPoint y: 531, distance: 269.1
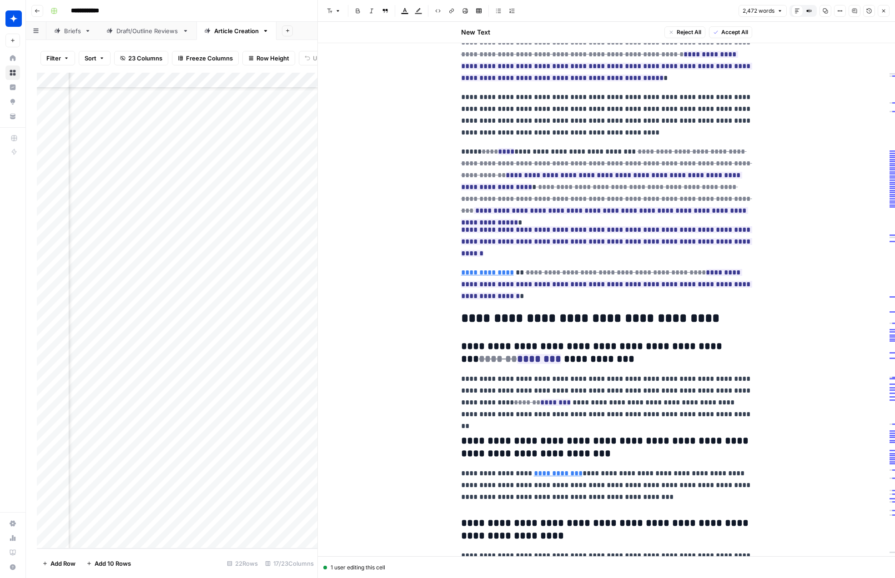
scroll to position [4511, 0]
click at [521, 327] on span "Accept" at bounding box center [525, 327] width 19 height 8
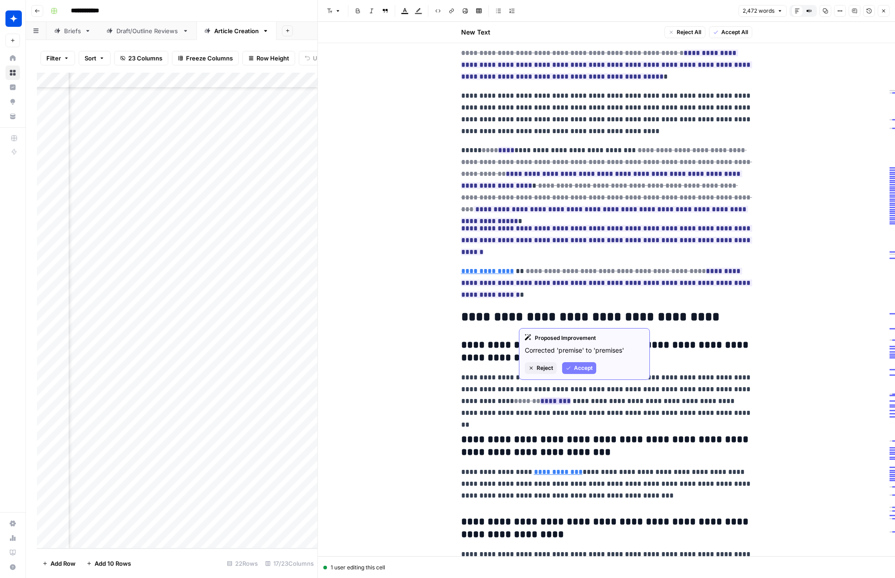
click at [574, 370] on span "Accept" at bounding box center [583, 368] width 19 height 8
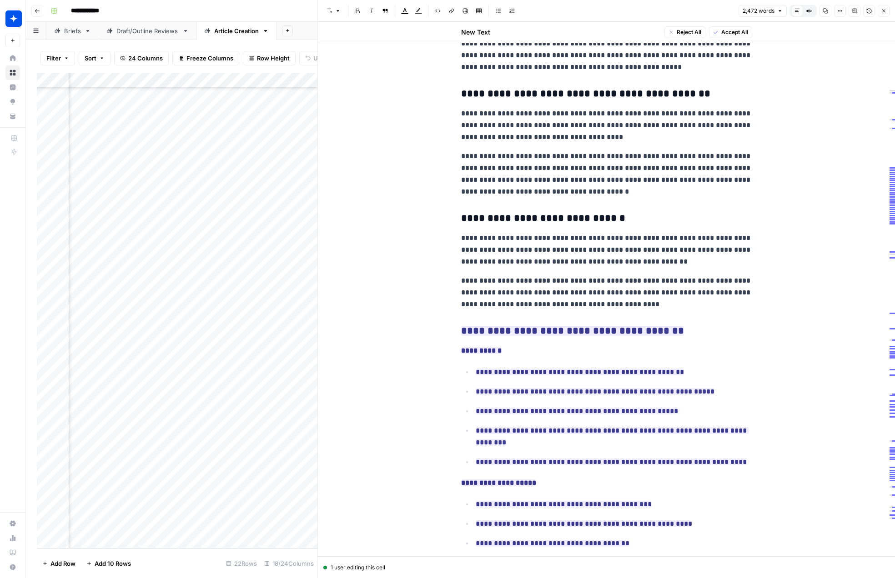
scroll to position [1012, 0]
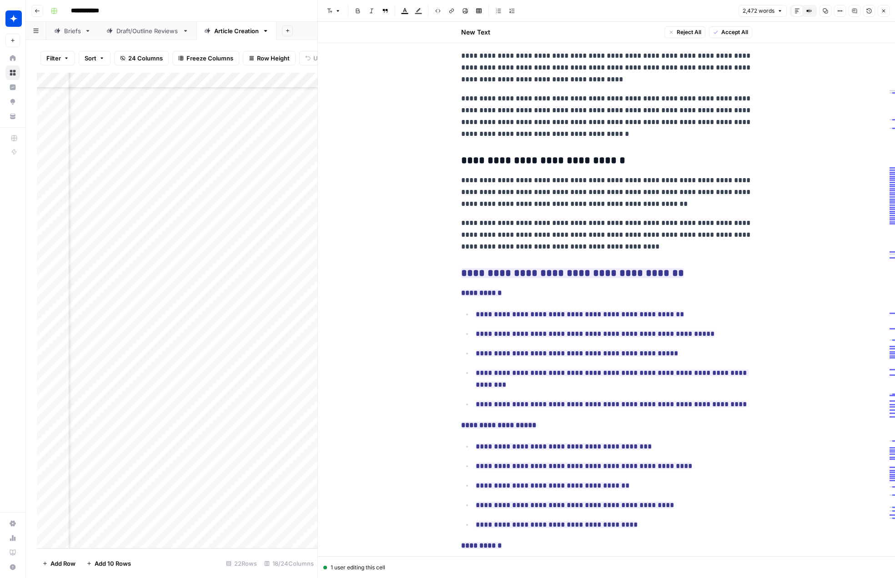
click at [883, 11] on icon "button" at bounding box center [883, 11] width 3 height 3
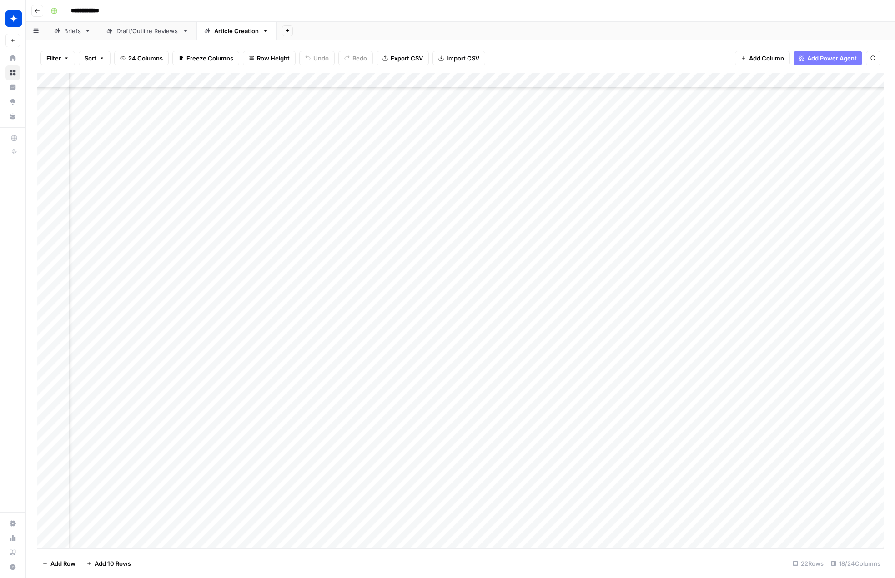
scroll to position [72, 715]
click at [655, 520] on div "Add Column" at bounding box center [460, 311] width 847 height 476
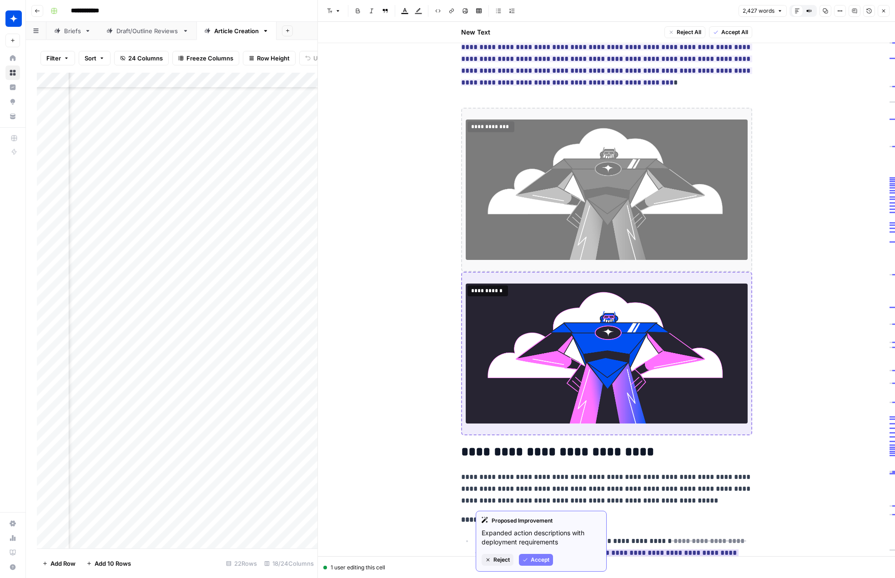
scroll to position [684, 0]
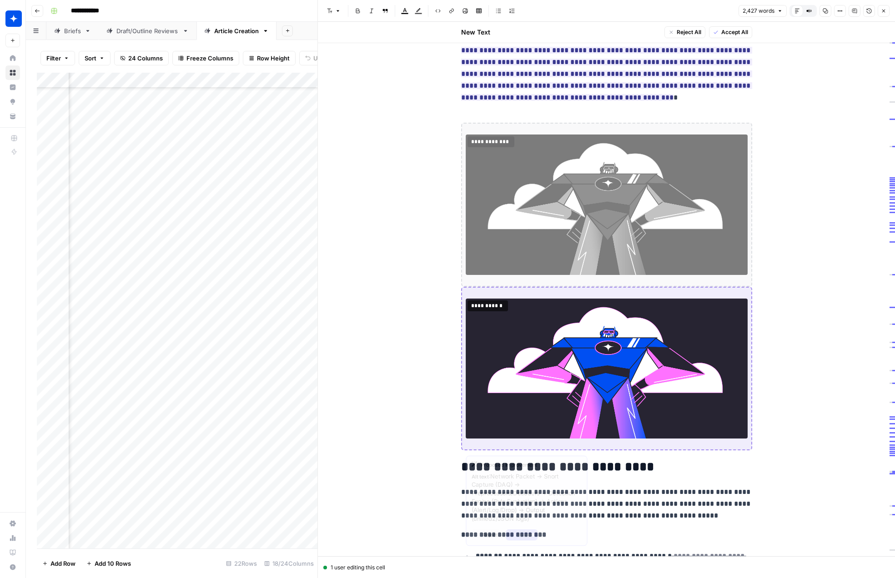
click at [691, 377] on img at bounding box center [607, 369] width 282 height 140
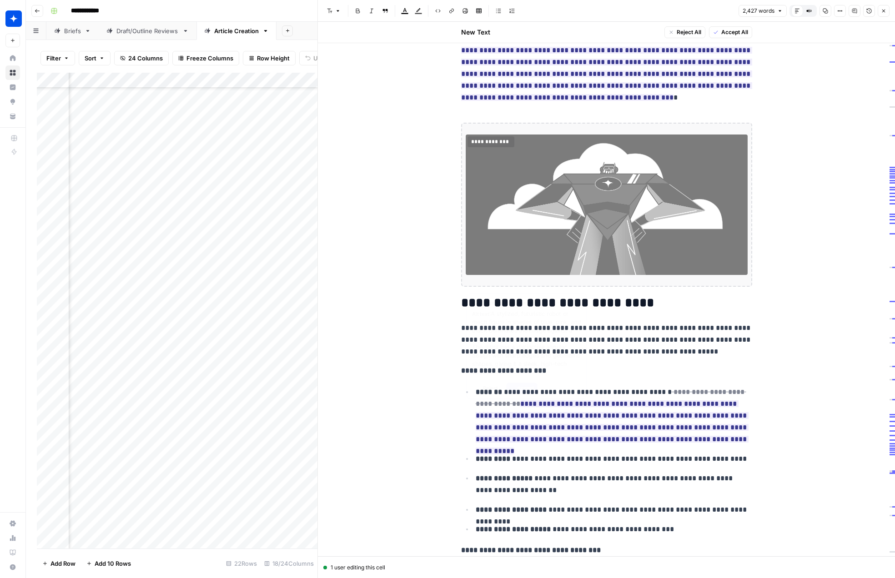
click at [669, 245] on img at bounding box center [607, 205] width 282 height 140
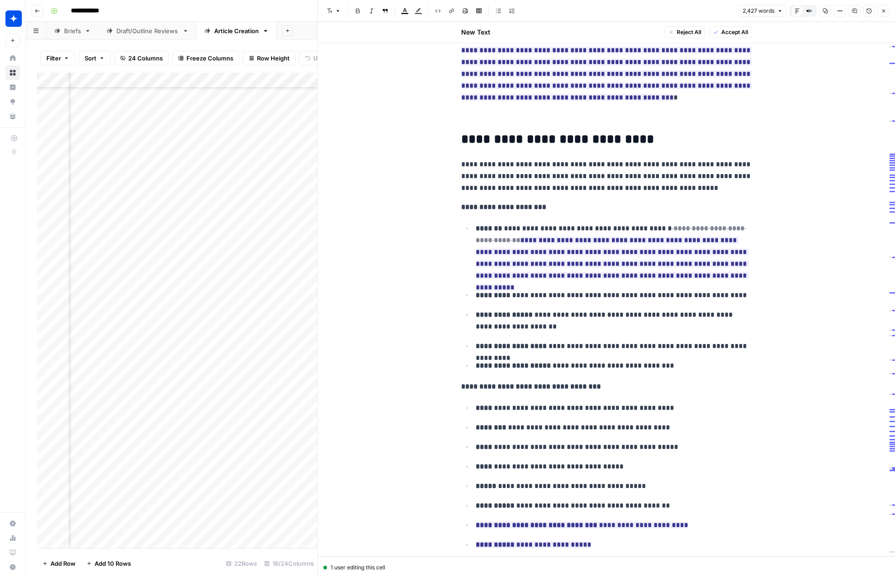
click at [493, 121] on p at bounding box center [606, 117] width 291 height 12
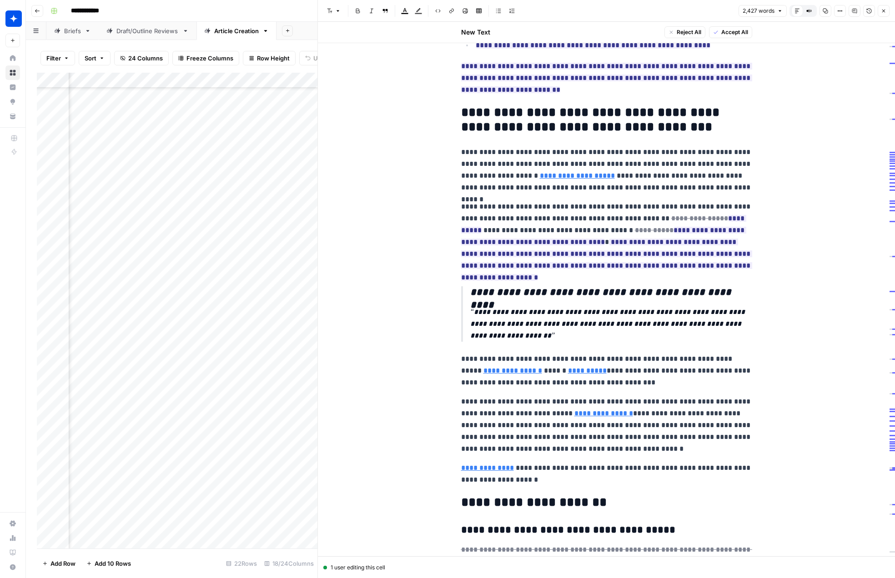
scroll to position [3810, 0]
click at [729, 34] on span "Accept All" at bounding box center [734, 32] width 27 height 8
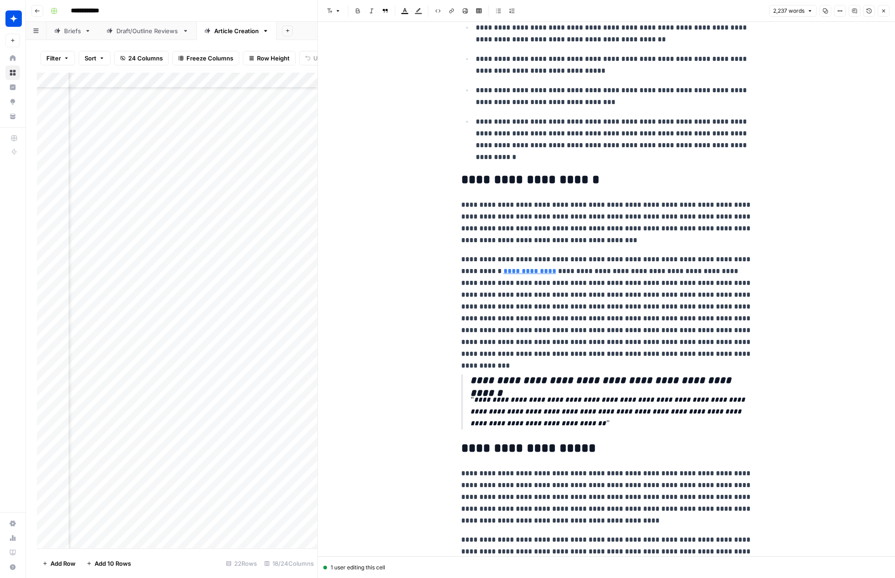
scroll to position [0, 0]
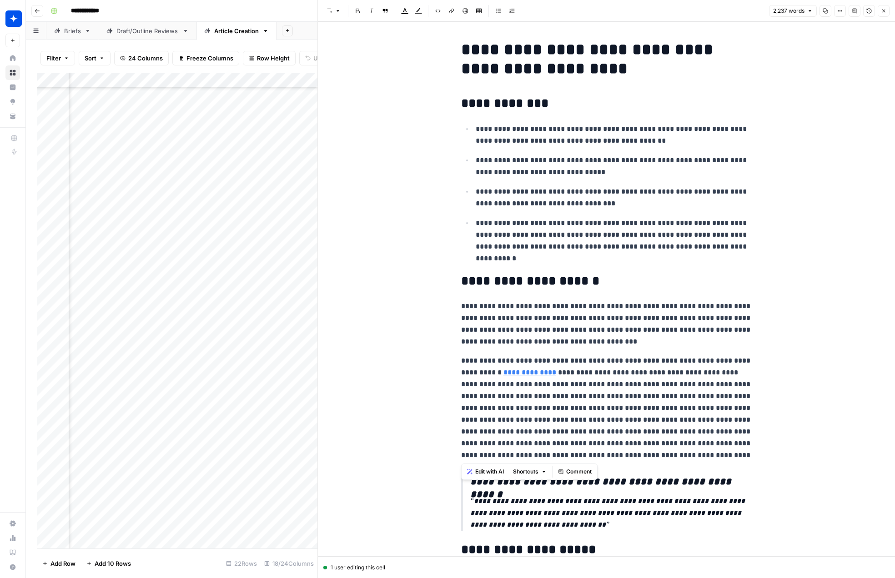
drag, startPoint x: 634, startPoint y: 452, endPoint x: 454, endPoint y: 308, distance: 230.4
click at [490, 471] on span "Edit with AI" at bounding box center [489, 472] width 29 height 8
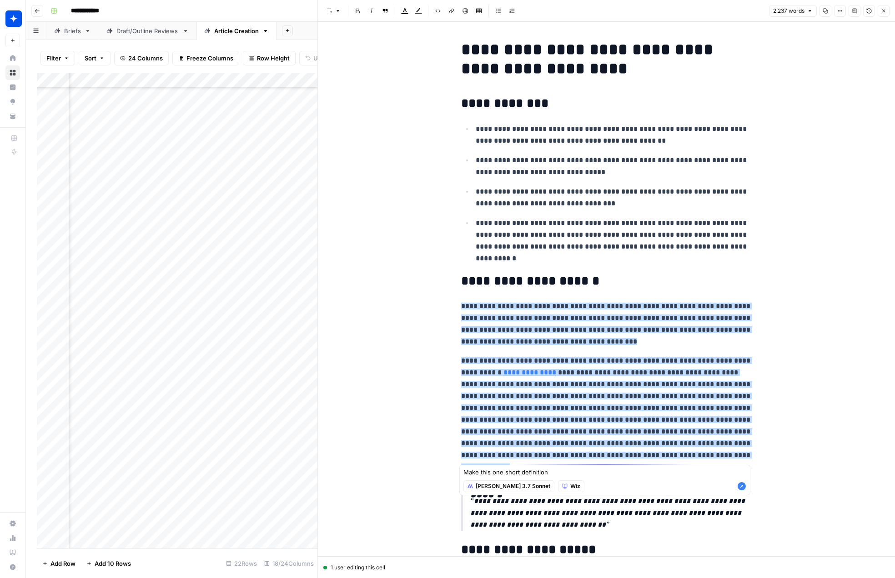
type textarea "Make this one short definition"
click at [743, 488] on icon "button" at bounding box center [742, 487] width 8 height 8
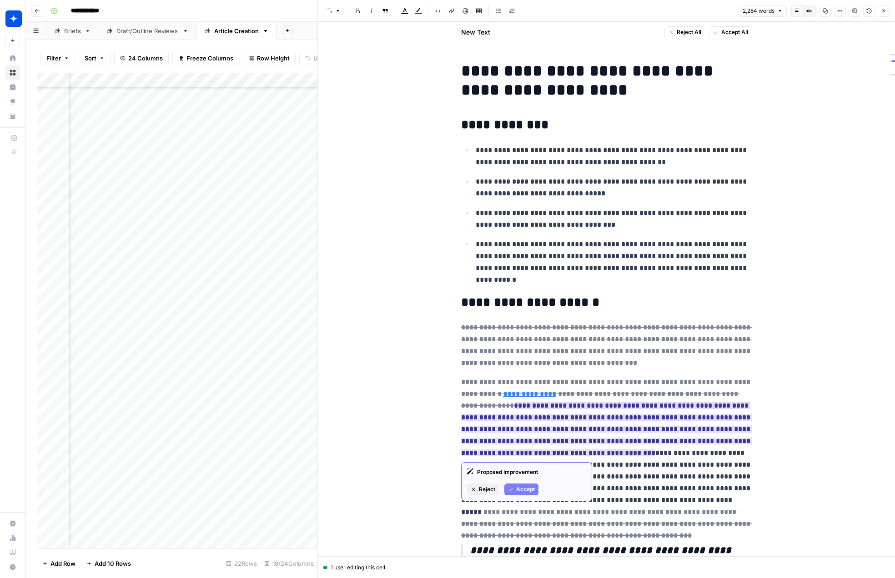
click at [524, 490] on span "Accept" at bounding box center [525, 490] width 19 height 8
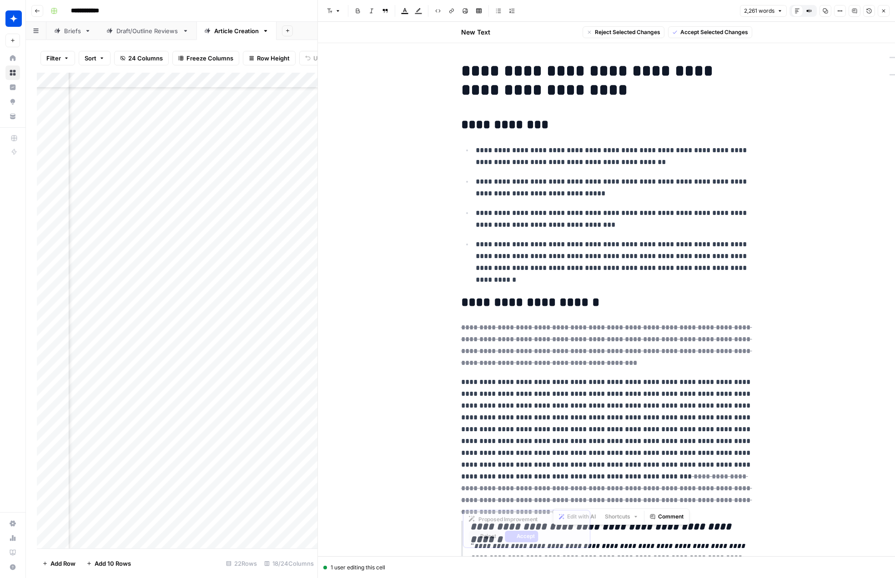
drag, startPoint x: 700, startPoint y: 498, endPoint x: 554, endPoint y: 473, distance: 148.6
click at [554, 473] on p "**********" at bounding box center [606, 442] width 291 height 130
click at [596, 465] on p "**********" at bounding box center [606, 442] width 291 height 130
click at [521, 536] on span "Accept" at bounding box center [525, 537] width 19 height 8
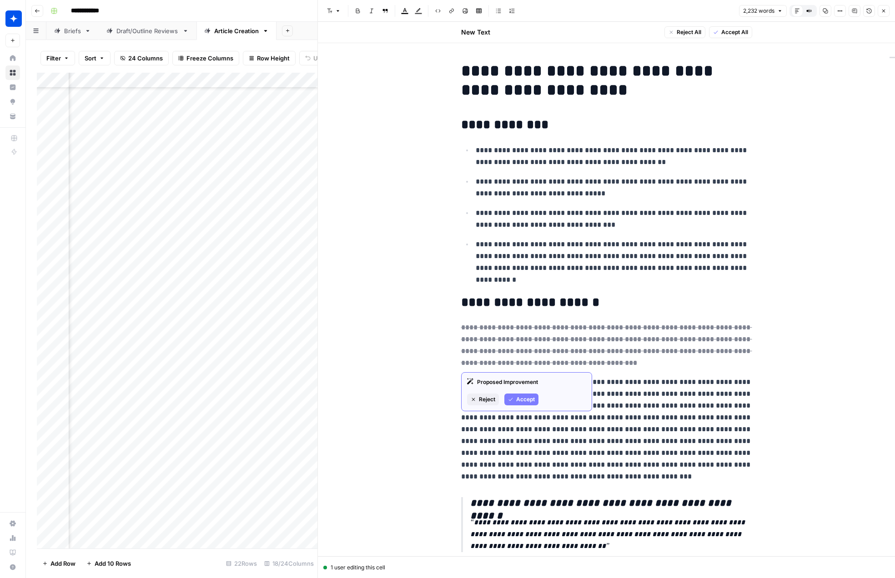
click at [527, 402] on span "Accept" at bounding box center [525, 400] width 19 height 8
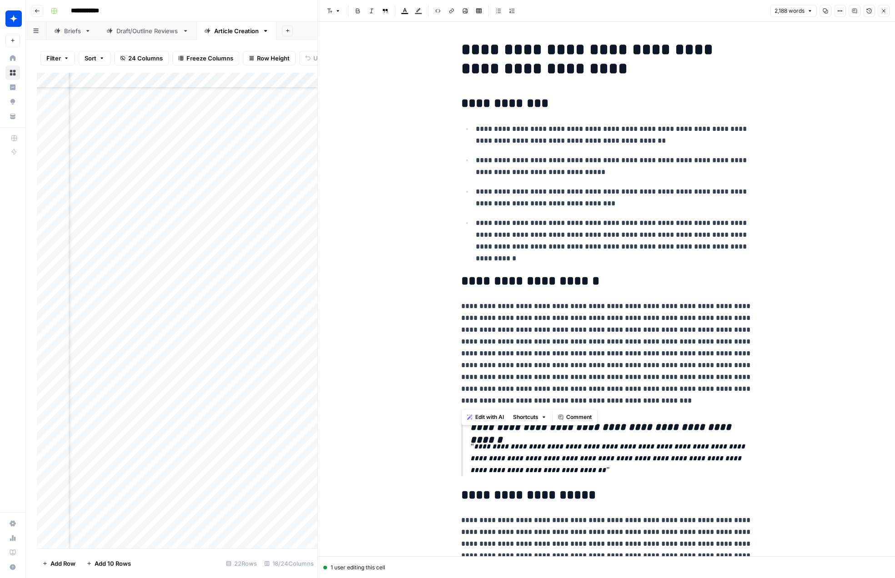
drag, startPoint x: 562, startPoint y: 398, endPoint x: 455, endPoint y: 309, distance: 139.5
click at [492, 417] on span "Edit with AI" at bounding box center [489, 417] width 29 height 8
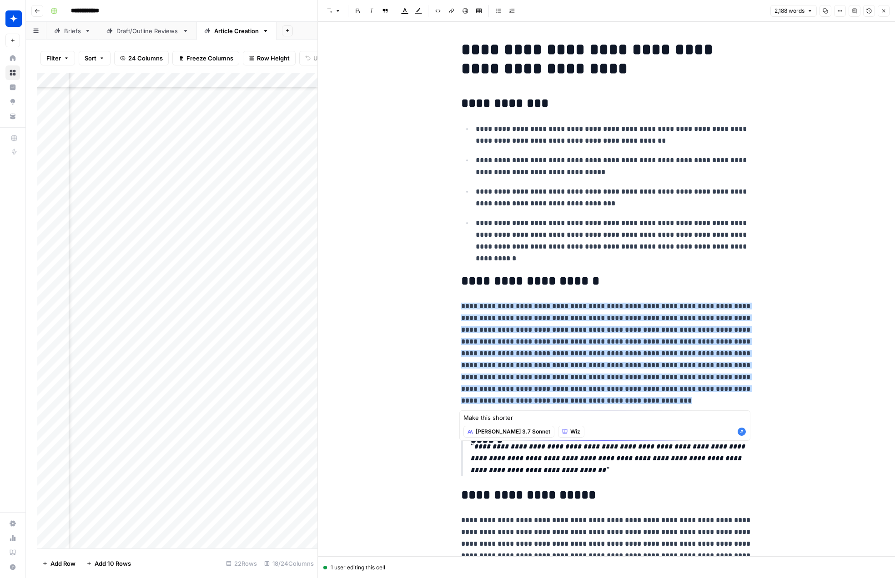
type textarea "Make this shorter"
click at [493, 432] on span "Claude 3.7 Sonnet" at bounding box center [513, 432] width 75 height 8
click at [499, 460] on span "GPT-4.1" at bounding box center [525, 464] width 88 height 9
click at [740, 432] on icon "button" at bounding box center [742, 432] width 8 height 8
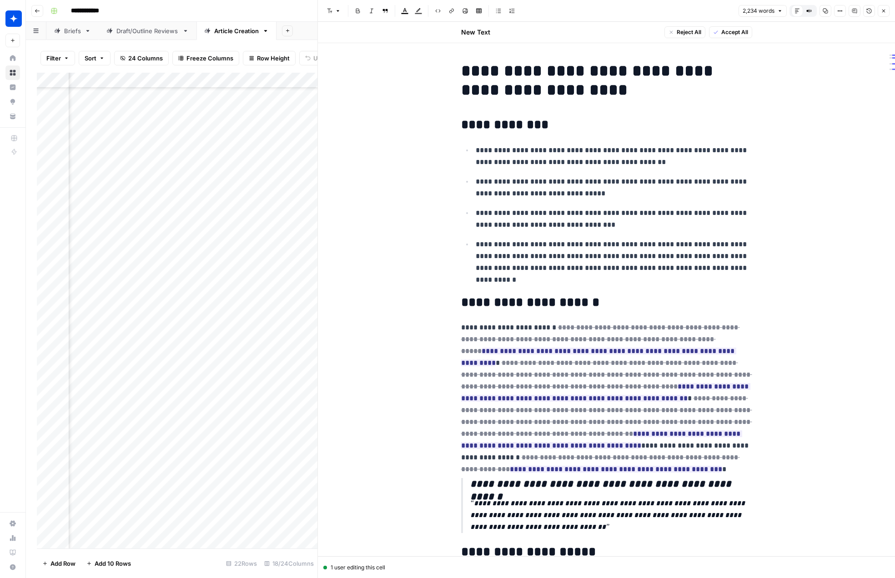
click at [739, 32] on span "Accept All" at bounding box center [734, 32] width 27 height 8
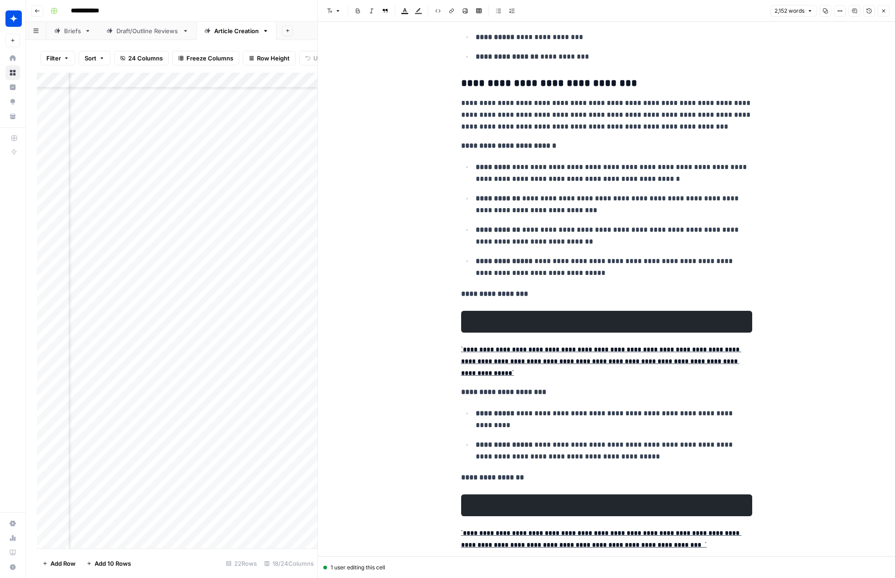
scroll to position [1093, 0]
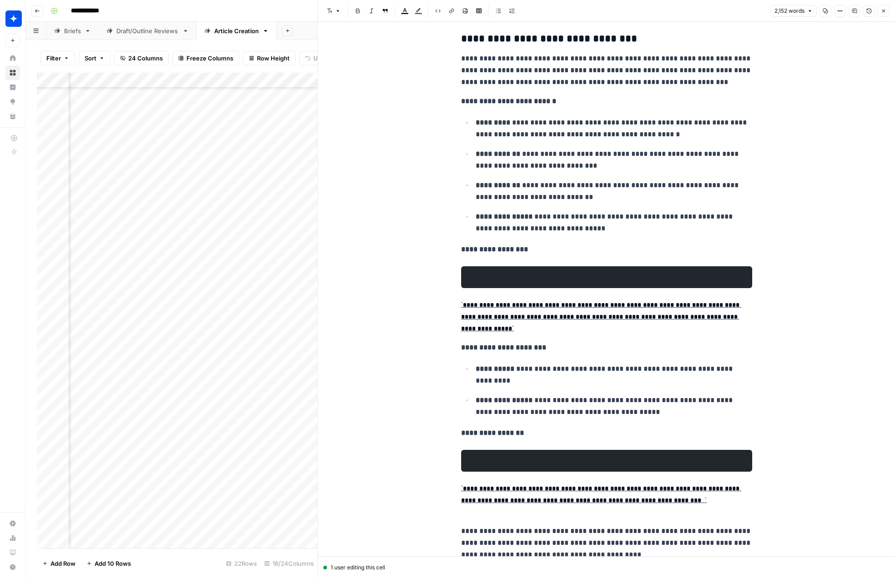
click at [548, 279] on pre at bounding box center [606, 277] width 291 height 22
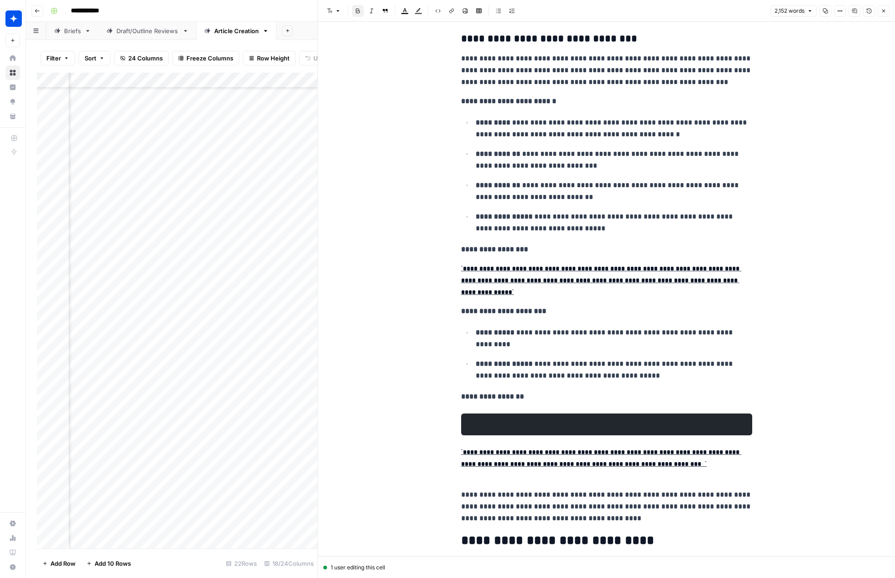
click at [520, 425] on pre at bounding box center [606, 425] width 291 height 22
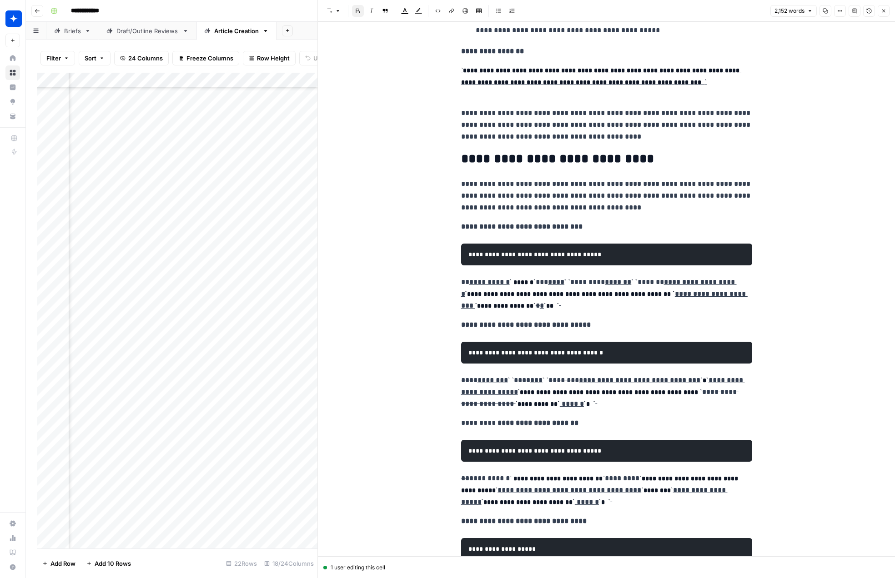
scroll to position [1440, 0]
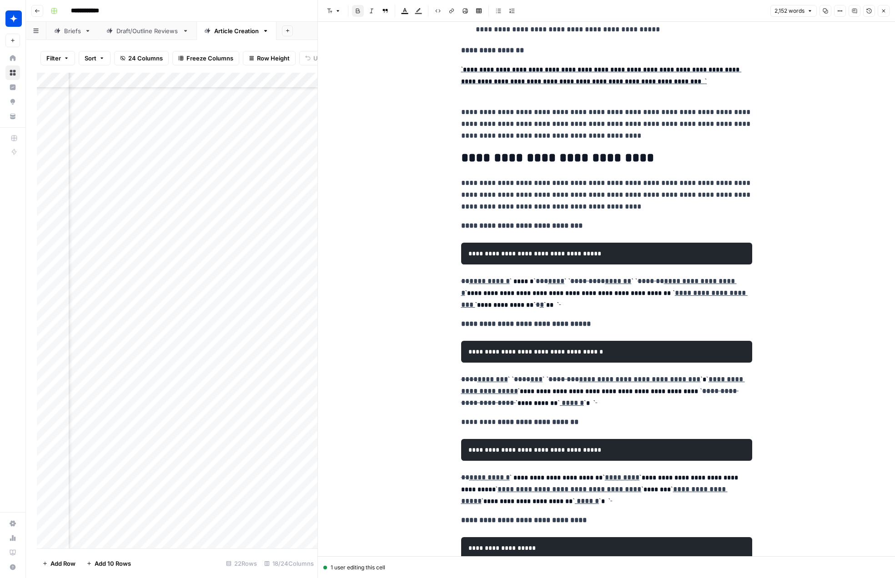
click at [569, 380] on del "********" at bounding box center [563, 379] width 30 height 7
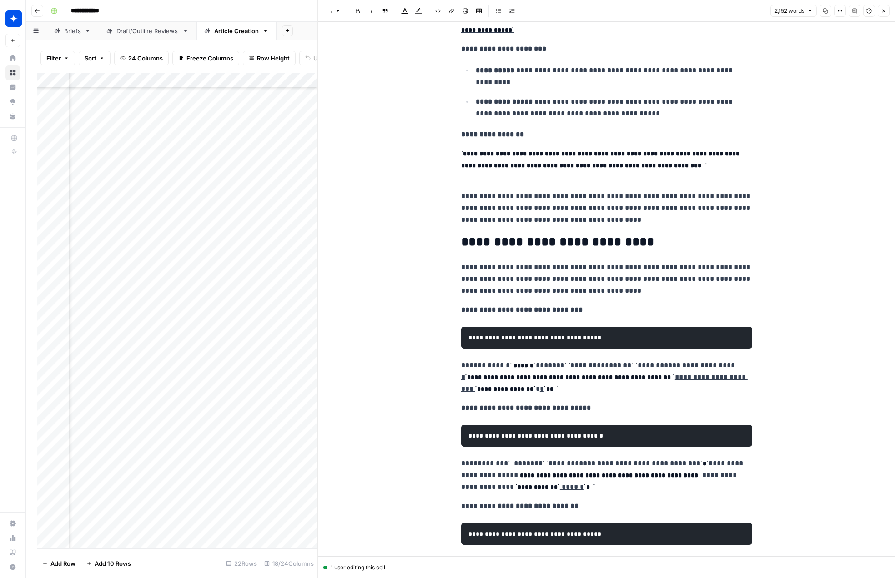
scroll to position [0, 0]
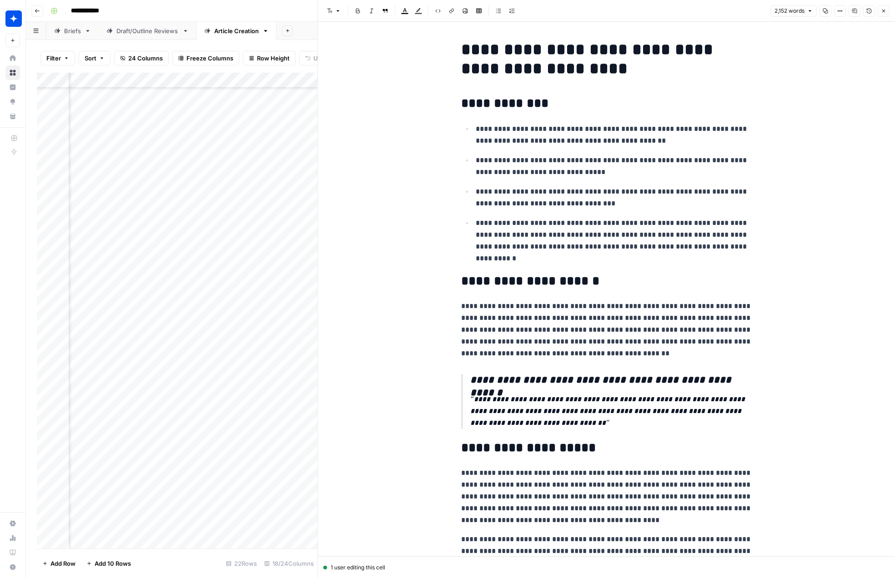
scroll to position [72, 715]
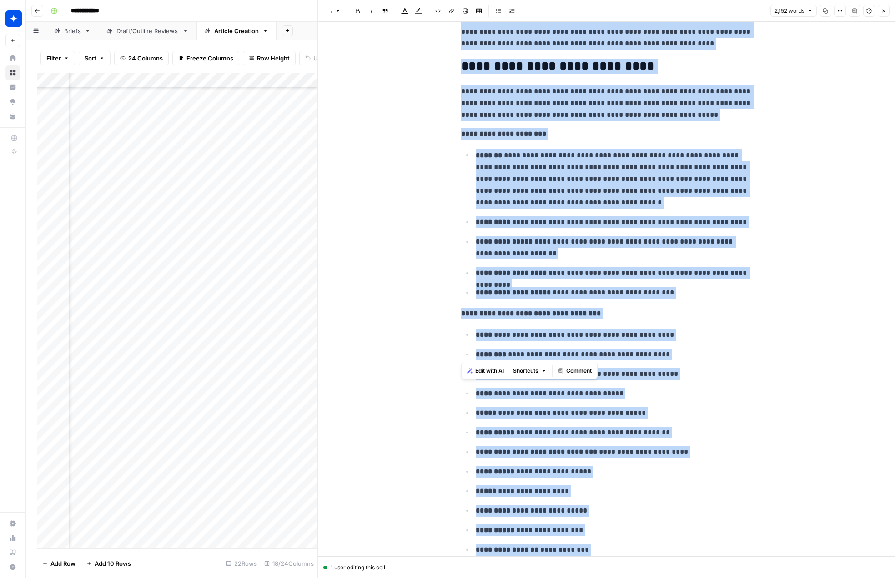
drag, startPoint x: 479, startPoint y: 78, endPoint x: 651, endPoint y: 344, distance: 316.6
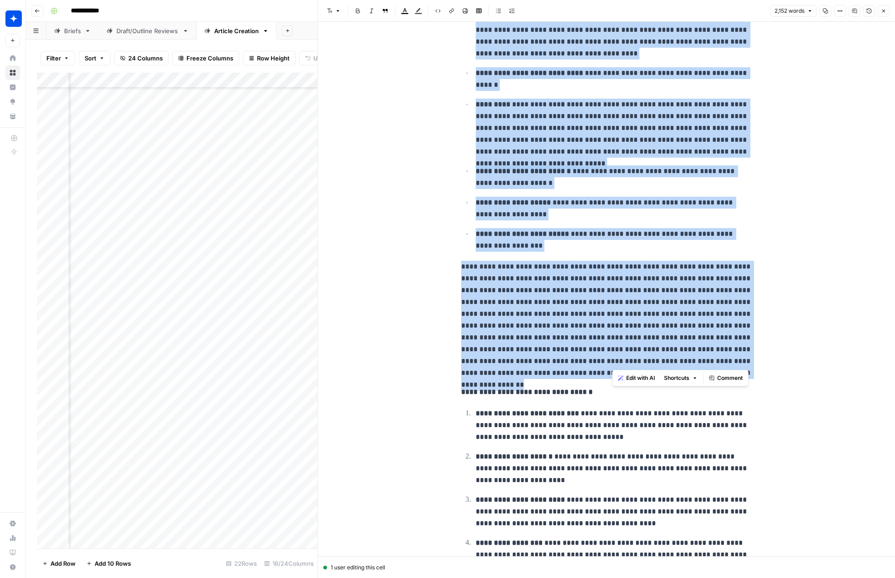
drag, startPoint x: 651, startPoint y: 344, endPoint x: 665, endPoint y: 383, distance: 41.9
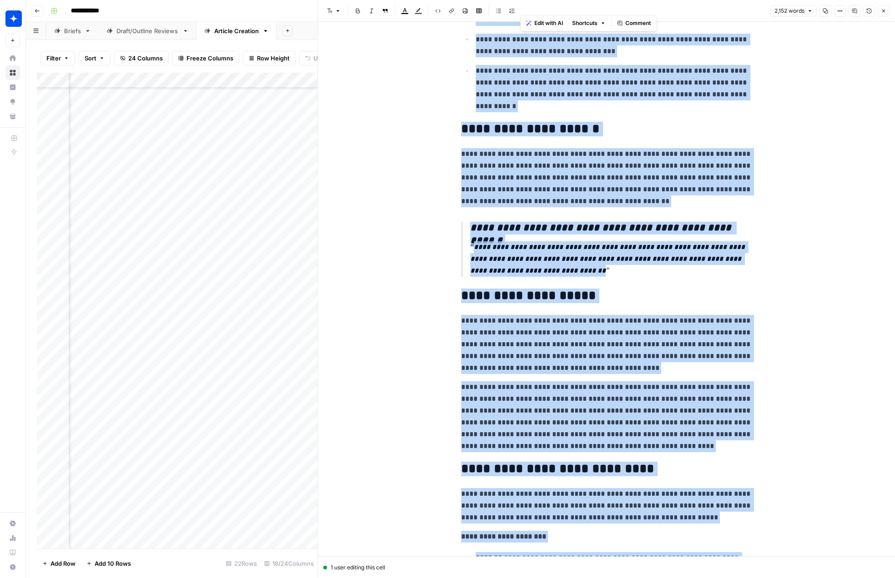
scroll to position [0, 0]
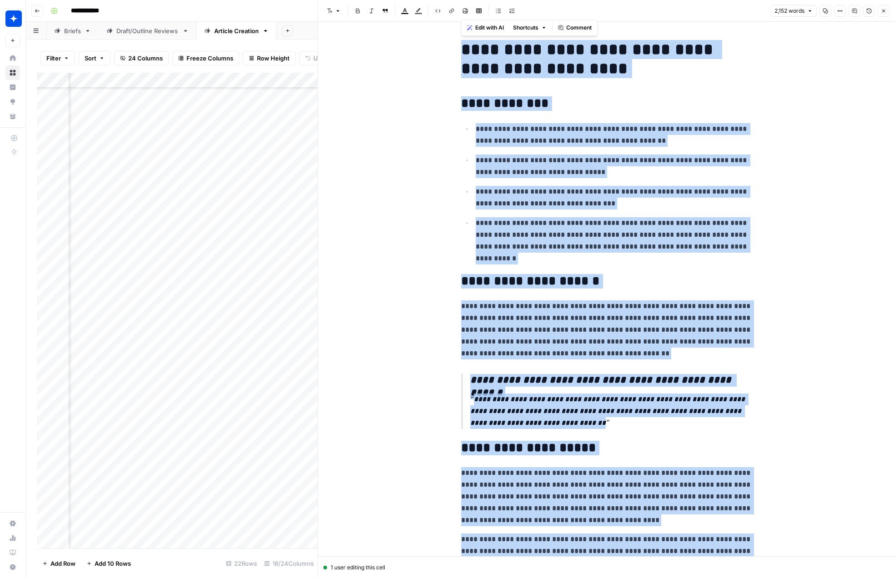
drag, startPoint x: 553, startPoint y: 98, endPoint x: 440, endPoint y: 35, distance: 129.1
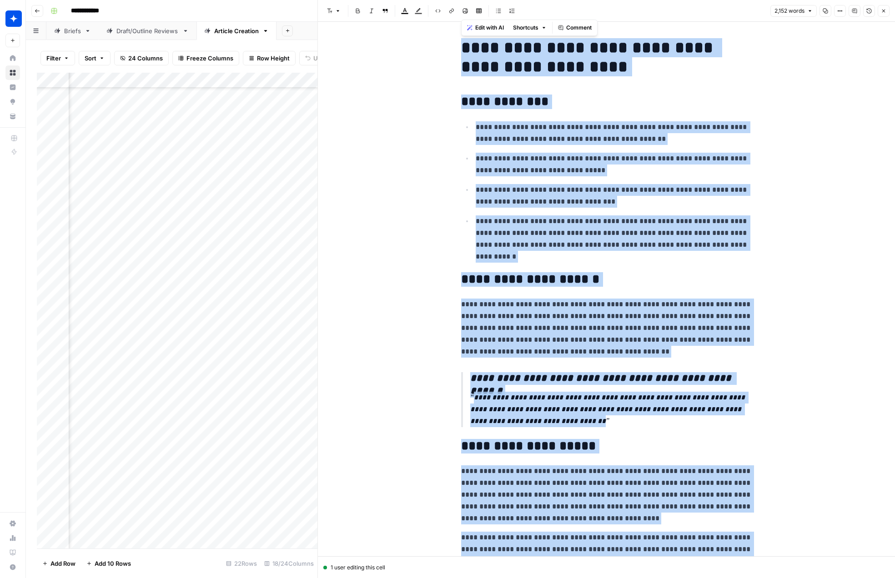
click at [496, 25] on span "Edit with AI" at bounding box center [489, 28] width 29 height 8
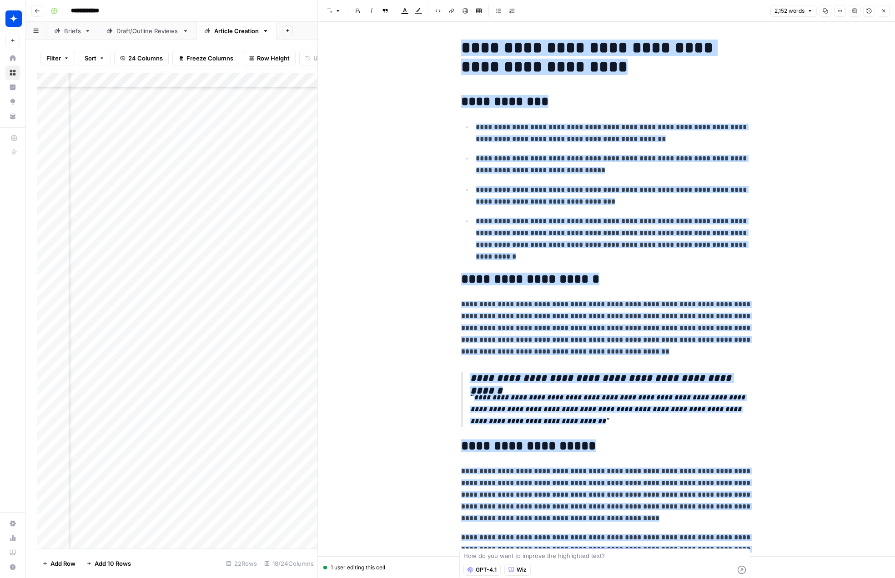
scroll to position [3365, 0]
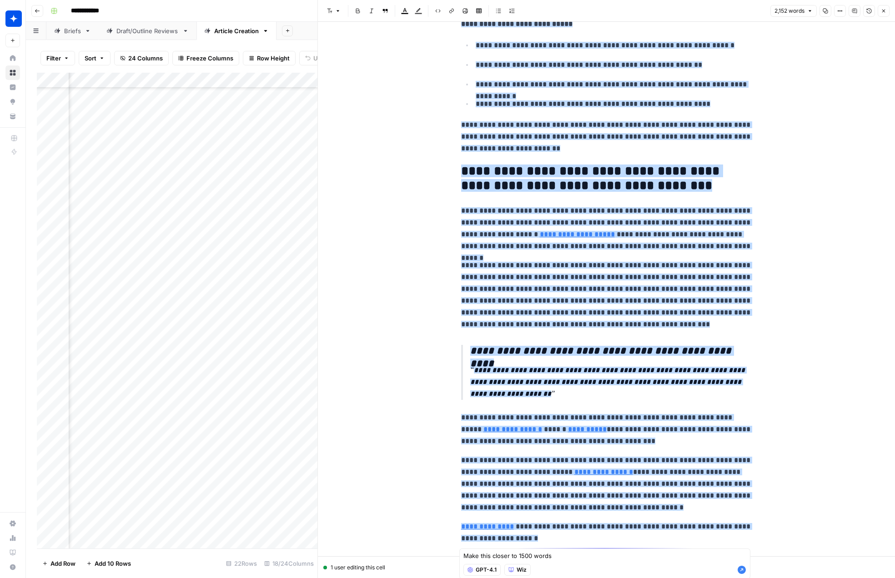
type textarea "Make this closer to 1500 words"
click at [739, 570] on icon "button" at bounding box center [742, 570] width 8 height 8
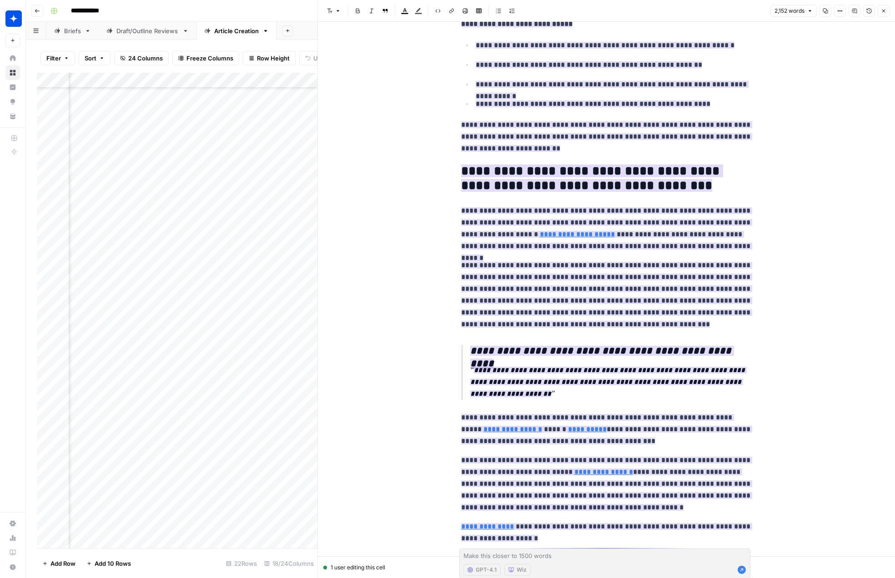
click at [276, 319] on div "Add Column" at bounding box center [177, 311] width 281 height 476
click at [885, 12] on icon "button" at bounding box center [883, 10] width 5 height 5
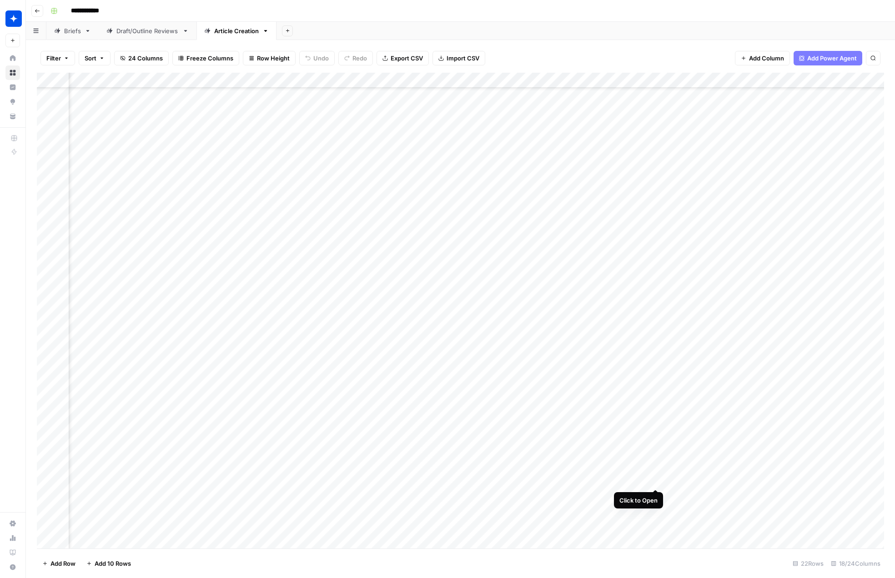
click at [655, 472] on div "Add Column" at bounding box center [460, 311] width 847 height 476
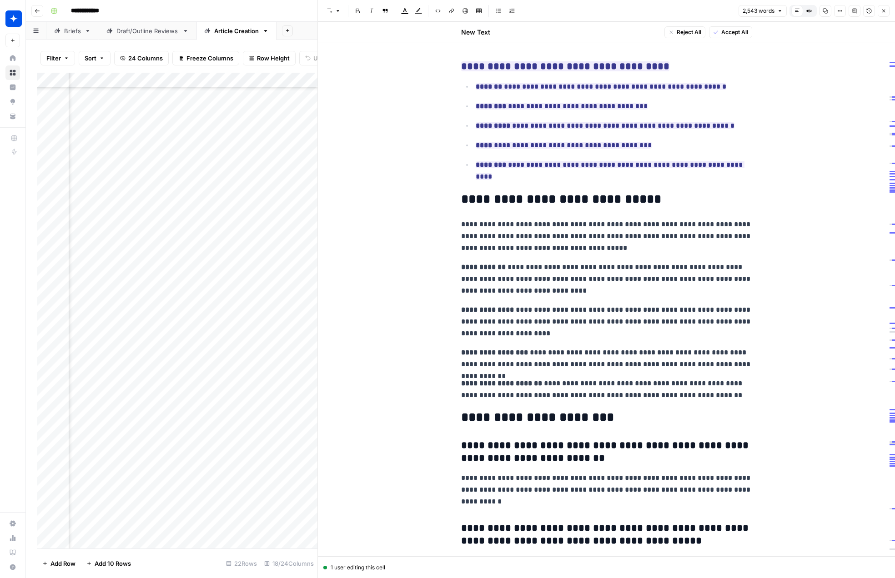
scroll to position [3911, 0]
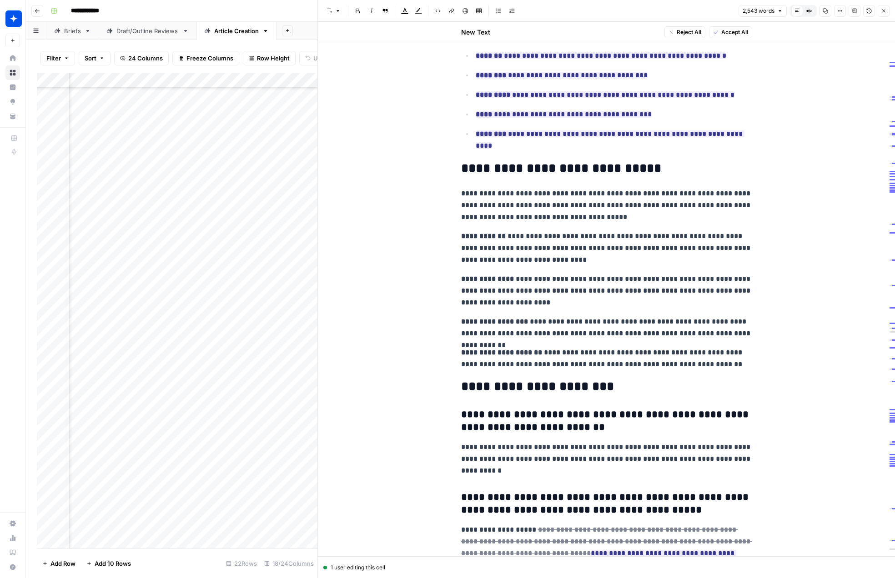
click at [885, 12] on icon "button" at bounding box center [883, 10] width 5 height 5
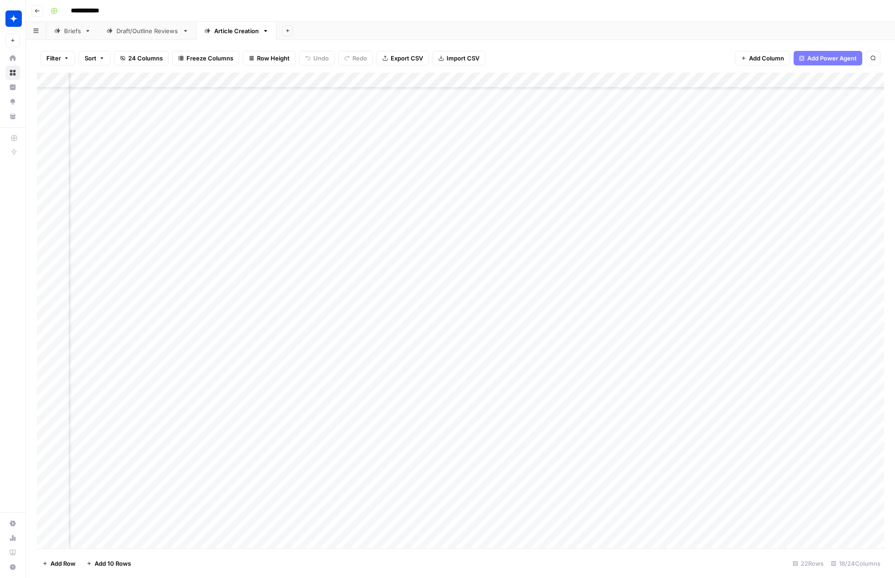
scroll to position [72, 0]
click at [49, 474] on div "Add Column" at bounding box center [460, 311] width 847 height 476
click at [47, 522] on div "Add Column" at bounding box center [460, 311] width 847 height 476
click at [66, 566] on span "Delete 2 Rows" at bounding box center [62, 563] width 40 height 9
click at [413, 110] on button "Delete" at bounding box center [415, 105] width 30 height 16
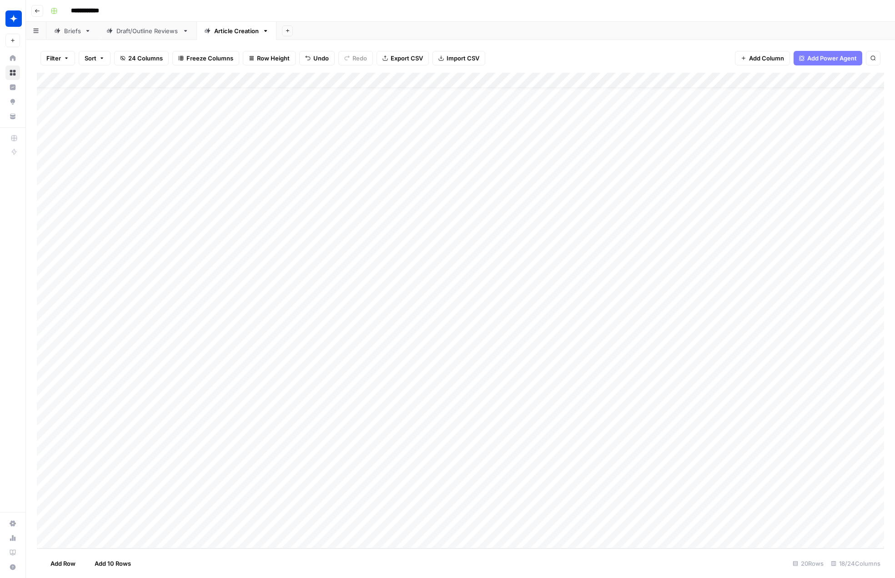
scroll to position [27, 0]
click at [98, 533] on div "Add Column" at bounding box center [460, 311] width 847 height 476
click at [89, 543] on div "Add Column" at bounding box center [460, 311] width 847 height 476
click at [80, 542] on div "Add Column" at bounding box center [460, 311] width 847 height 476
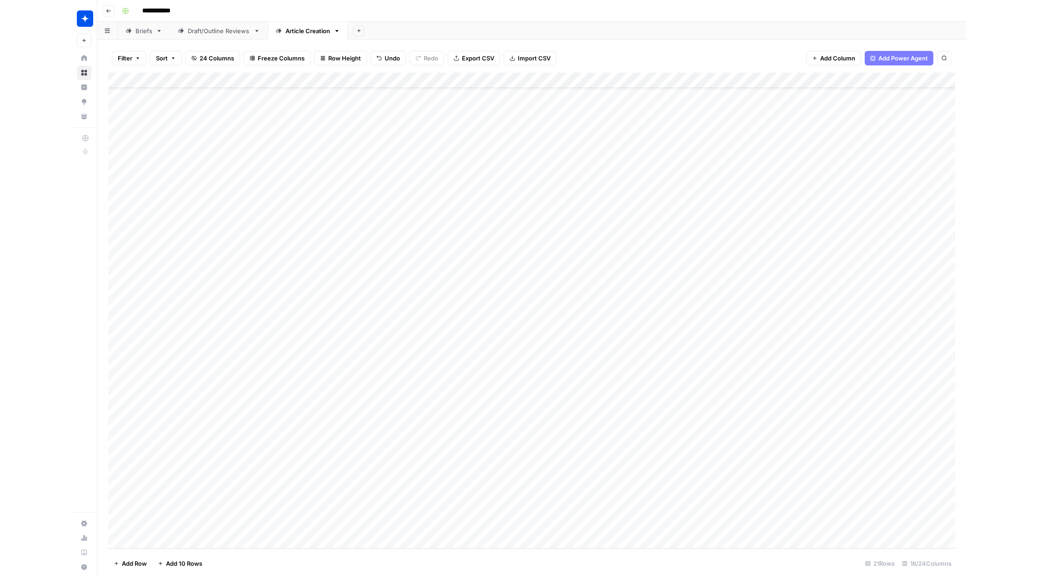
scroll to position [72, 0]
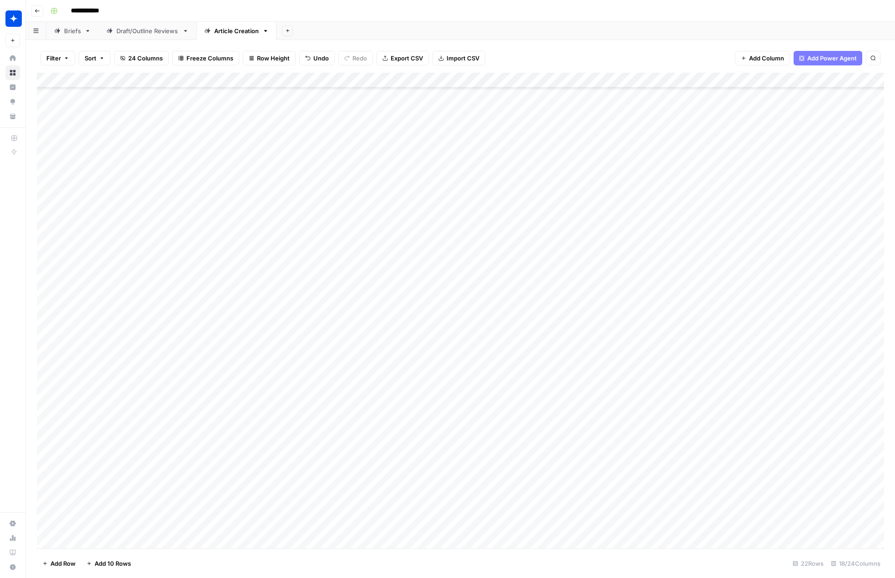
click at [102, 500] on div "Add Column" at bounding box center [460, 311] width 847 height 476
type textarea "**********"
click at [235, 502] on div "Add Column" at bounding box center [460, 311] width 847 height 476
click at [218, 500] on div "Add Column" at bounding box center [460, 311] width 847 height 476
click at [218, 535] on div "What Is" at bounding box center [202, 531] width 32 height 13
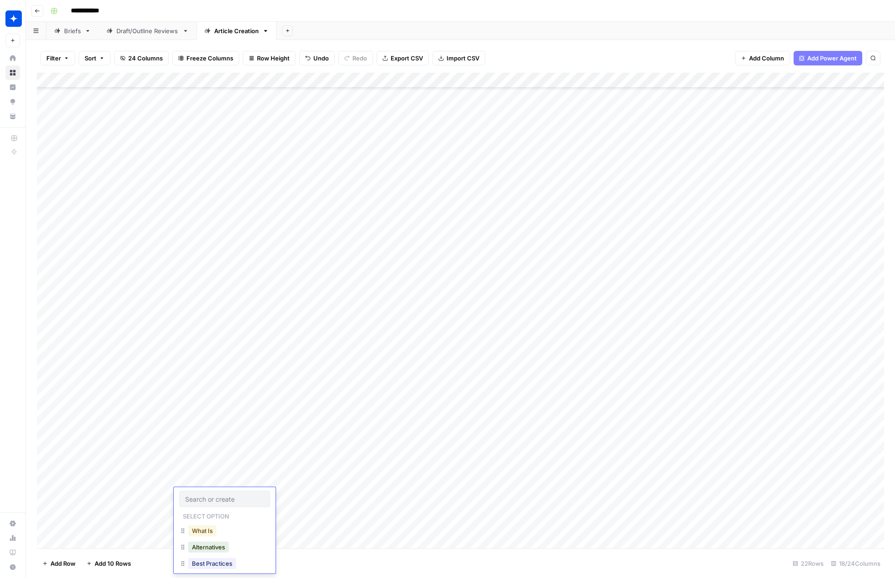
click at [208, 531] on button "What Is" at bounding box center [202, 531] width 28 height 11
click at [133, 496] on div "Add Column" at bounding box center [460, 311] width 847 height 476
click at [131, 497] on div "Add Column" at bounding box center [460, 311] width 847 height 476
click at [131, 497] on textarea "**********" at bounding box center [141, 496] width 146 height 13
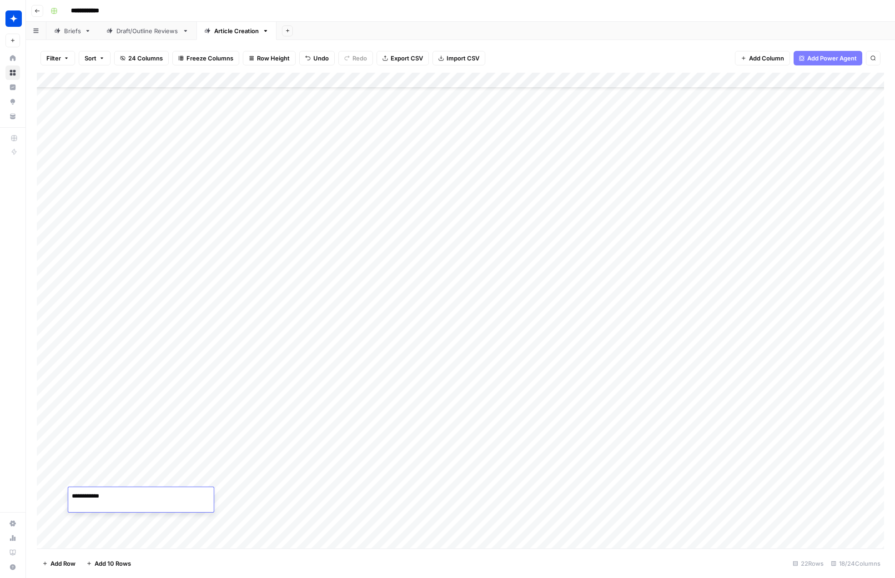
click at [131, 497] on textarea "**********" at bounding box center [141, 496] width 146 height 13
type textarea "**********"
click at [311, 495] on div "Add Column" at bounding box center [460, 311] width 847 height 476
click at [297, 495] on div "Add Column" at bounding box center [460, 311] width 847 height 476
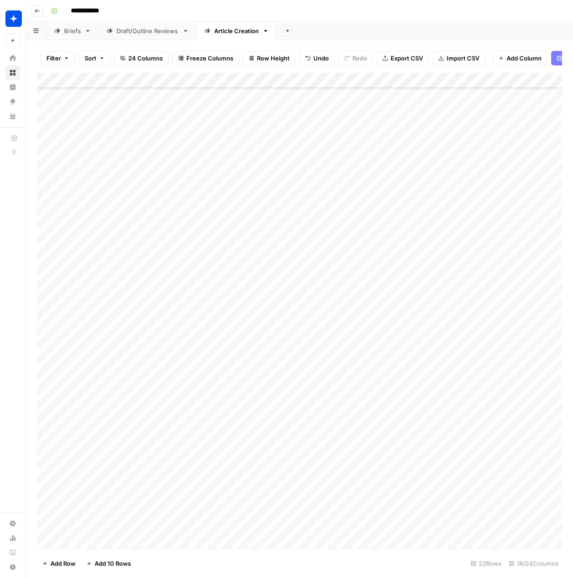
click at [297, 493] on div at bounding box center [297, 500] width 83 height 25
click at [570, 478] on div "Filter Sort 24 Columns Freeze Columns Row Height Undo Redo Export CSV Import CS…" at bounding box center [299, 309] width 547 height 538
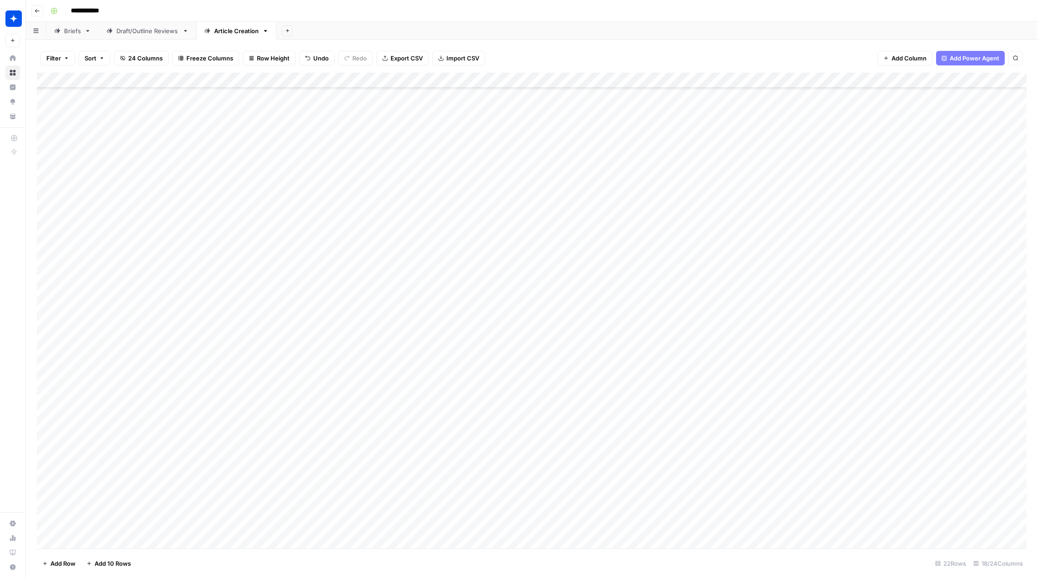
scroll to position [74, 0]
click at [329, 492] on div "Add Column" at bounding box center [532, 311] width 990 height 476
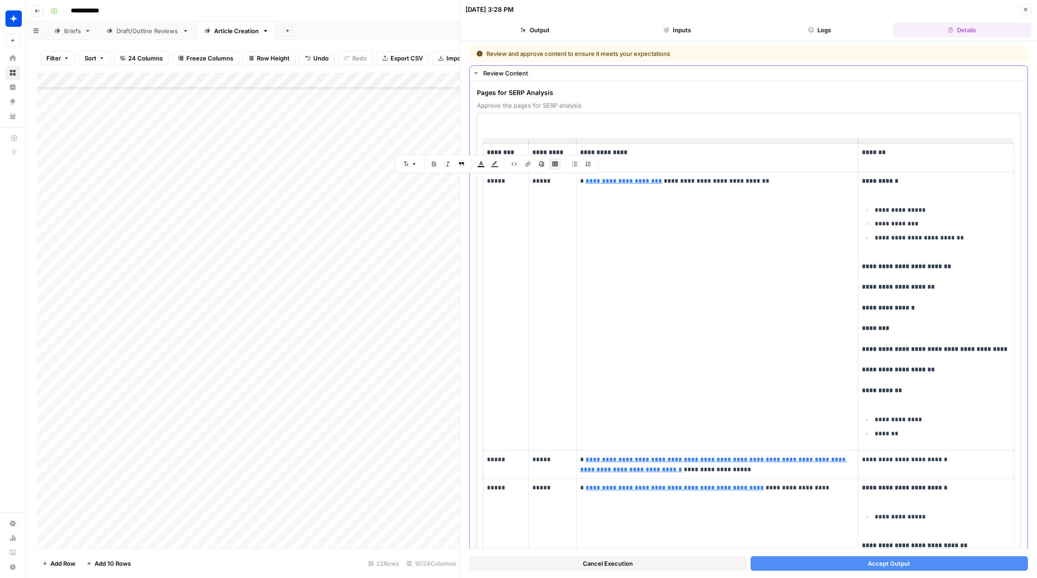
drag, startPoint x: 508, startPoint y: 180, endPoint x: 486, endPoint y: 181, distance: 21.9
click at [486, 181] on td "*****" at bounding box center [505, 311] width 45 height 279
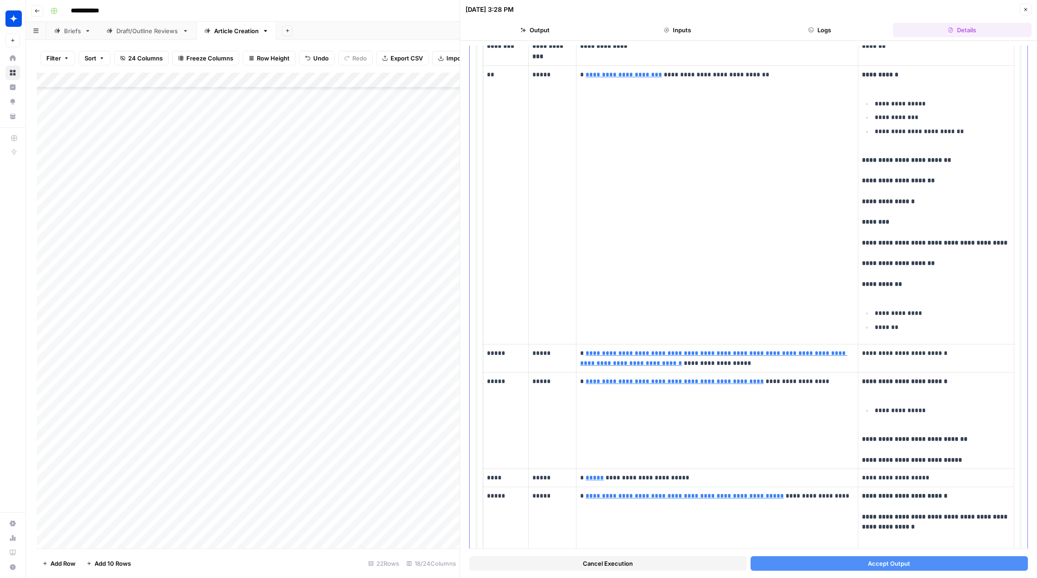
scroll to position [107, 0]
drag, startPoint x: 498, startPoint y: 353, endPoint x: 473, endPoint y: 352, distance: 24.1
click at [473, 352] on div "**********" at bounding box center [749, 493] width 558 height 1039
click at [511, 352] on p "*****" at bounding box center [506, 353] width 38 height 10
drag, startPoint x: 495, startPoint y: 353, endPoint x: 486, endPoint y: 351, distance: 9.7
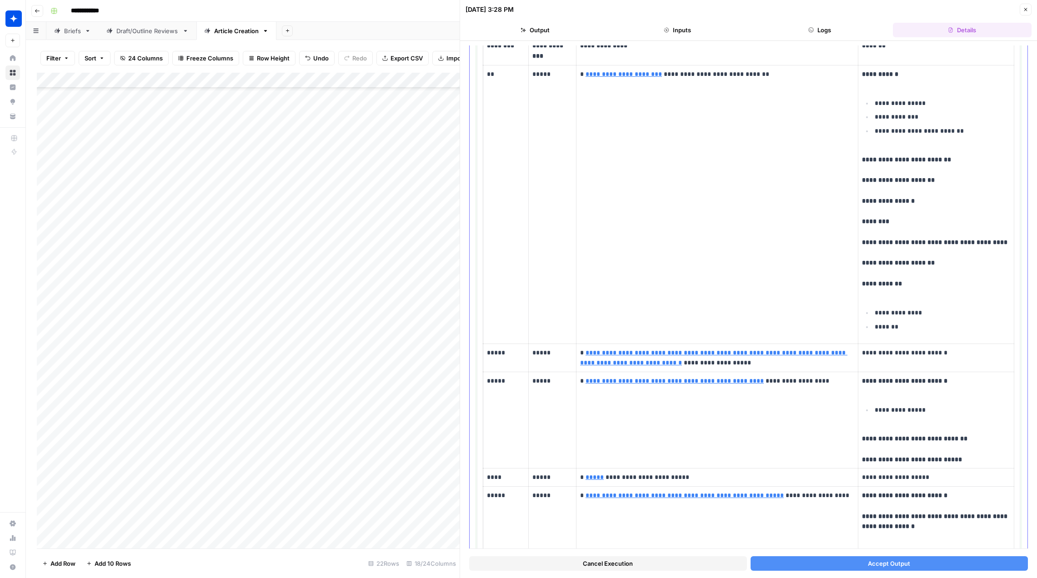
click at [484, 352] on td "*****" at bounding box center [505, 358] width 45 height 29
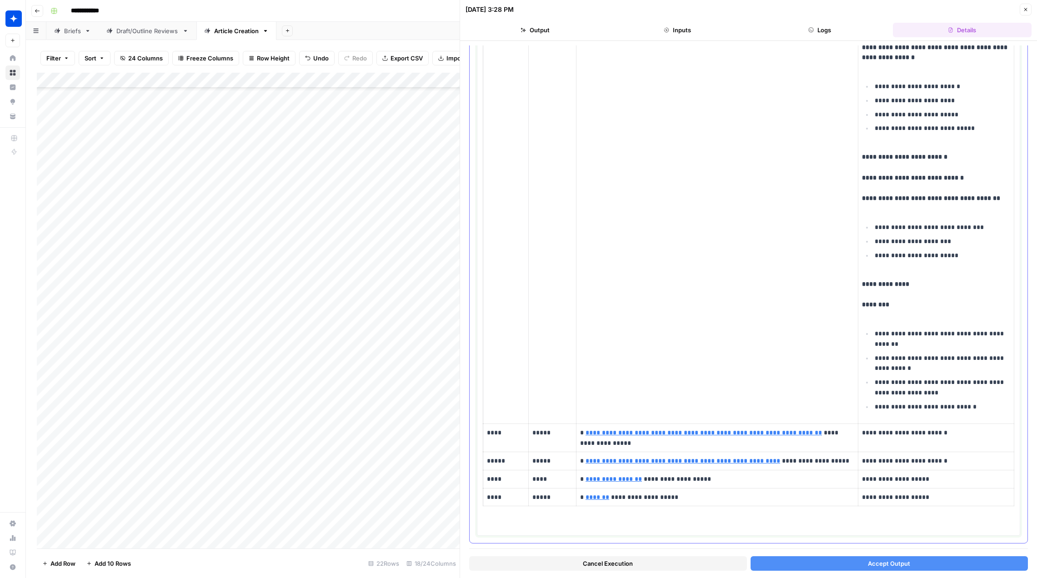
scroll to position [591, 0]
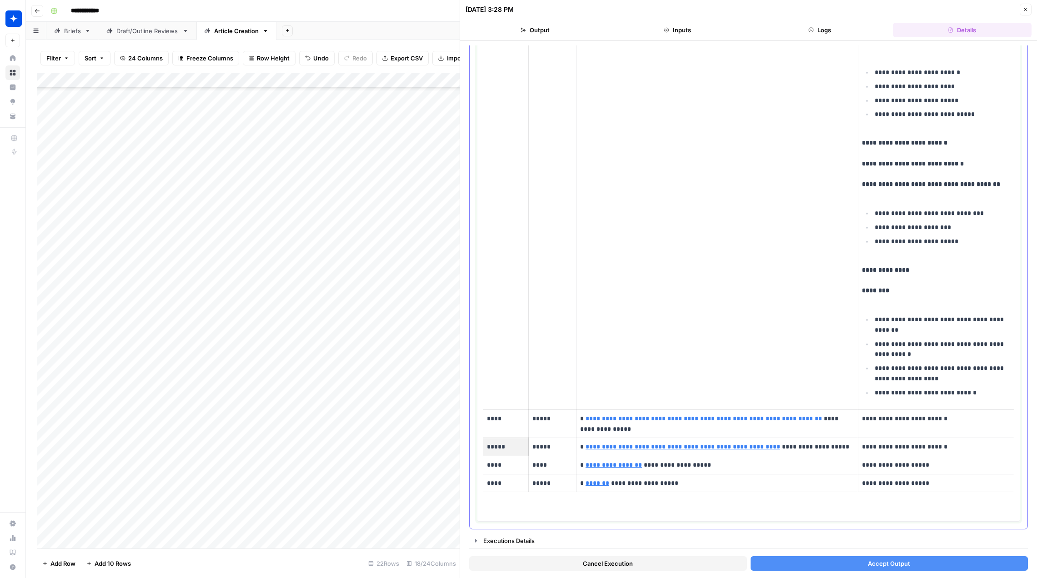
click at [481, 449] on div "**********" at bounding box center [748, 22] width 543 height 999
click at [515, 449] on p "*****" at bounding box center [506, 447] width 38 height 10
drag, startPoint x: 503, startPoint y: 467, endPoint x: 487, endPoint y: 465, distance: 16.9
click at [486, 467] on td "****" at bounding box center [505, 466] width 45 height 18
copy p "****"
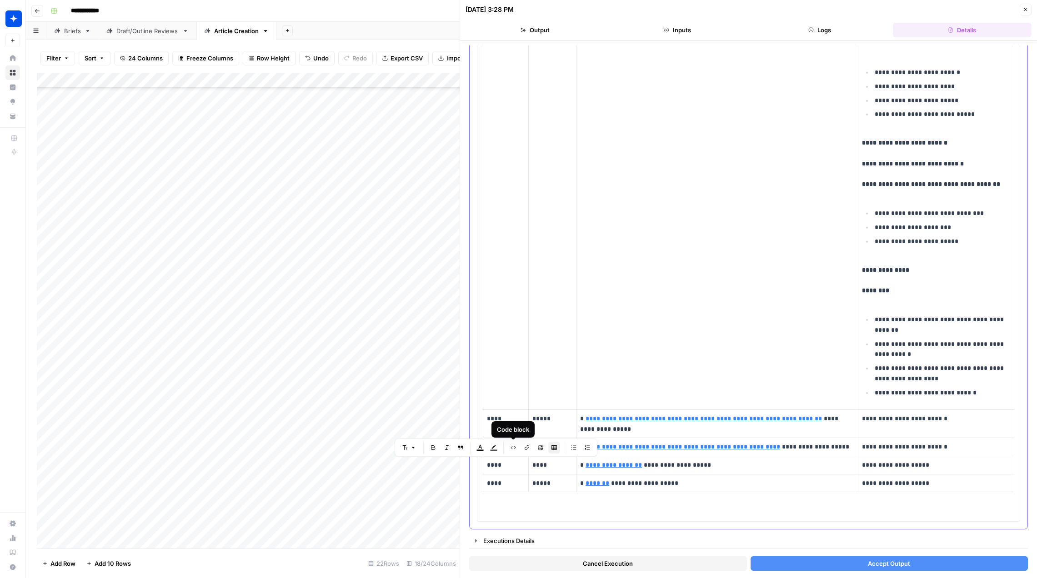
click at [508, 424] on div "Code block" at bounding box center [513, 430] width 43 height 16
click at [505, 415] on p "****" at bounding box center [506, 419] width 38 height 10
drag, startPoint x: 542, startPoint y: 467, endPoint x: 547, endPoint y: 467, distance: 5.0
click at [542, 467] on p "****" at bounding box center [553, 465] width 40 height 10
drag, startPoint x: 494, startPoint y: 446, endPoint x: 487, endPoint y: 446, distance: 7.3
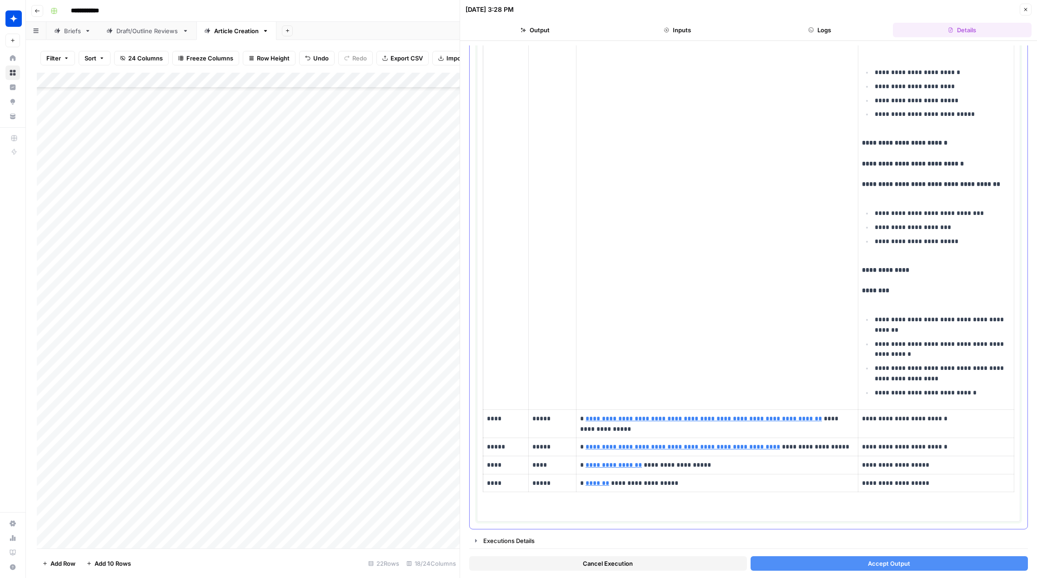
click at [487, 446] on p "*****" at bounding box center [506, 447] width 38 height 10
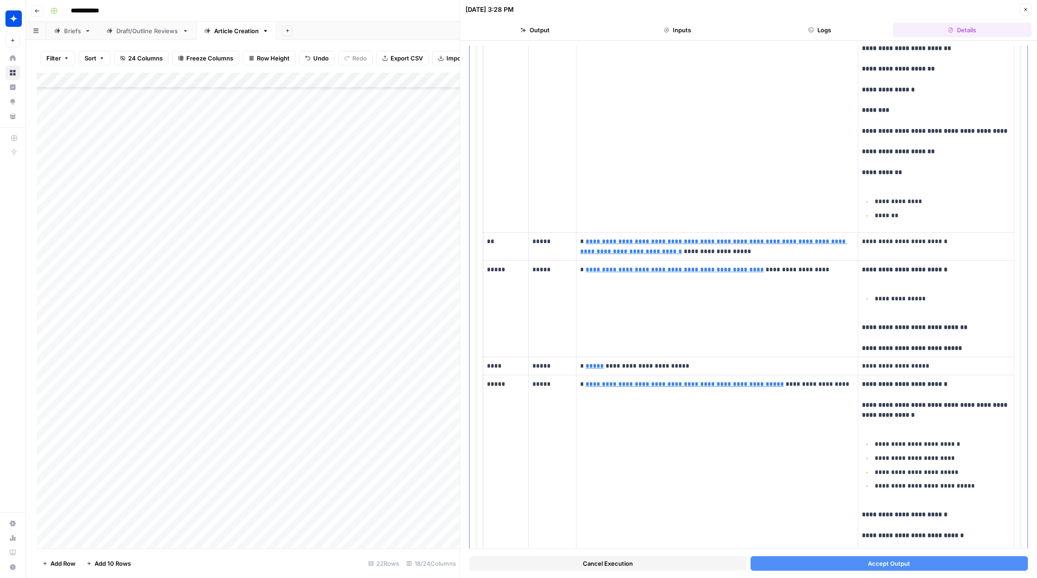
scroll to position [218, 0]
click at [488, 241] on p "**" at bounding box center [506, 242] width 38 height 10
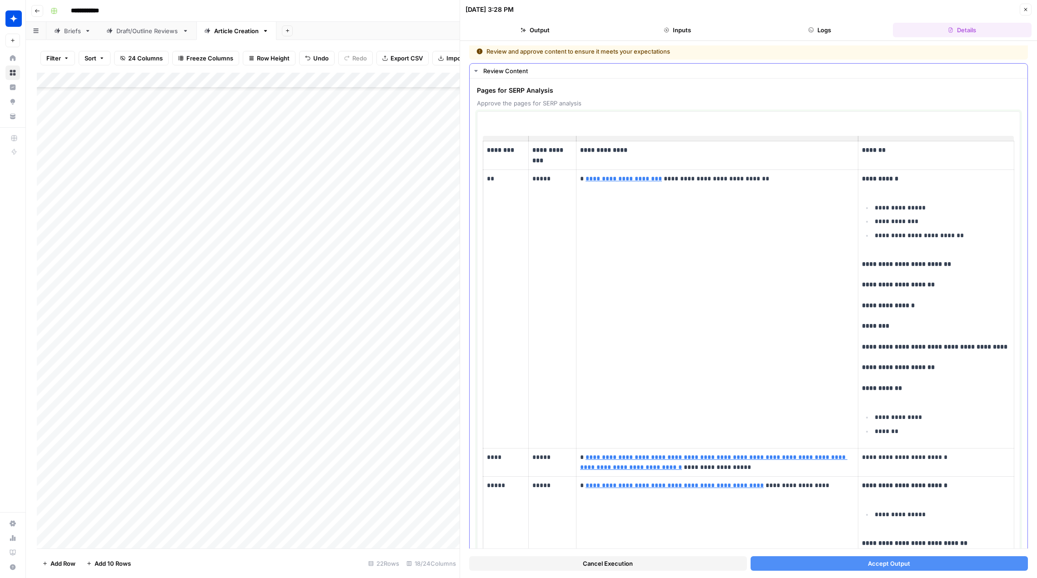
scroll to position [0, 0]
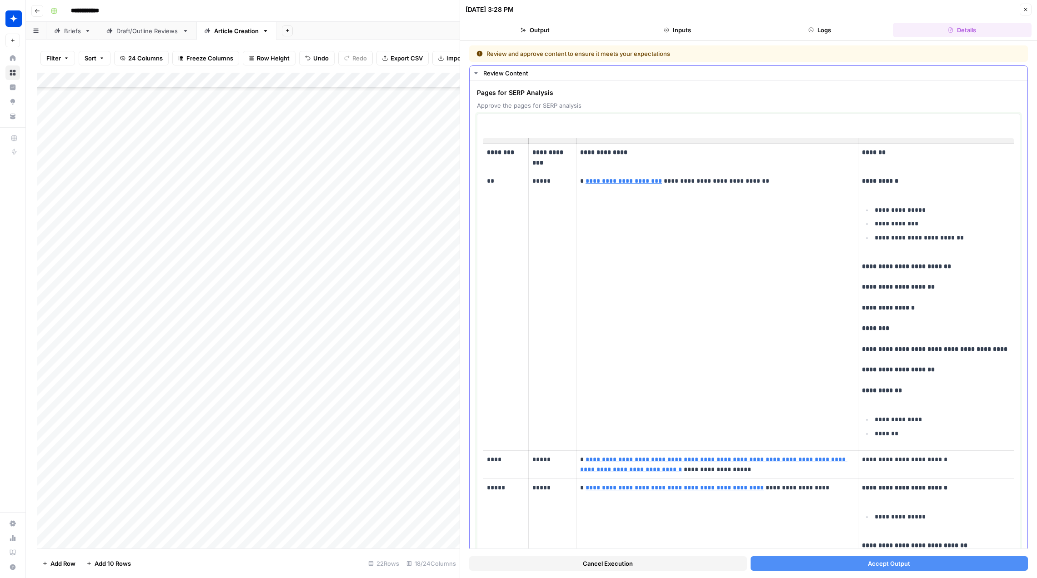
drag, startPoint x: 497, startPoint y: 182, endPoint x: 487, endPoint y: 182, distance: 10.0
click at [487, 182] on p "**" at bounding box center [506, 181] width 38 height 10
click at [844, 565] on button "Accept Output" at bounding box center [890, 564] width 278 height 15
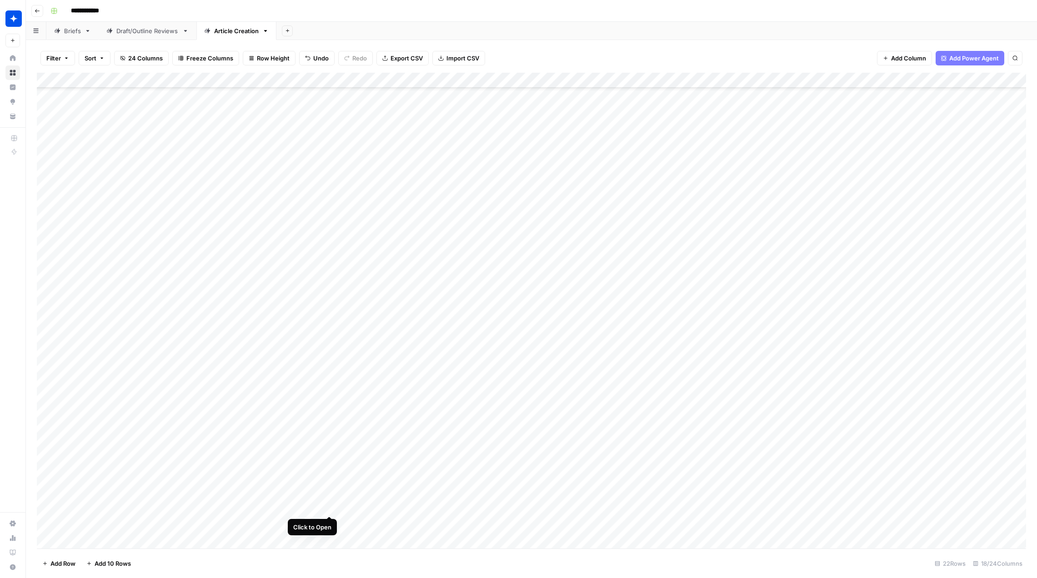
click at [327, 500] on div "Add Column" at bounding box center [532, 311] width 990 height 476
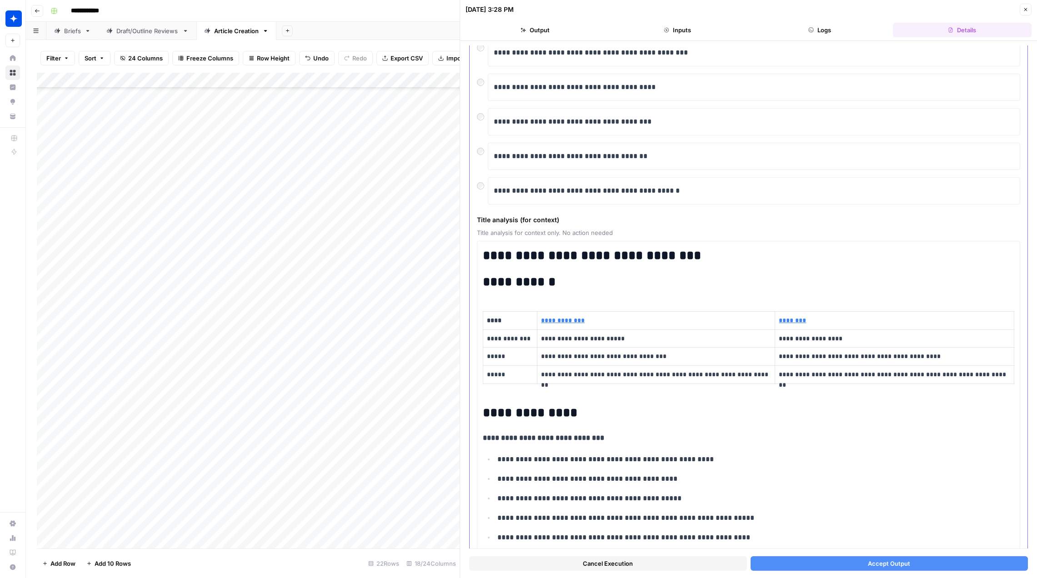
scroll to position [26, 0]
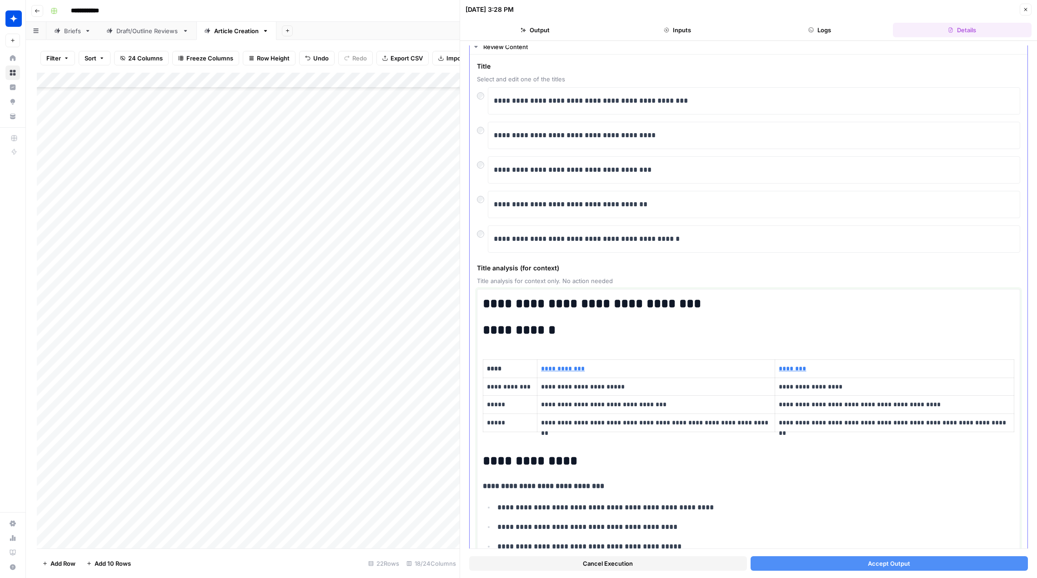
click at [566, 367] on link "**********" at bounding box center [563, 369] width 44 height 6
click at [557, 368] on link "**********" at bounding box center [563, 369] width 44 height 6
click at [570, 370] on link "**********" at bounding box center [563, 369] width 44 height 6
click at [789, 387] on p "**********" at bounding box center [894, 387] width 231 height 10
drag, startPoint x: 795, startPoint y: 389, endPoint x: 800, endPoint y: 389, distance: 4.6
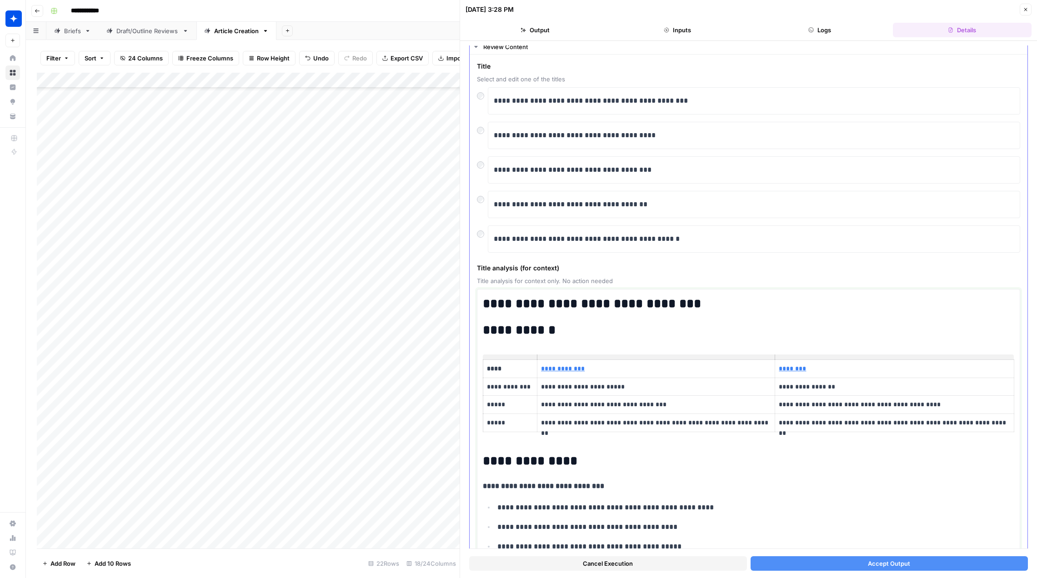
click at [797, 389] on p "**********" at bounding box center [894, 387] width 231 height 10
drag, startPoint x: 835, startPoint y: 387, endPoint x: 779, endPoint y: 387, distance: 56.4
click at [779, 387] on p "**********" at bounding box center [894, 387] width 231 height 10
copy p "**********"
drag, startPoint x: 599, startPoint y: 388, endPoint x: 541, endPoint y: 387, distance: 58.2
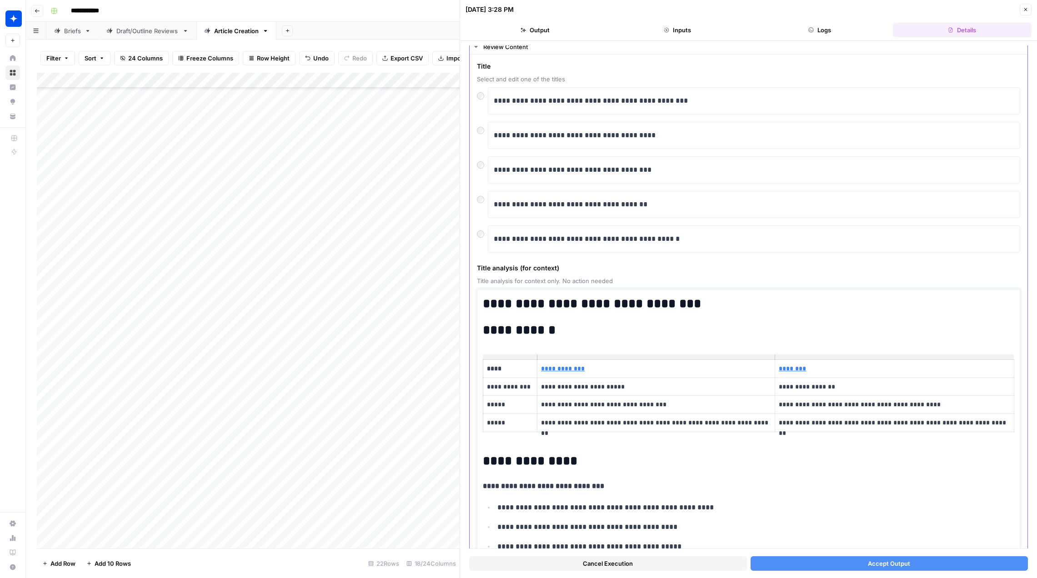
click at [541, 387] on p "**********" at bounding box center [656, 387] width 230 height 10
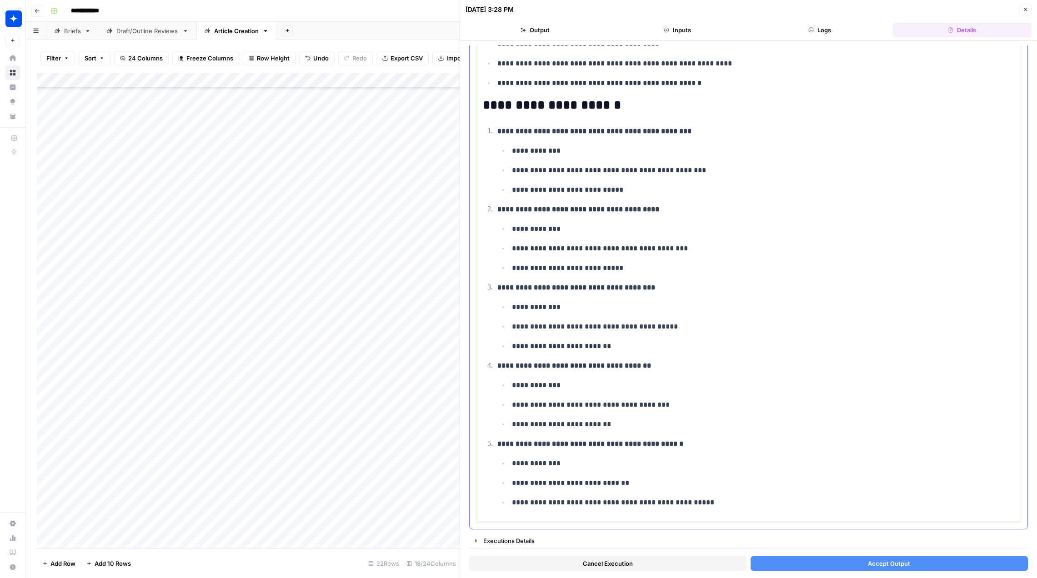
scroll to position [0, 0]
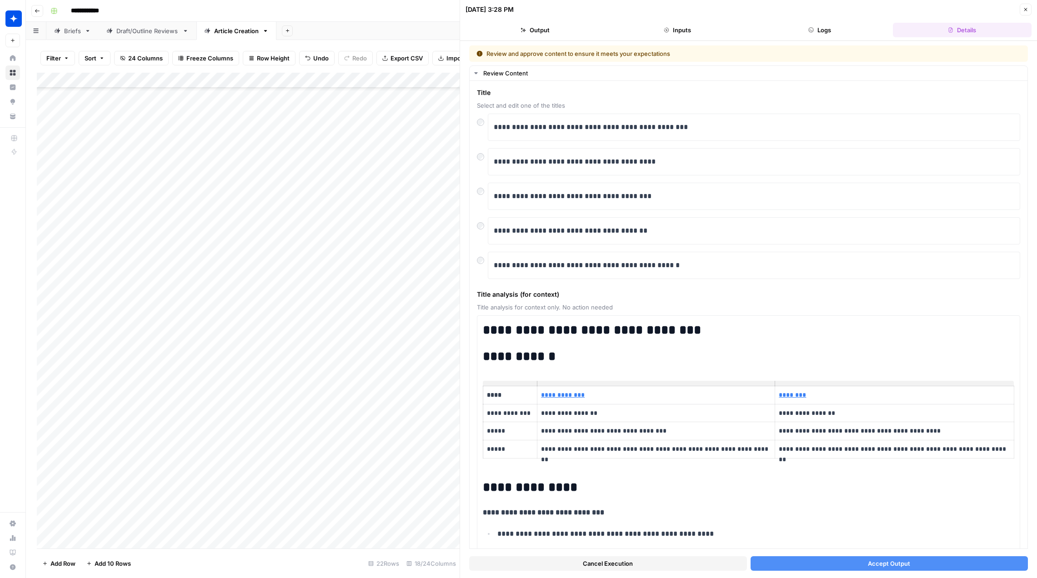
click at [835, 568] on button "Accept Output" at bounding box center [890, 564] width 278 height 15
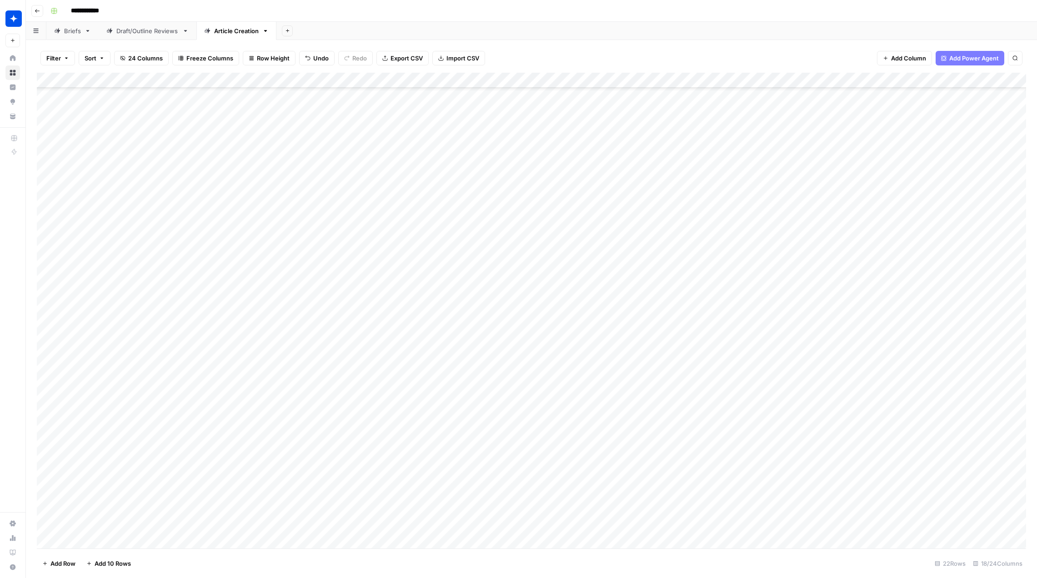
click at [540, 502] on div "Add Column" at bounding box center [532, 311] width 990 height 476
click at [794, 501] on div "Add Column" at bounding box center [532, 311] width 990 height 476
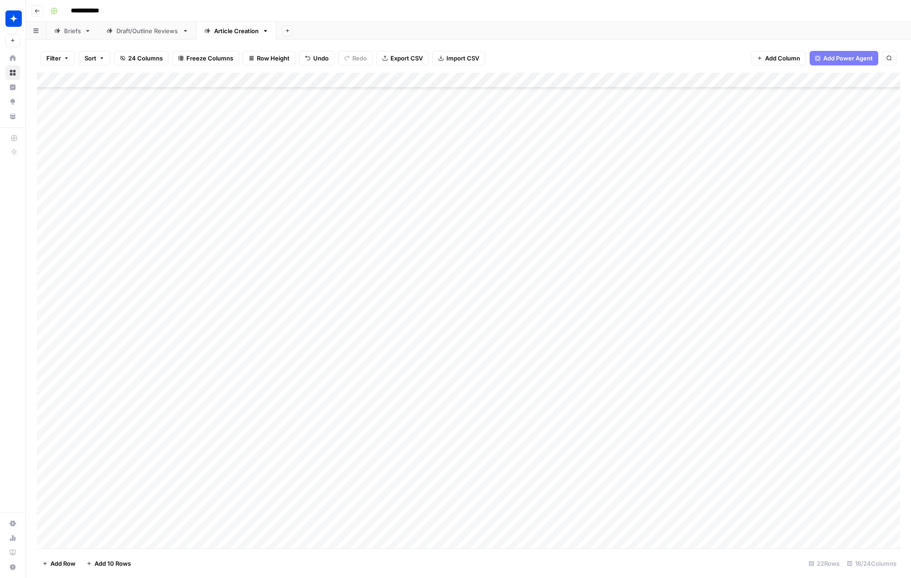
scroll to position [70, 0]
click at [148, 519] on div "Add Column" at bounding box center [469, 311] width 864 height 476
click at [138, 519] on div "Add Column" at bounding box center [469, 311] width 864 height 476
click at [70, 531] on textarea "**********" at bounding box center [141, 532] width 146 height 31
type textarea "**********"
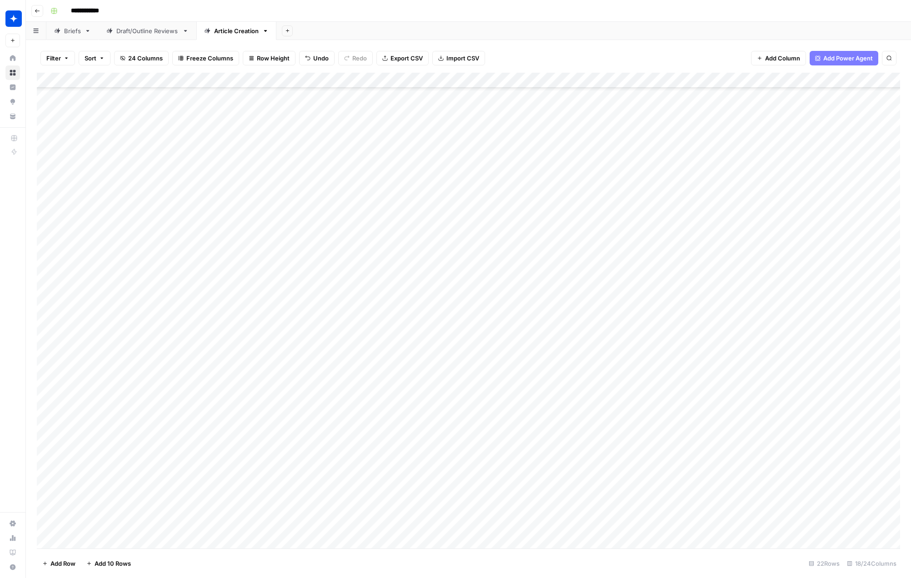
click at [242, 528] on div "Add Column" at bounding box center [469, 311] width 864 height 476
click at [78, 524] on div "Add Column" at bounding box center [469, 311] width 864 height 476
click at [74, 524] on div "Add Column" at bounding box center [469, 311] width 864 height 476
click at [75, 524] on textarea "**********" at bounding box center [141, 528] width 146 height 22
type textarea "**********"
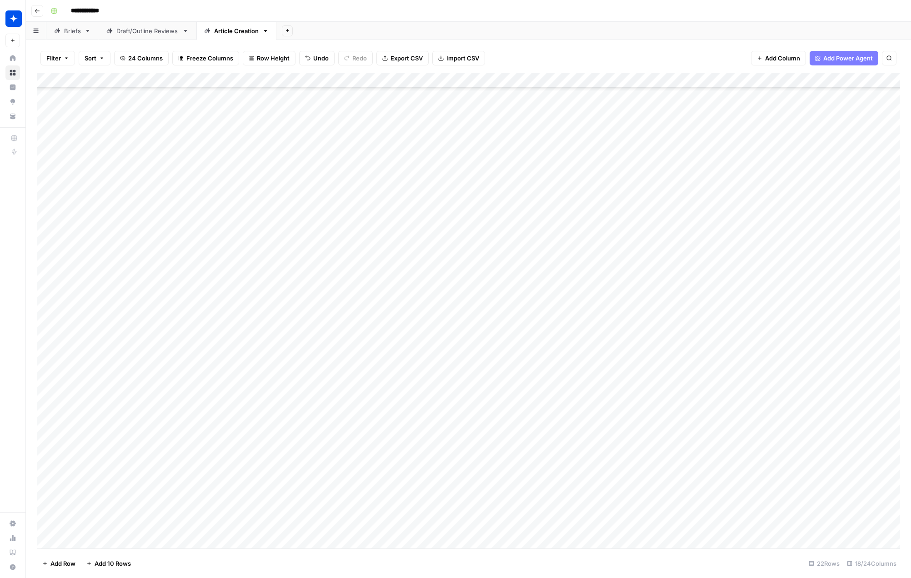
click at [239, 528] on div "Add Column" at bounding box center [469, 311] width 864 height 476
click at [205, 526] on div "Add Column" at bounding box center [469, 311] width 864 height 476
click at [217, 558] on div "What Is" at bounding box center [202, 557] width 32 height 13
click at [199, 557] on button "What Is" at bounding box center [202, 557] width 28 height 11
click at [297, 521] on div "Add Column" at bounding box center [469, 311] width 864 height 476
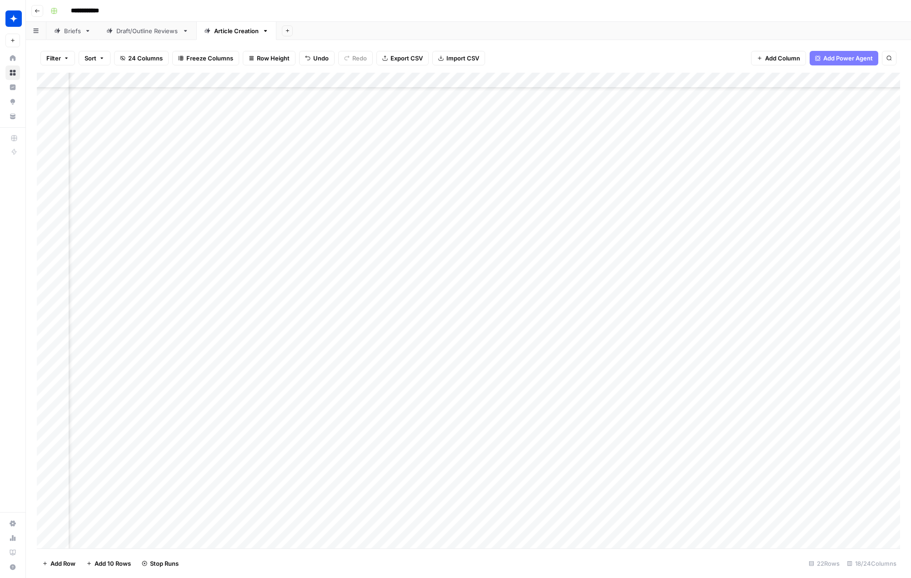
scroll to position [70, 669]
click at [539, 500] on div "Add Column" at bounding box center [469, 311] width 864 height 476
click at [90, 537] on div "Add Column" at bounding box center [469, 311] width 864 height 476
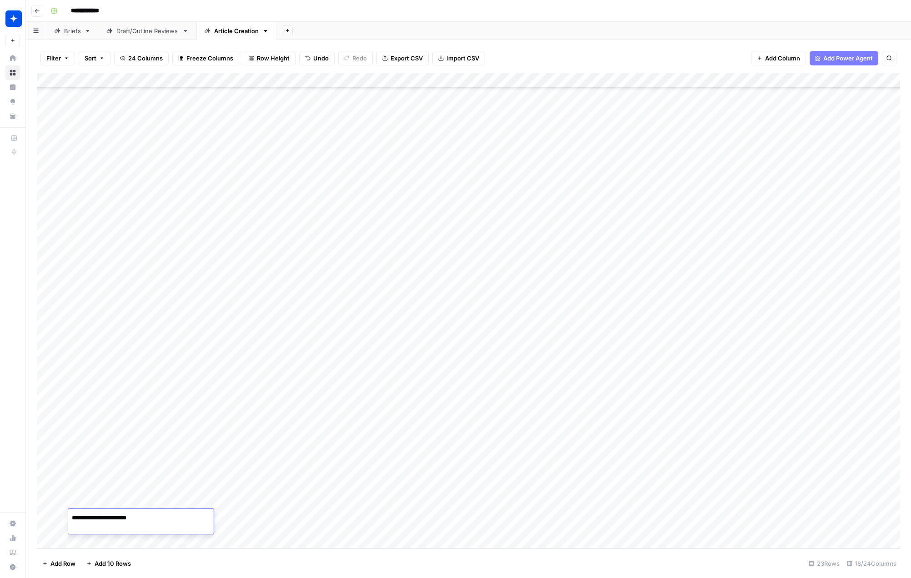
click at [74, 520] on textarea "**********" at bounding box center [141, 518] width 146 height 13
type textarea "**********"
click at [233, 519] on div "Add Column" at bounding box center [469, 311] width 864 height 476
click at [211, 520] on div "Add Column" at bounding box center [469, 311] width 864 height 476
click at [200, 549] on button "What Is" at bounding box center [202, 553] width 28 height 11
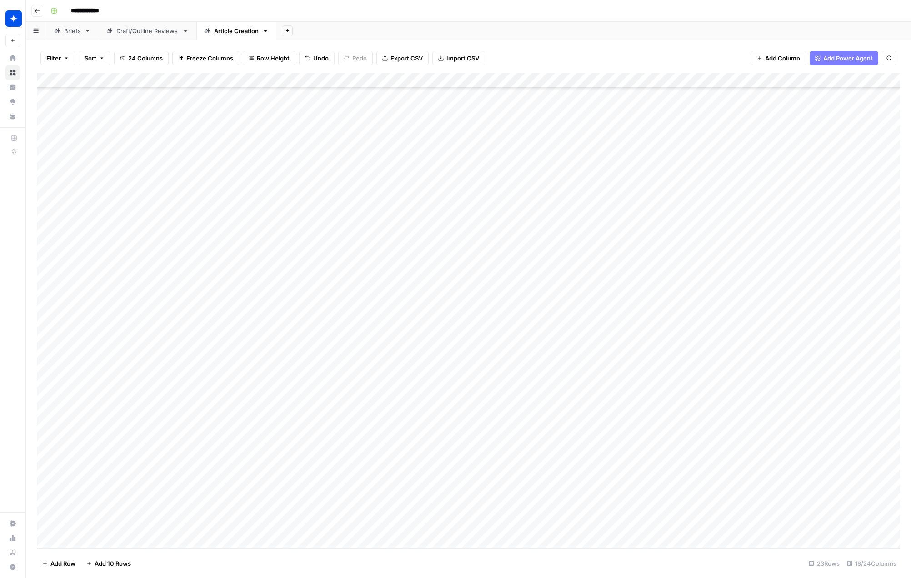
click at [209, 519] on div "Add Column" at bounding box center [469, 311] width 864 height 476
click at [307, 570] on footer "Add Row Add 10 Rows 23 Rows 18/24 Columns" at bounding box center [469, 564] width 864 height 30
click at [298, 518] on div "Add Column" at bounding box center [469, 311] width 864 height 476
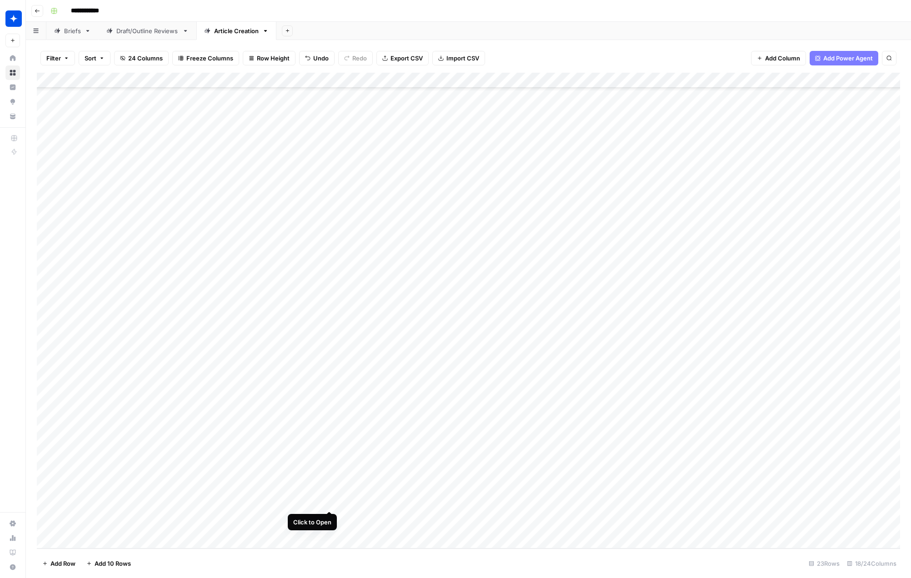
click at [328, 492] on div "Add Column" at bounding box center [469, 311] width 864 height 476
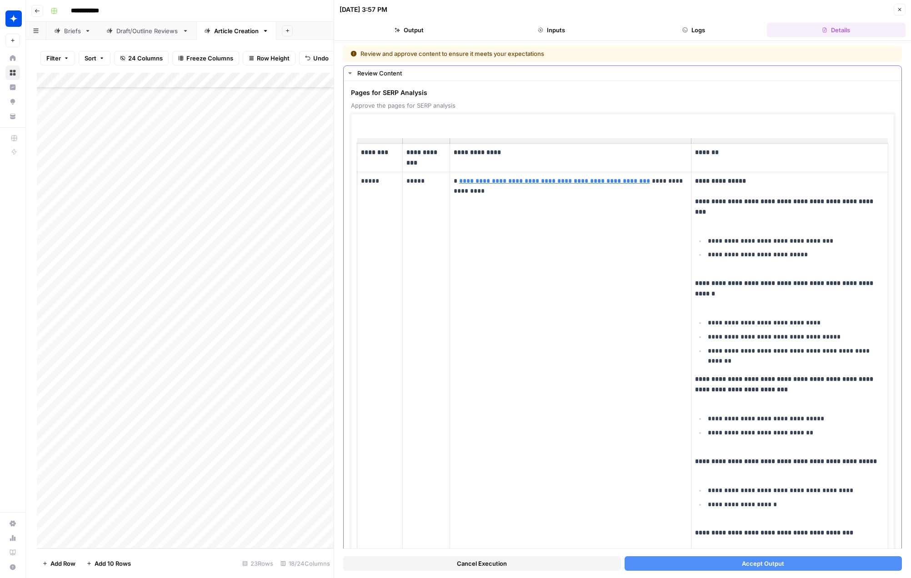
click at [459, 182] on p "**********" at bounding box center [571, 186] width 234 height 21
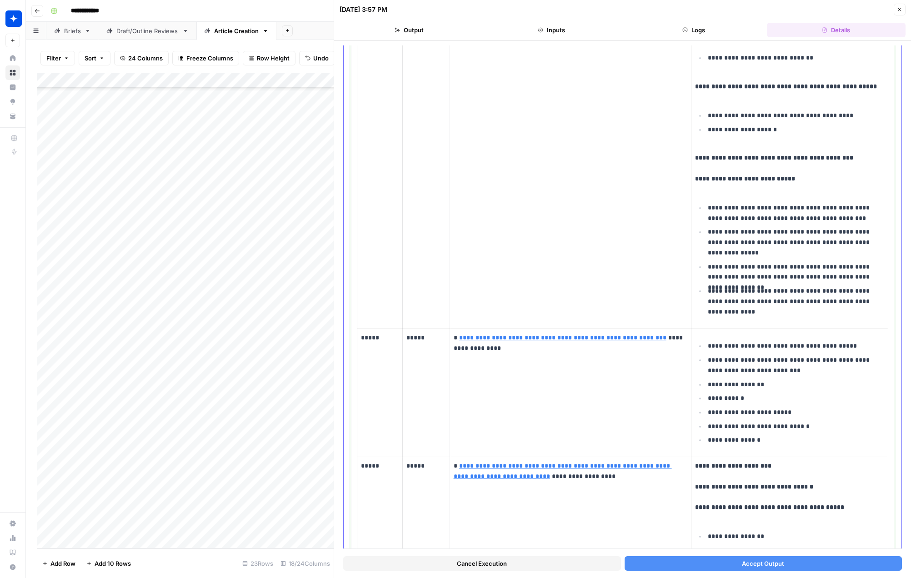
scroll to position [377, 0]
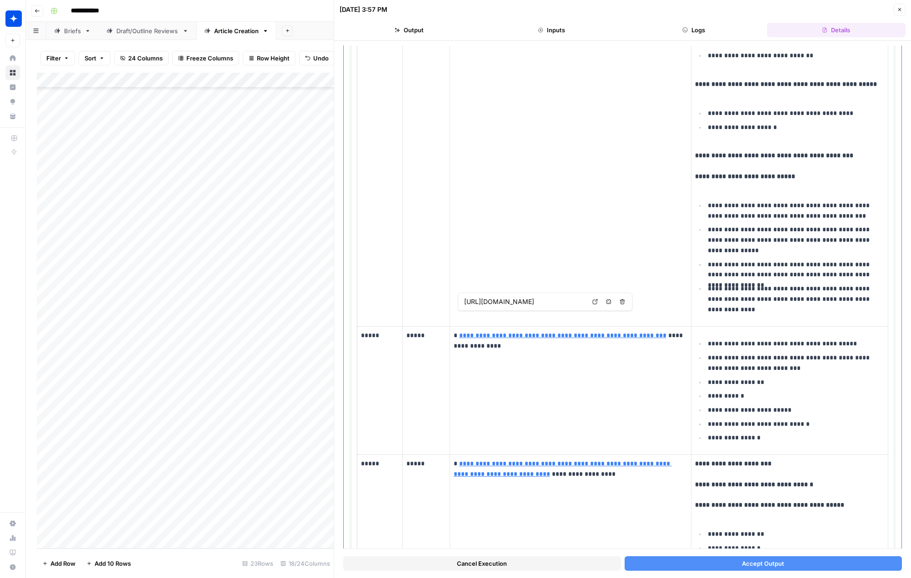
click at [462, 331] on p "**********" at bounding box center [571, 341] width 234 height 21
click at [462, 459] on p "**********" at bounding box center [571, 469] width 234 height 21
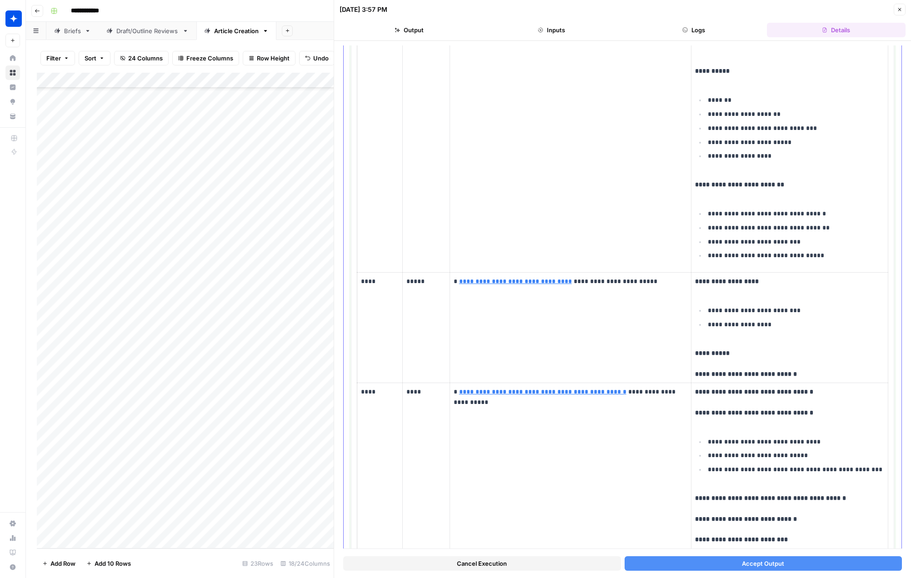
scroll to position [1325, 0]
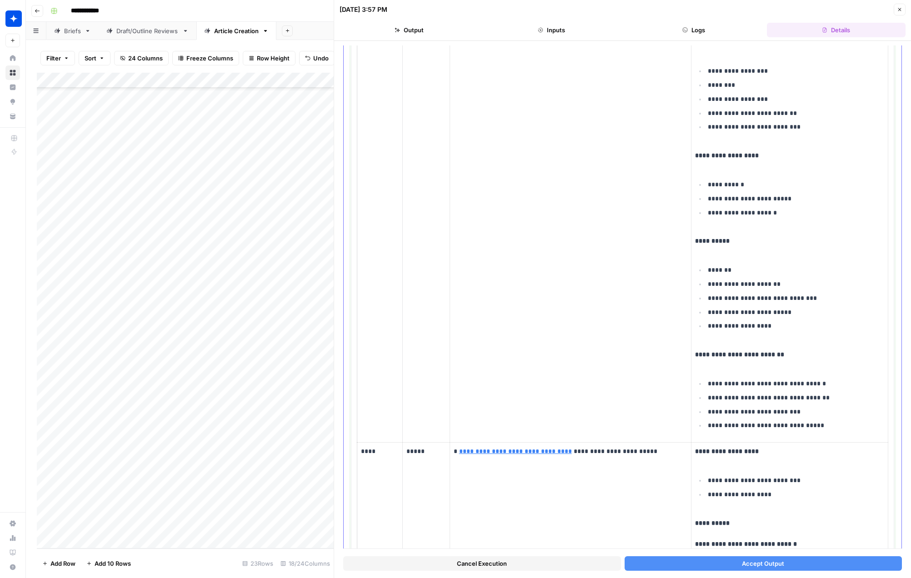
drag, startPoint x: 381, startPoint y: 432, endPoint x: 358, endPoint y: 432, distance: 22.3
click at [358, 443] on td "****" at bounding box center [379, 498] width 45 height 111
copy p "****"
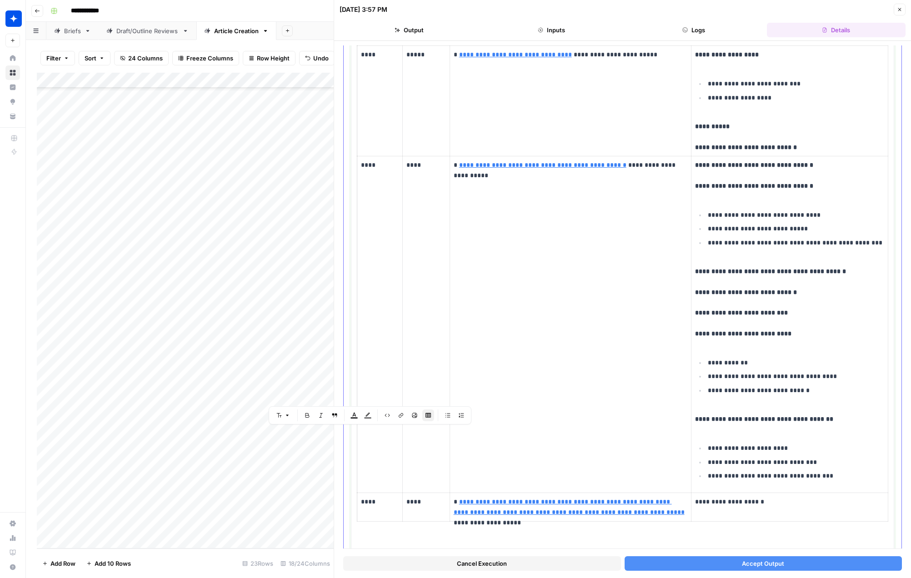
scroll to position [1732, 0]
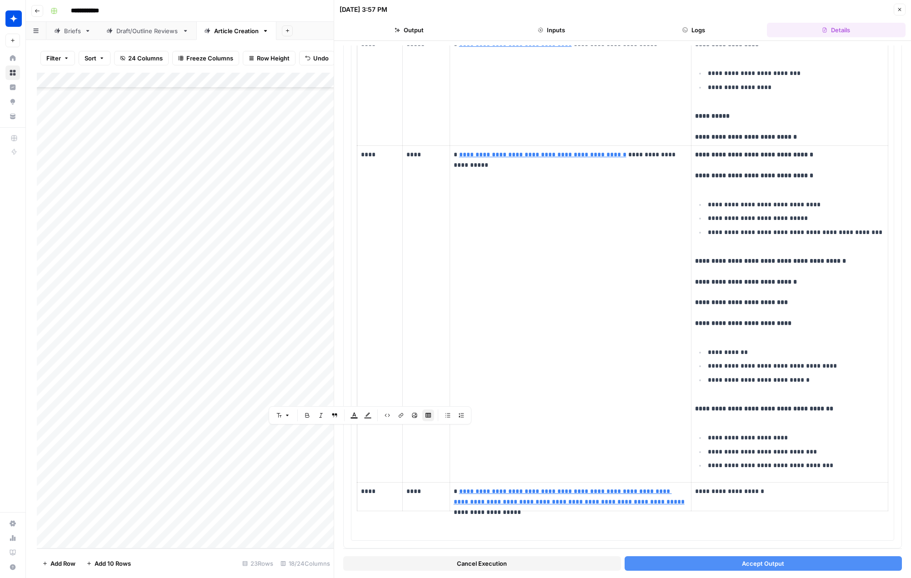
click at [669, 568] on button "Accept Output" at bounding box center [764, 564] width 278 height 15
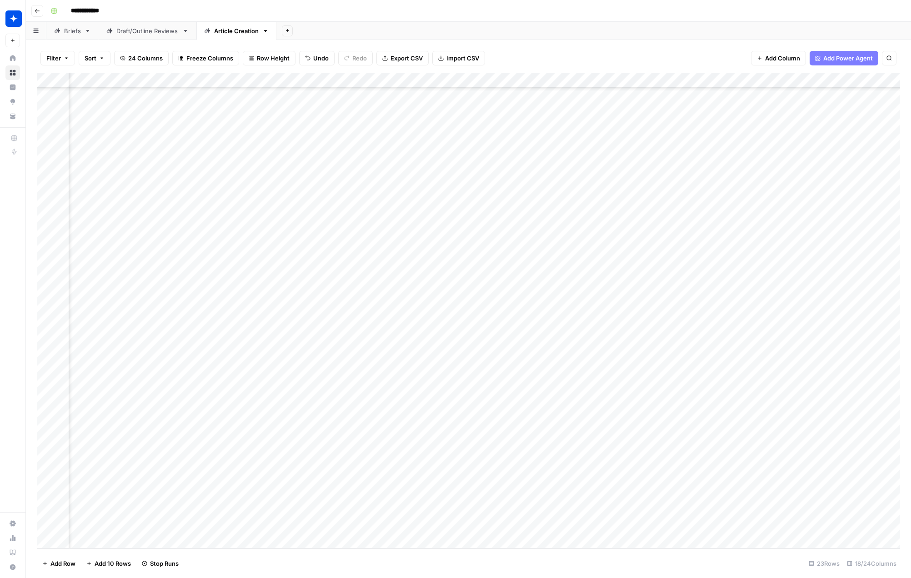
scroll to position [98, 787]
click at [474, 469] on div "Add Column" at bounding box center [469, 311] width 864 height 476
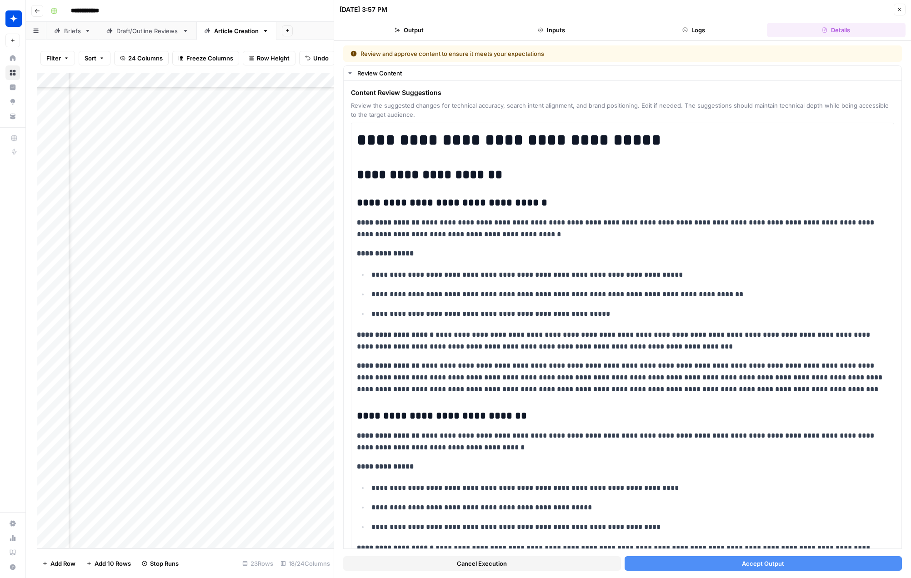
click at [653, 569] on button "Accept Output" at bounding box center [764, 564] width 278 height 15
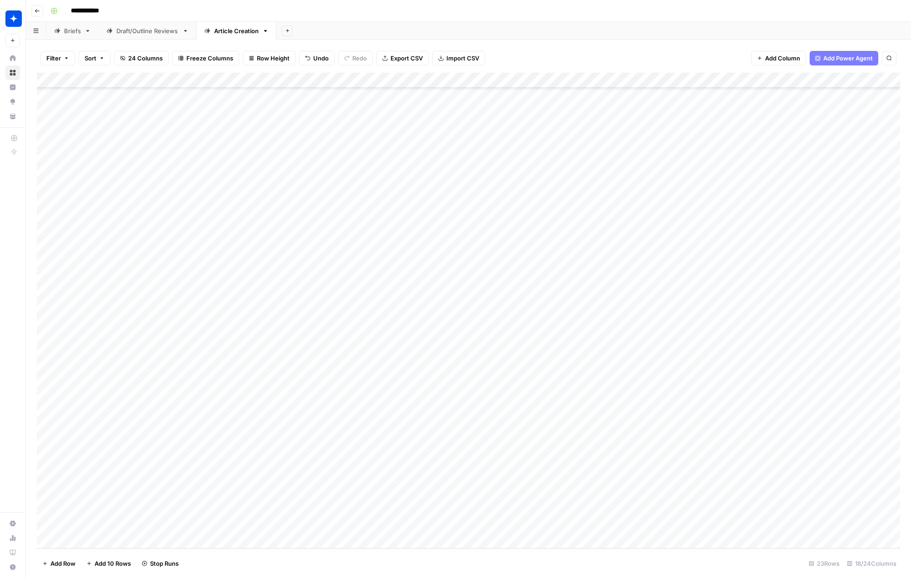
scroll to position [98, 0]
click at [327, 516] on div "Add Column" at bounding box center [469, 311] width 864 height 476
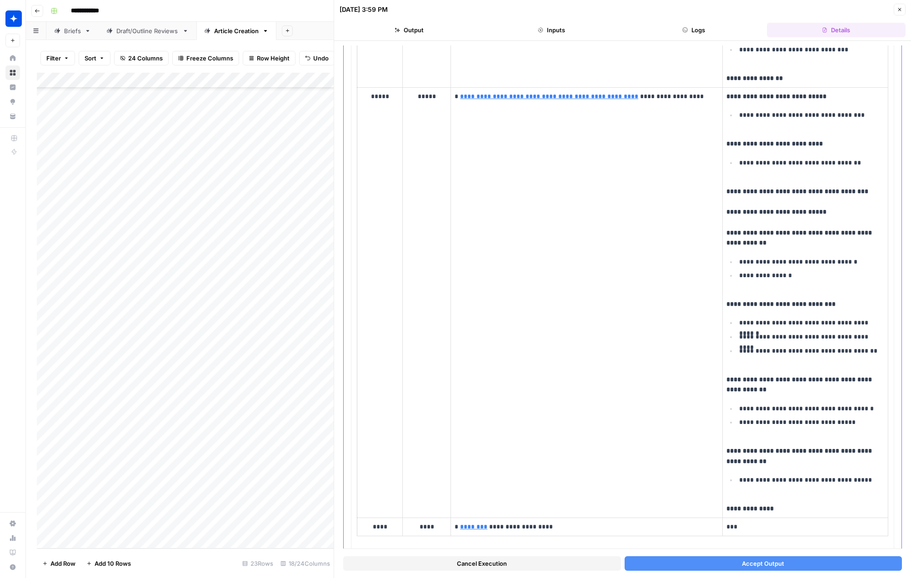
scroll to position [826, 0]
click at [664, 569] on button "Accept Output" at bounding box center [764, 564] width 278 height 15
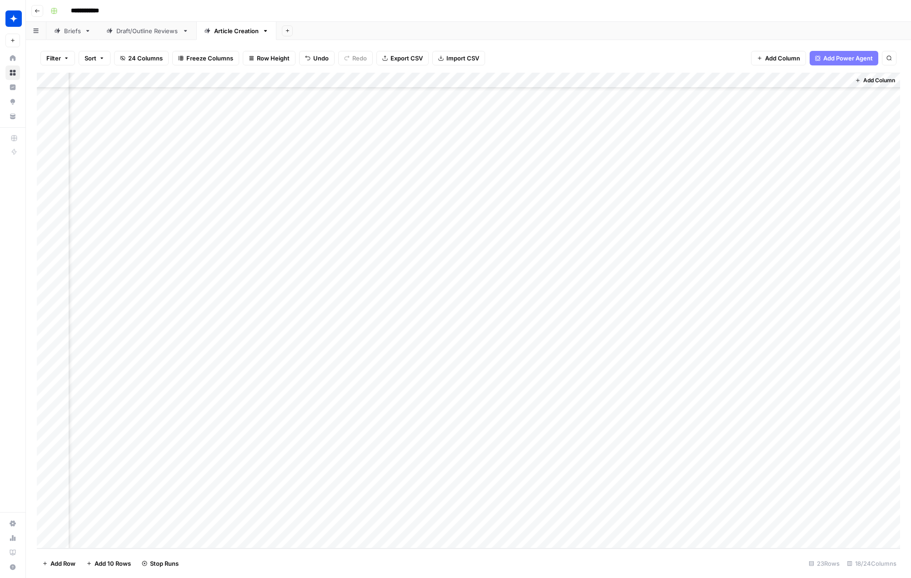
scroll to position [97, 0]
click at [327, 493] on div "Add Column" at bounding box center [469, 311] width 864 height 476
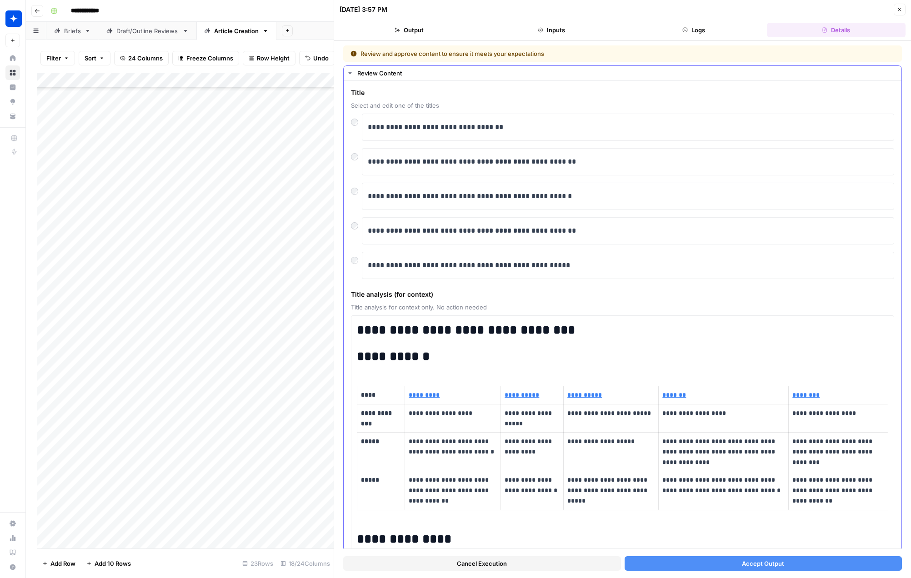
scroll to position [97, 0]
click at [512, 161] on p "**********" at bounding box center [628, 162] width 521 height 12
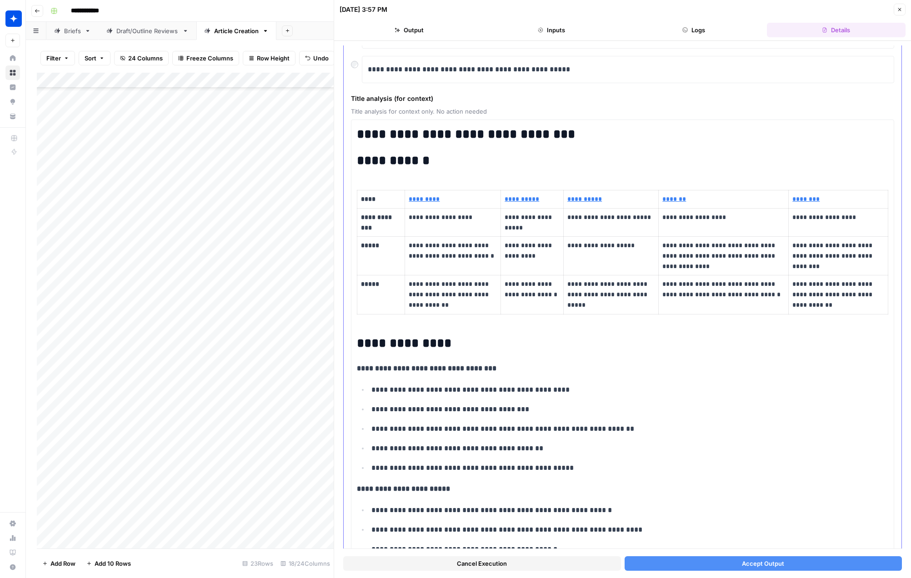
scroll to position [279, 0]
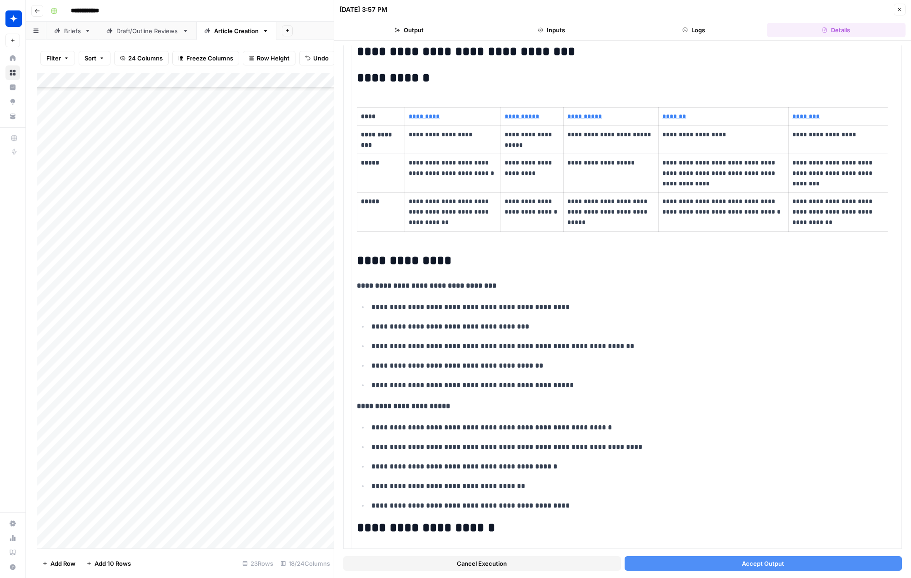
click at [671, 566] on button "Accept Output" at bounding box center [764, 564] width 278 height 15
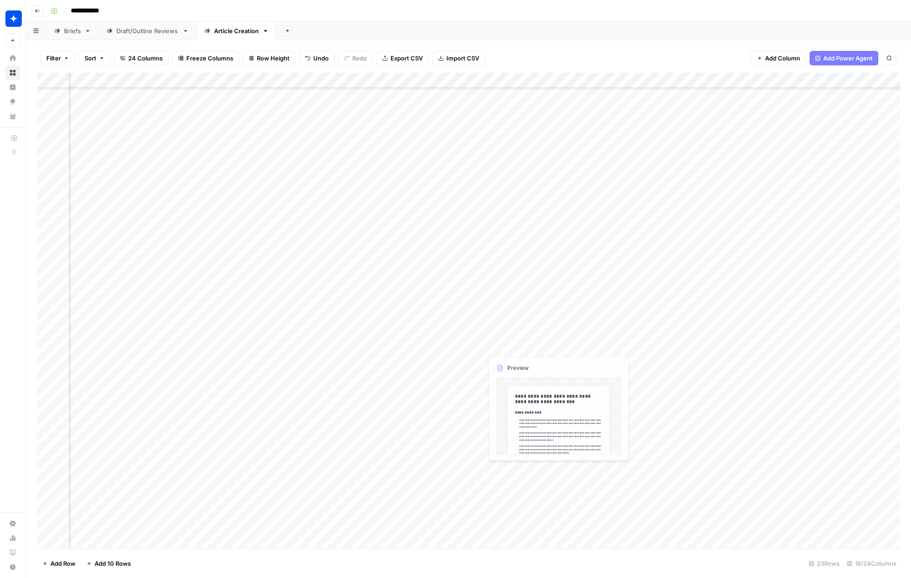
scroll to position [97, 0]
click at [331, 517] on div "Add Column" at bounding box center [469, 311] width 864 height 476
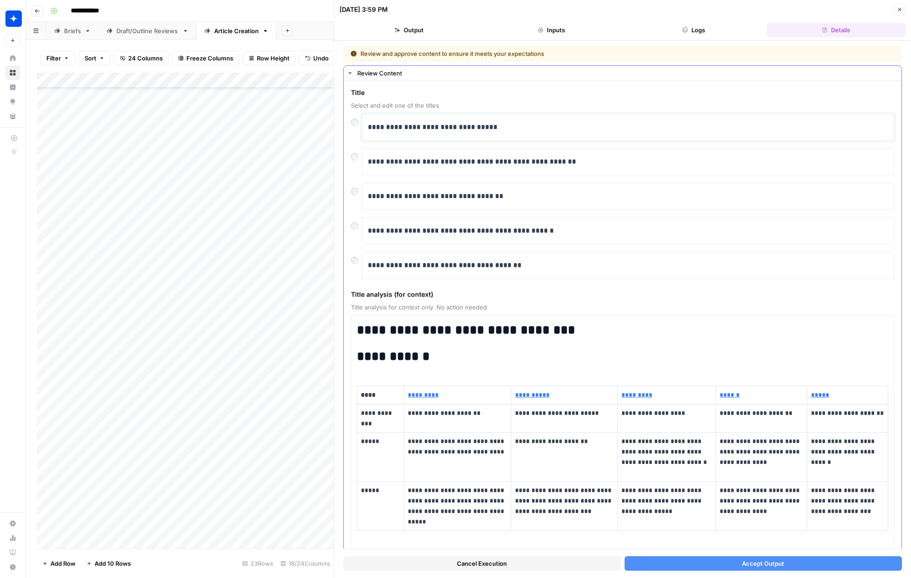
drag, startPoint x: 445, startPoint y: 129, endPoint x: 441, endPoint y: 127, distance: 4.7
click at [441, 127] on p "**********" at bounding box center [628, 127] width 521 height 12
drag, startPoint x: 477, startPoint y: 128, endPoint x: 463, endPoint y: 130, distance: 14.2
click at [463, 130] on p "**********" at bounding box center [628, 127] width 521 height 12
click at [444, 129] on p "**********" at bounding box center [628, 127] width 521 height 12
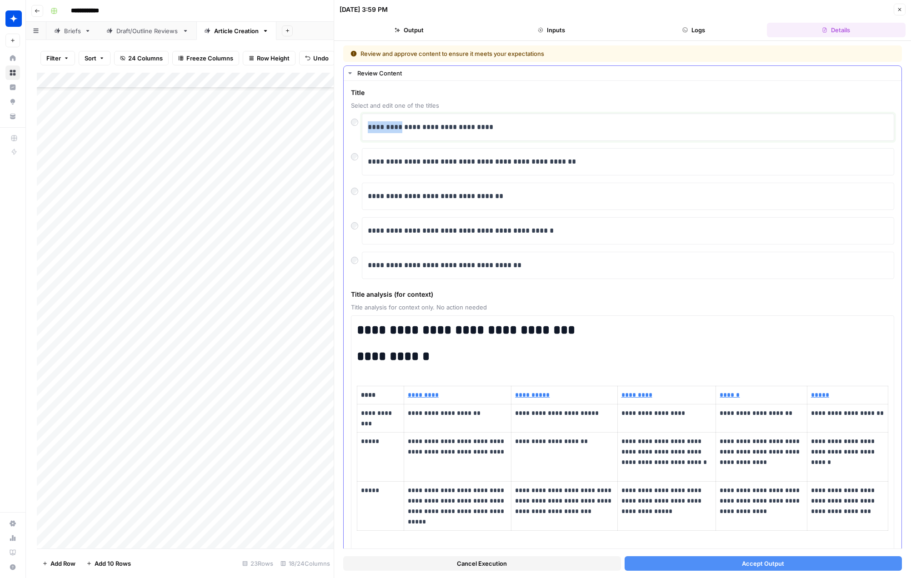
drag, startPoint x: 401, startPoint y: 127, endPoint x: 341, endPoint y: 126, distance: 60.5
click at [341, 126] on div "**********" at bounding box center [622, 310] width 577 height 538
click at [501, 133] on p "**********" at bounding box center [628, 127] width 521 height 12
drag, startPoint x: 555, startPoint y: 237, endPoint x: 498, endPoint y: 235, distance: 56.9
click at [498, 235] on div "**********" at bounding box center [628, 230] width 521 height 19
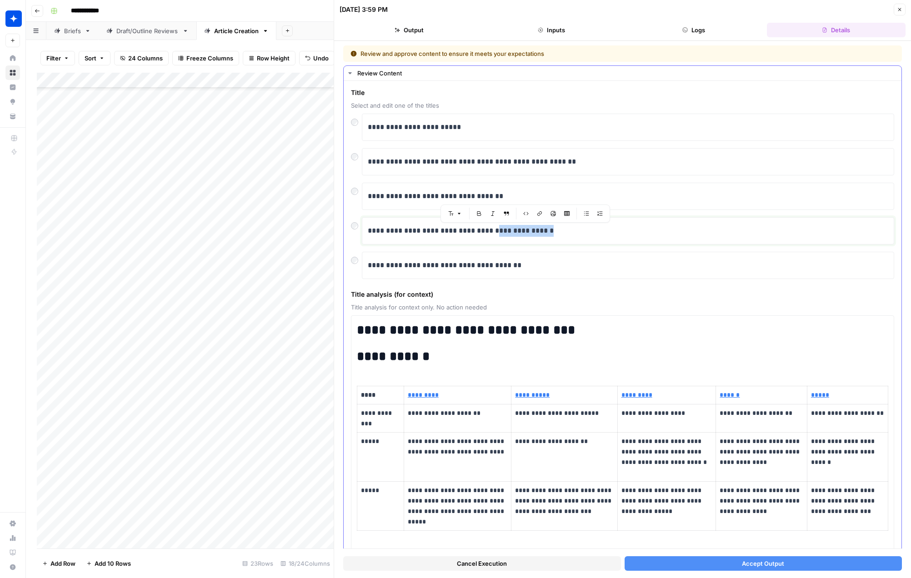
copy p "**********"
click at [472, 131] on p "**********" at bounding box center [628, 127] width 521 height 12
click at [412, 129] on p "**********" at bounding box center [628, 127] width 521 height 12
click at [566, 129] on p "**********" at bounding box center [628, 127] width 521 height 12
drag, startPoint x: 457, startPoint y: 128, endPoint x: 354, endPoint y: 126, distance: 102.8
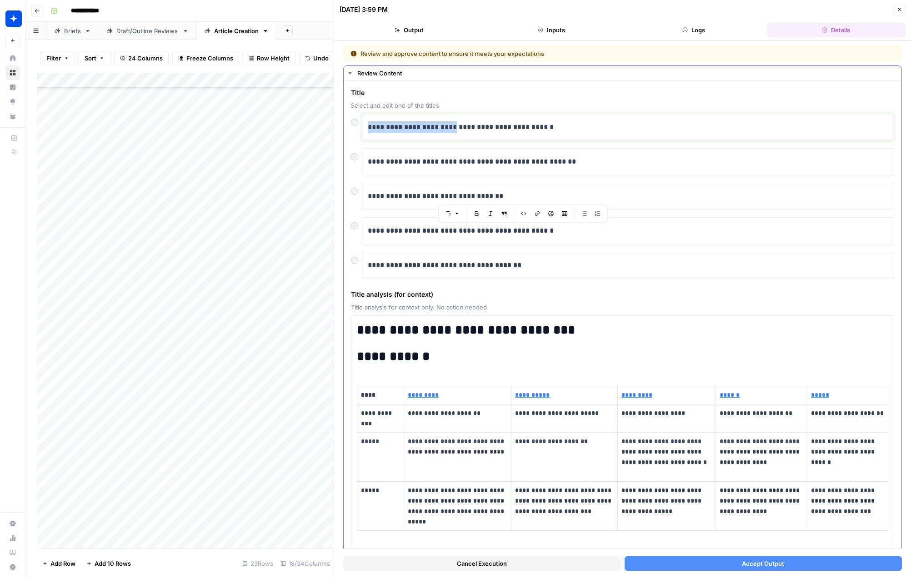
click at [354, 126] on div "**********" at bounding box center [622, 127] width 543 height 27
copy p "**********"
click at [682, 567] on button "Accept Output" at bounding box center [764, 564] width 278 height 15
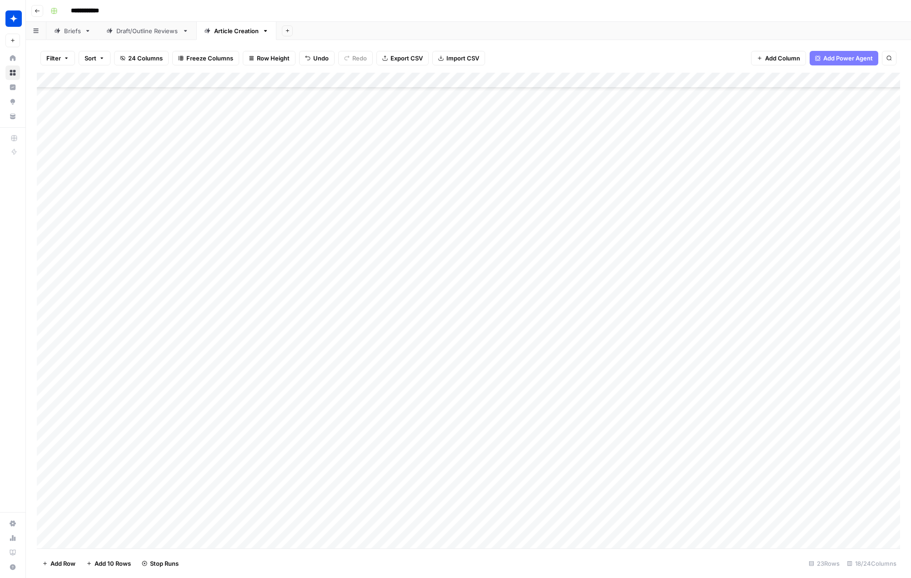
click at [545, 497] on div "Add Column" at bounding box center [469, 311] width 864 height 476
click at [583, 471] on div "Add Column" at bounding box center [469, 311] width 864 height 476
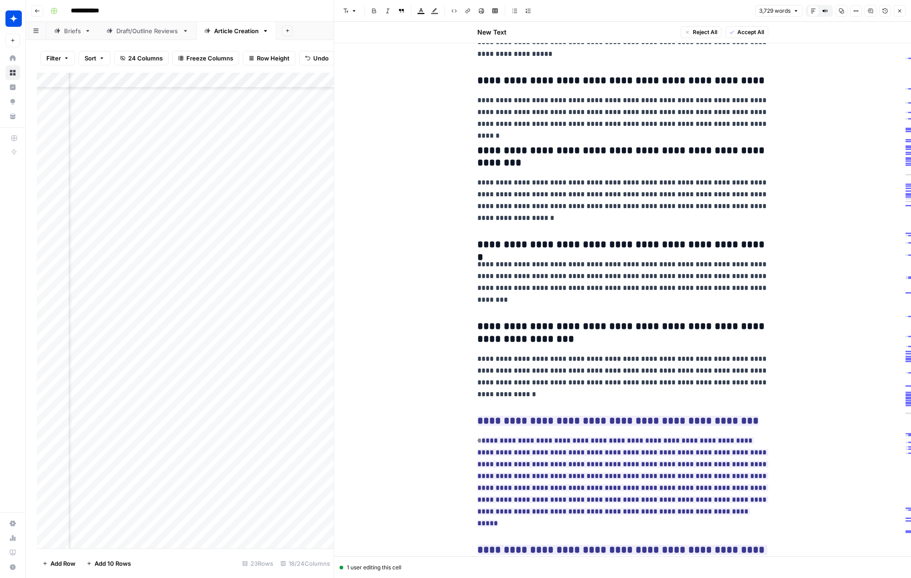
scroll to position [5707, 0]
click at [745, 33] on span "Accept All" at bounding box center [751, 32] width 27 height 8
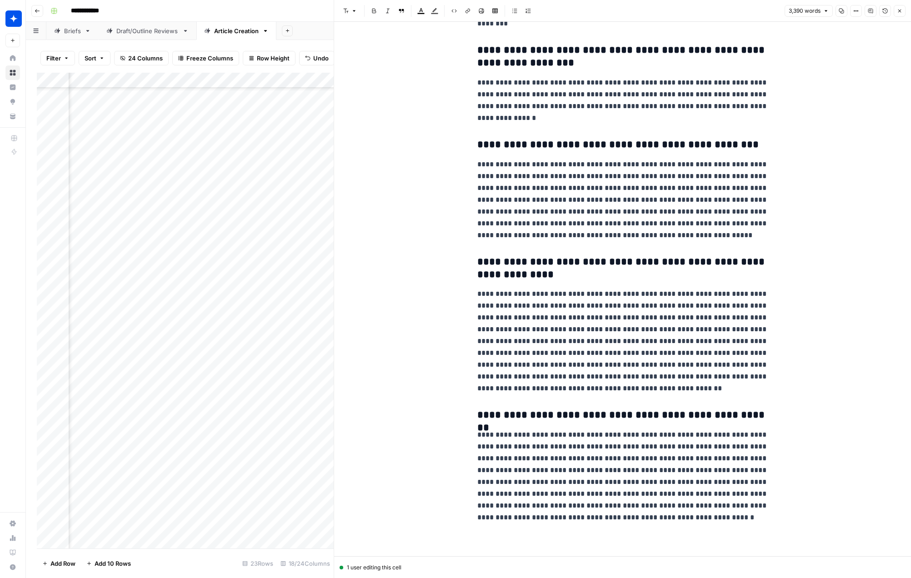
scroll to position [5565, 0]
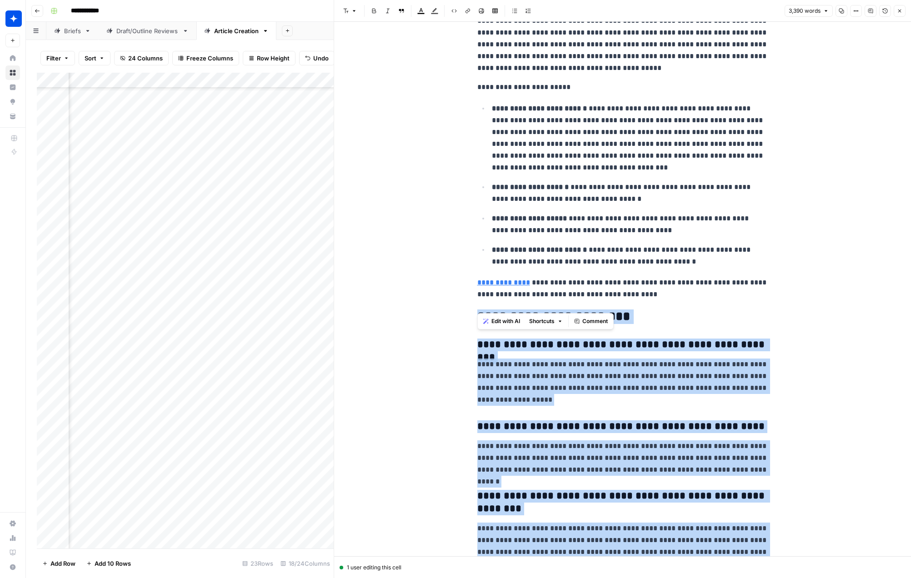
drag, startPoint x: 694, startPoint y: 531, endPoint x: 475, endPoint y: 339, distance: 291.0
click at [506, 318] on span "Edit with AI" at bounding box center [506, 321] width 29 height 8
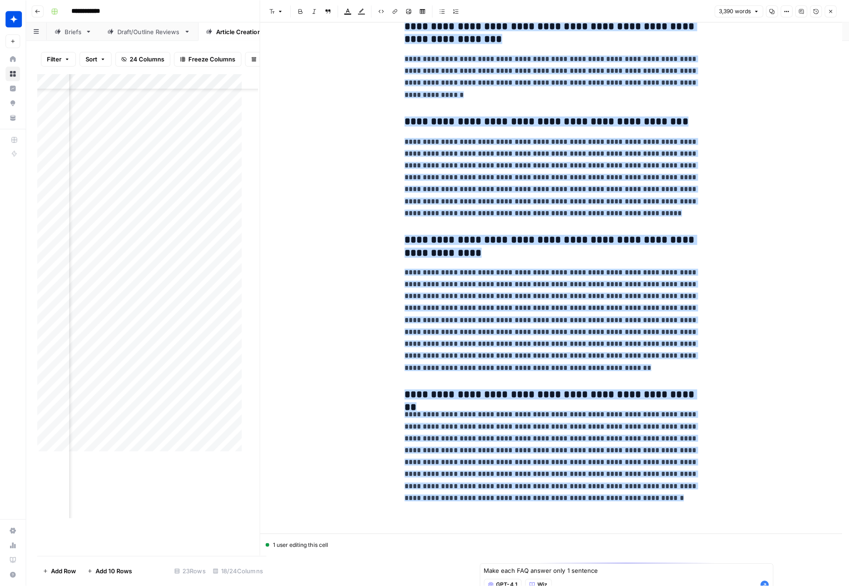
scroll to position [5558, 0]
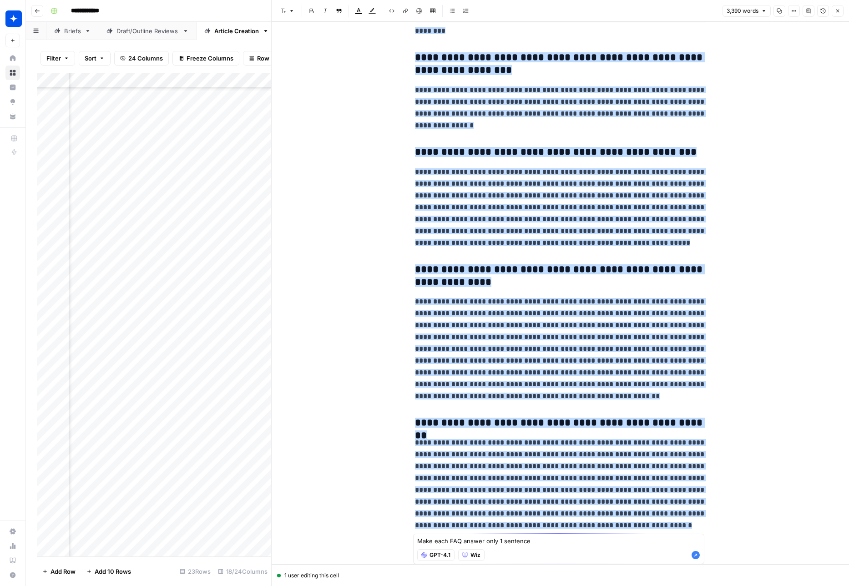
type textarea "Make each FAQ answer only 1 sentence"
click at [695, 553] on icon "button" at bounding box center [695, 555] width 8 height 8
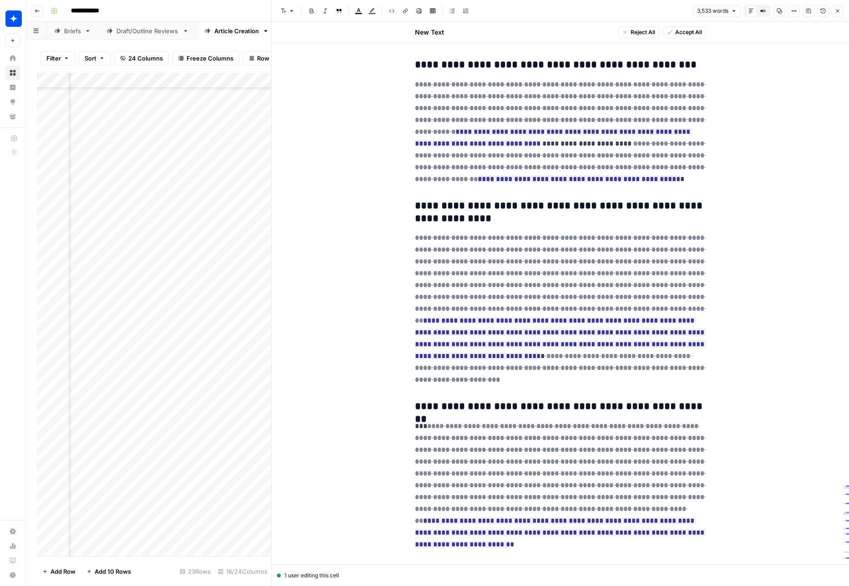
scroll to position [5745, 0]
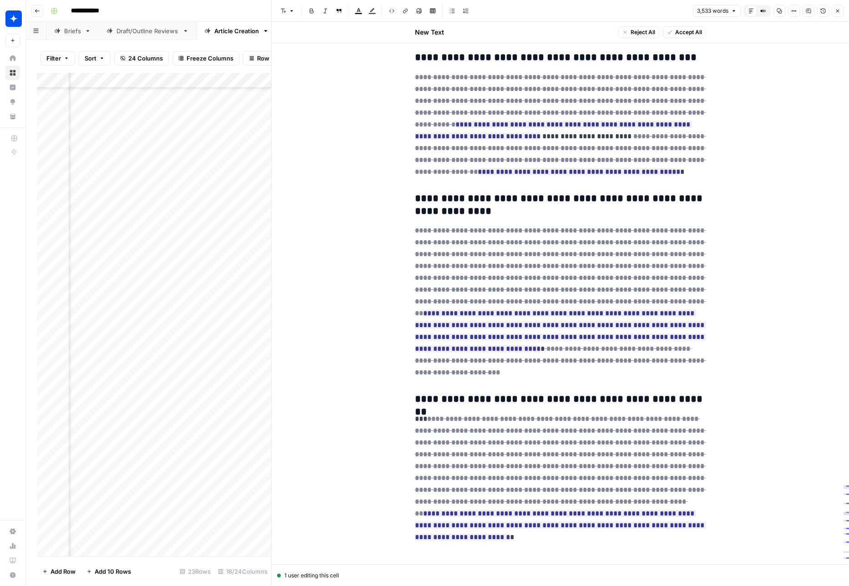
click at [679, 32] on span "Accept All" at bounding box center [688, 32] width 27 height 8
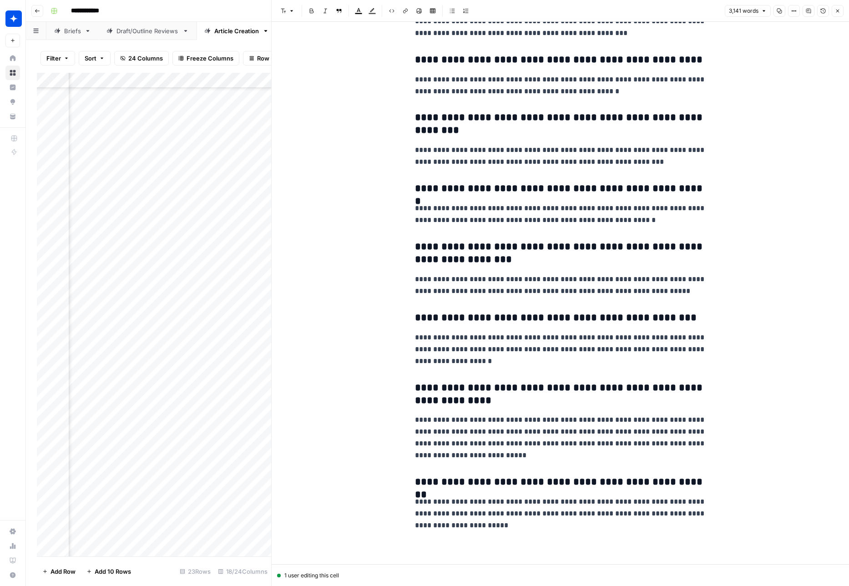
scroll to position [5276, 0]
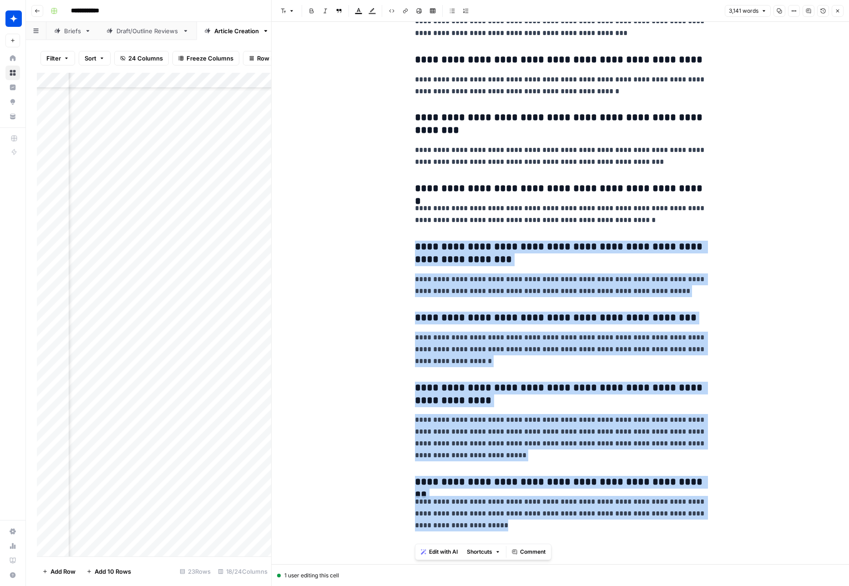
drag, startPoint x: 410, startPoint y: 253, endPoint x: 607, endPoint y: 563, distance: 366.8
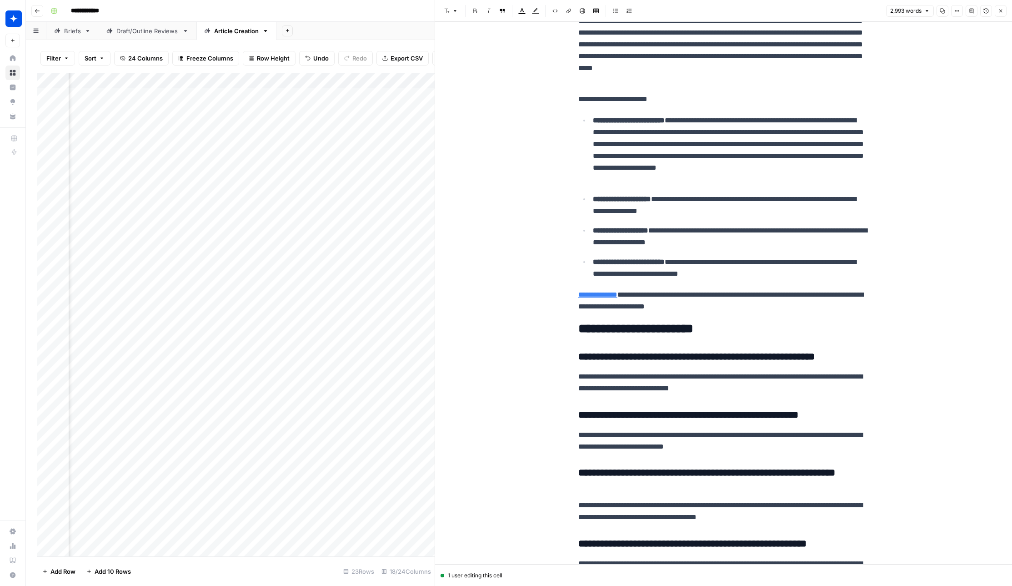
scroll to position [0, 771]
click at [215, 189] on div "Add Column" at bounding box center [236, 314] width 398 height 483
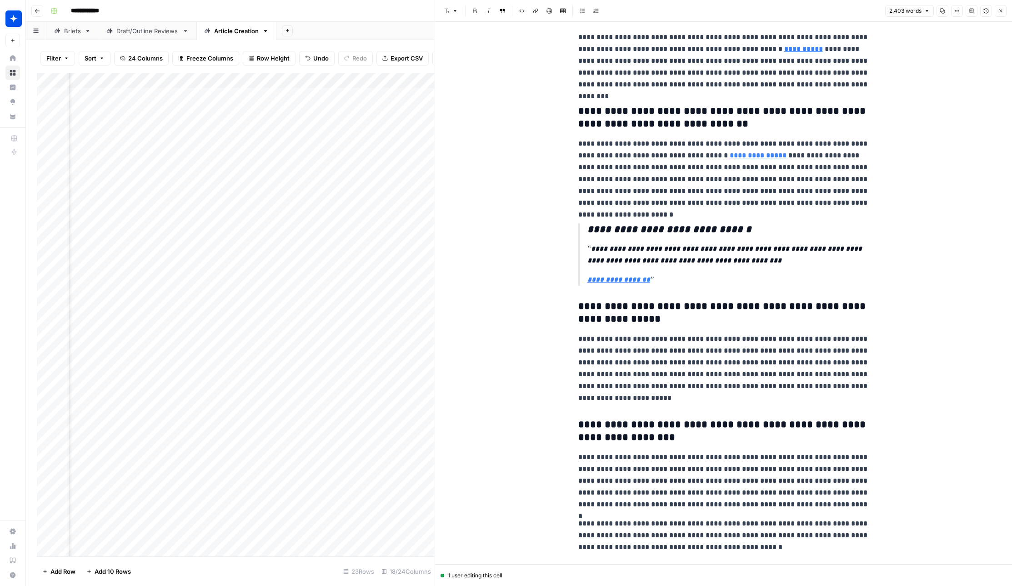
scroll to position [3675, 0]
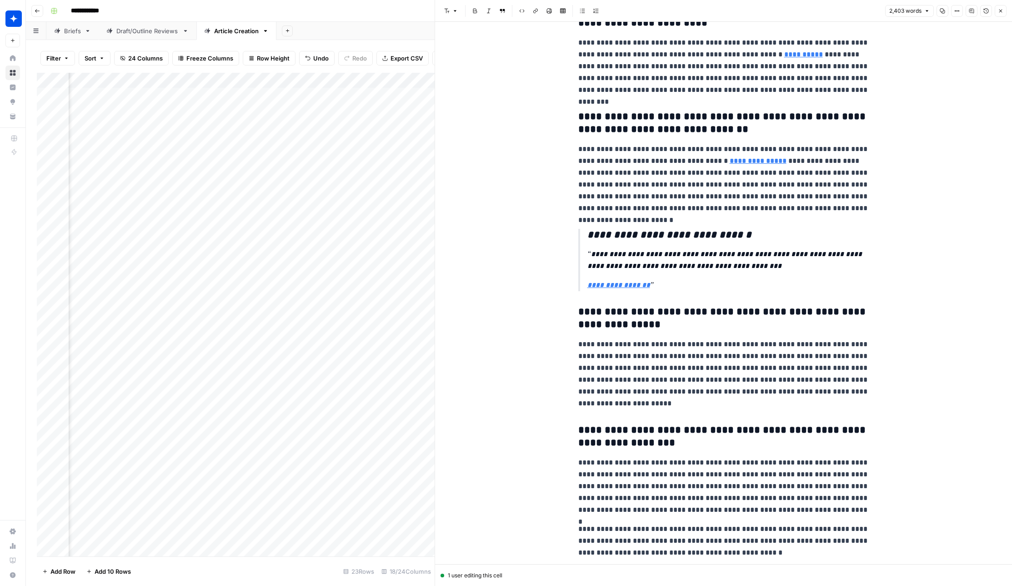
click at [911, 11] on icon "button" at bounding box center [1000, 10] width 5 height 5
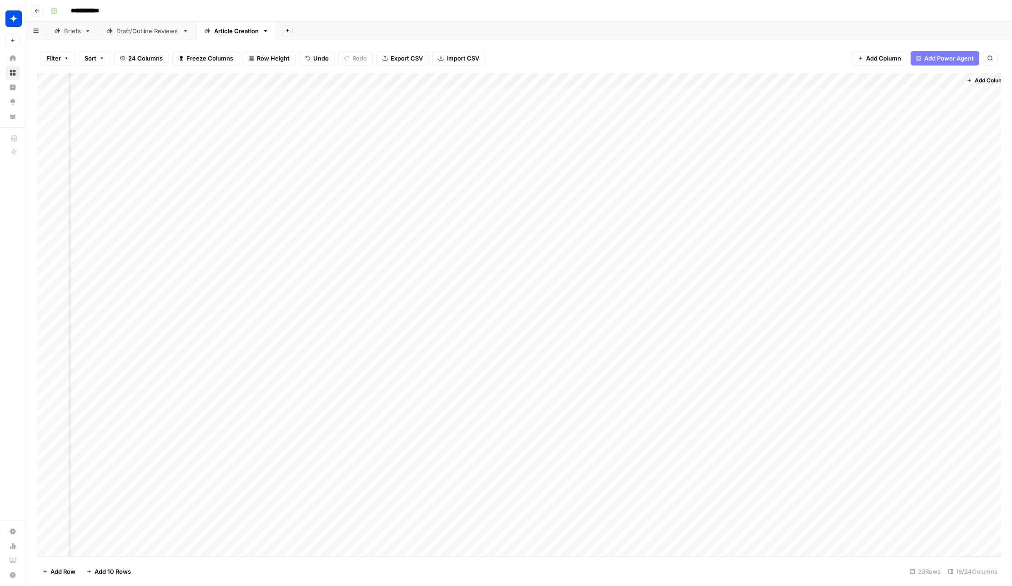
scroll to position [0, 675]
click at [312, 141] on div "Add Column" at bounding box center [519, 314] width 965 height 483
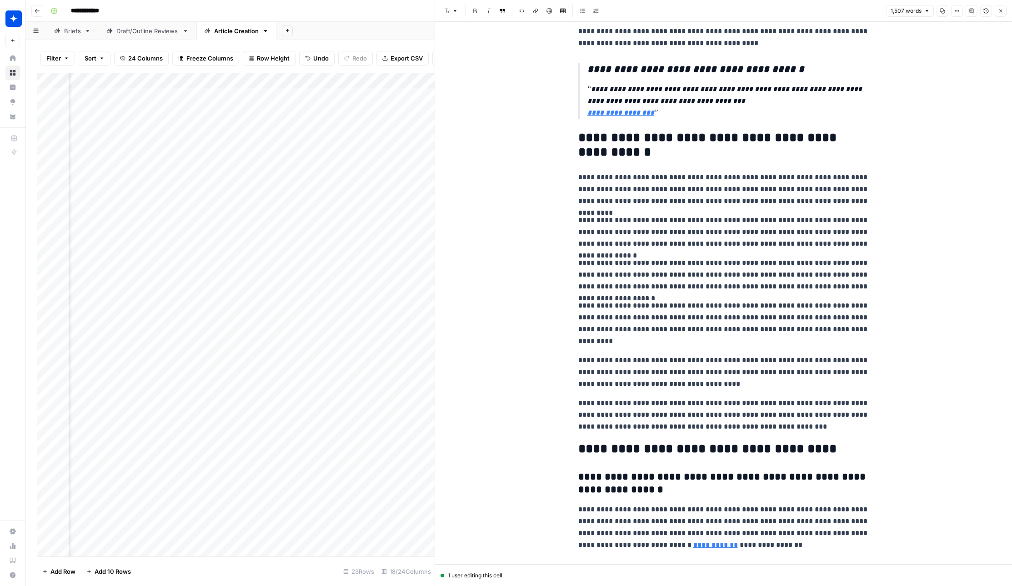
scroll to position [2026, 0]
click at [911, 14] on button "Close" at bounding box center [1001, 11] width 12 height 12
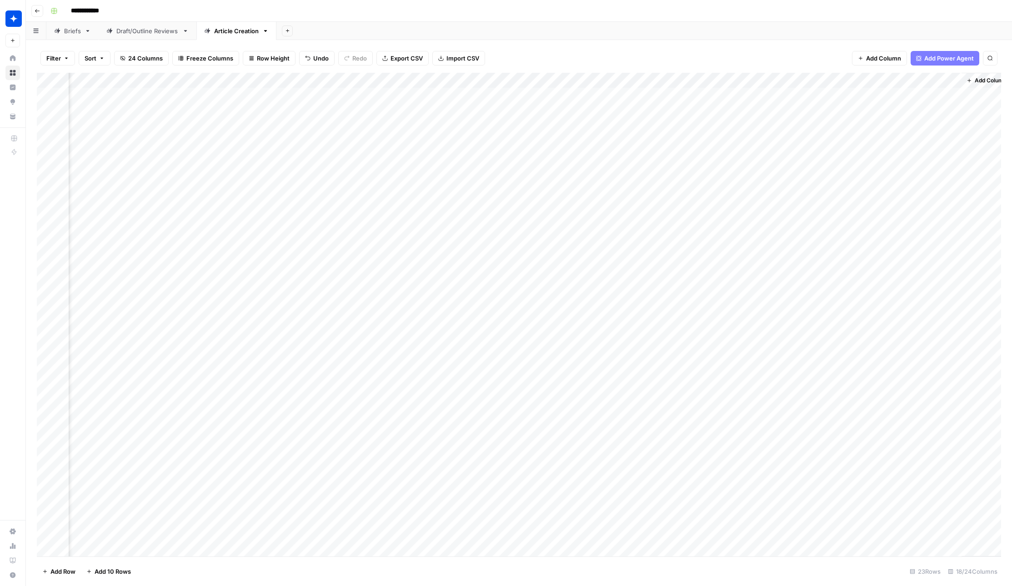
scroll to position [90, 675]
click at [706, 478] on div "Add Column" at bounding box center [519, 314] width 965 height 483
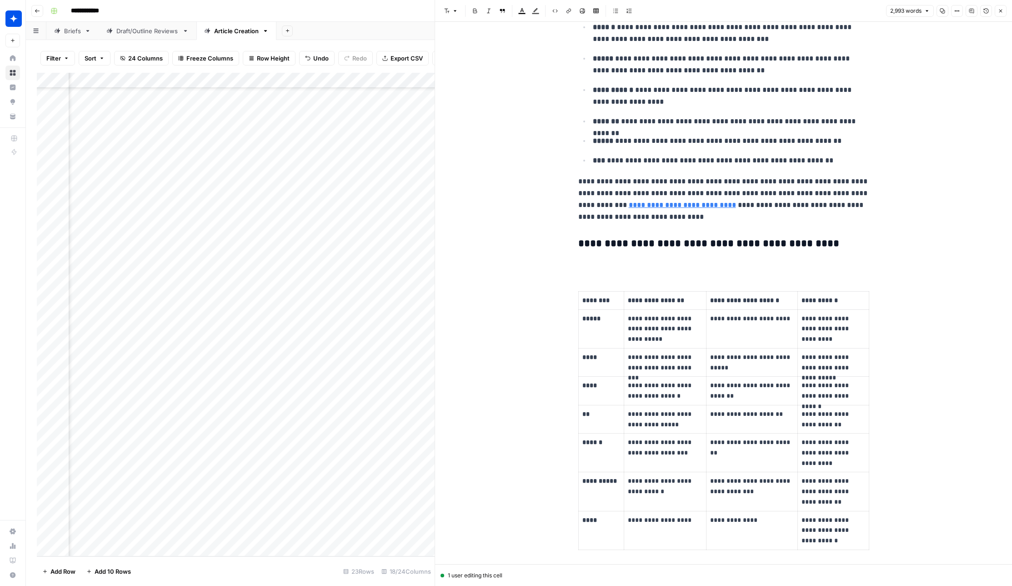
scroll to position [2008, 0]
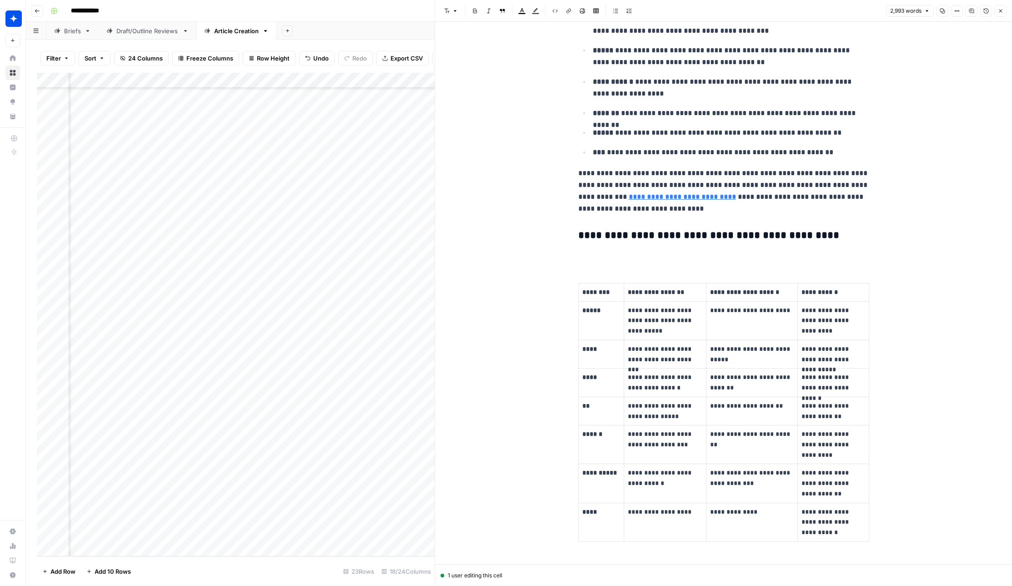
click at [591, 261] on p at bounding box center [723, 255] width 291 height 12
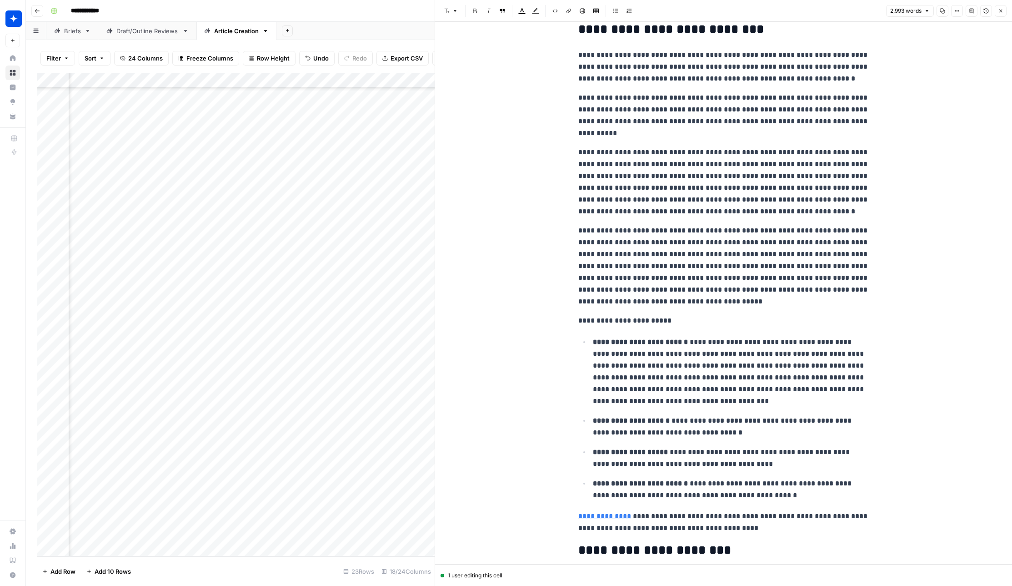
scroll to position [4667, 0]
click at [911, 11] on icon "button" at bounding box center [1000, 10] width 5 height 5
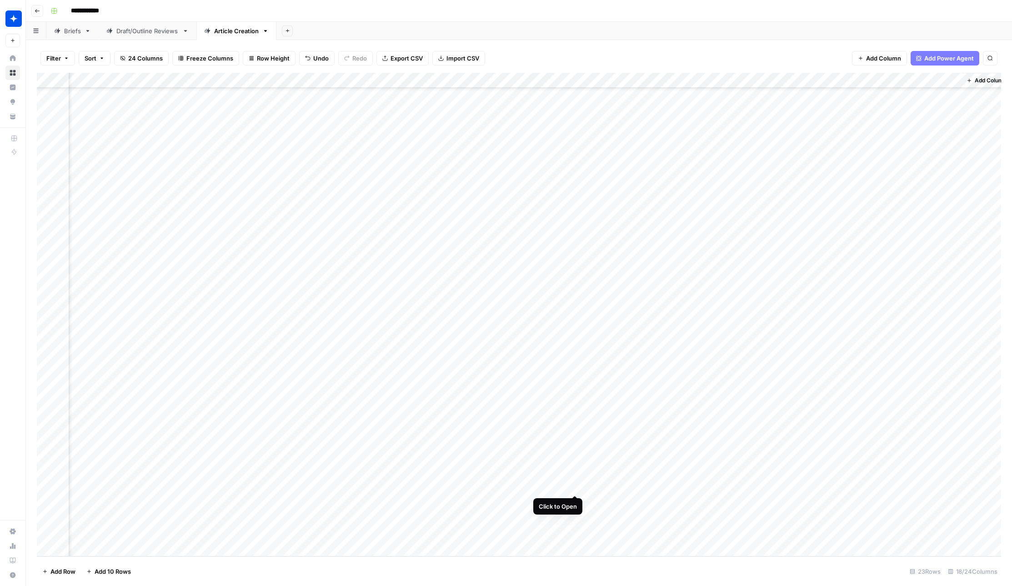
click at [574, 477] on div "Add Column" at bounding box center [519, 314] width 965 height 483
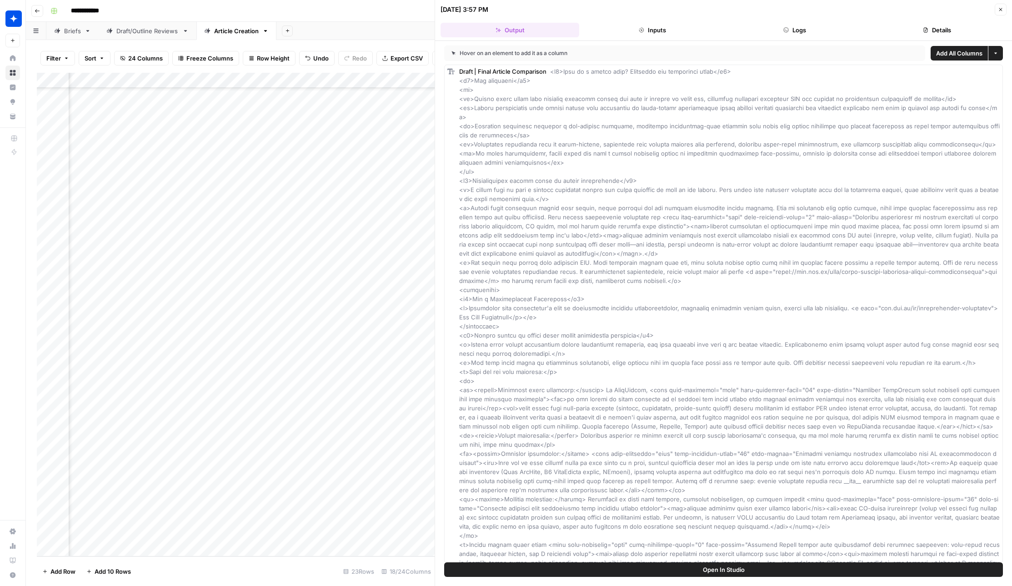
click at [911, 9] on icon "button" at bounding box center [1000, 9] width 5 height 5
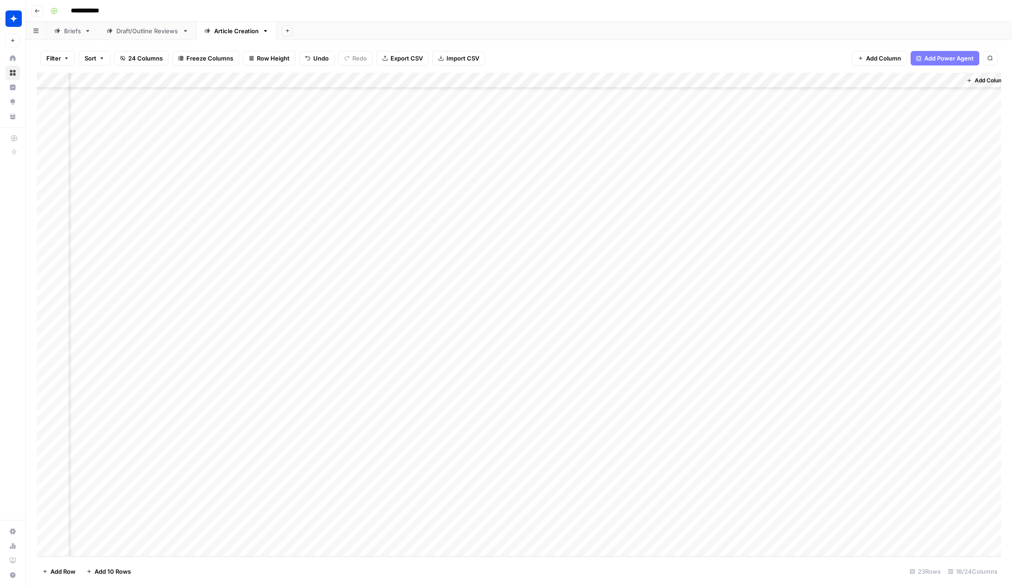
click at [311, 476] on div "Add Column" at bounding box center [519, 314] width 965 height 483
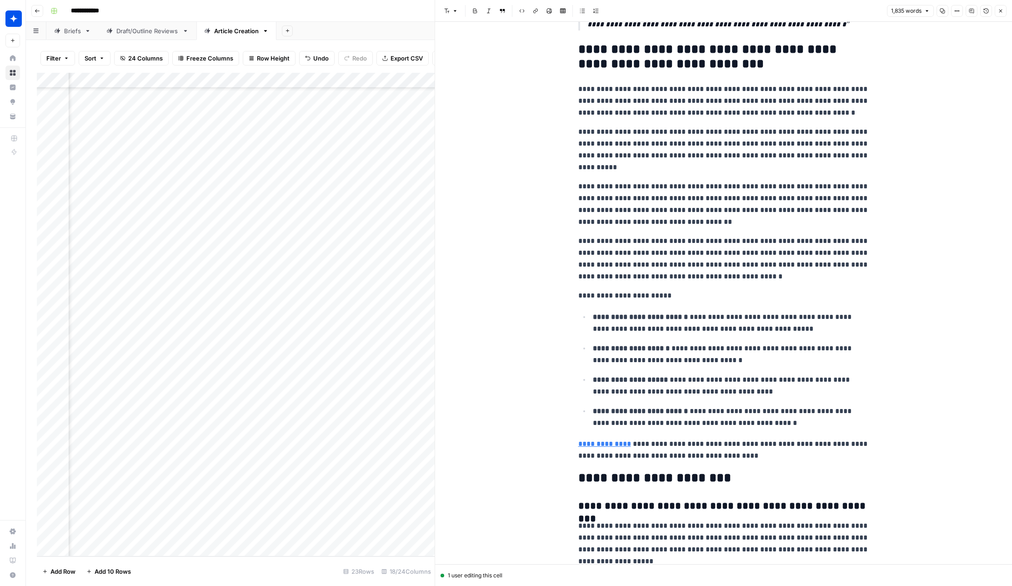
scroll to position [2635, 0]
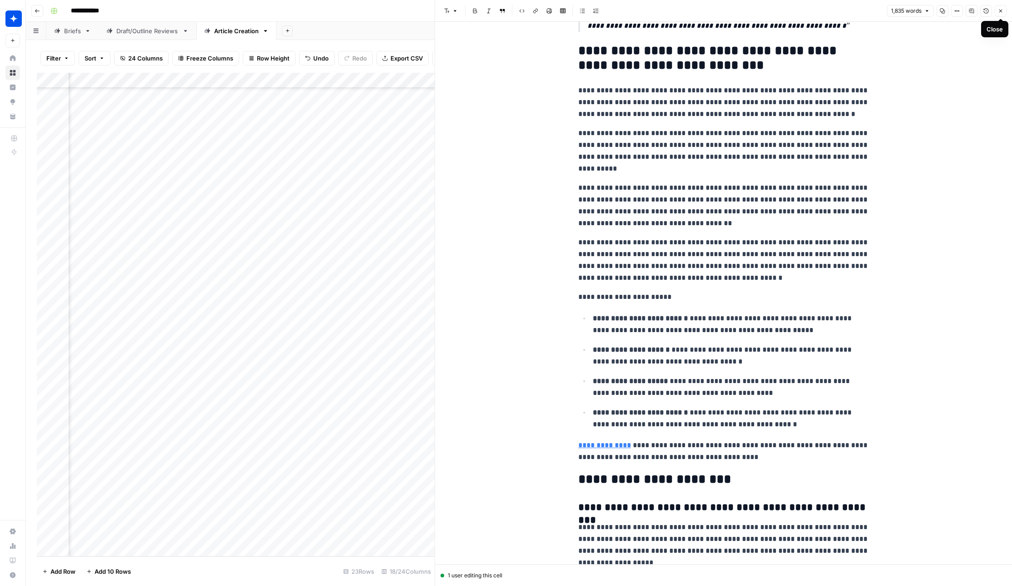
click at [911, 12] on button "Close" at bounding box center [1001, 11] width 12 height 12
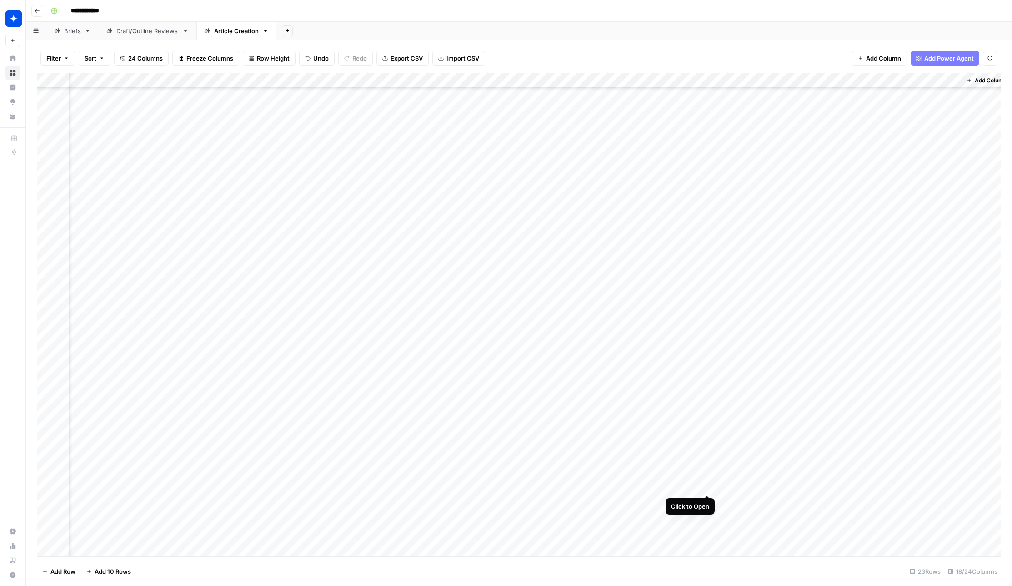
click at [709, 476] on div "Add Column" at bounding box center [519, 314] width 965 height 483
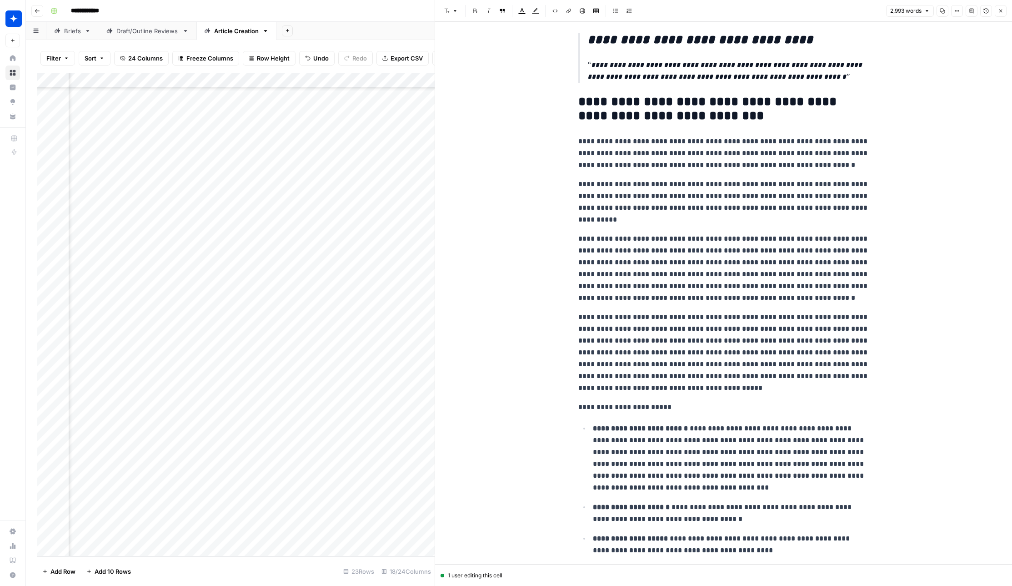
scroll to position [4579, 0]
click at [911, 13] on icon "button" at bounding box center [1000, 10] width 5 height 5
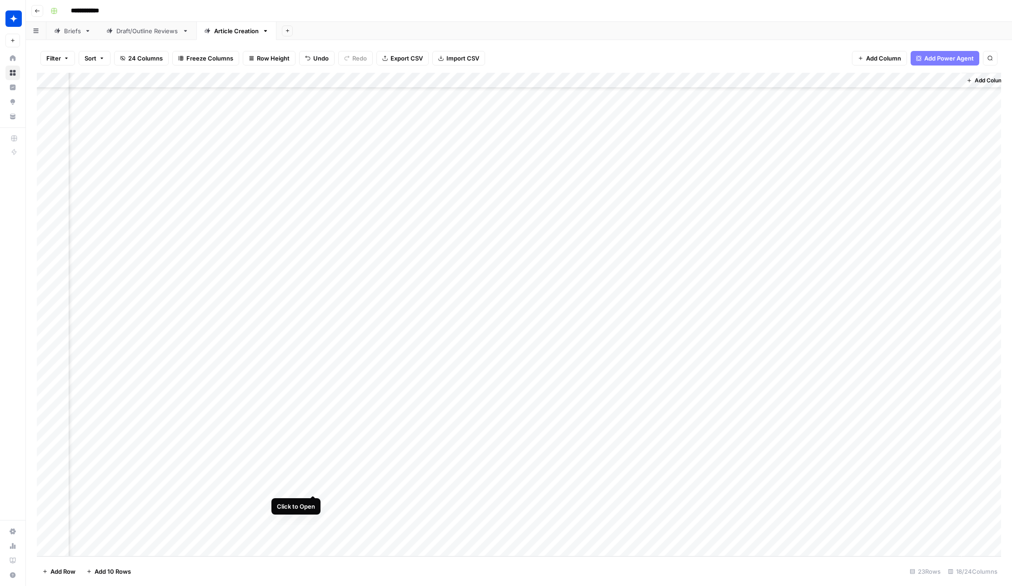
click at [311, 478] on div "Add Column" at bounding box center [519, 314] width 965 height 483
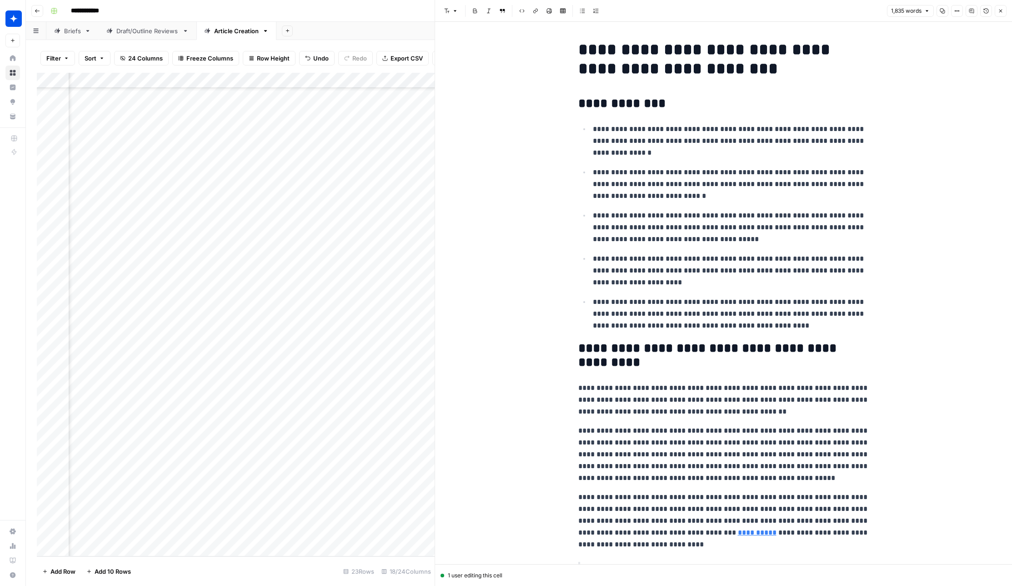
click at [911, 9] on icon "button" at bounding box center [1000, 10] width 5 height 5
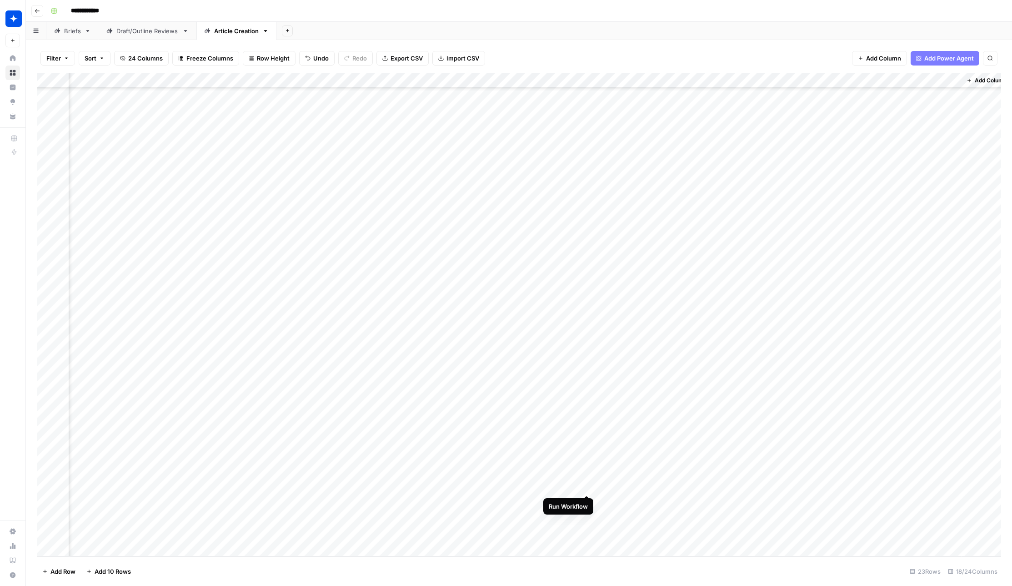
click at [588, 479] on div "Add Column" at bounding box center [519, 314] width 965 height 483
click at [696, 361] on div "Add Column" at bounding box center [519, 314] width 965 height 483
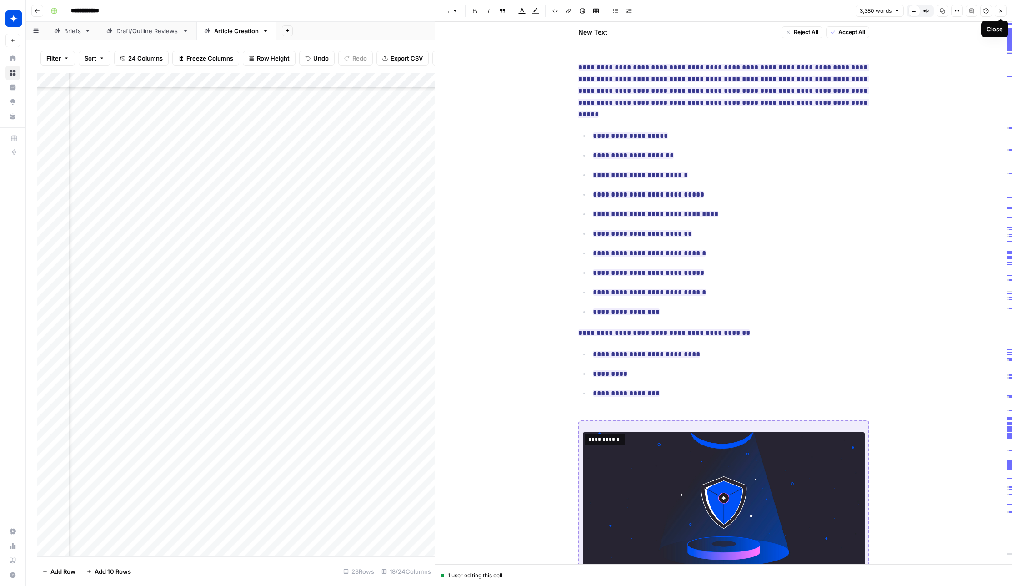
click at [911, 12] on icon "button" at bounding box center [1000, 10] width 5 height 5
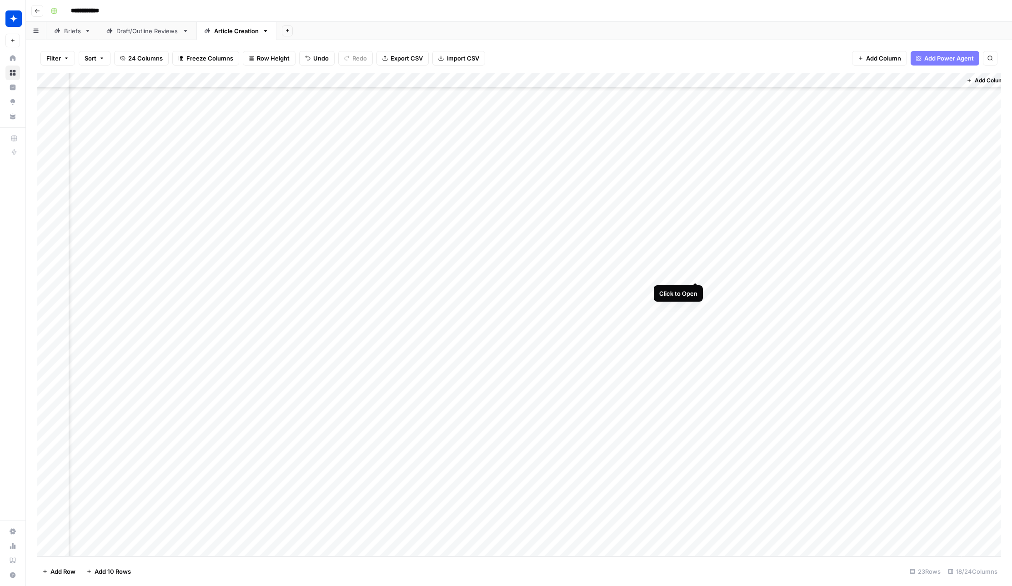
click at [694, 266] on div "Add Column" at bounding box center [519, 314] width 965 height 483
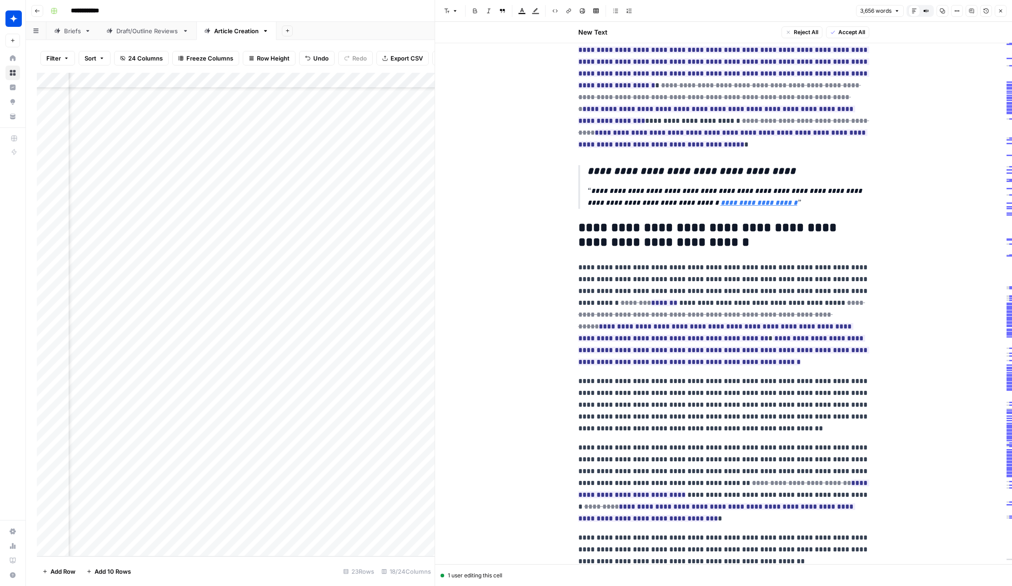
scroll to position [6054, 0]
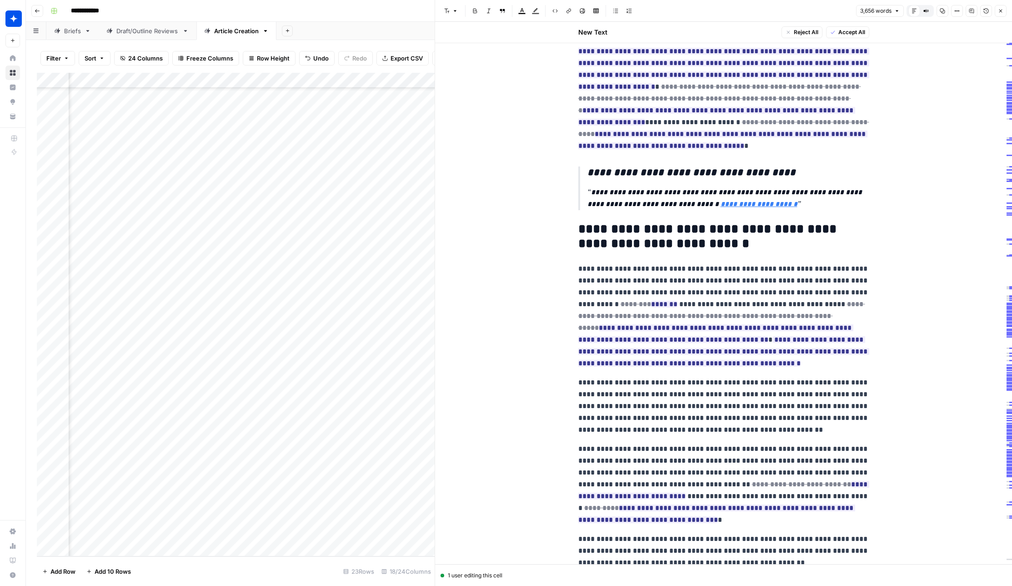
click at [911, 12] on button "Close" at bounding box center [1001, 11] width 12 height 12
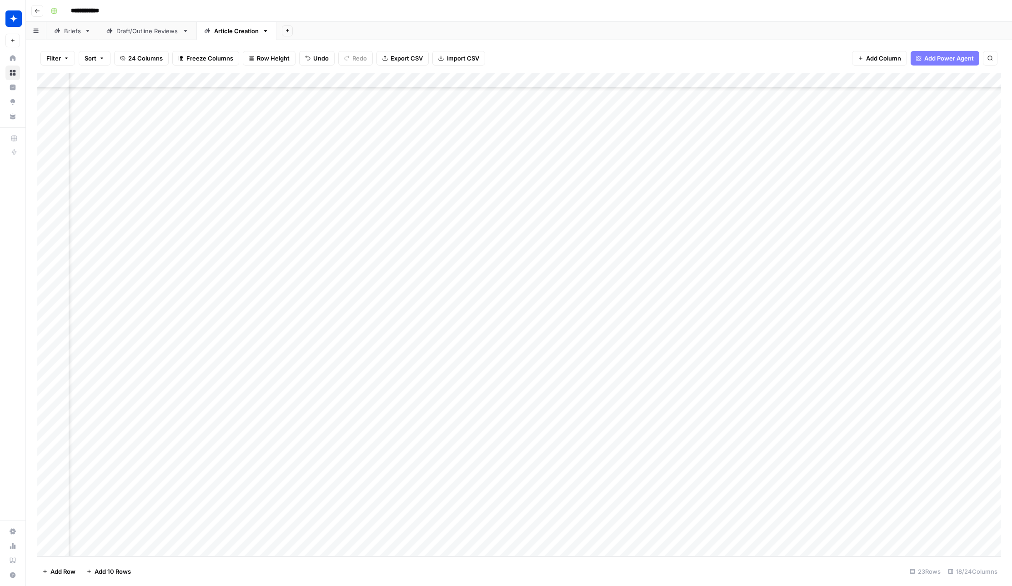
scroll to position [90, 0]
click at [544, 523] on div "Add Column" at bounding box center [519, 314] width 965 height 483
click at [794, 502] on div "Add Column" at bounding box center [519, 314] width 965 height 483
click at [685, 265] on div "Add Column" at bounding box center [519, 314] width 965 height 483
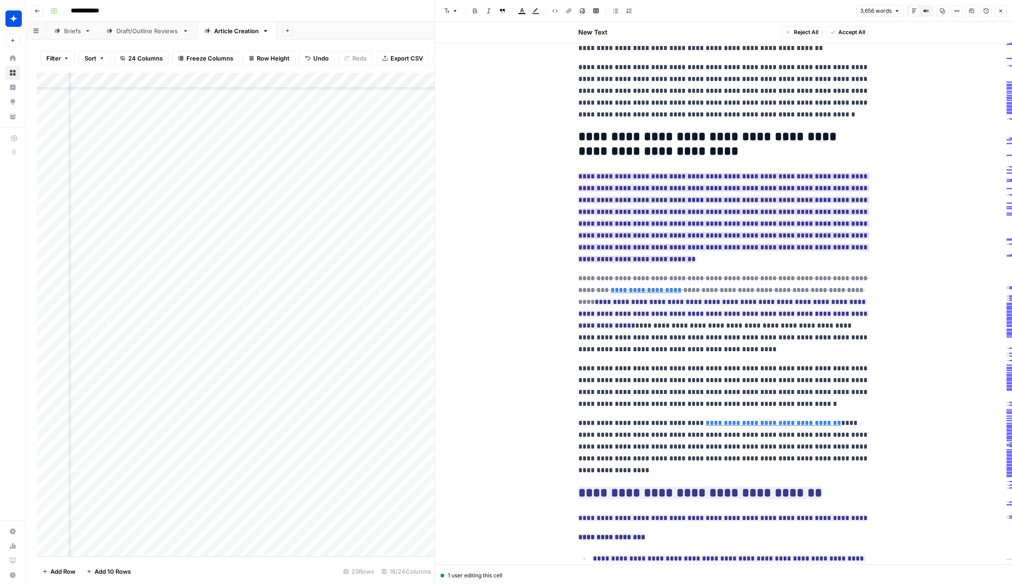
scroll to position [386, 0]
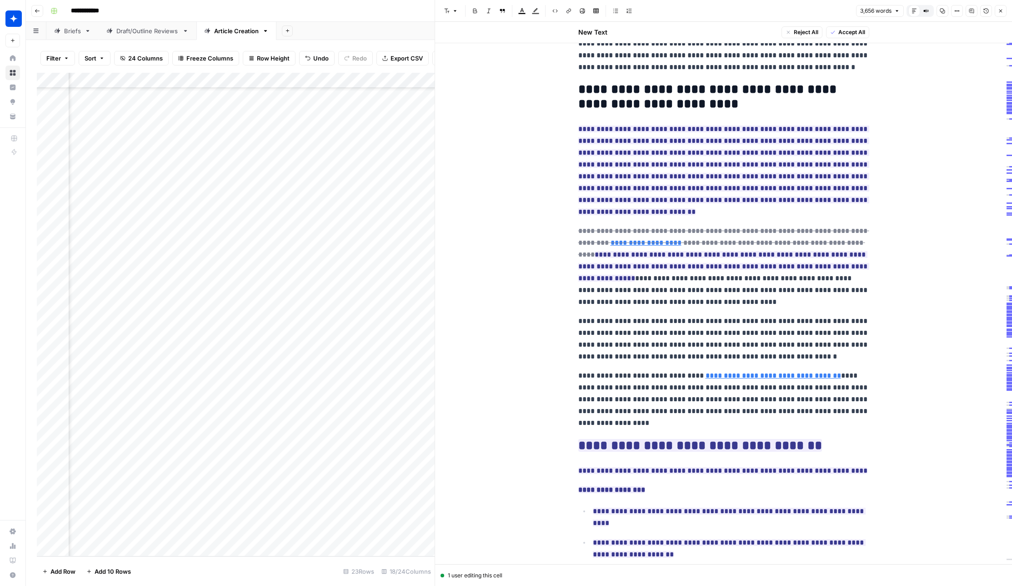
click at [911, 11] on icon "button" at bounding box center [1001, 11] width 3 height 3
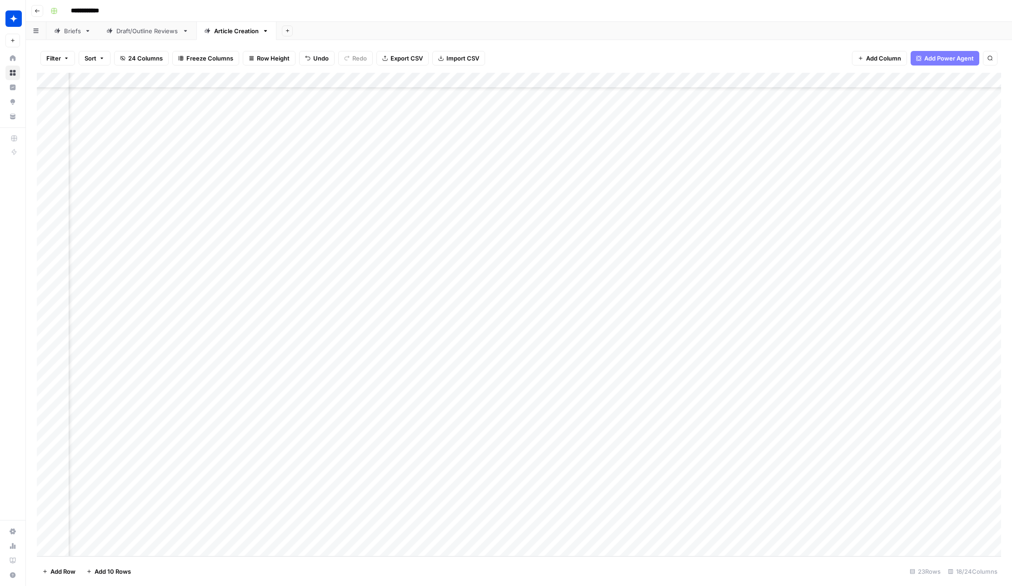
scroll to position [90, 686]
click at [301, 146] on div "Add Column" at bounding box center [519, 314] width 965 height 483
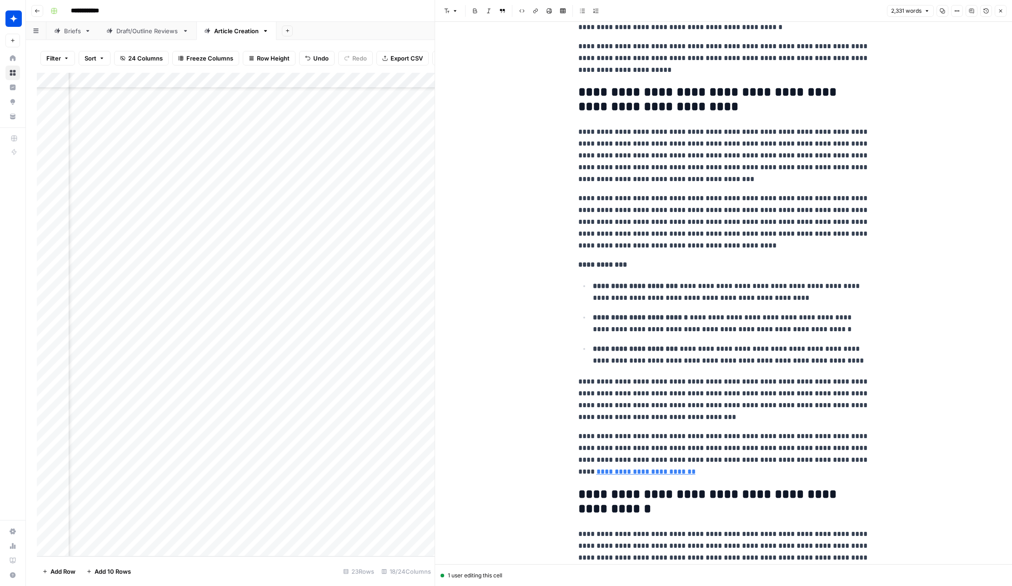
scroll to position [3379, 0]
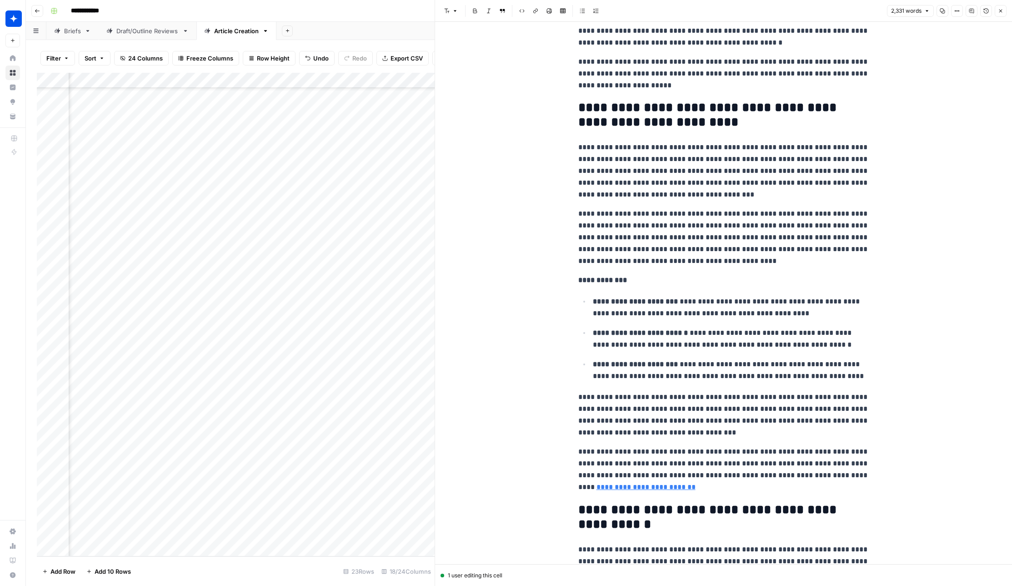
click at [911, 11] on icon "button" at bounding box center [1001, 11] width 3 height 3
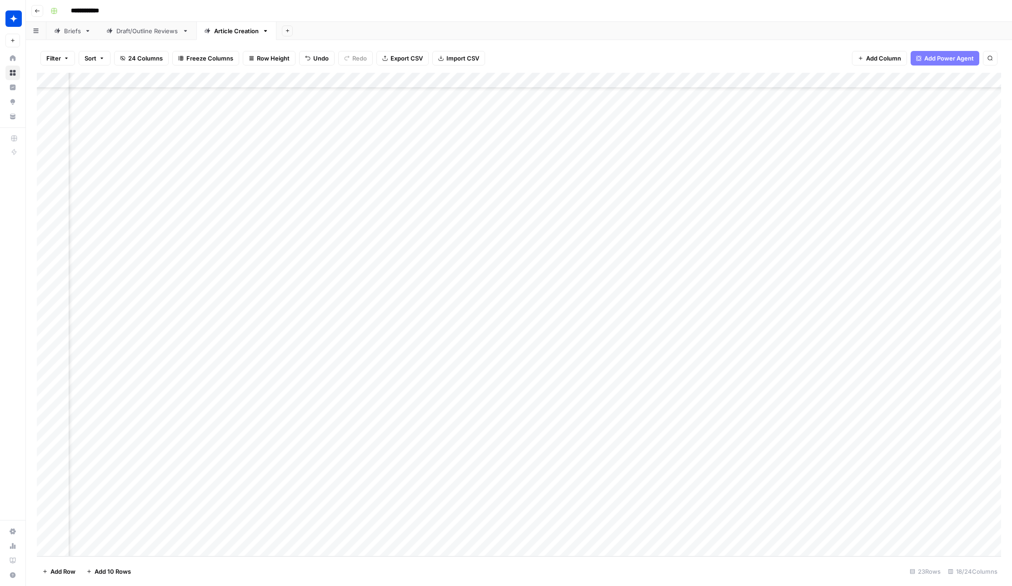
scroll to position [90, 0]
click at [492, 478] on div "Add Column" at bounding box center [519, 314] width 965 height 483
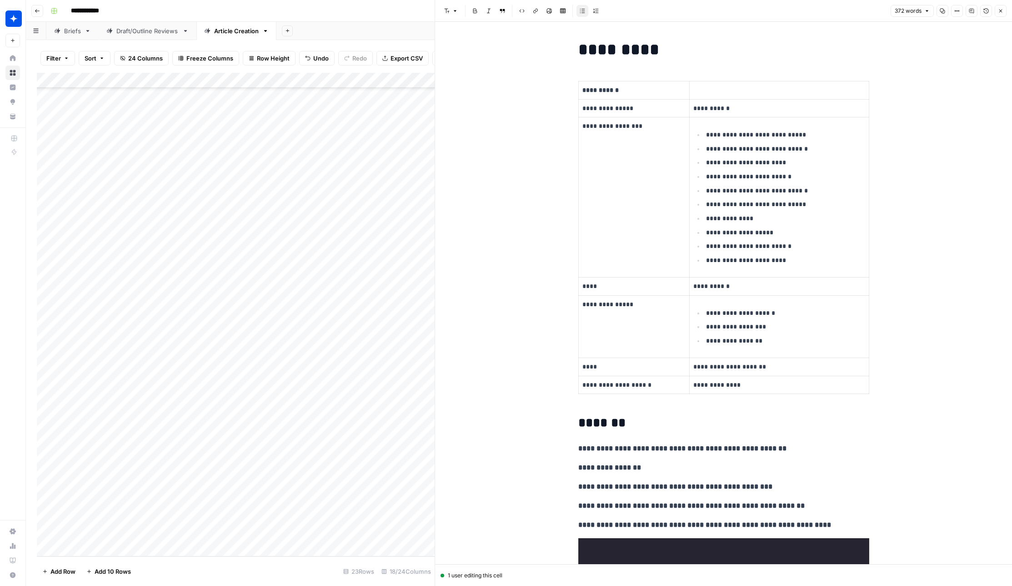
drag, startPoint x: 1001, startPoint y: 12, endPoint x: 990, endPoint y: 24, distance: 16.1
click at [911, 12] on icon "button" at bounding box center [1000, 10] width 5 height 5
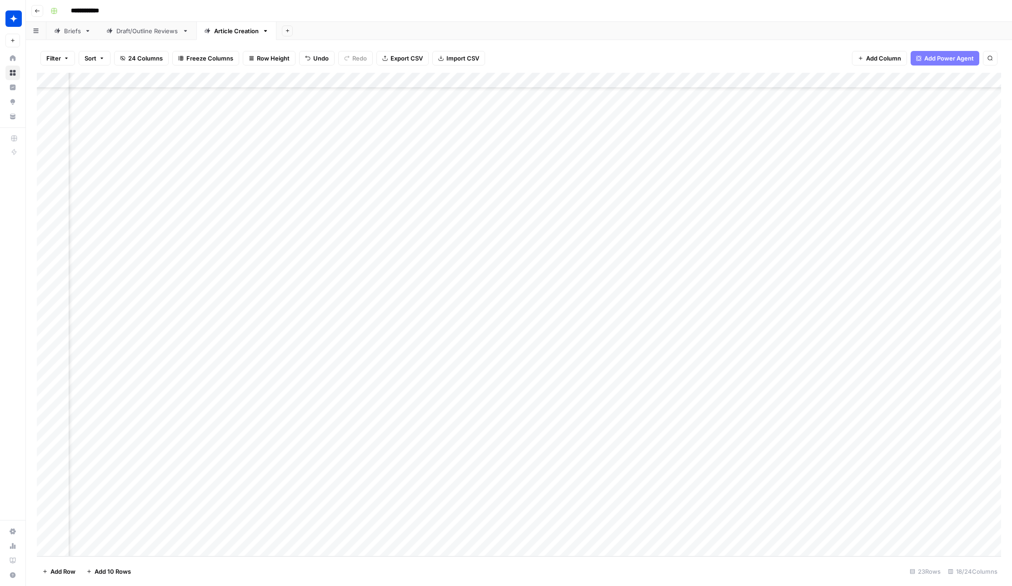
scroll to position [90, 686]
click at [302, 478] on div "Add Column" at bounding box center [519, 314] width 965 height 483
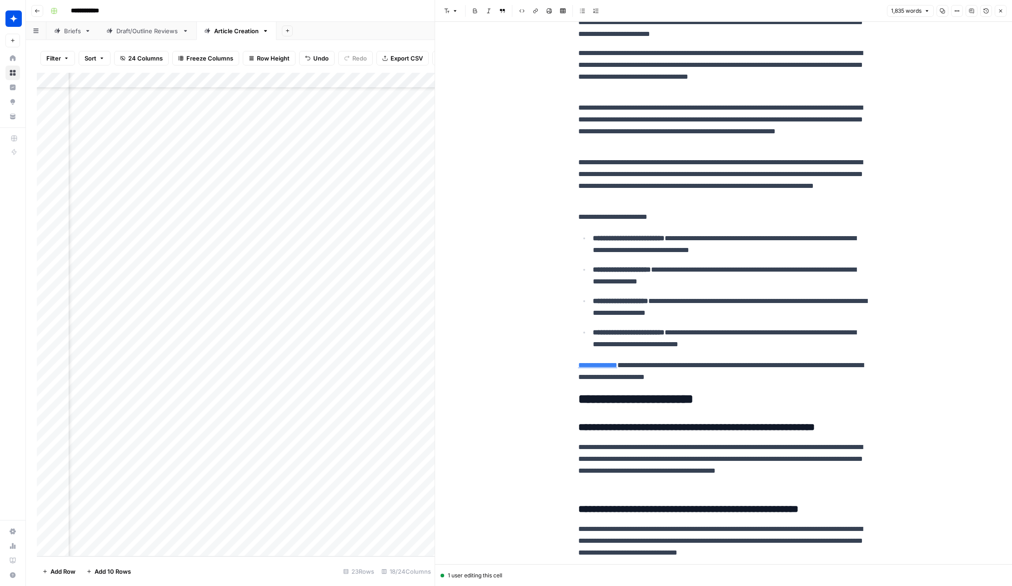
scroll to position [2981, 0]
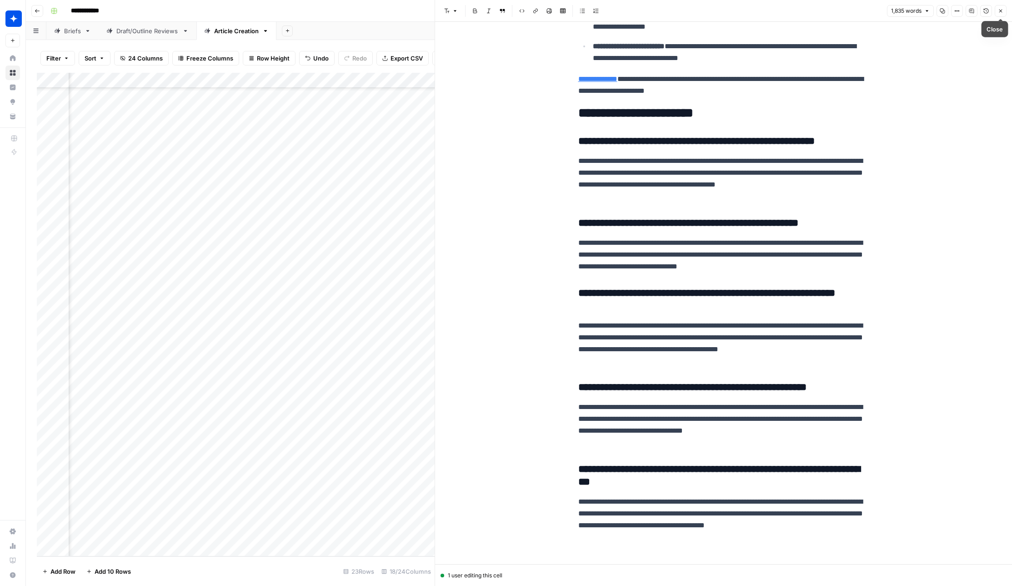
click at [911, 12] on icon "button" at bounding box center [1000, 10] width 5 height 5
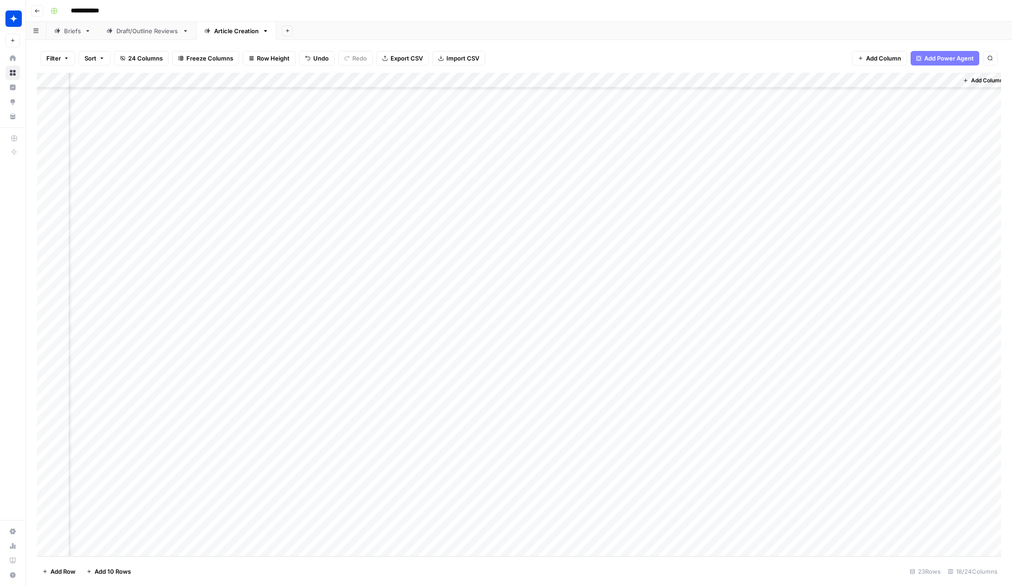
scroll to position [90, 675]
click at [584, 478] on div "Add Column" at bounding box center [519, 314] width 965 height 483
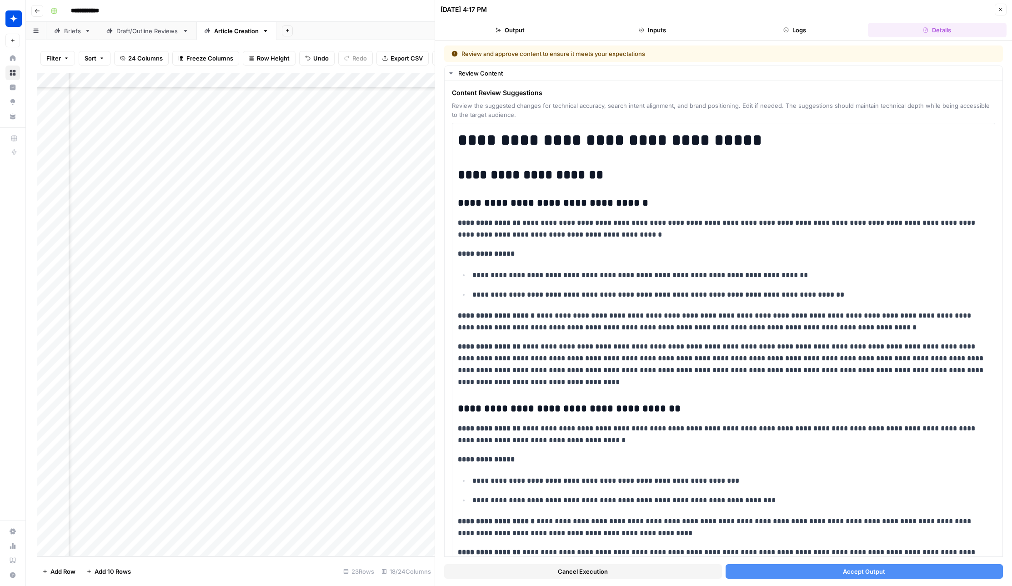
click at [836, 572] on button "Accept Output" at bounding box center [865, 571] width 278 height 15
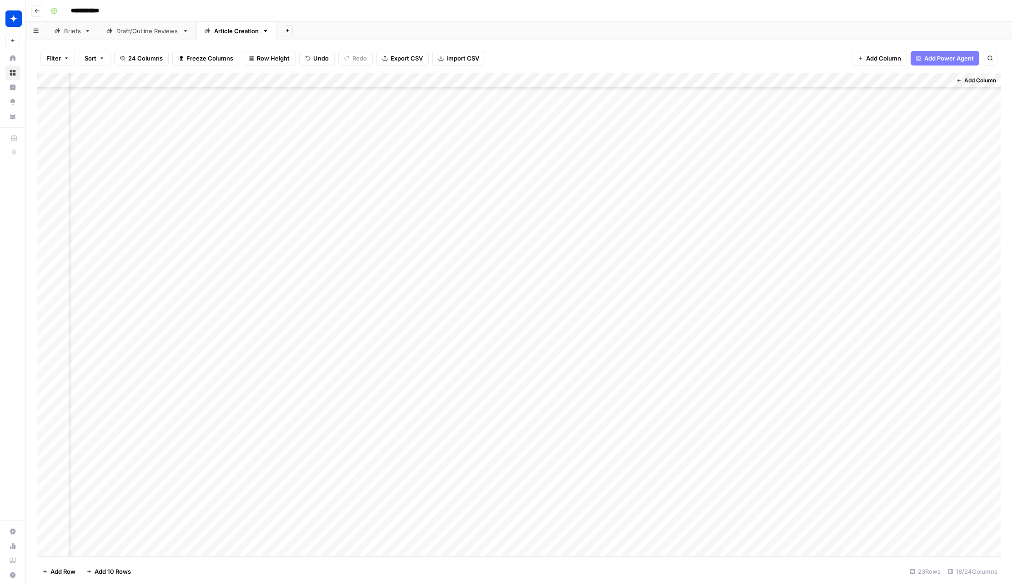
scroll to position [89, 686]
click at [304, 456] on div "Add Column" at bounding box center [519, 314] width 965 height 483
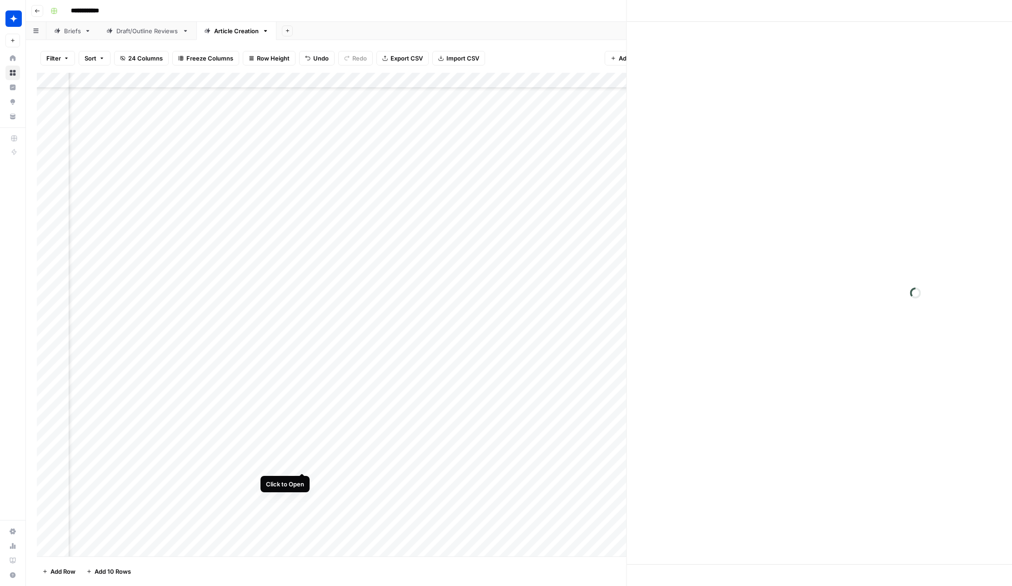
scroll to position [89, 679]
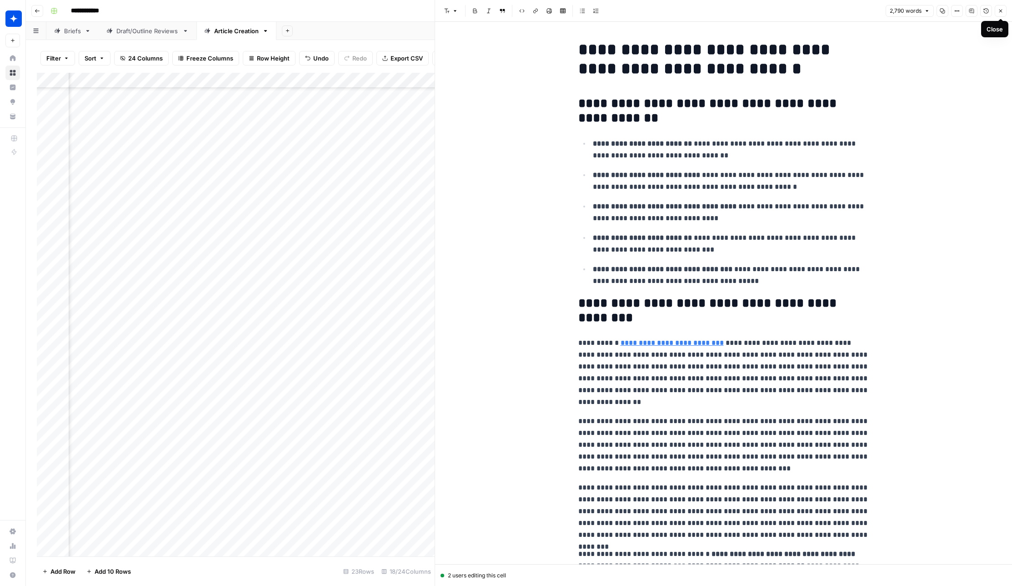
click at [911, 14] on button "Close" at bounding box center [1001, 11] width 12 height 12
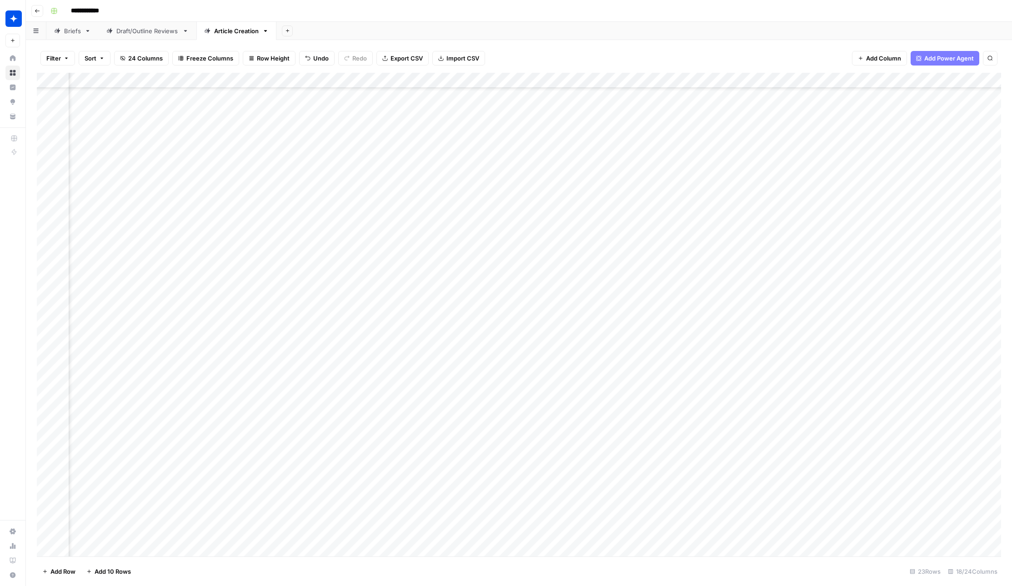
scroll to position [90, 247]
click at [493, 525] on div "Add Column" at bounding box center [519, 314] width 965 height 483
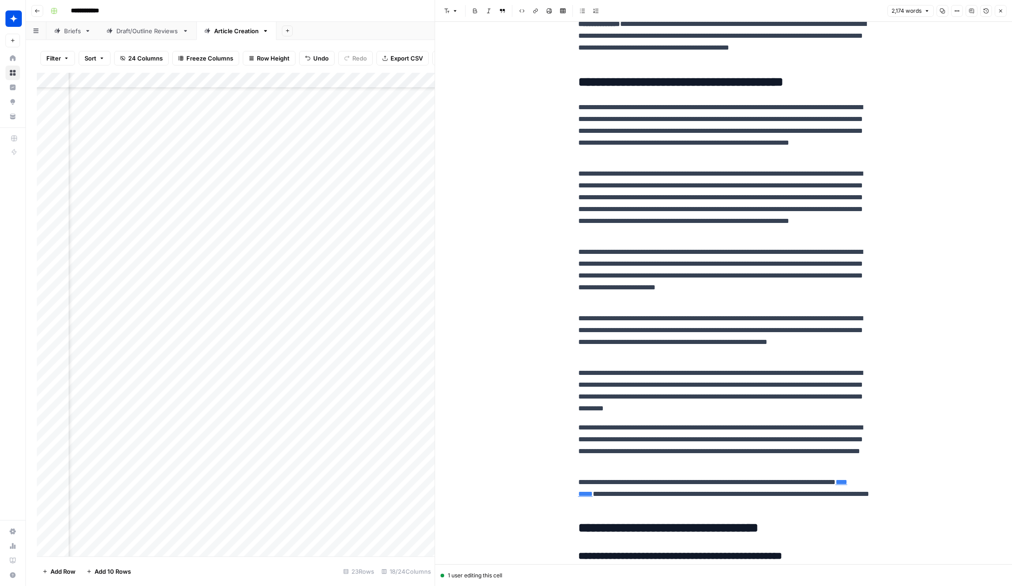
scroll to position [2930, 0]
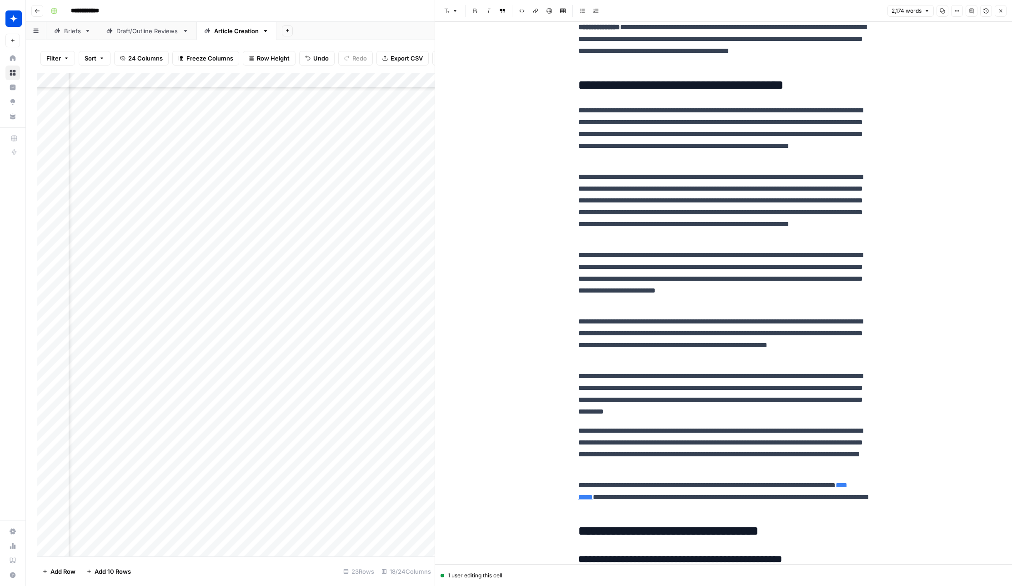
click at [911, 14] on button "Close" at bounding box center [1001, 11] width 12 height 12
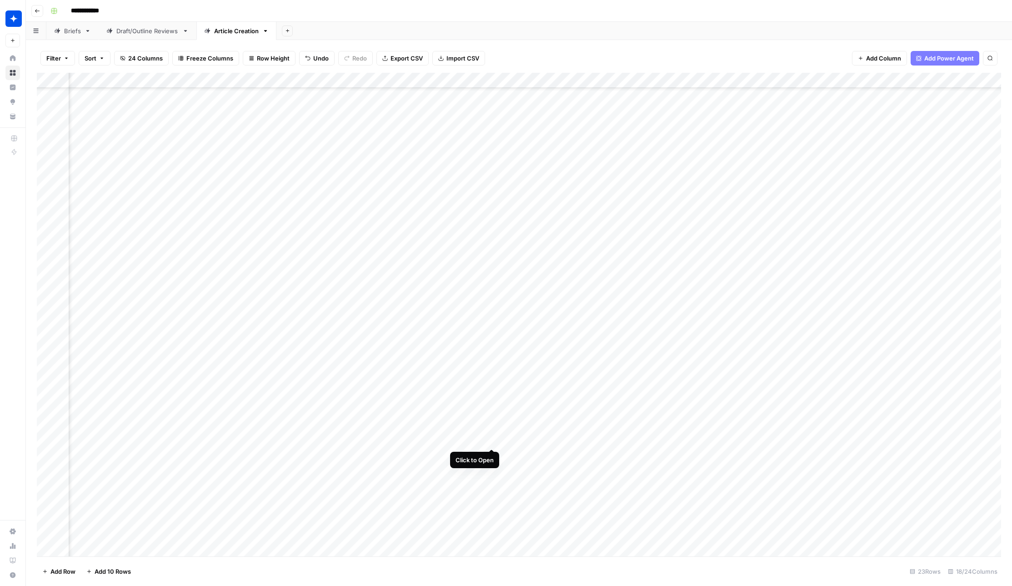
click at [489, 432] on div "Add Column" at bounding box center [519, 314] width 965 height 483
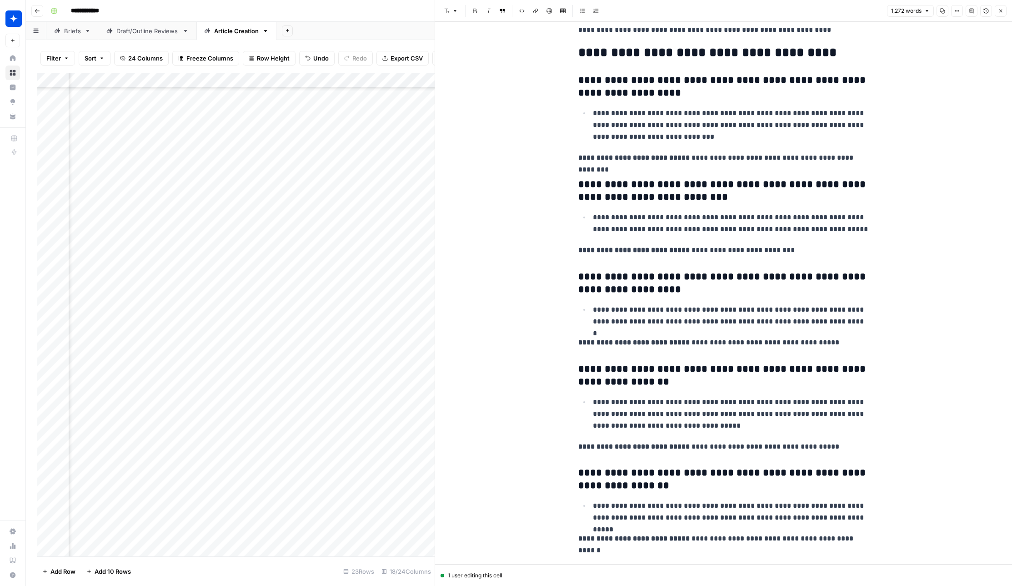
scroll to position [2711, 0]
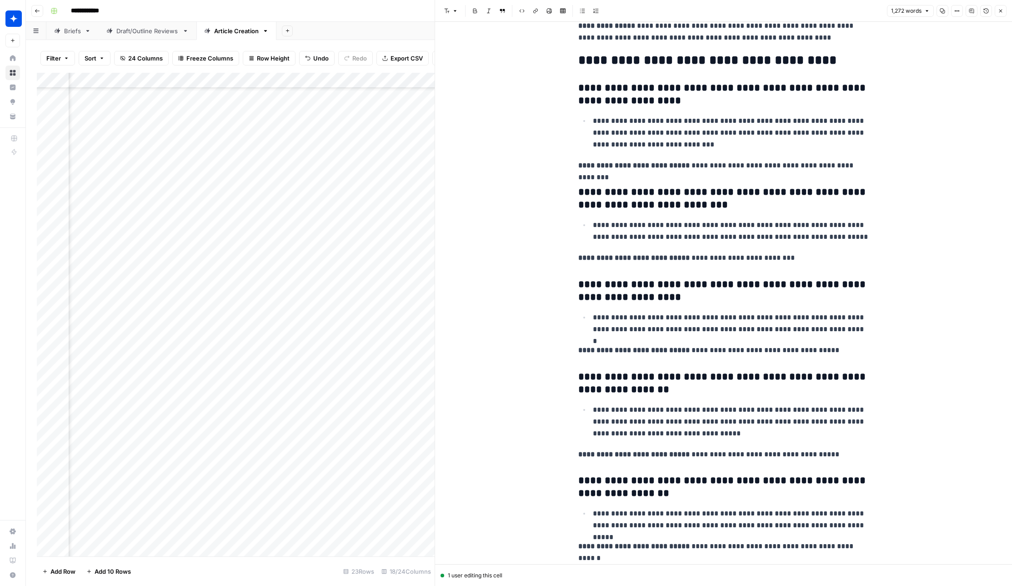
click at [911, 10] on icon "button" at bounding box center [1000, 10] width 5 height 5
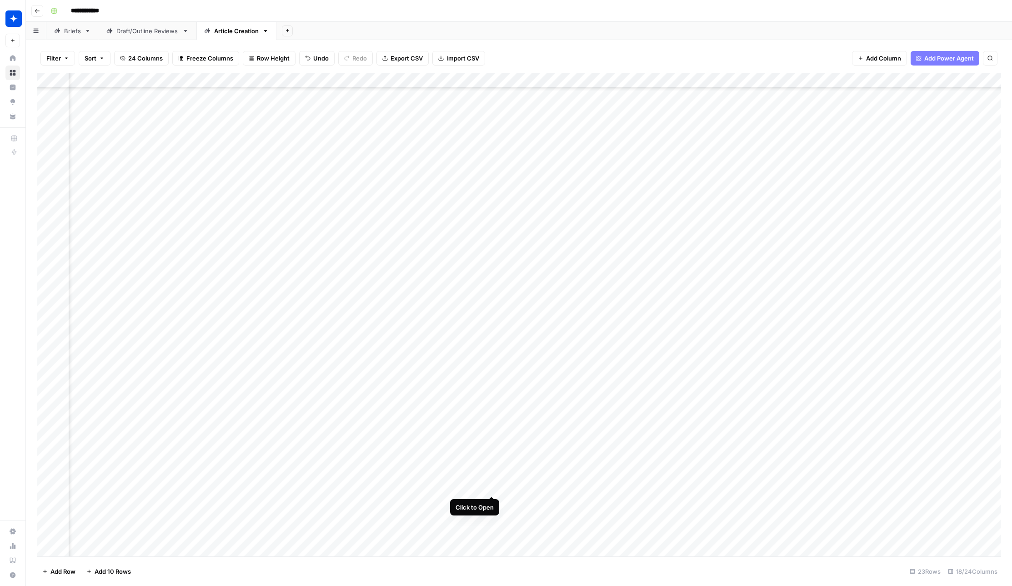
click at [494, 479] on div "Add Column" at bounding box center [519, 314] width 965 height 483
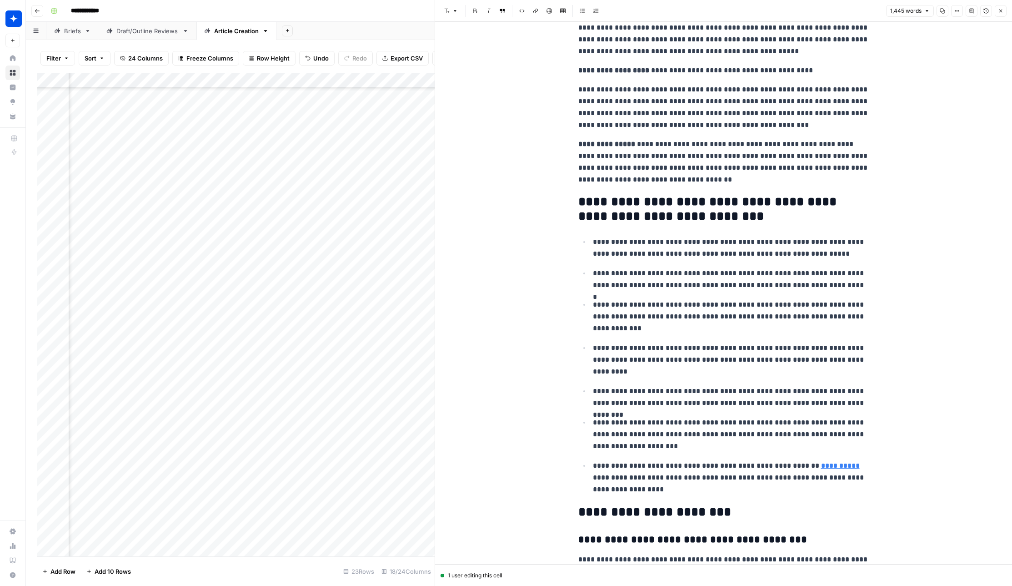
scroll to position [1948, 0]
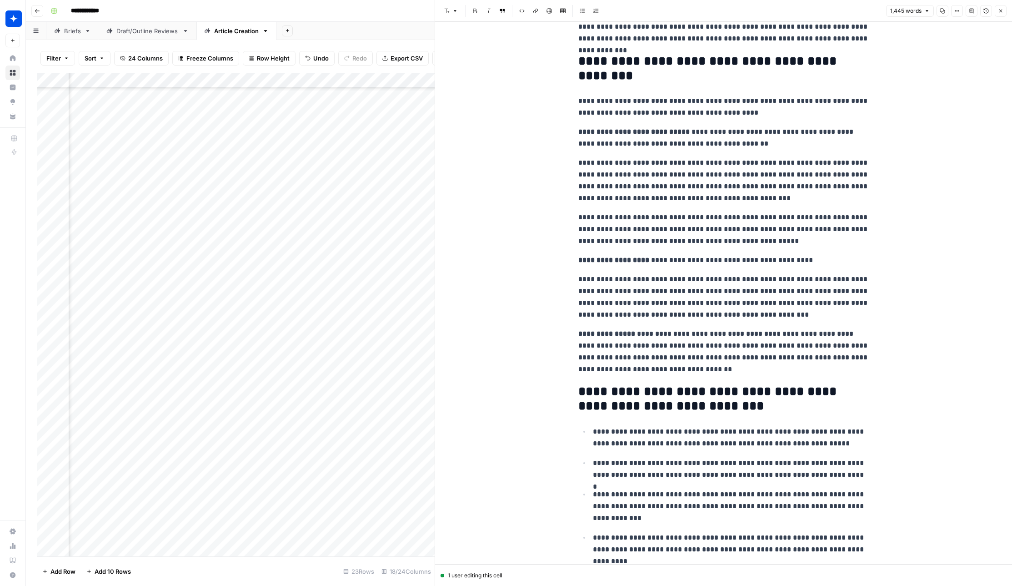
click at [338, 445] on div "Add Column" at bounding box center [236, 314] width 398 height 483
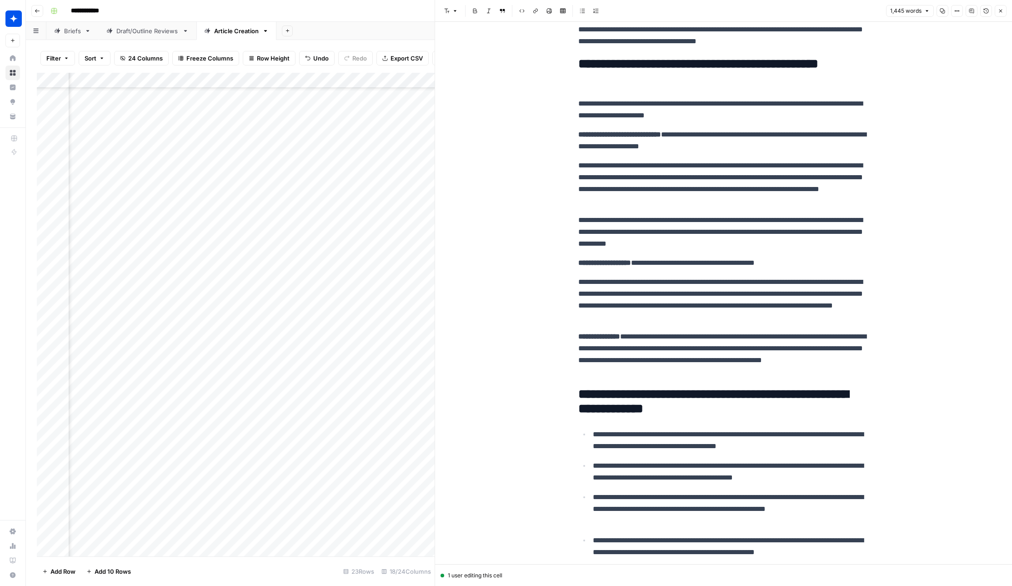
click at [911, 11] on button "Close" at bounding box center [1001, 11] width 12 height 12
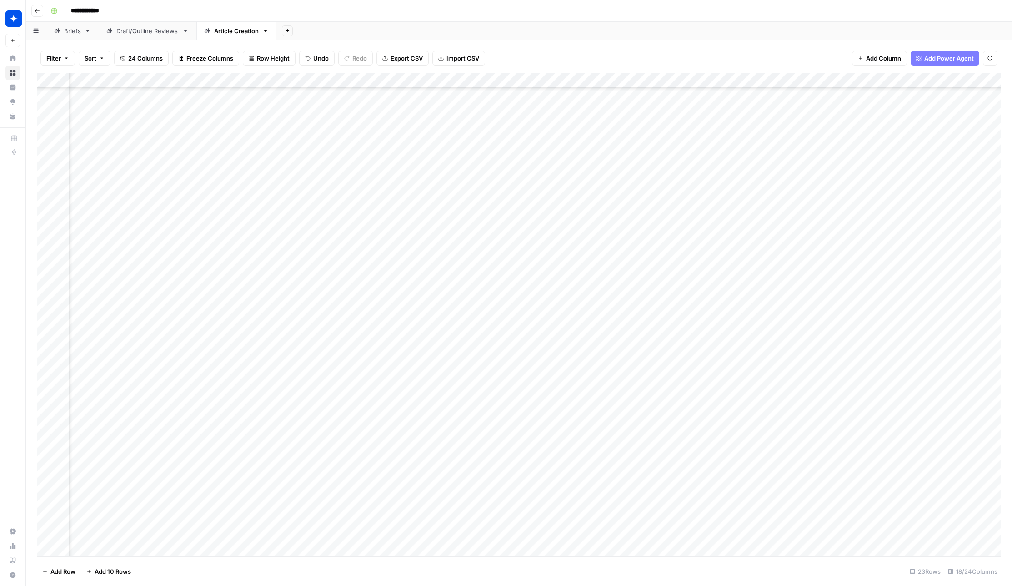
click at [489, 337] on div "Add Column" at bounding box center [519, 314] width 965 height 483
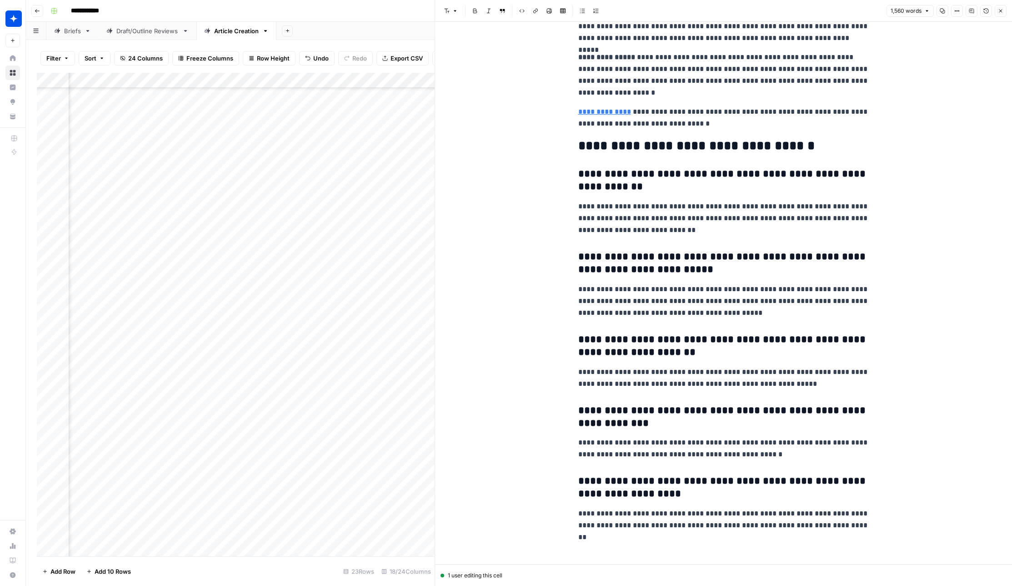
scroll to position [2642, 0]
click at [911, 13] on icon "button" at bounding box center [1000, 10] width 5 height 5
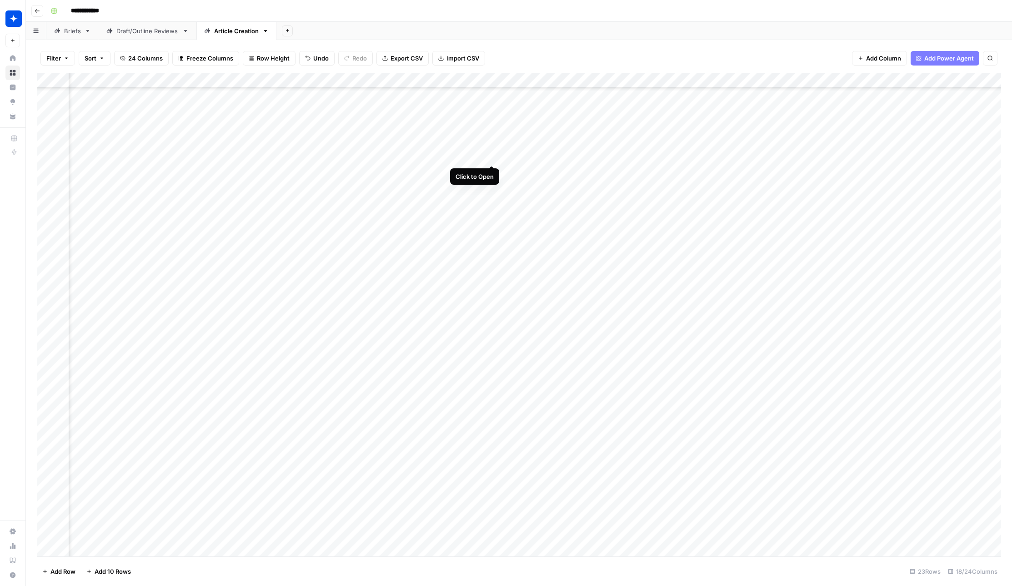
click at [490, 147] on div "Add Column" at bounding box center [519, 314] width 965 height 483
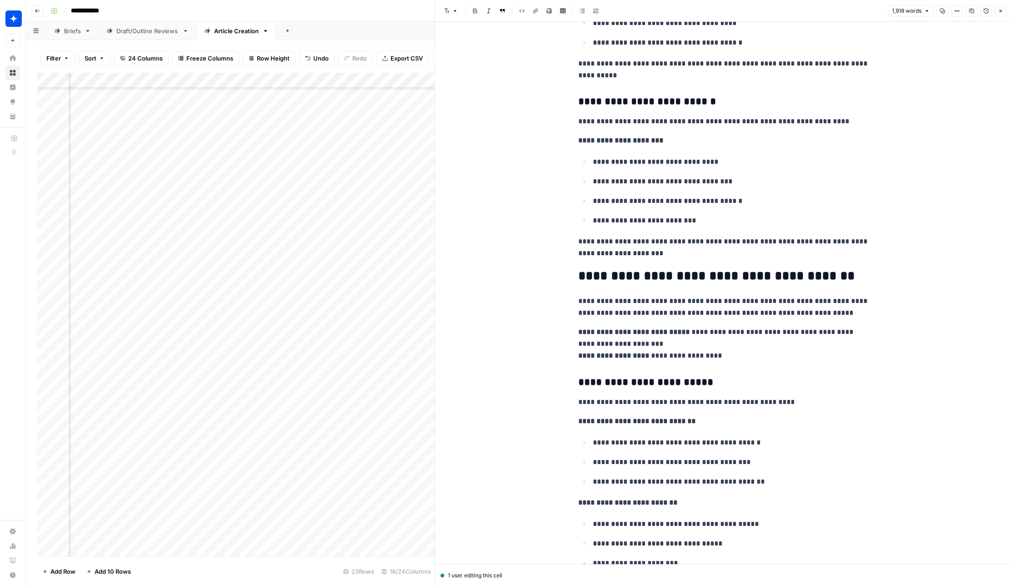
scroll to position [2081, 0]
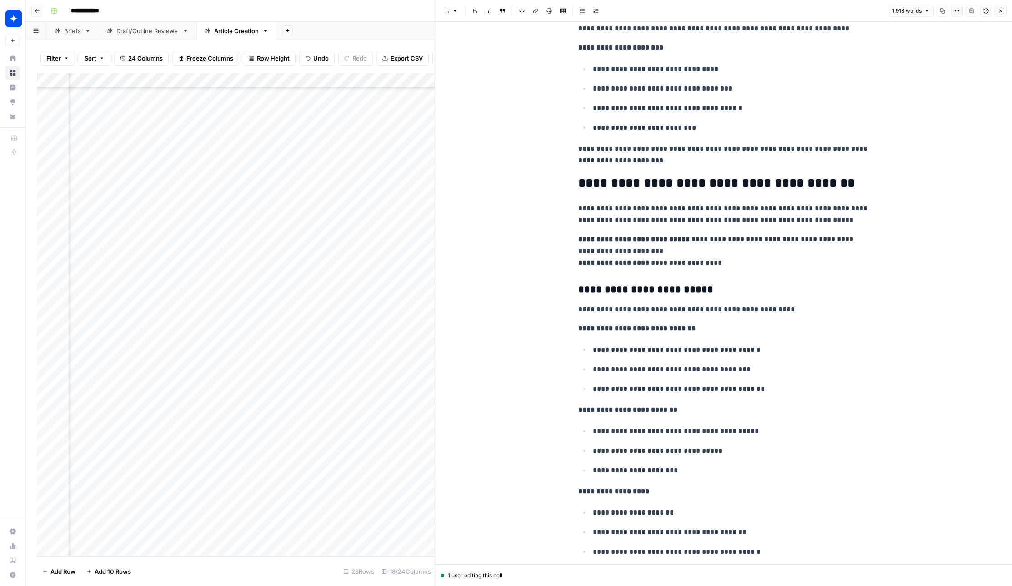
drag, startPoint x: 999, startPoint y: 11, endPoint x: 895, endPoint y: 113, distance: 145.4
click at [911, 12] on icon "button" at bounding box center [1000, 10] width 5 height 5
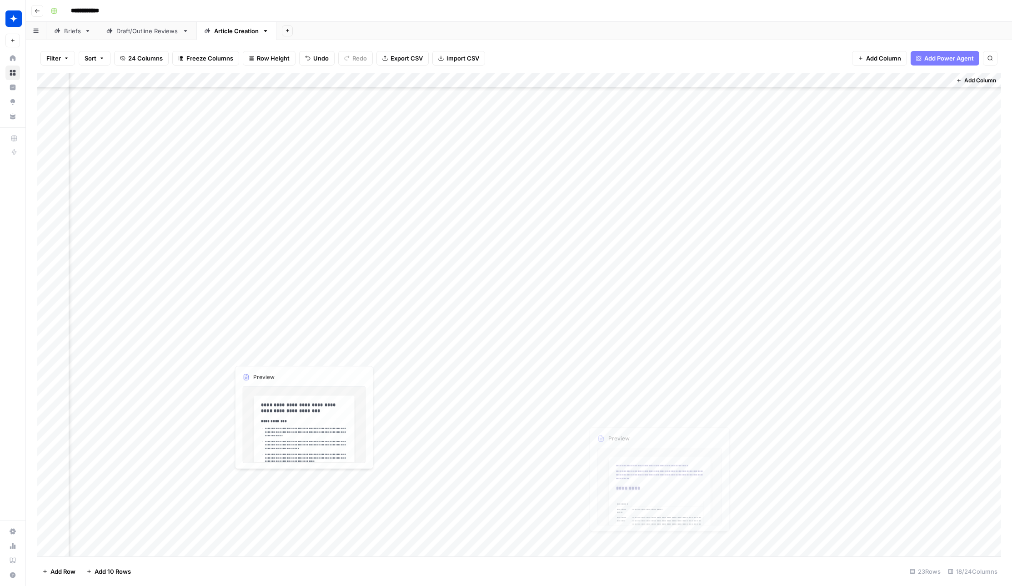
scroll to position [79, 686]
click at [305, 488] on div "Add Column" at bounding box center [519, 314] width 965 height 483
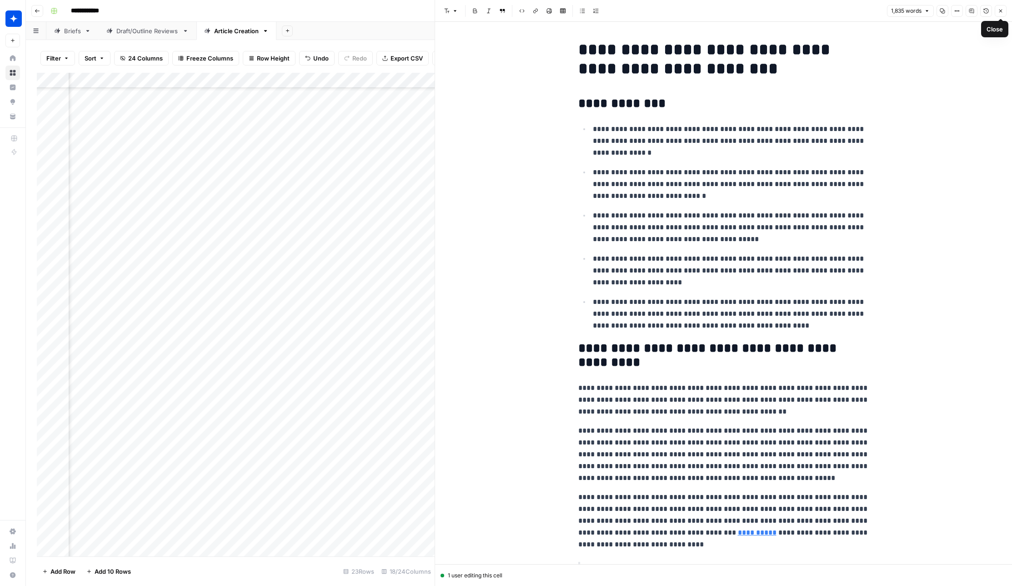
click at [911, 10] on button "Close" at bounding box center [1001, 11] width 12 height 12
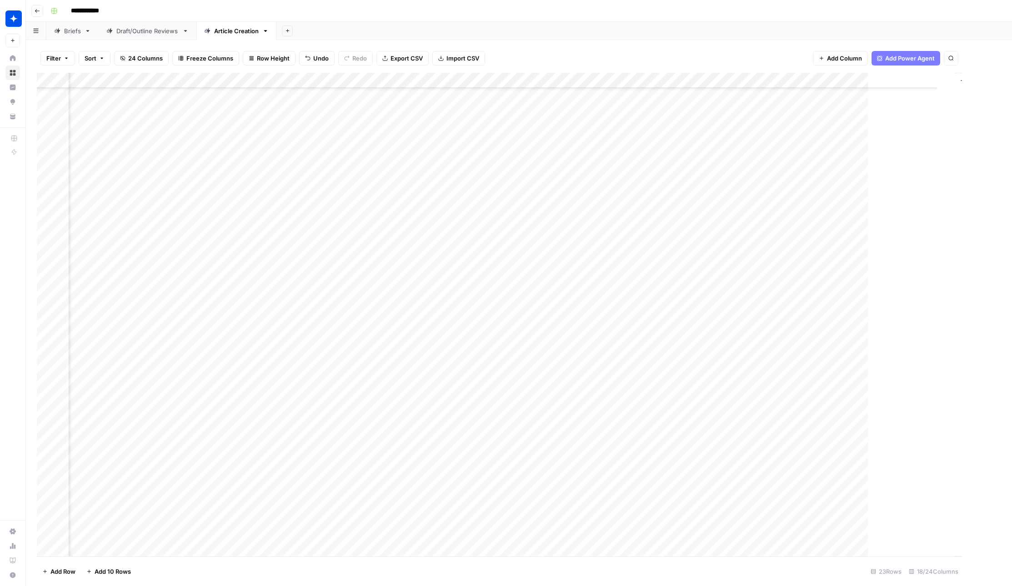
scroll to position [80, 675]
click at [694, 275] on div "Add Column" at bounding box center [519, 314] width 965 height 483
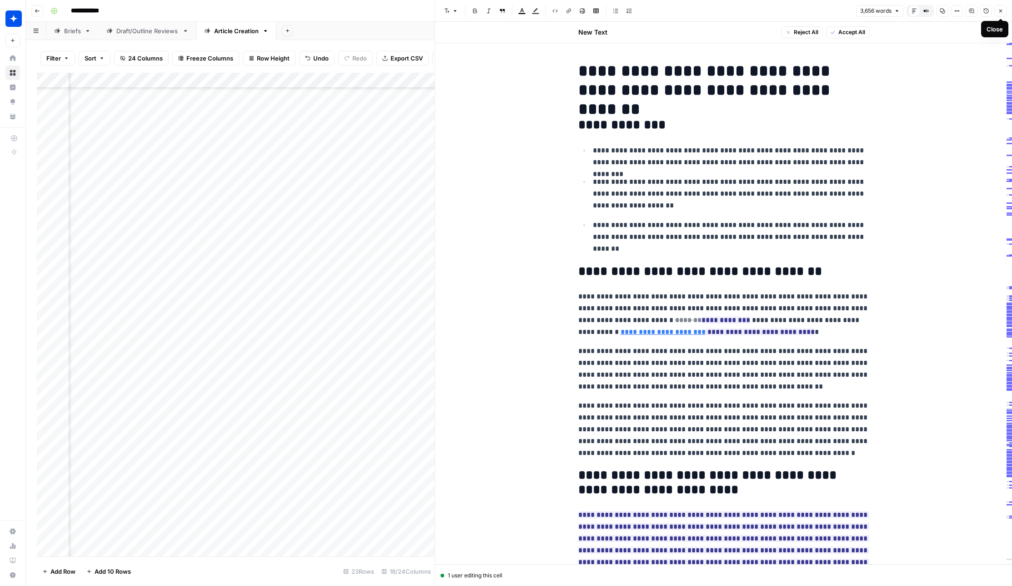
click at [911, 11] on icon "button" at bounding box center [1000, 10] width 5 height 5
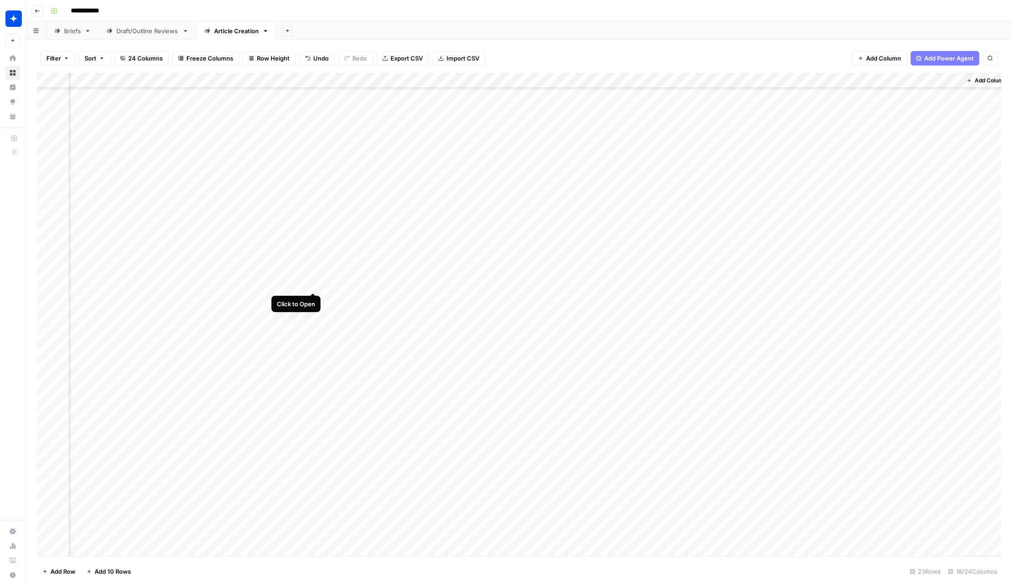
click at [312, 274] on div "Add Column" at bounding box center [519, 314] width 965 height 483
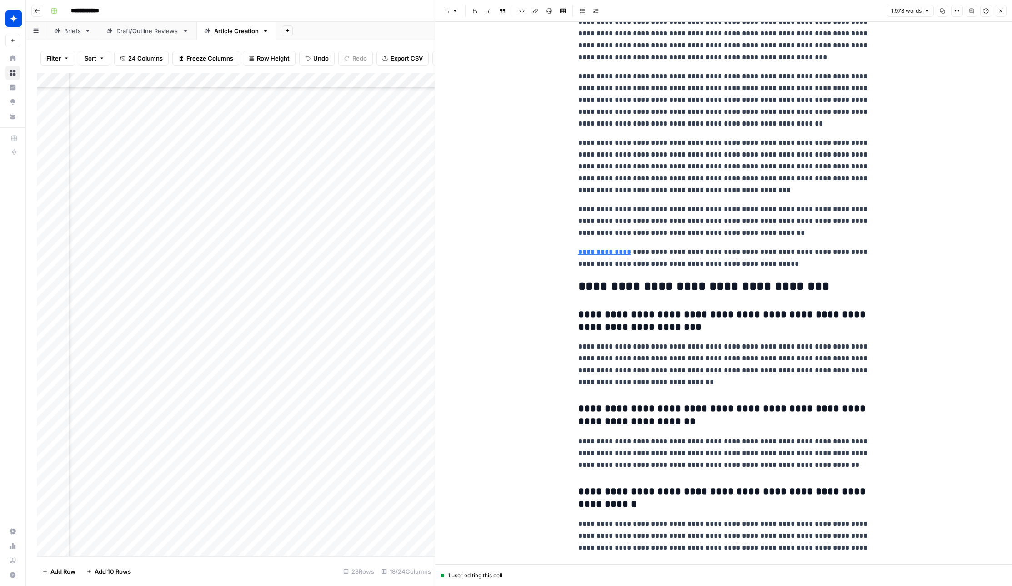
scroll to position [2935, 0]
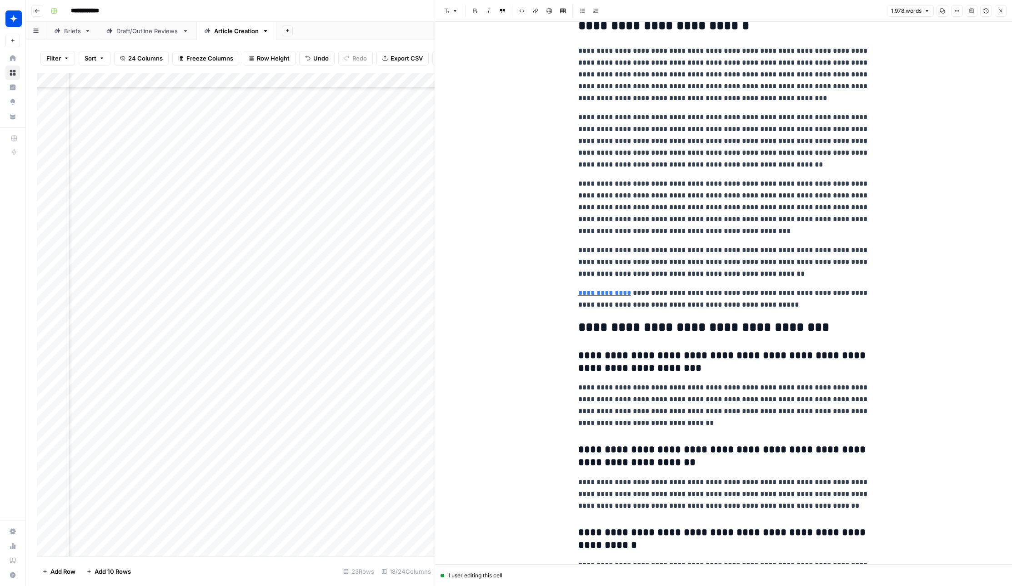
click at [911, 11] on icon "button" at bounding box center [1000, 10] width 5 height 5
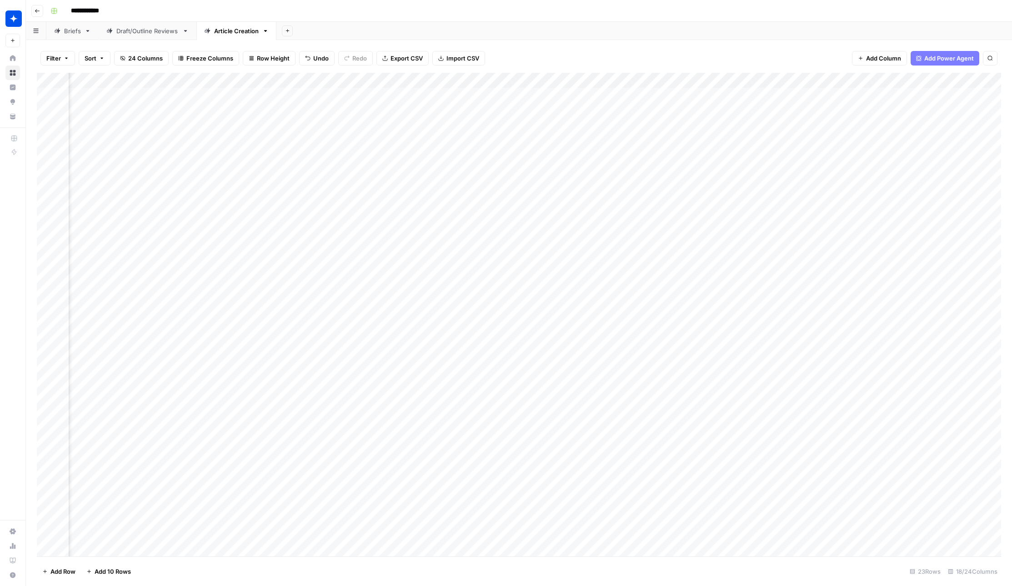
scroll to position [0, 469]
click at [524, 208] on div "Add Column" at bounding box center [519, 314] width 965 height 483
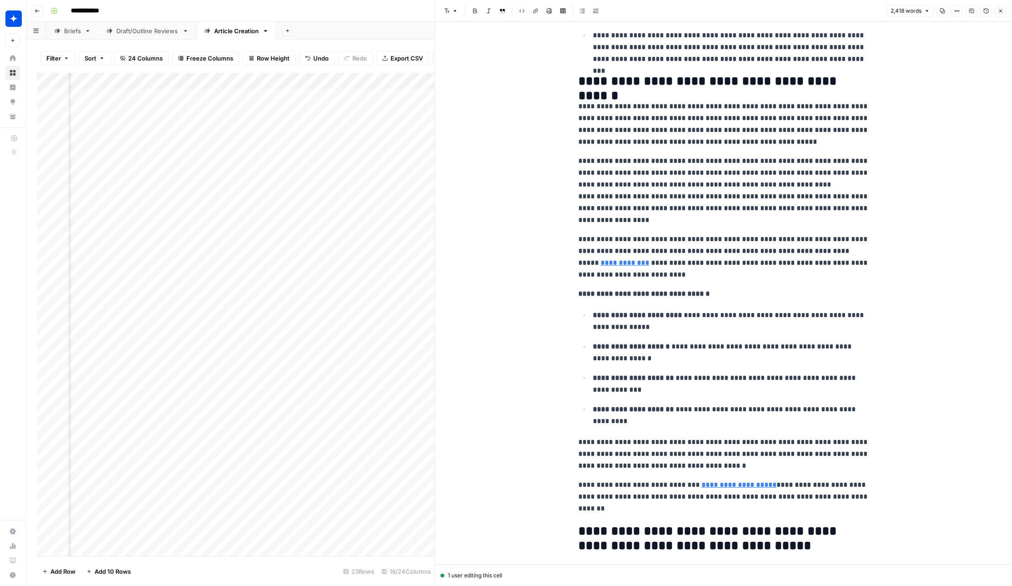
scroll to position [2912, 0]
click at [911, 13] on icon "button" at bounding box center [1000, 10] width 5 height 5
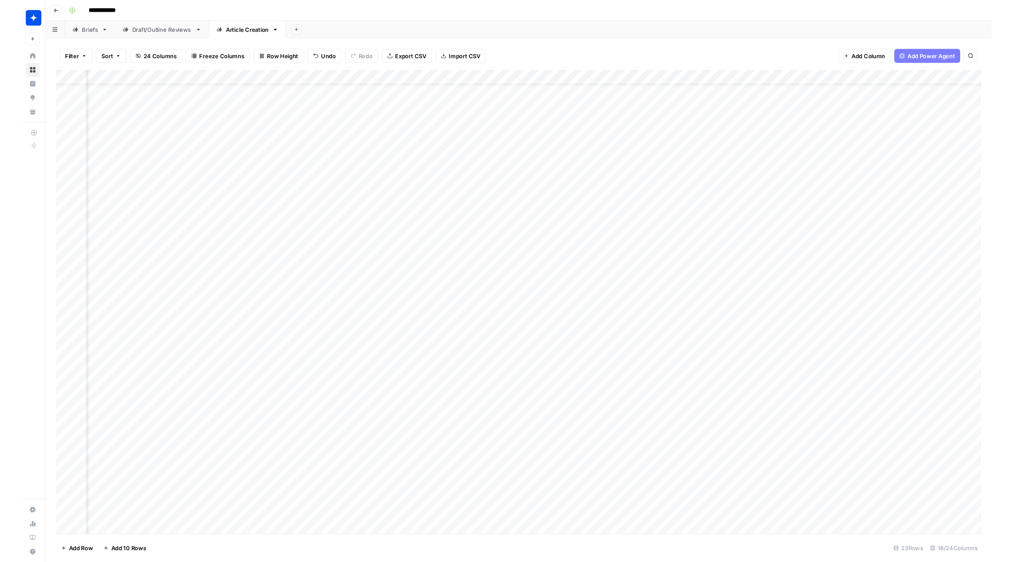
scroll to position [90, 462]
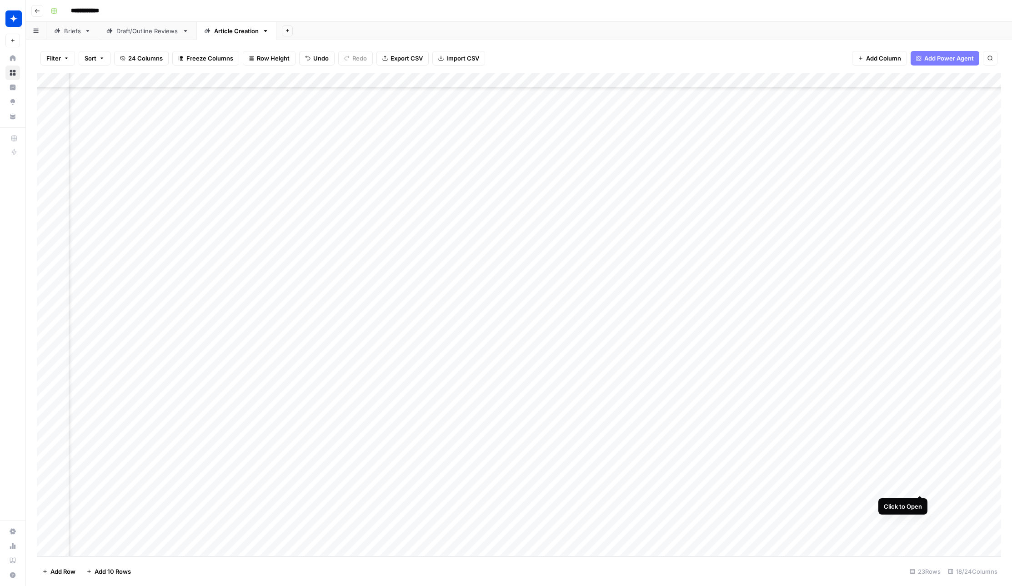
click at [911, 478] on div "Add Column" at bounding box center [519, 314] width 965 height 483
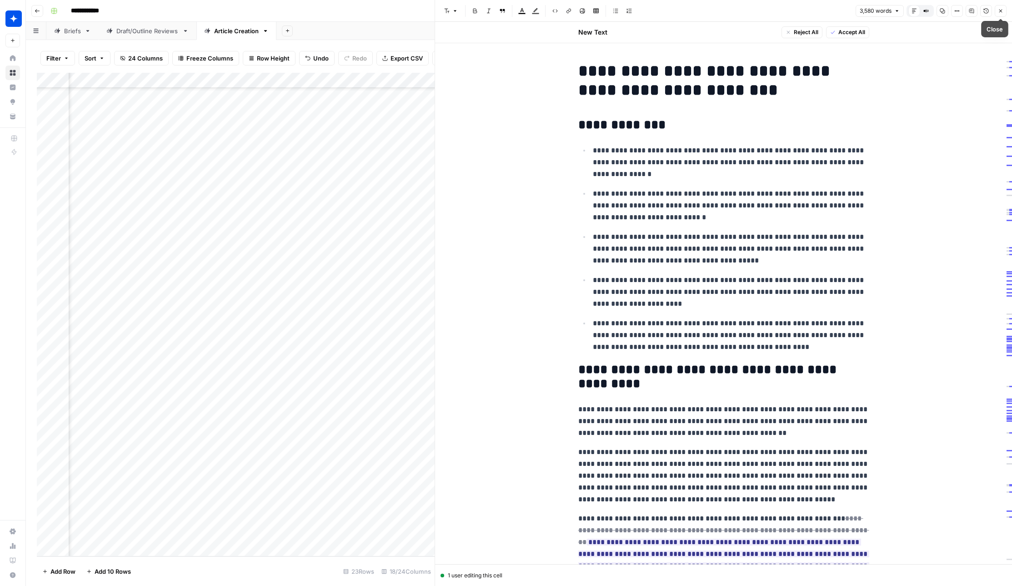
click at [911, 12] on icon "button" at bounding box center [1000, 10] width 5 height 5
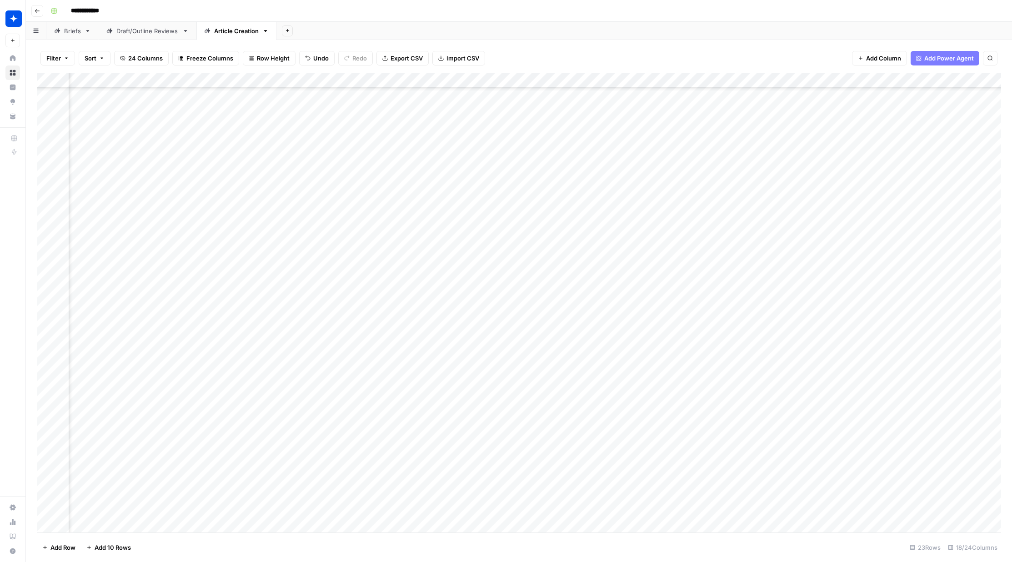
scroll to position [107, 462]
click at [526, 463] on div "Add Column" at bounding box center [519, 303] width 965 height 460
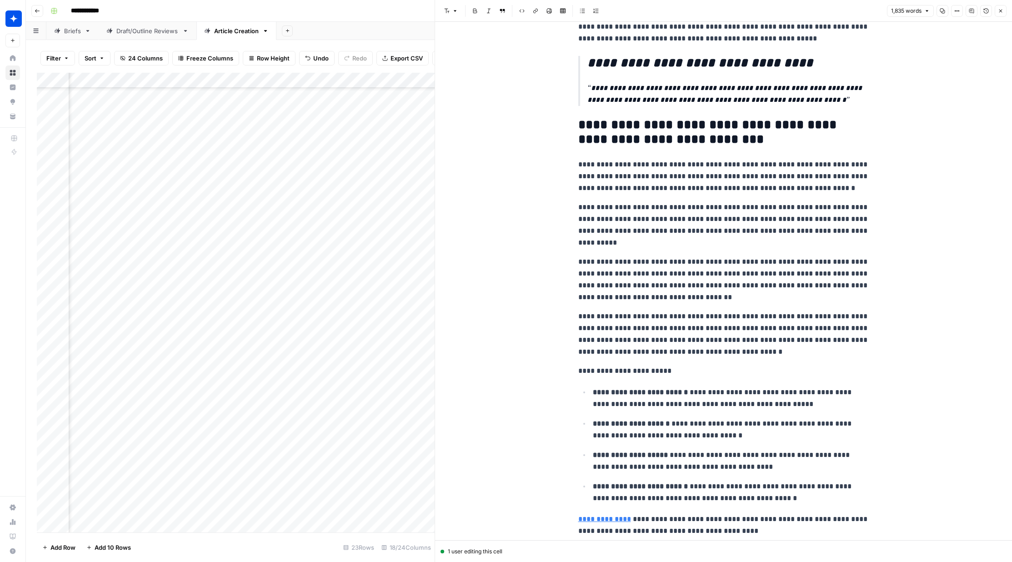
scroll to position [2599, 0]
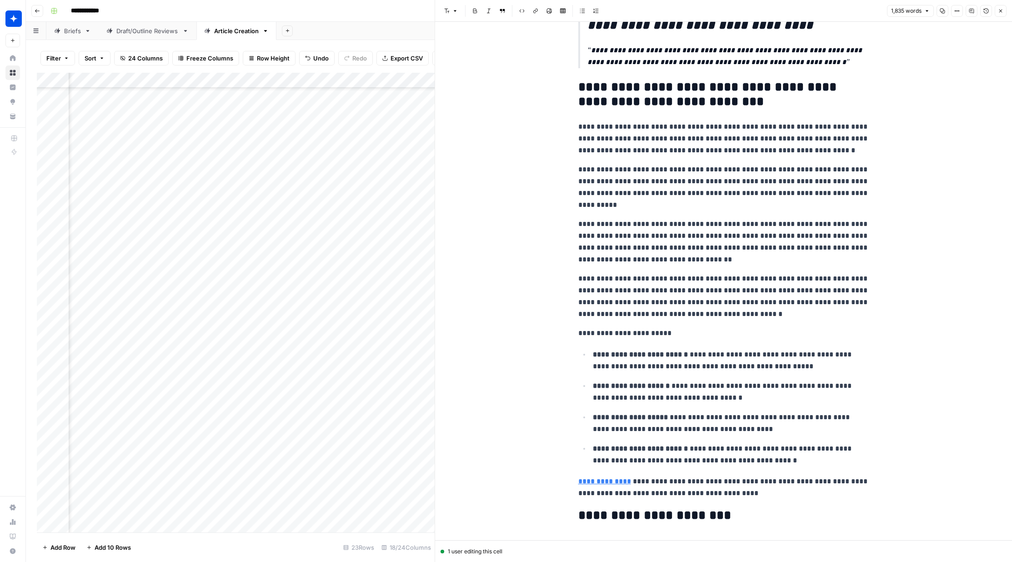
click at [911, 11] on icon "button" at bounding box center [1001, 11] width 3 height 3
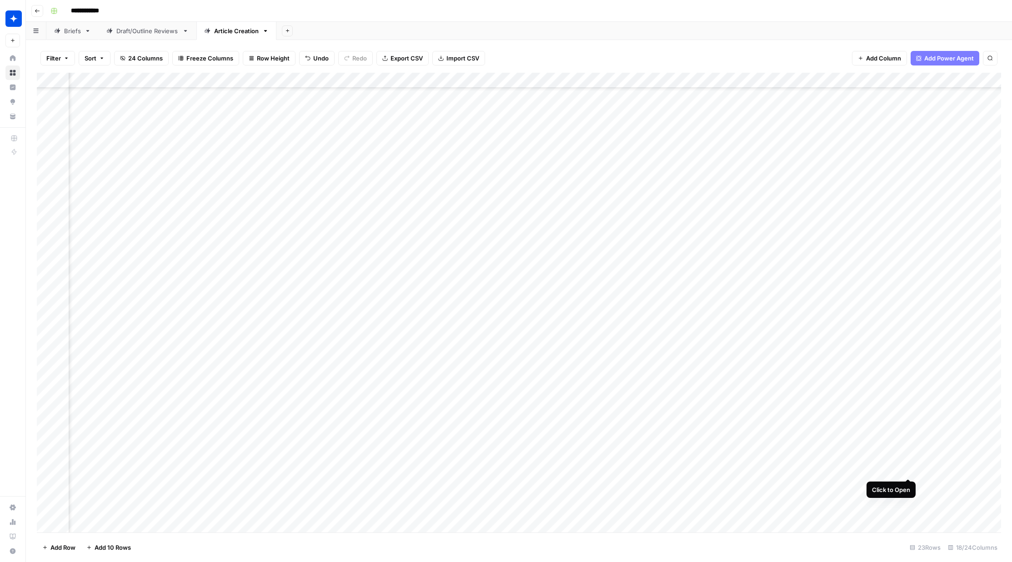
click at [909, 462] on div "Add Column" at bounding box center [519, 303] width 965 height 460
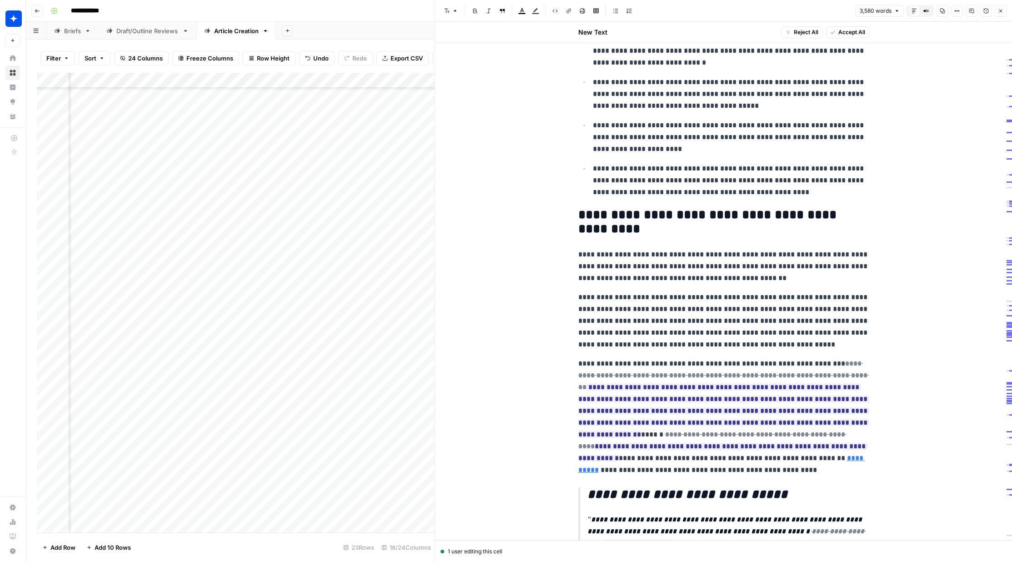
scroll to position [624, 0]
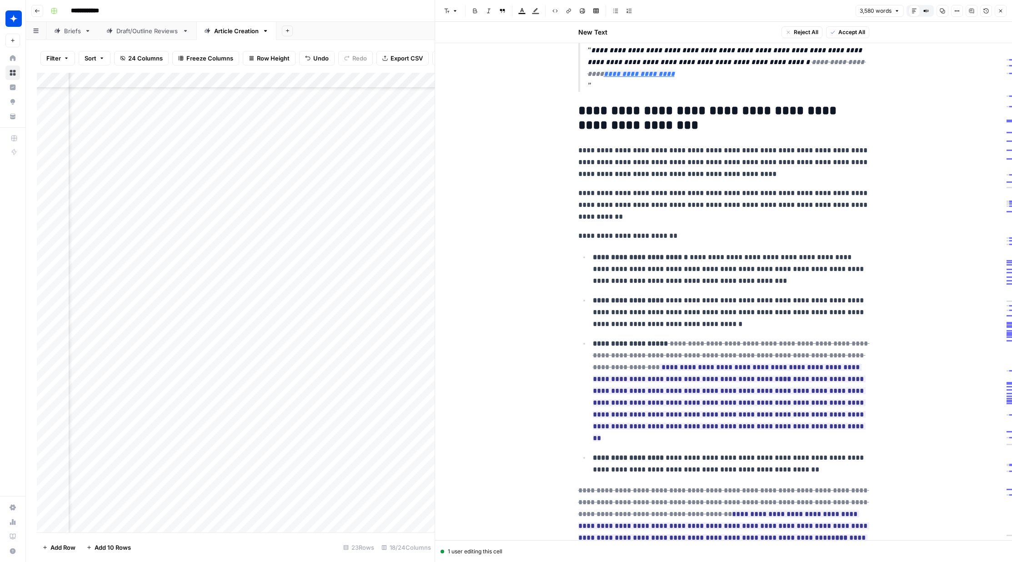
click at [844, 32] on span "Accept All" at bounding box center [852, 32] width 27 height 8
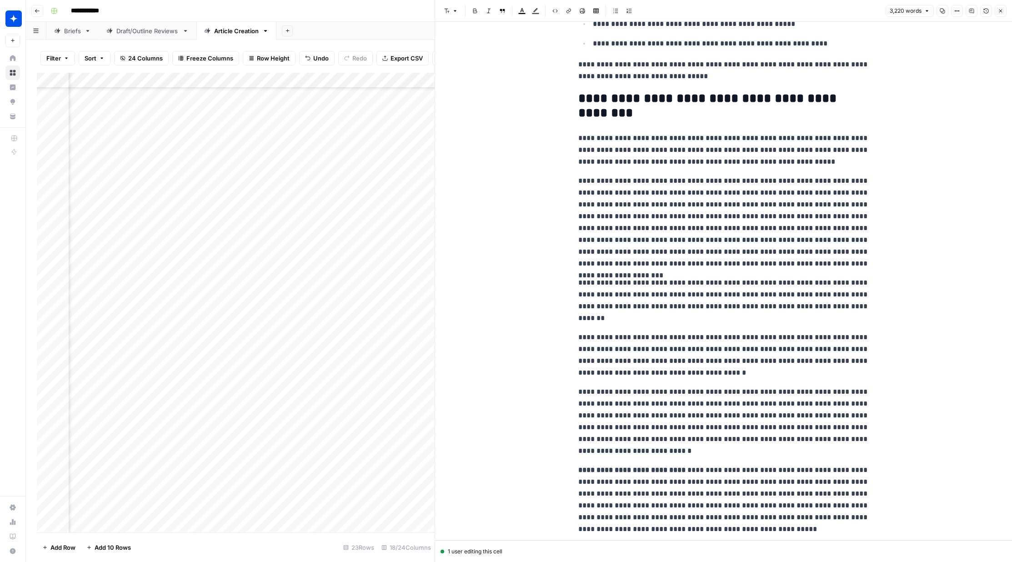
scroll to position [107, 1062]
click at [911, 10] on icon "button" at bounding box center [1001, 11] width 3 height 3
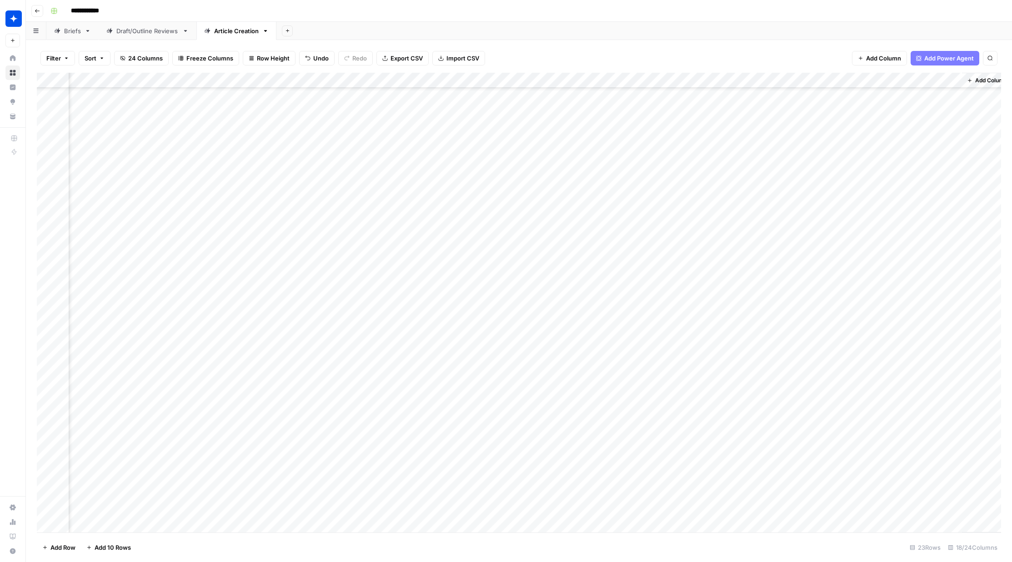
scroll to position [107, 623]
click at [369, 457] on div "Add Column" at bounding box center [519, 303] width 965 height 460
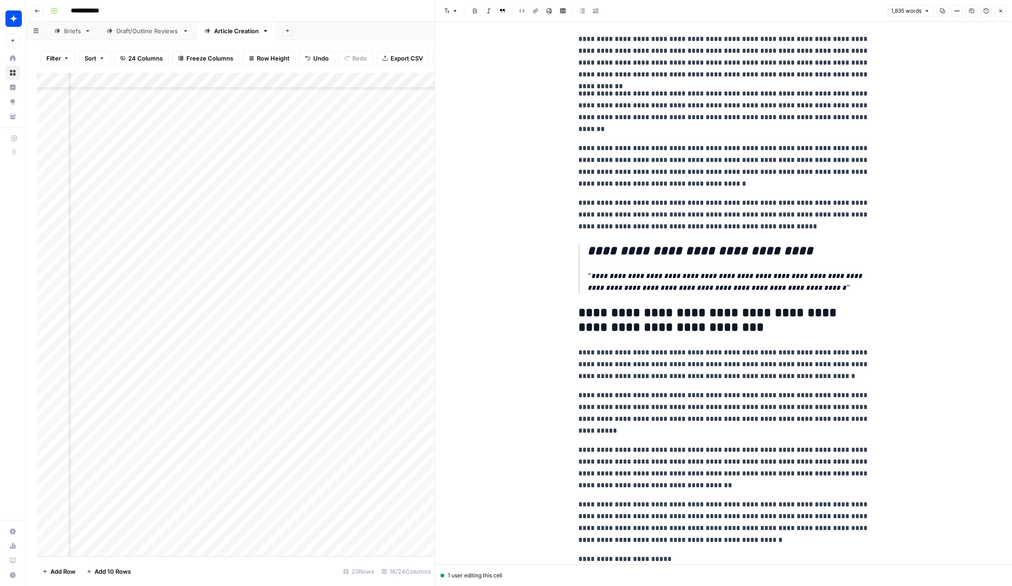
scroll to position [2373, 0]
click at [911, 11] on icon "button" at bounding box center [1000, 10] width 5 height 5
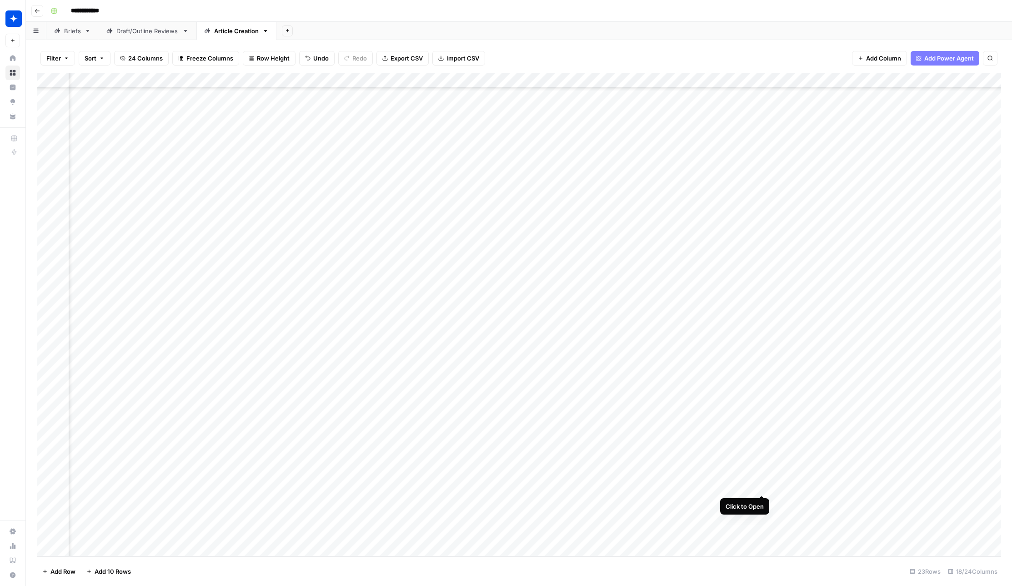
click at [759, 477] on div "Add Column" at bounding box center [519, 314] width 965 height 483
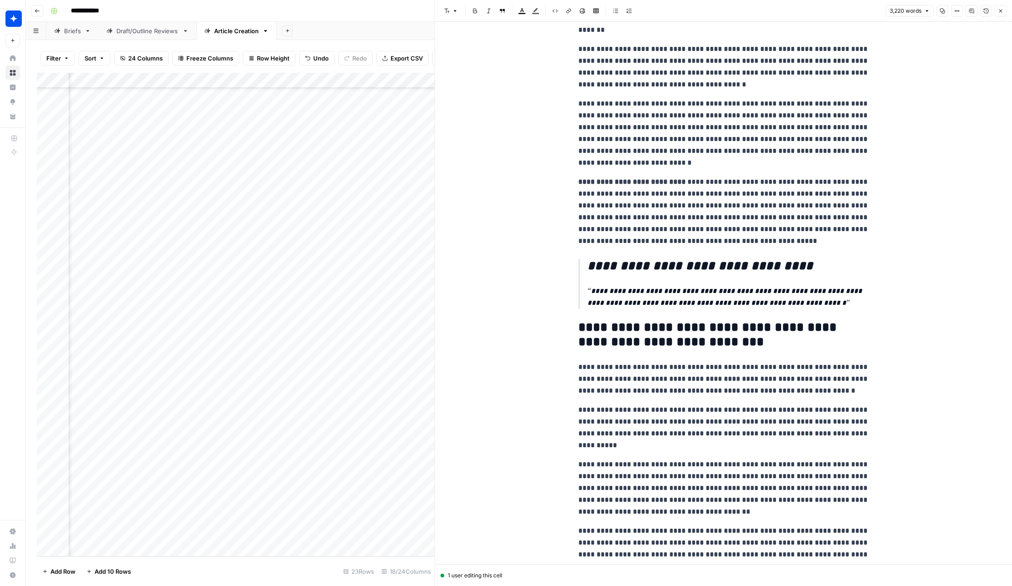
scroll to position [4554, 0]
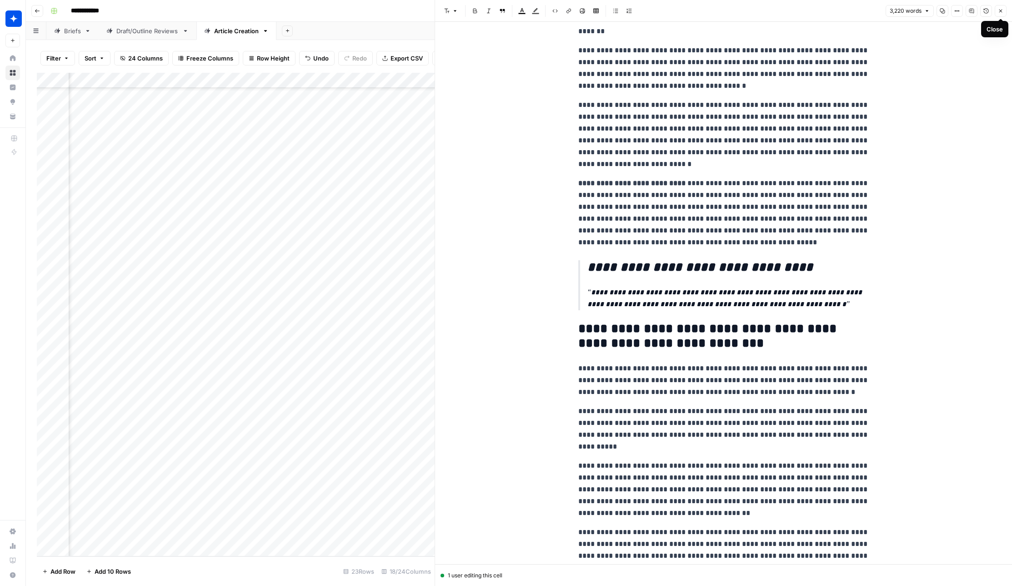
click at [911, 14] on button "Close" at bounding box center [1001, 11] width 12 height 12
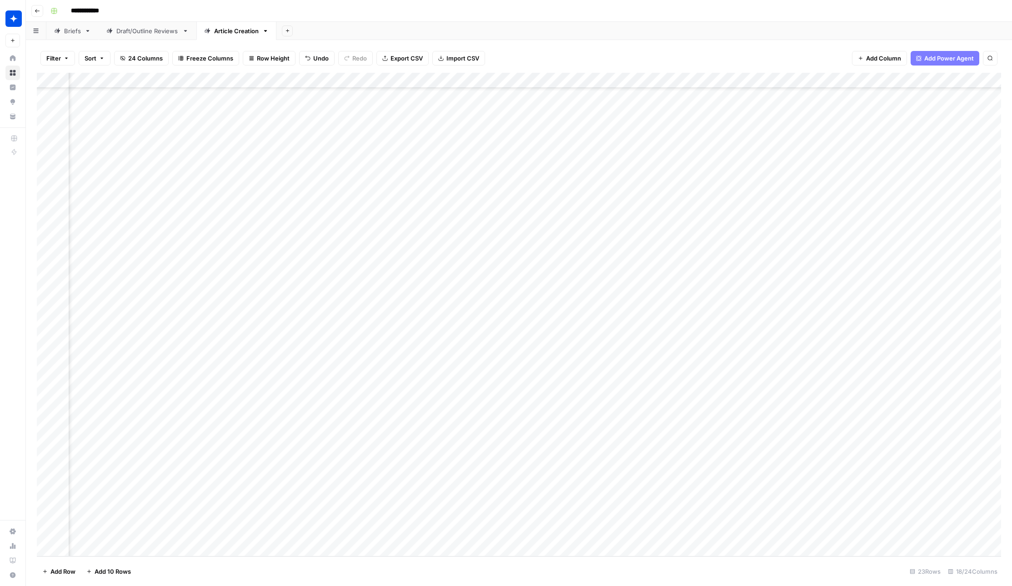
scroll to position [90, 617]
click at [684, 454] on div "Add Column" at bounding box center [519, 314] width 965 height 483
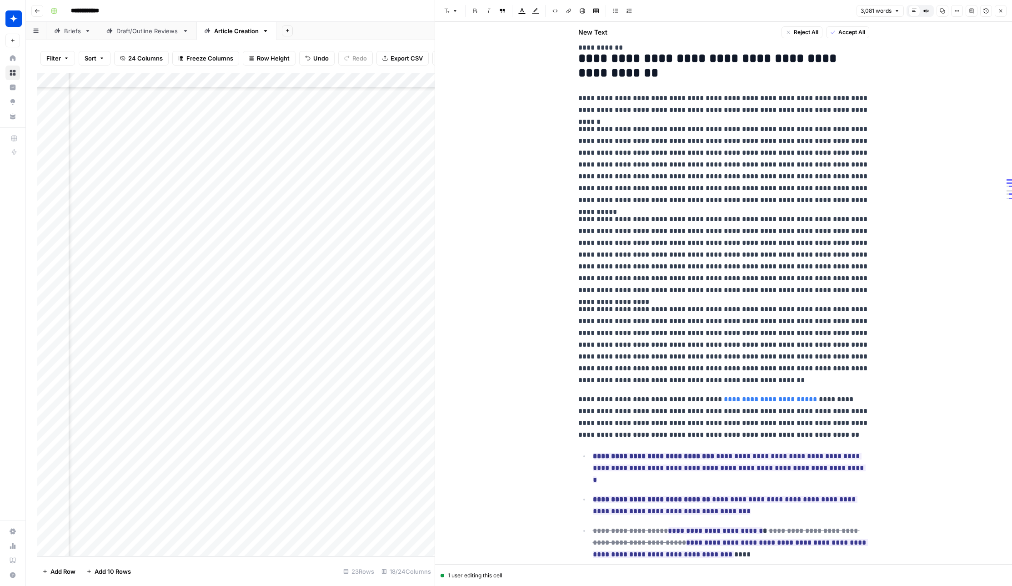
scroll to position [1501, 0]
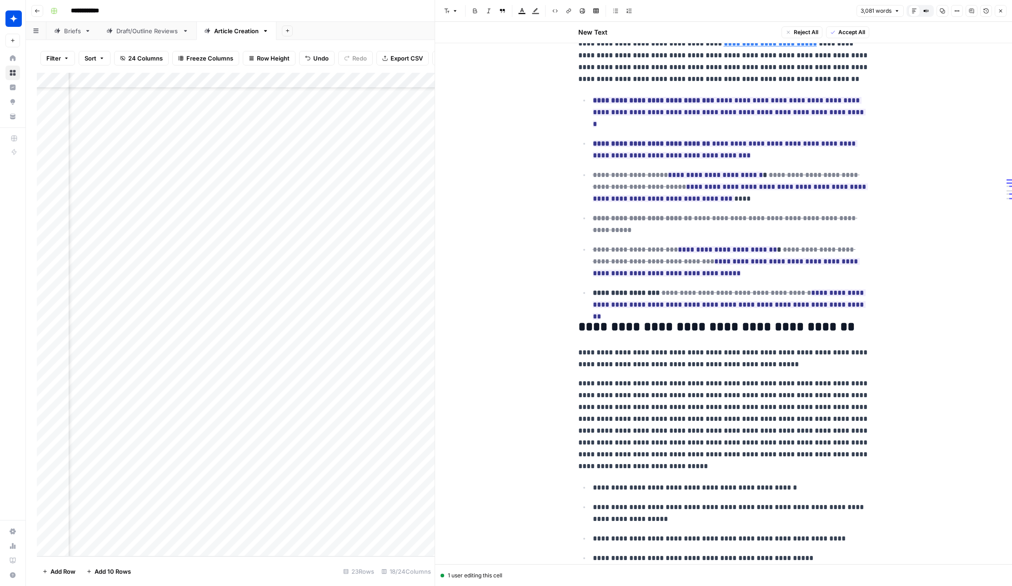
click at [1002, 9] on icon "button" at bounding box center [1000, 10] width 5 height 5
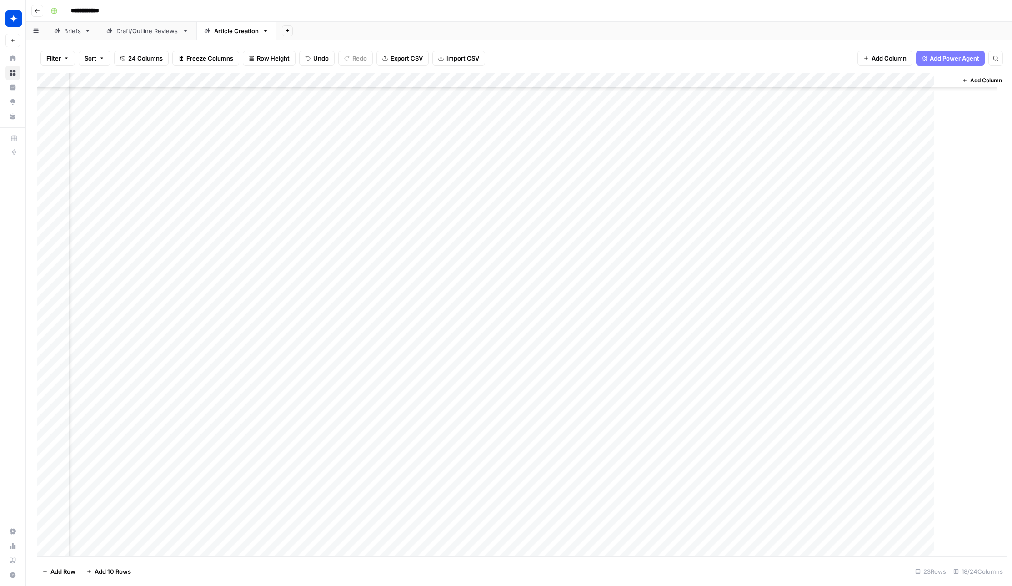
scroll to position [90, 675]
click at [312, 479] on div "Add Column" at bounding box center [519, 314] width 965 height 483
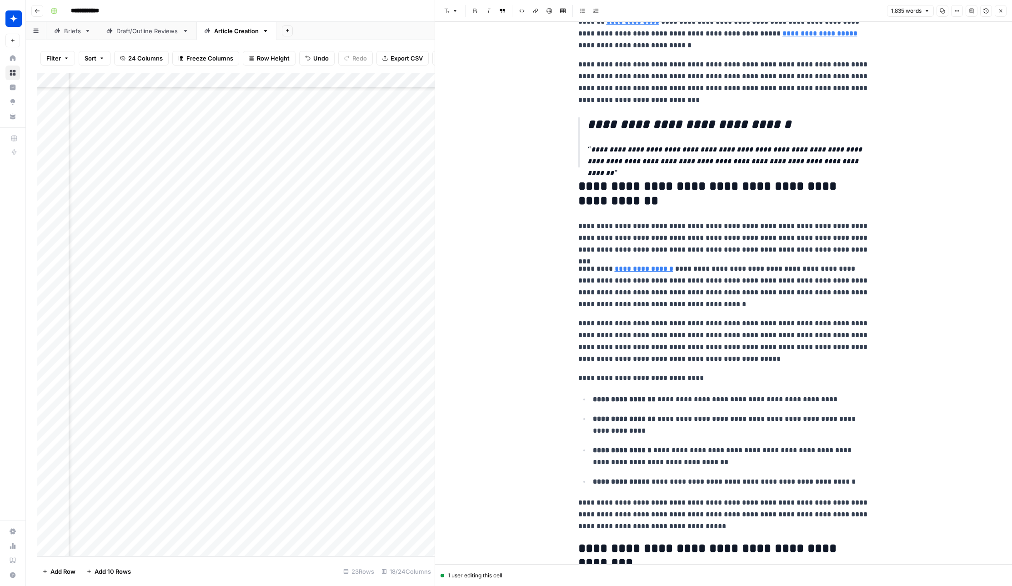
scroll to position [1781, 0]
click at [1003, 12] on icon "button" at bounding box center [1000, 10] width 5 height 5
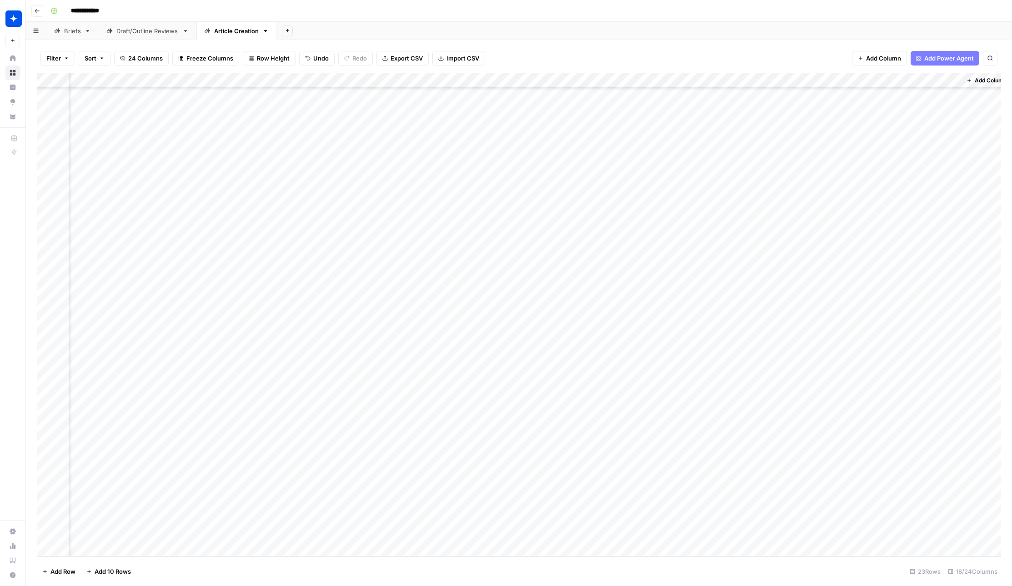
scroll to position [90, 682]
click at [702, 479] on div "Add Column" at bounding box center [519, 314] width 965 height 483
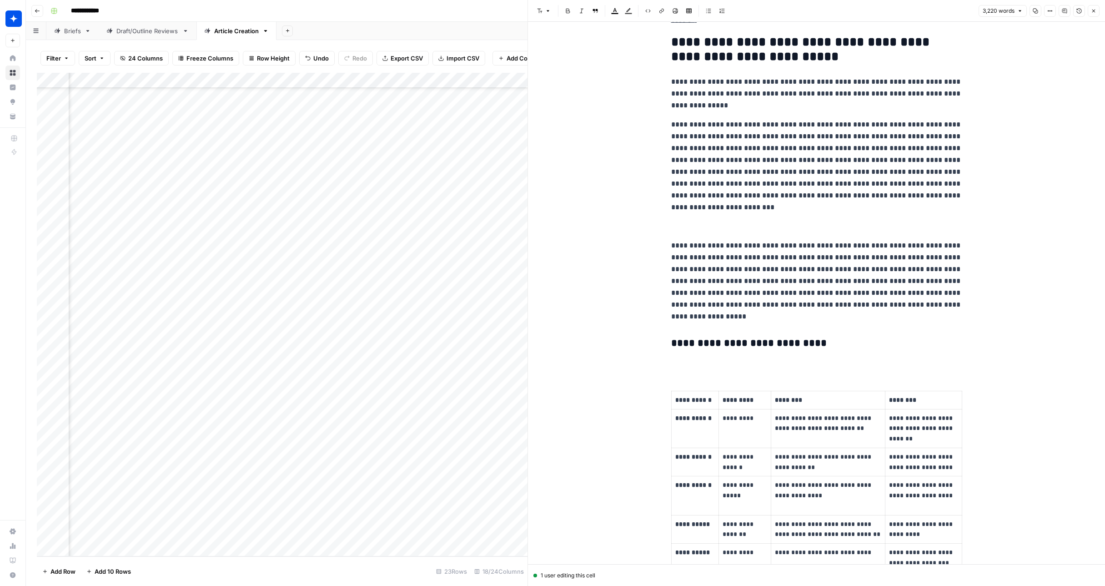
scroll to position [1711, 0]
click at [742, 363] on p at bounding box center [816, 362] width 291 height 12
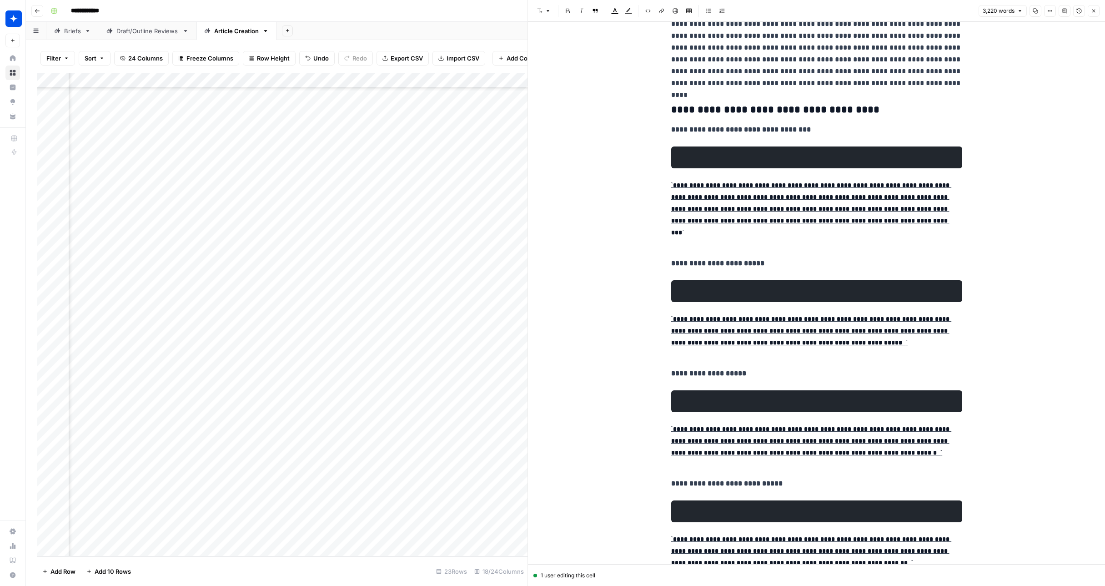
scroll to position [1049, 0]
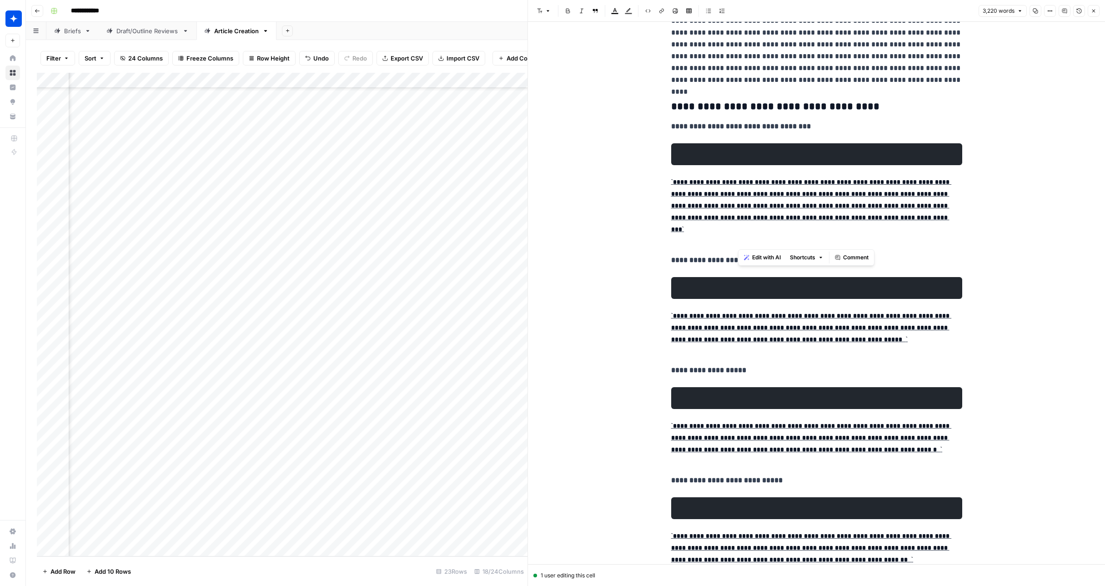
drag, startPoint x: 815, startPoint y: 243, endPoint x: 728, endPoint y: 211, distance: 93.5
click at [728, 211] on p "**********" at bounding box center [816, 211] width 291 height 71
click at [849, 249] on div "Edit with AI Shortcuts Comment" at bounding box center [795, 257] width 136 height 16
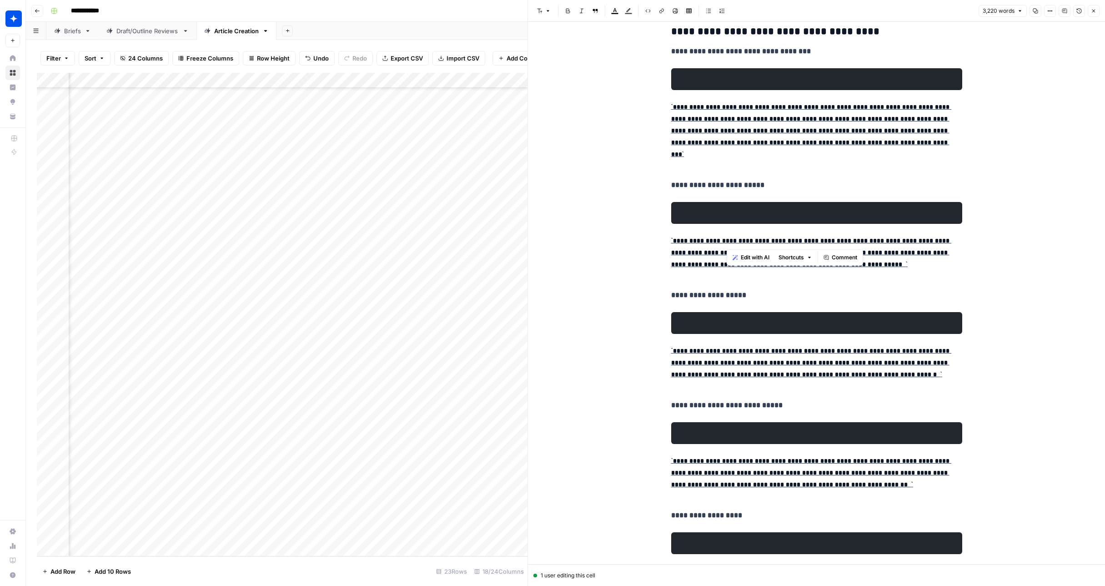
scroll to position [1122, 0]
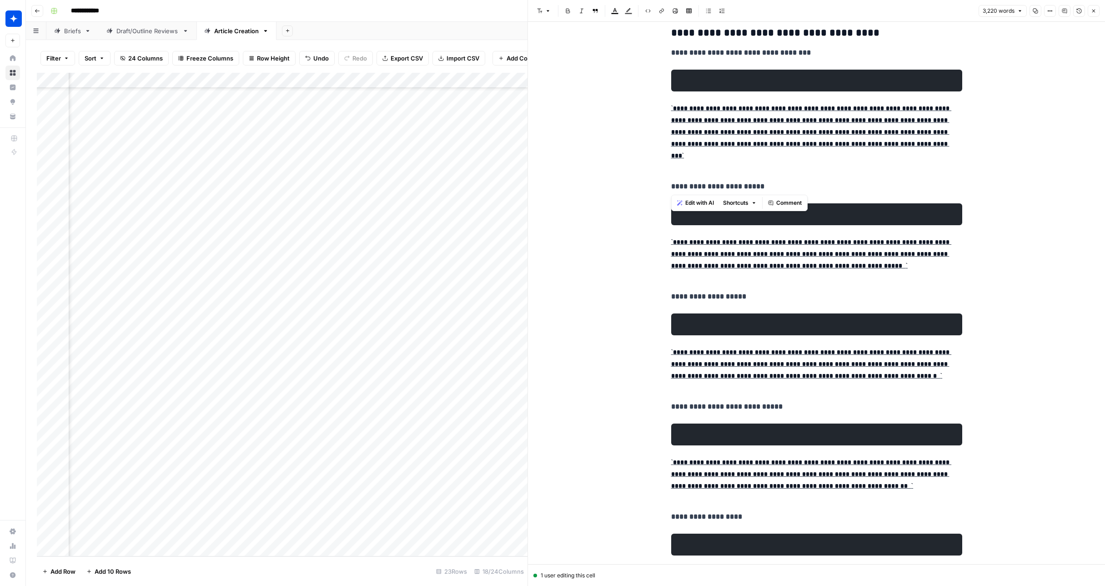
drag, startPoint x: 817, startPoint y: 172, endPoint x: 665, endPoint y: 109, distance: 164.5
copy p "**********"
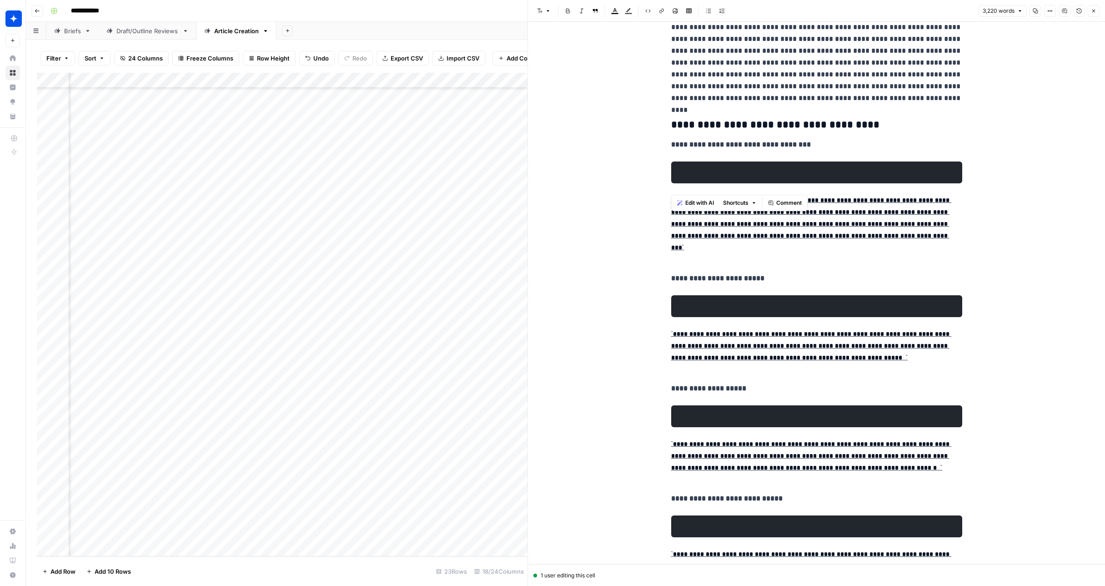
scroll to position [1028, 0]
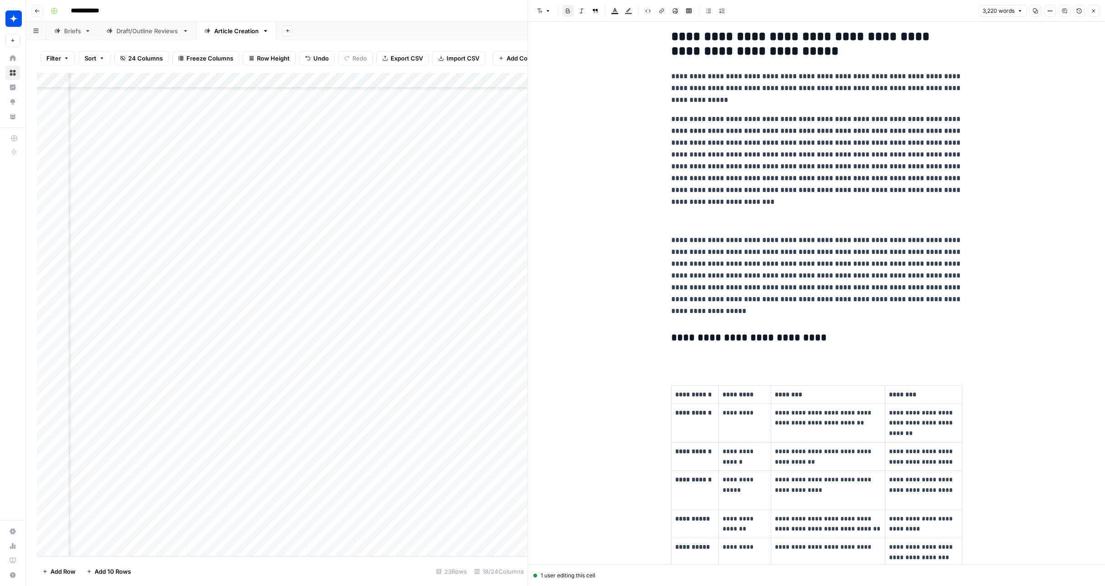
scroll to position [1714, 0]
click at [685, 359] on p at bounding box center [816, 358] width 291 height 12
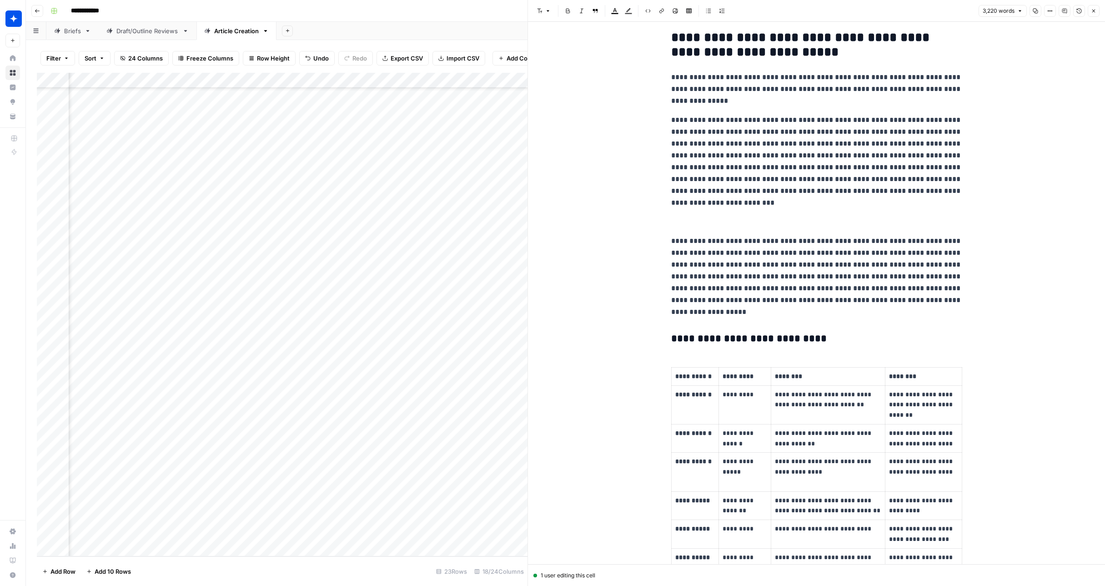
click at [731, 219] on p at bounding box center [816, 222] width 291 height 12
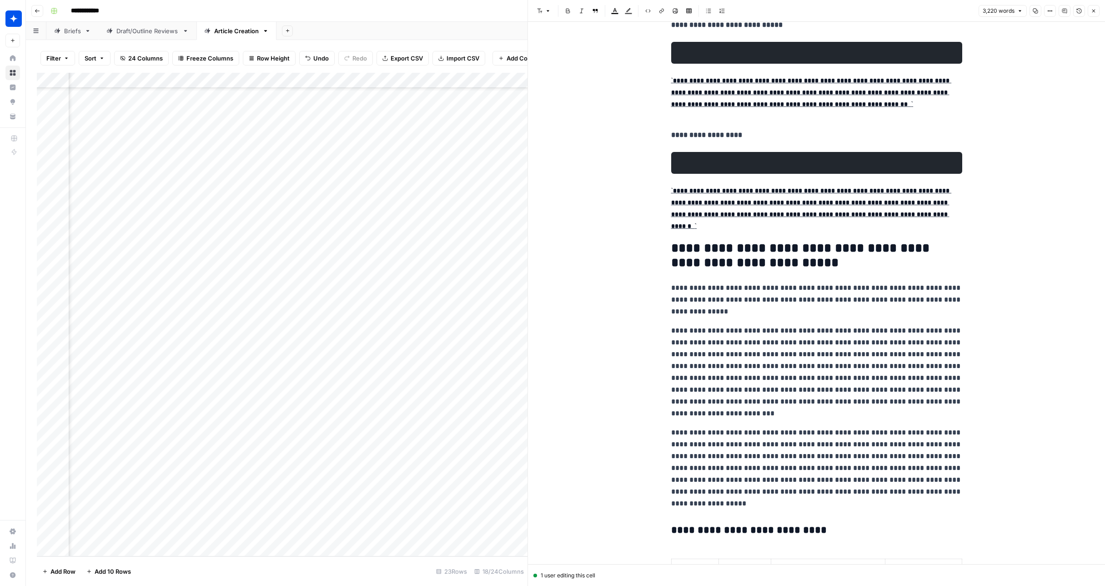
scroll to position [1497, 0]
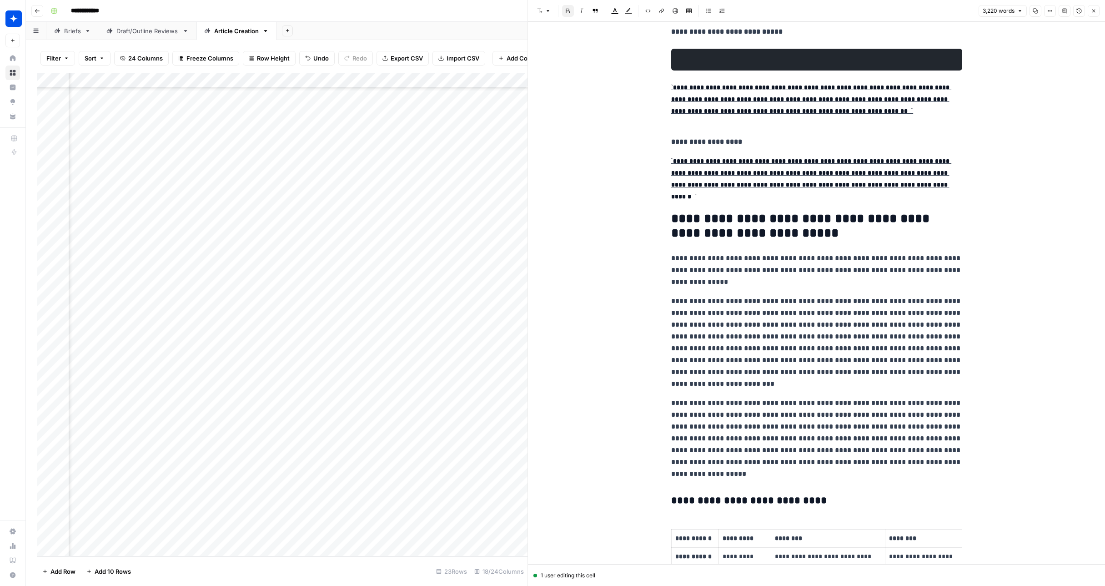
click at [743, 61] on pre at bounding box center [816, 60] width 291 height 22
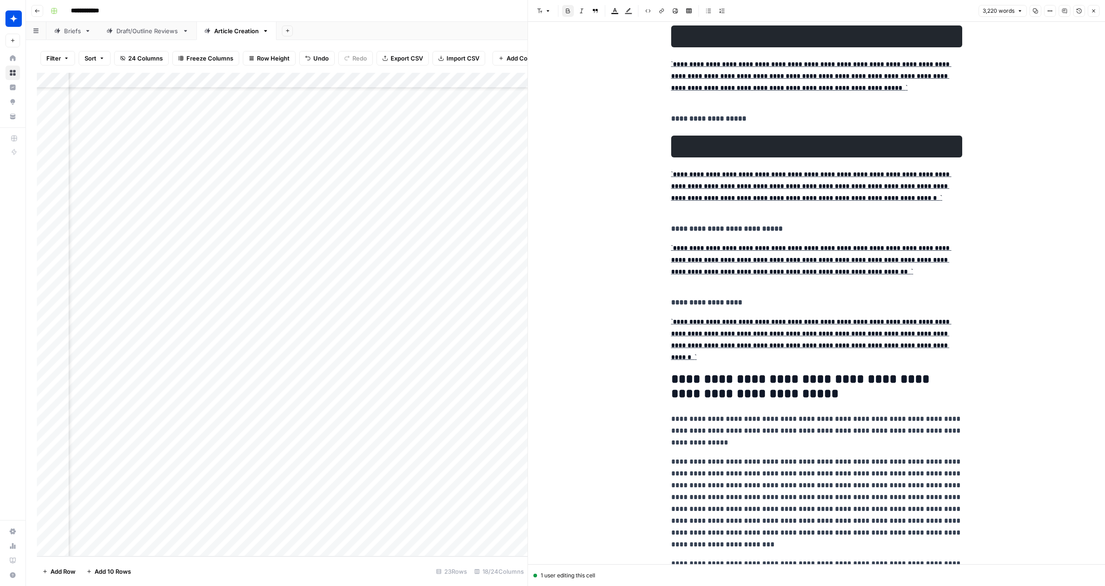
scroll to position [1279, 0]
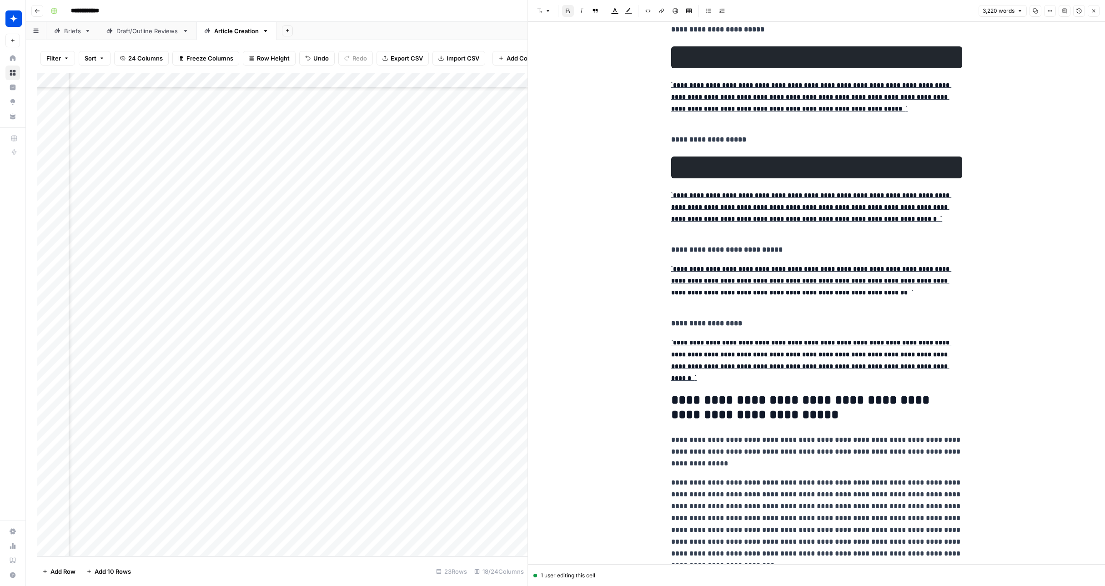
click at [742, 165] on pre at bounding box center [816, 167] width 291 height 22
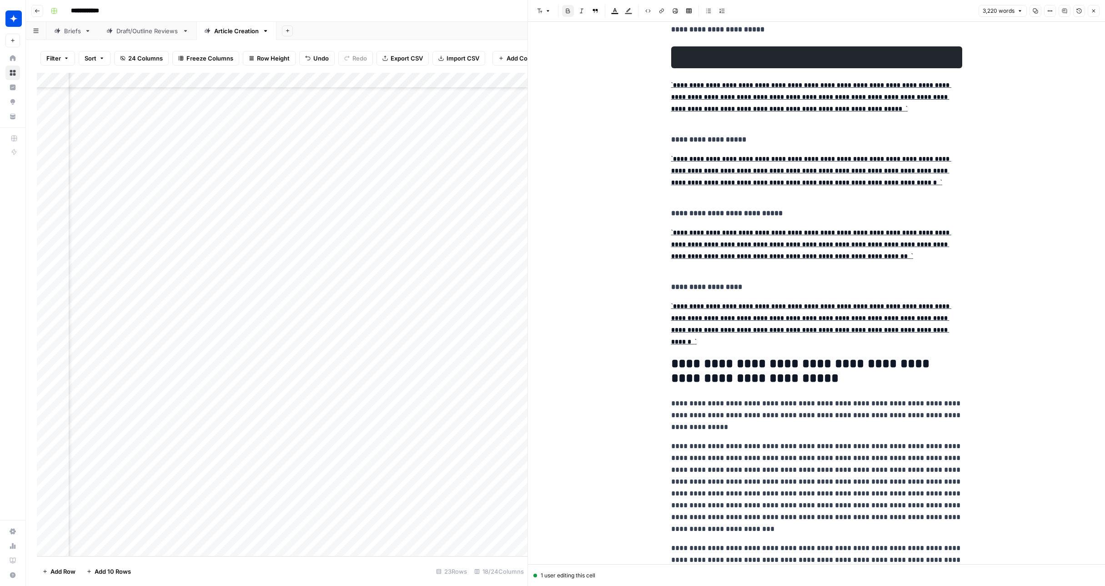
click at [823, 60] on pre at bounding box center [816, 57] width 291 height 22
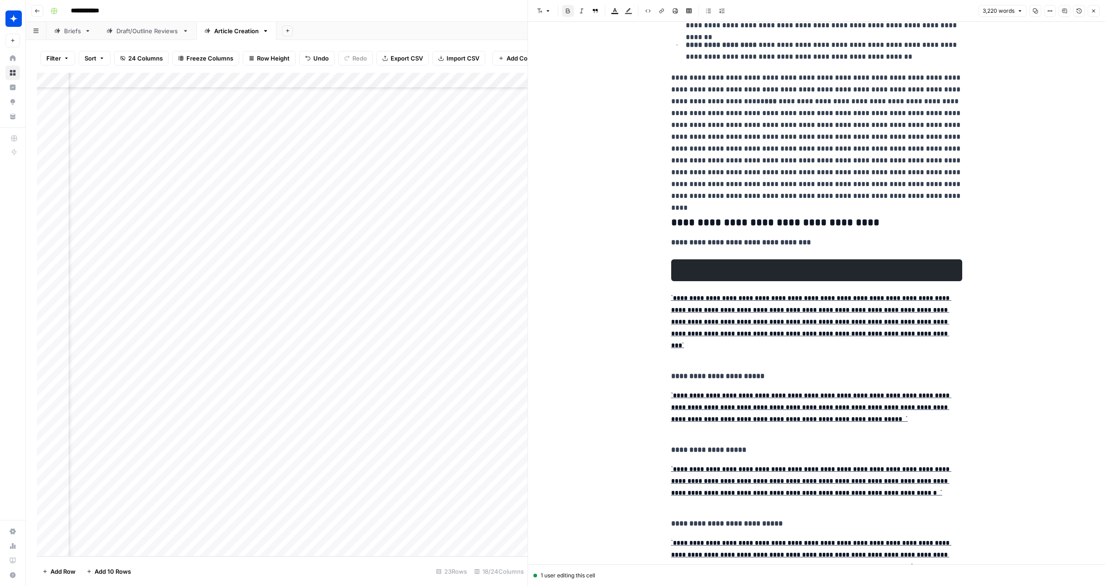
scroll to position [937, 0]
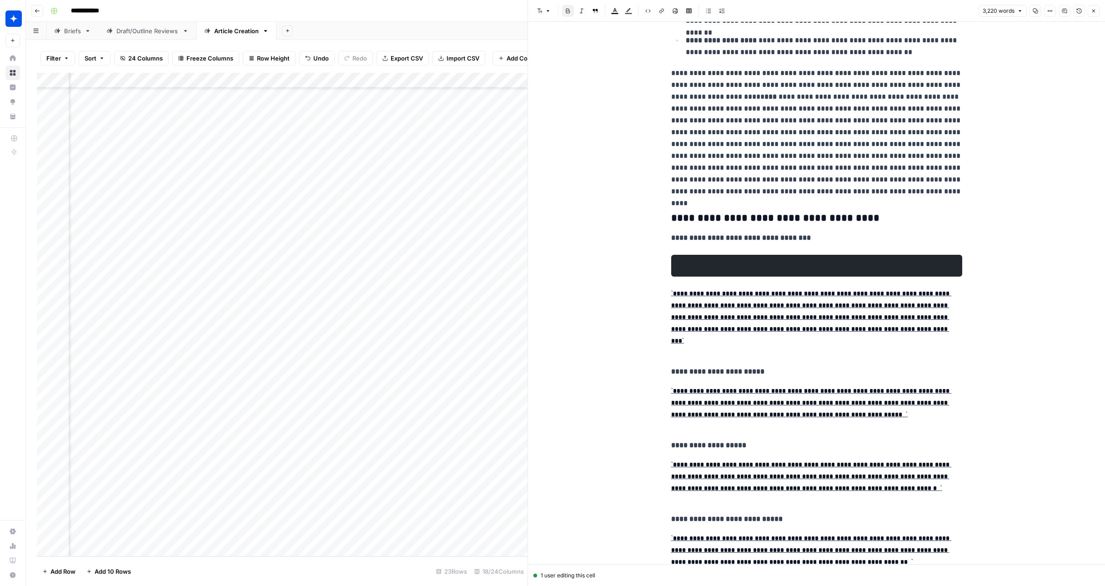
drag, startPoint x: 779, startPoint y: 268, endPoint x: 784, endPoint y: 267, distance: 4.7
click at [779, 268] on pre at bounding box center [816, 266] width 291 height 22
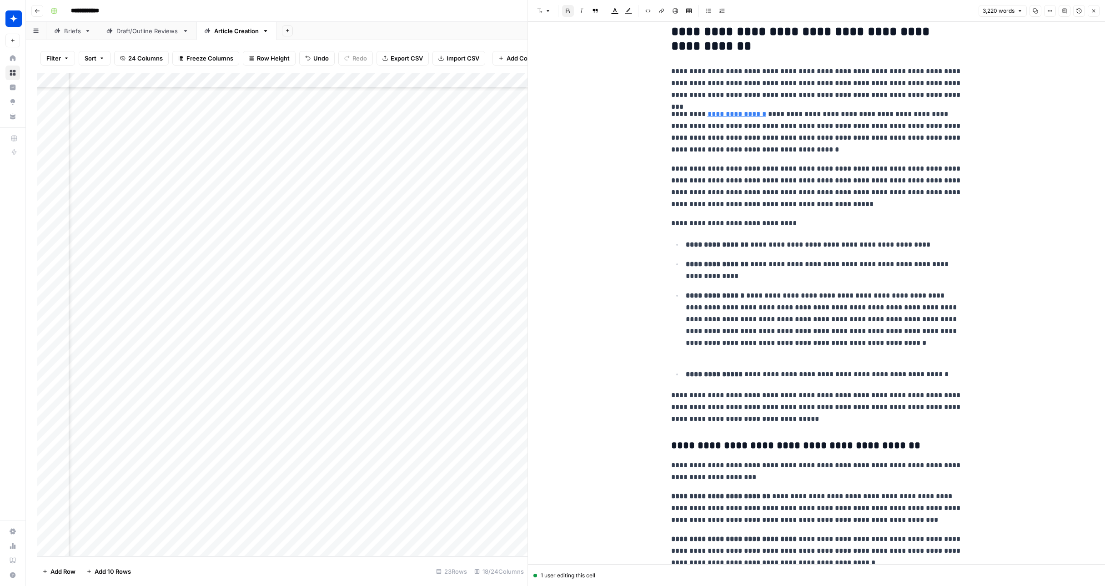
scroll to position [3407, 0]
